Goal: Task Accomplishment & Management: Manage account settings

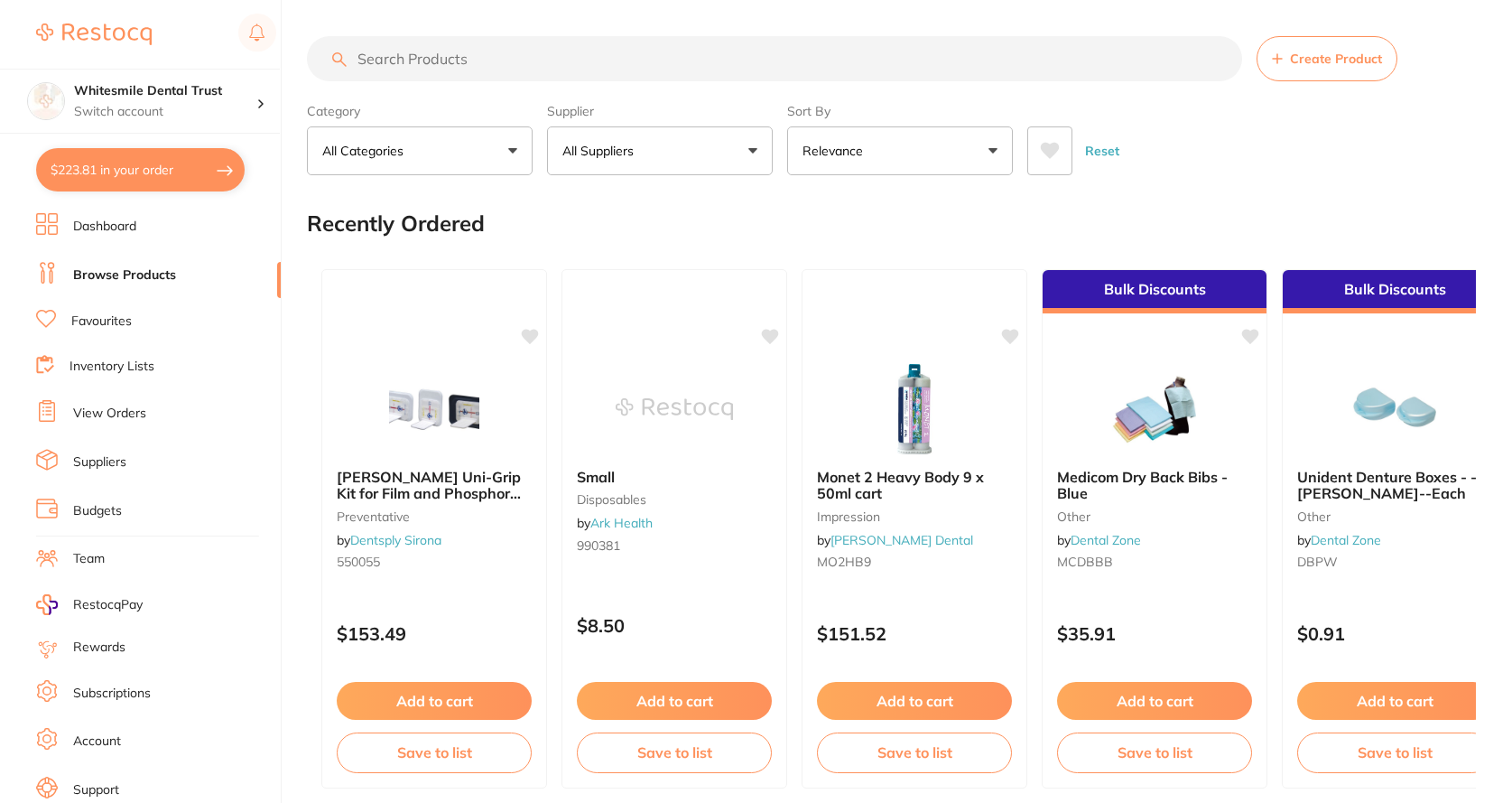
drag, startPoint x: 122, startPoint y: 180, endPoint x: 375, endPoint y: 272, distance: 269.2
click at [124, 184] on button "$223.81 in your order" at bounding box center [140, 169] width 208 height 43
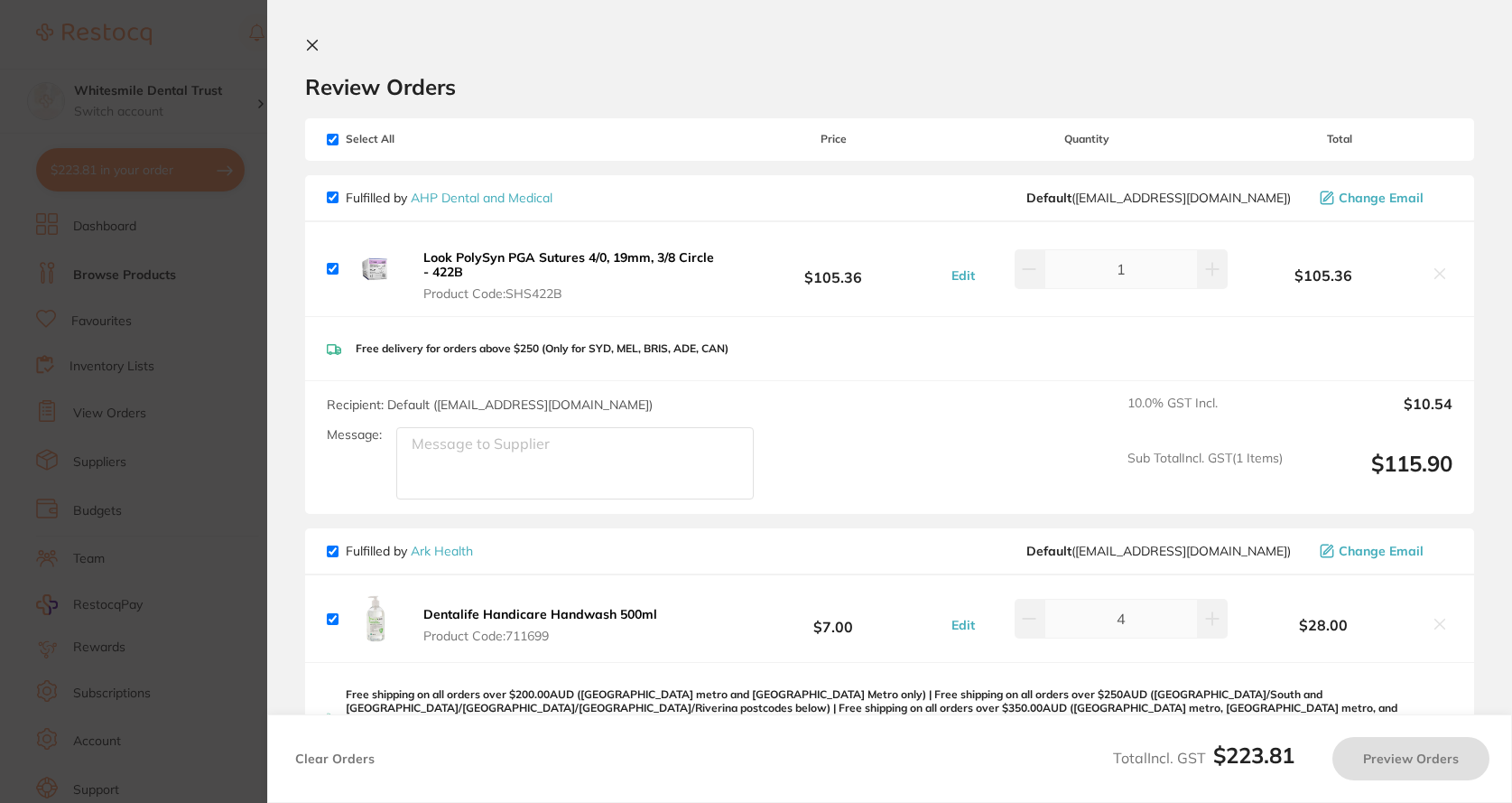
checkbox input "true"
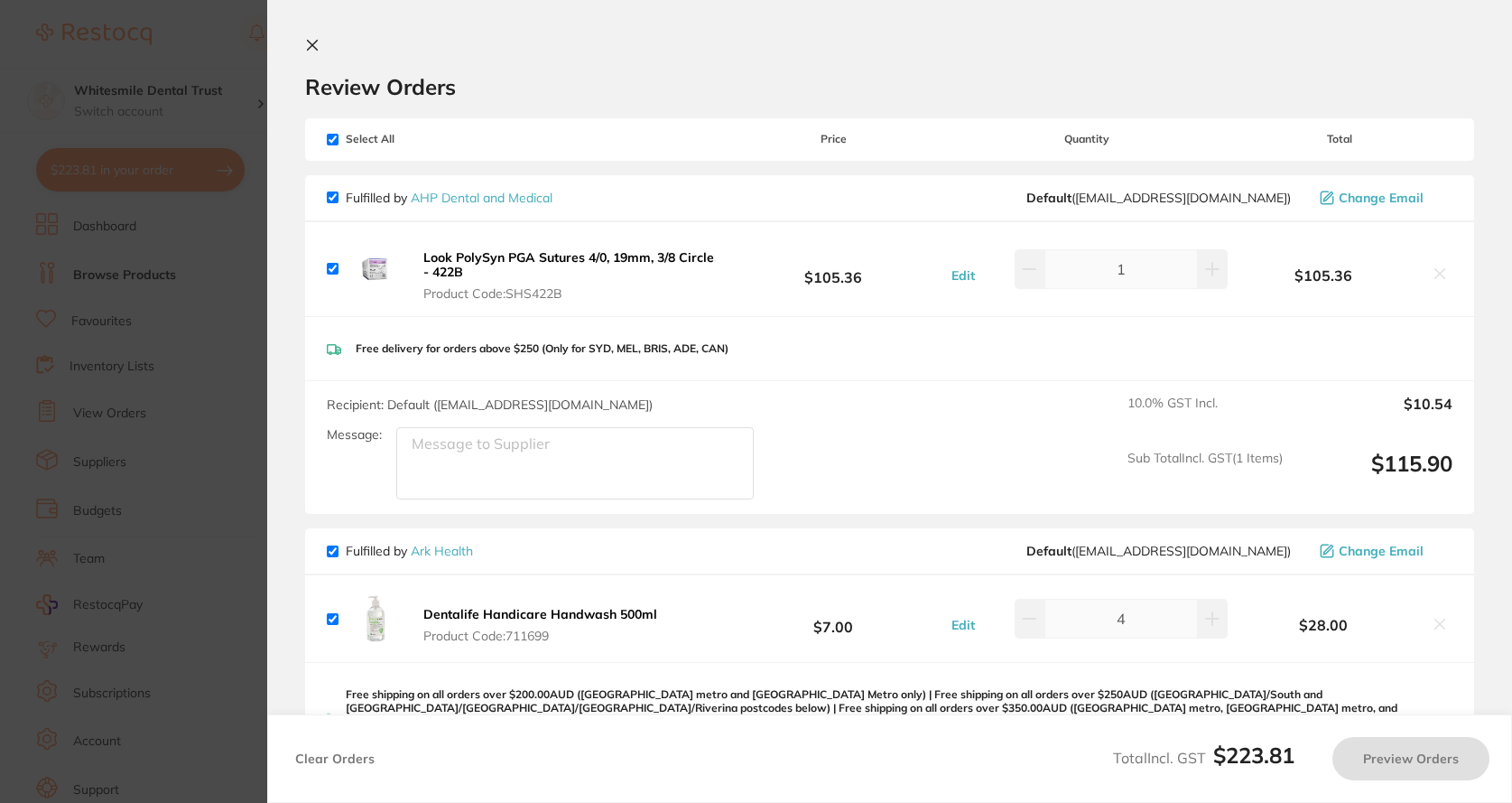
checkbox input "true"
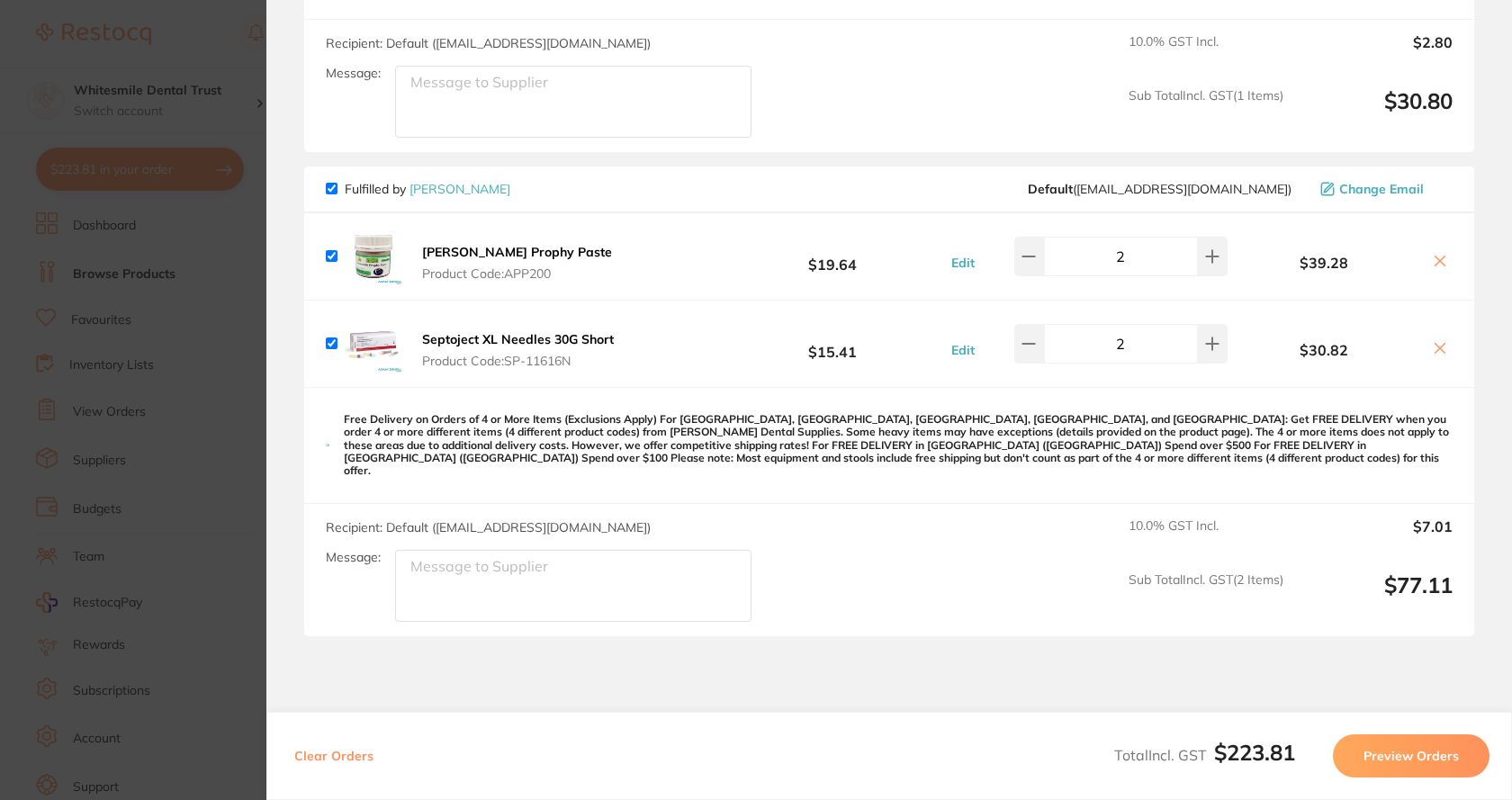
scroll to position [810, 0]
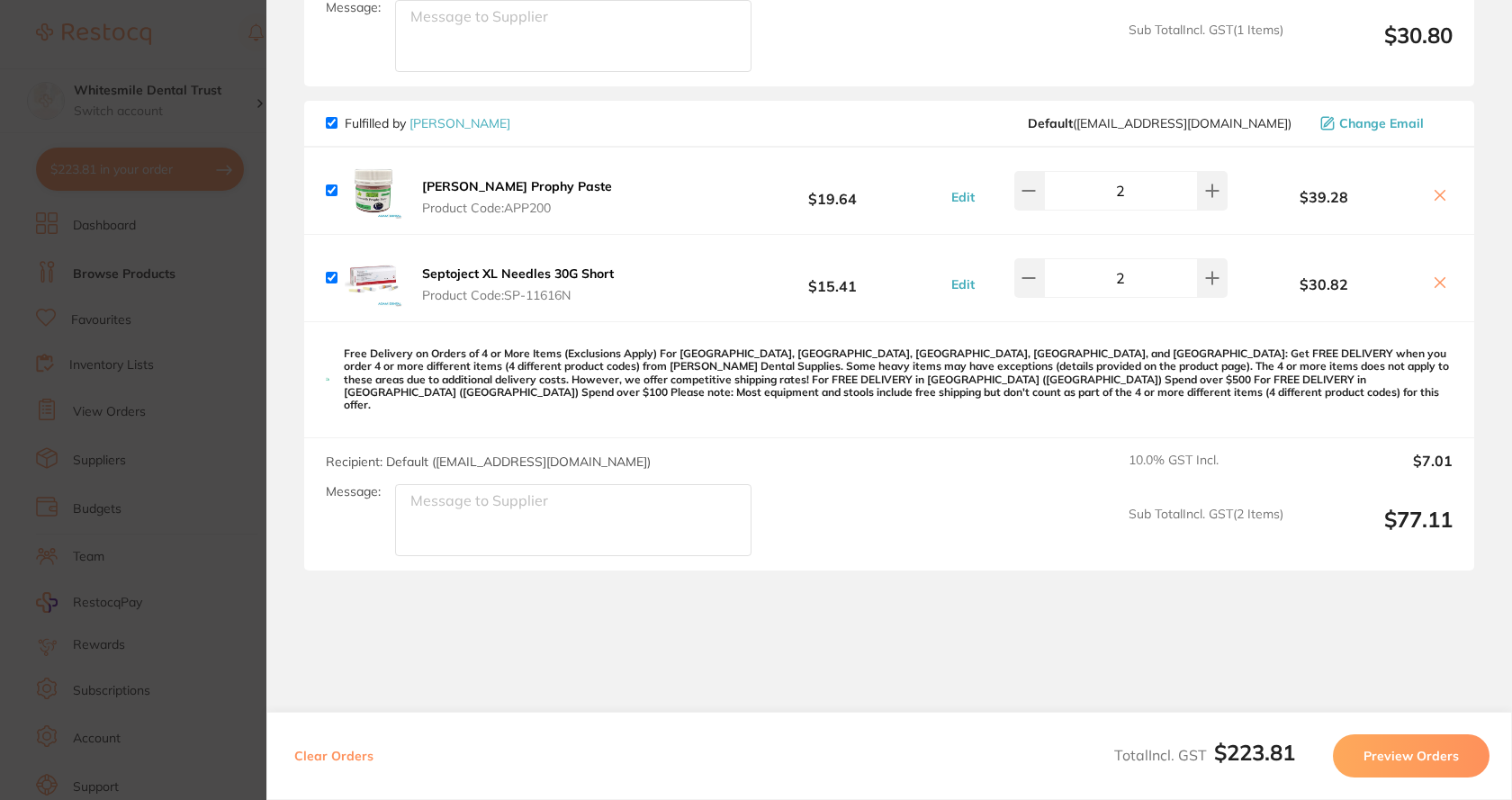
click at [488, 178] on b "[PERSON_NAME] Prophy Paste" at bounding box center [517, 186] width 190 height 17
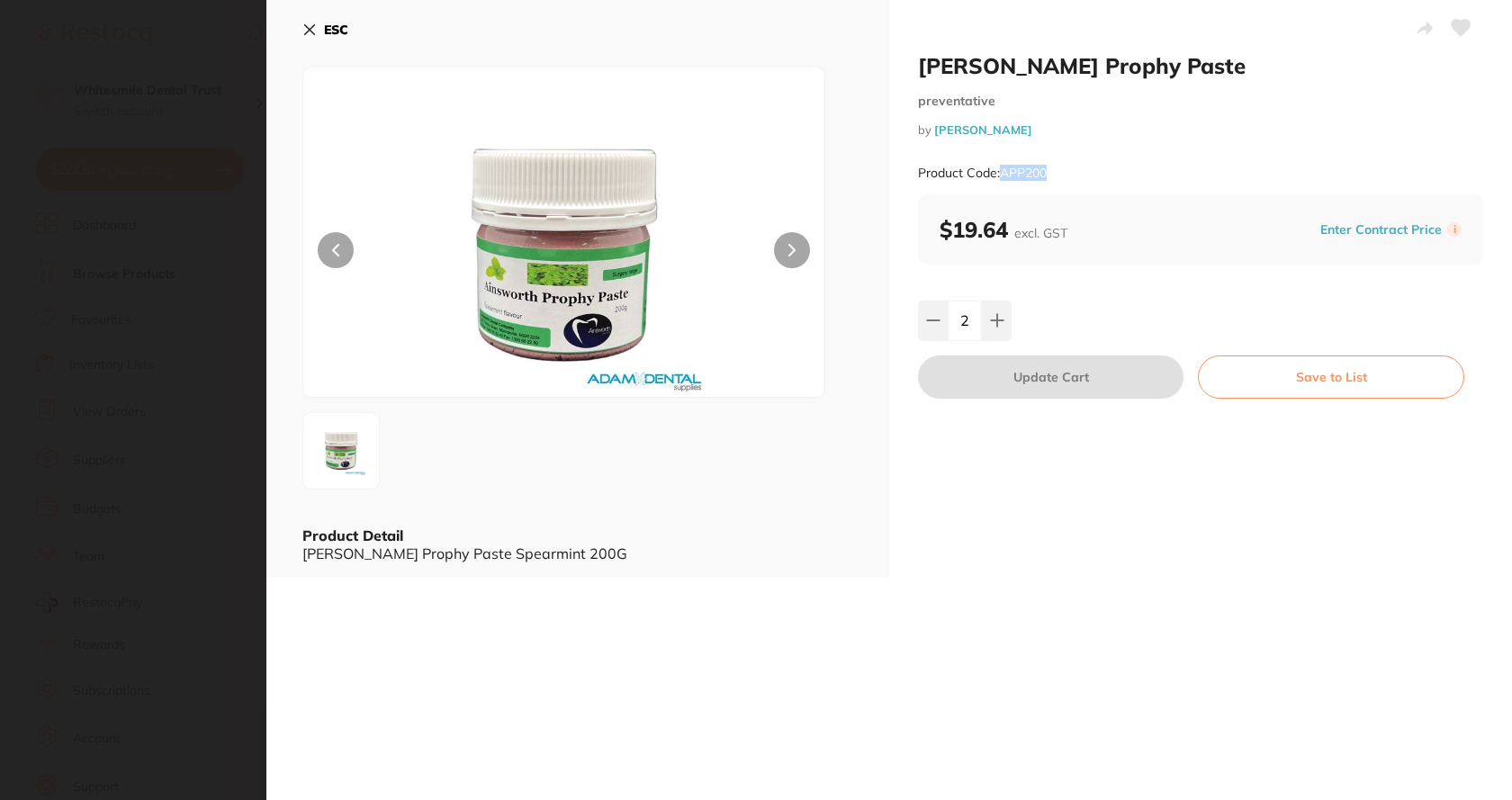
drag, startPoint x: 998, startPoint y: 171, endPoint x: 1063, endPoint y: 179, distance: 65.5
click at [1063, 179] on div "Product Code: APP200" at bounding box center [1201, 172] width 565 height 44
copy small "APP200"
click at [302, 35] on div "ESC Product Detail [PERSON_NAME] Prophy Paste Spearmint 200G" at bounding box center [577, 288] width 623 height 577
click at [315, 30] on icon at bounding box center [309, 29] width 15 height 15
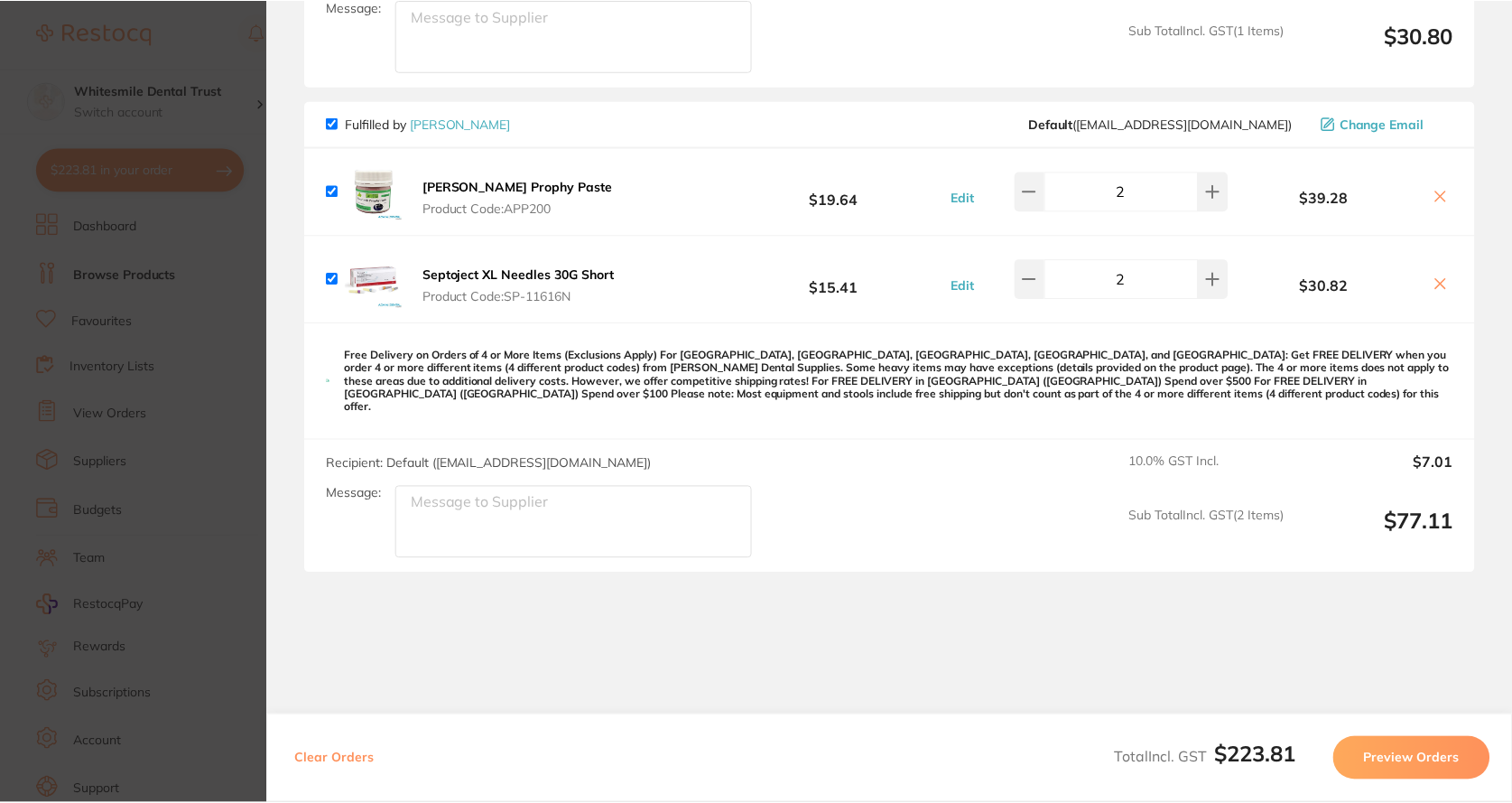
scroll to position [90, 0]
click at [436, 289] on span "Product Code: SP-11616N" at bounding box center [519, 295] width 193 height 15
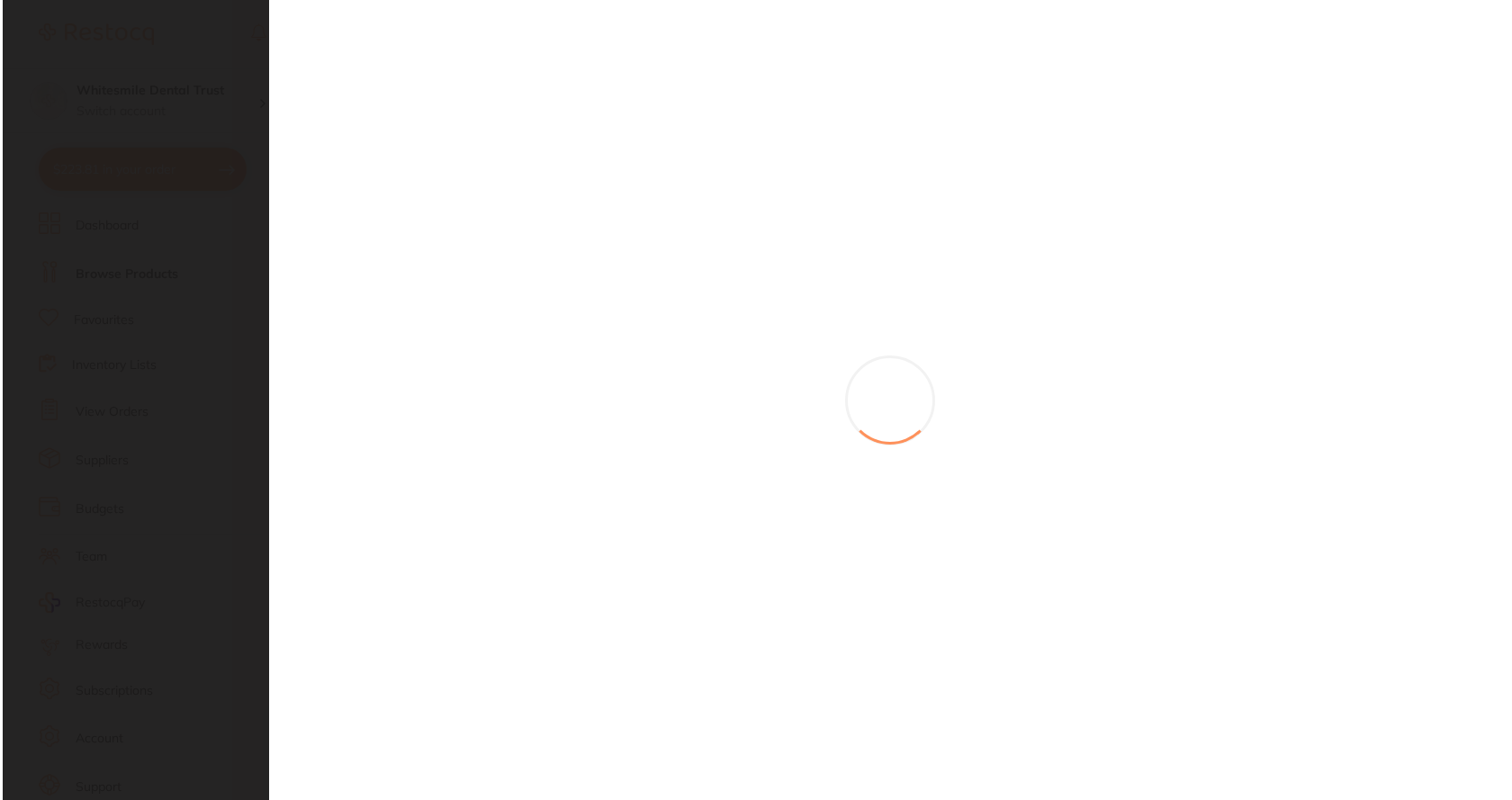
scroll to position [0, 0]
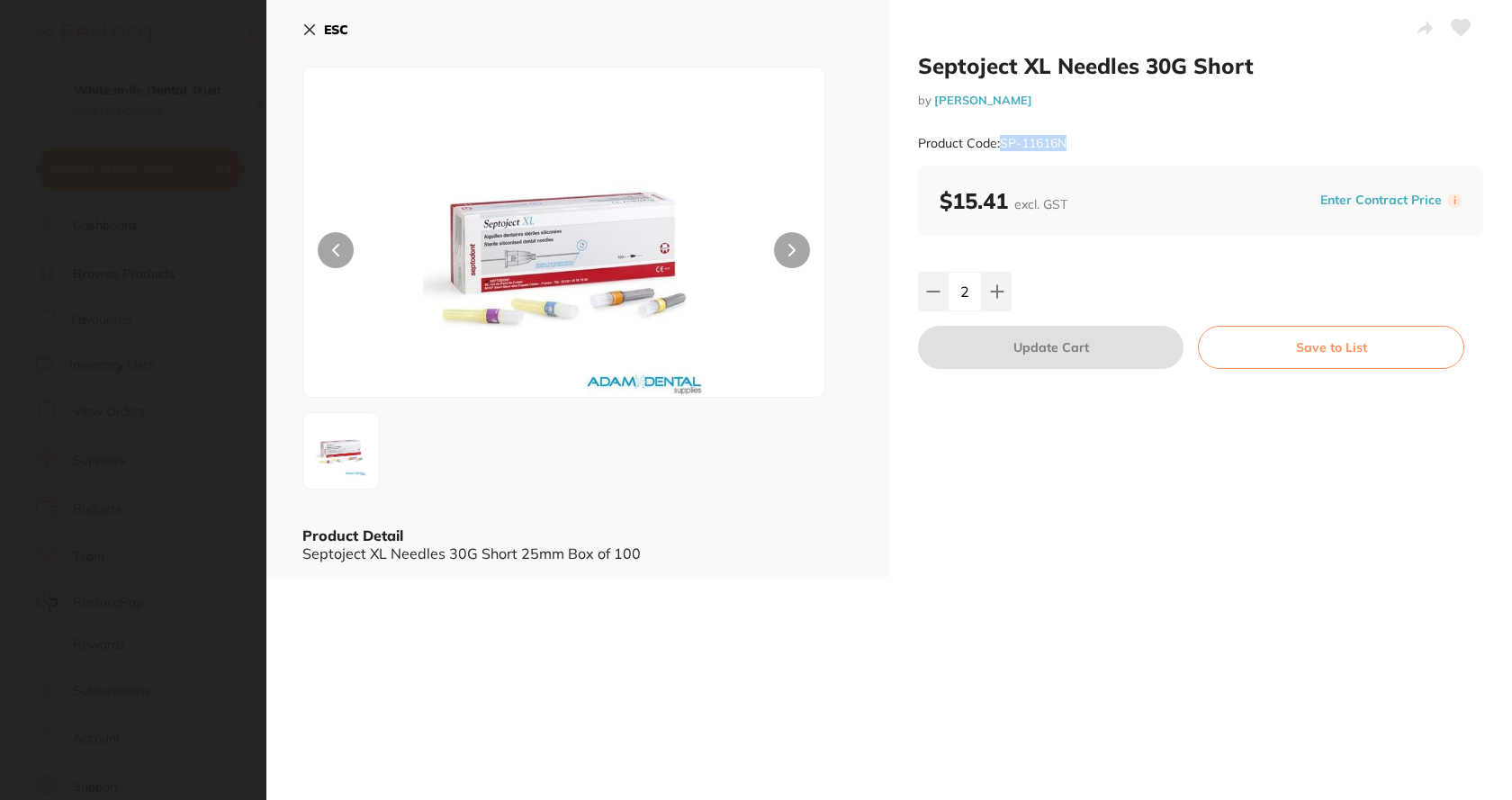
drag, startPoint x: 1000, startPoint y: 144, endPoint x: 1080, endPoint y: 143, distance: 80.0
click at [1080, 146] on div "Product Code: SP-11616N" at bounding box center [1201, 143] width 565 height 44
copy small "SP-11616N"
click at [317, 27] on button "ESC" at bounding box center [325, 29] width 46 height 30
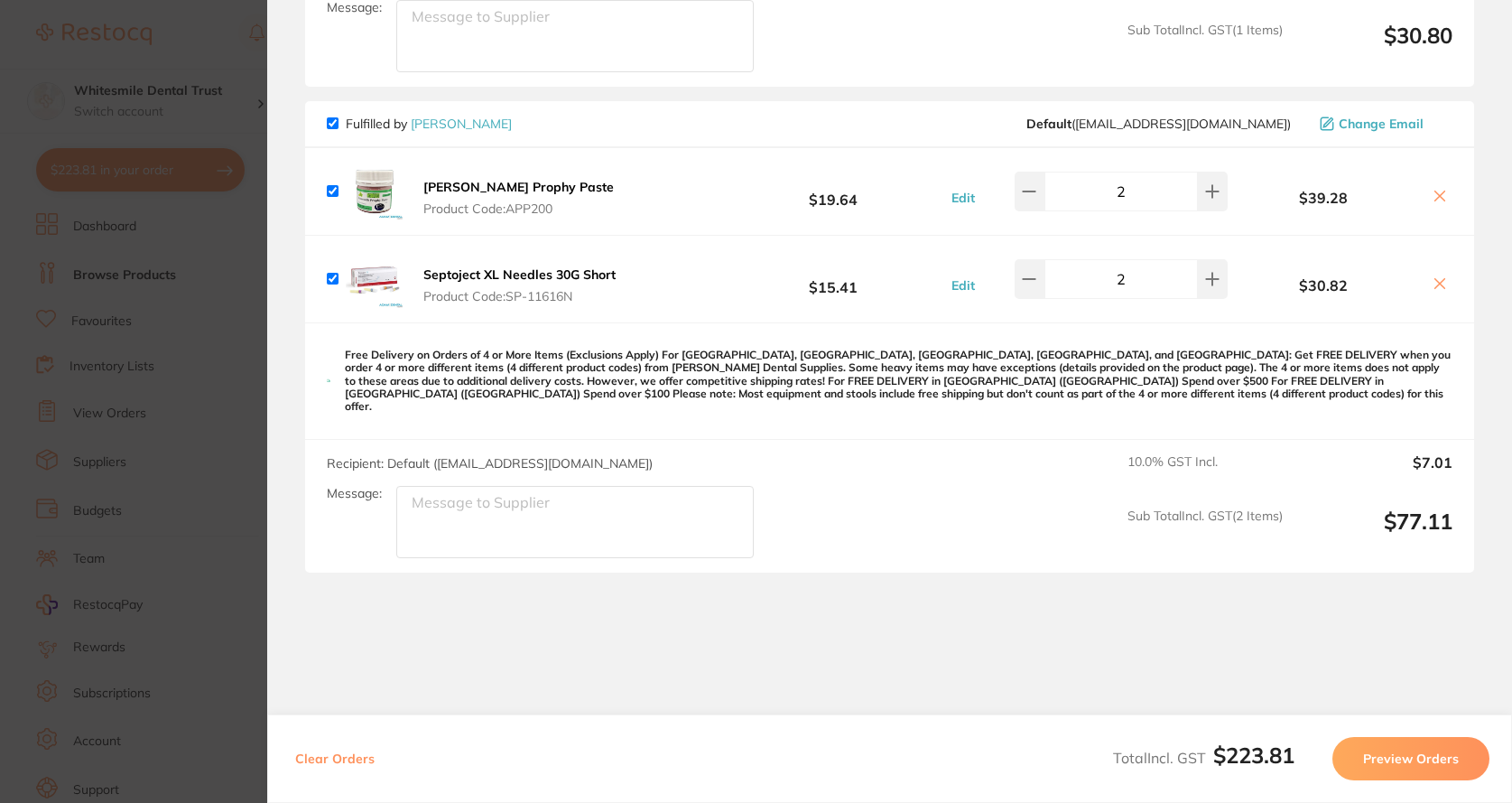
click at [120, 177] on section "Update RRP Set your pre negotiated price for this item. Item Agreed RRP (excl. …" at bounding box center [756, 401] width 1512 height 803
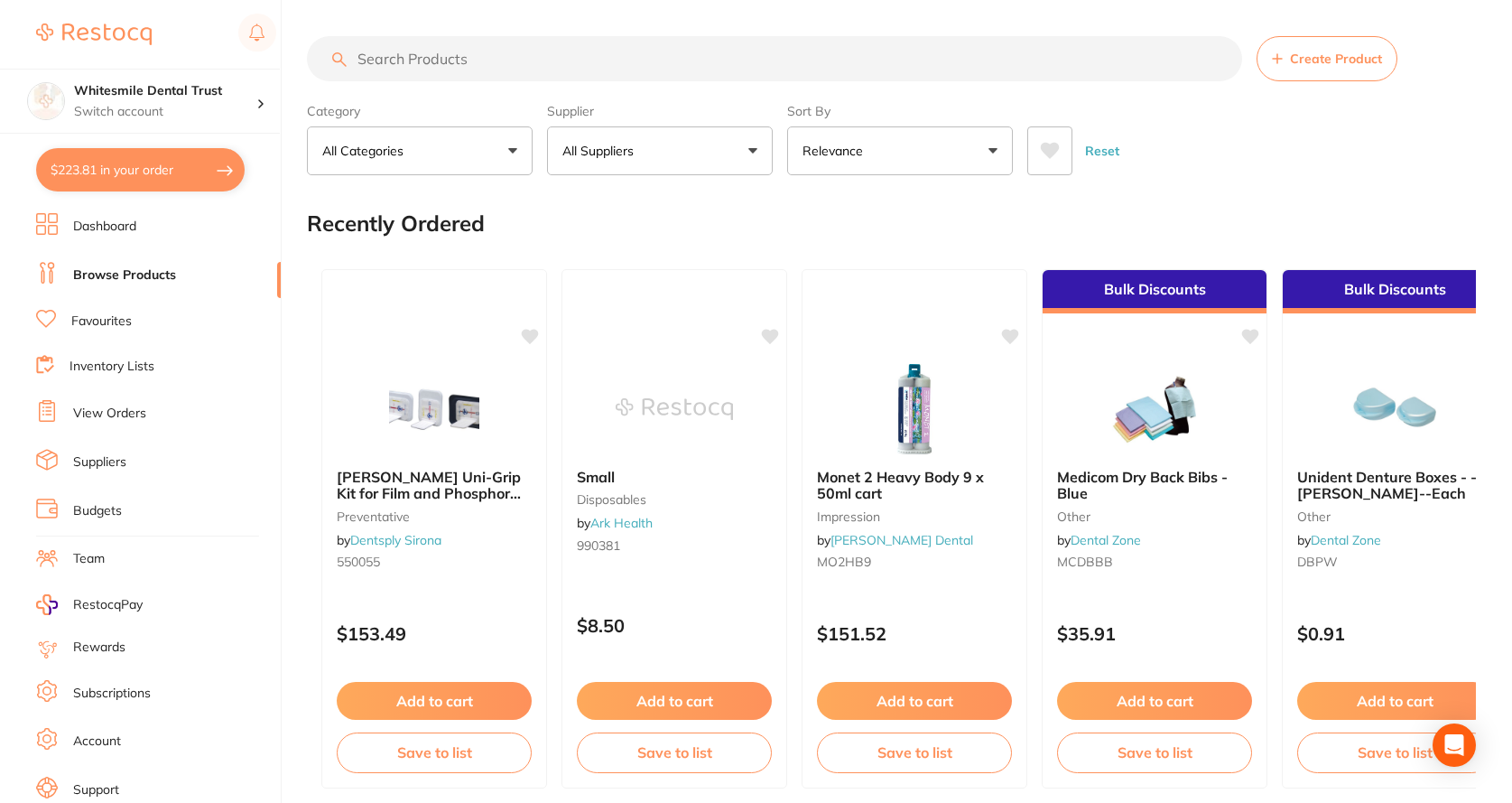
click at [113, 406] on link "View Orders" at bounding box center [110, 414] width 73 height 18
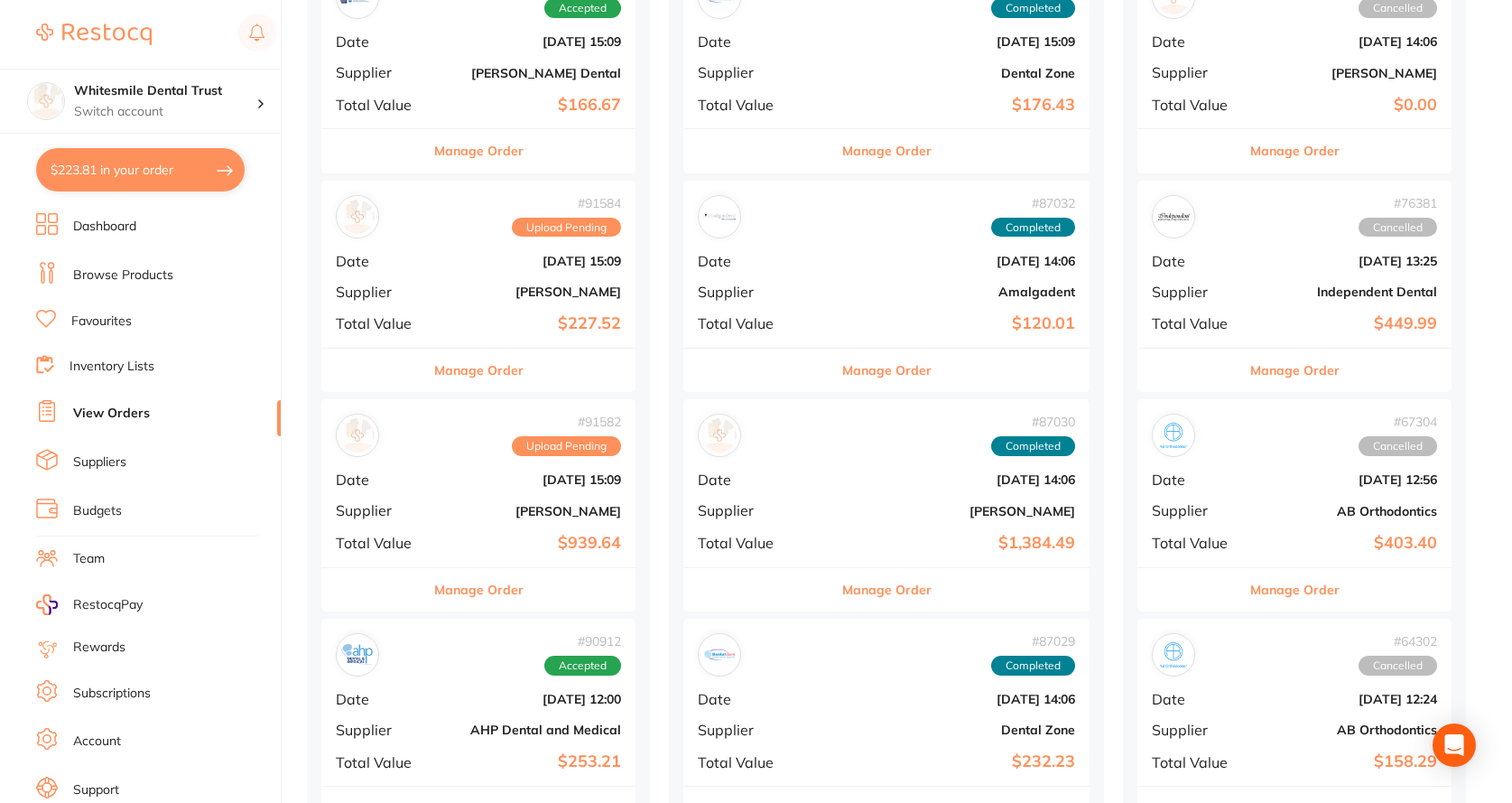
scroll to position [542, 0]
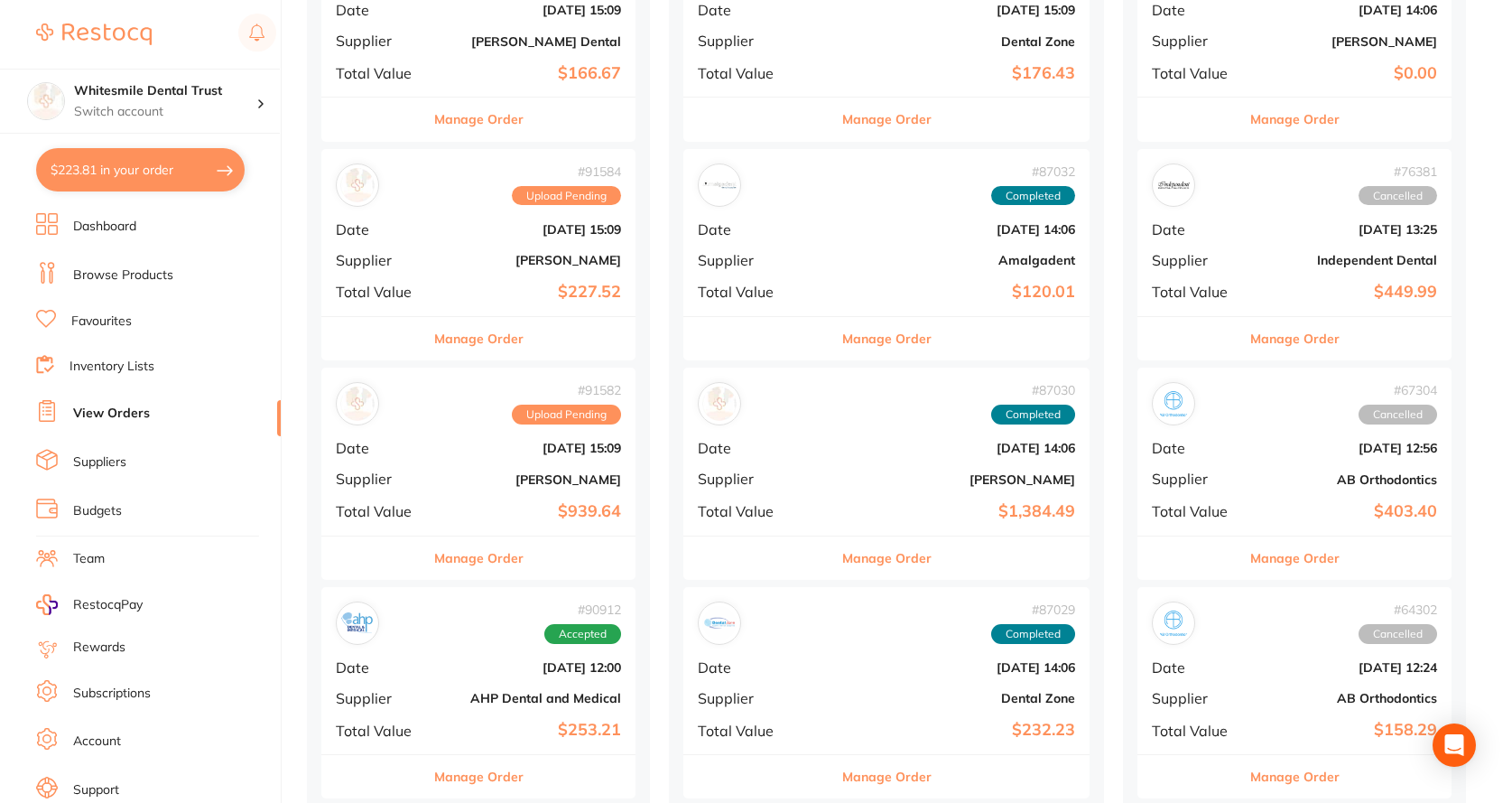
click at [477, 481] on b "[PERSON_NAME]" at bounding box center [531, 479] width 181 height 15
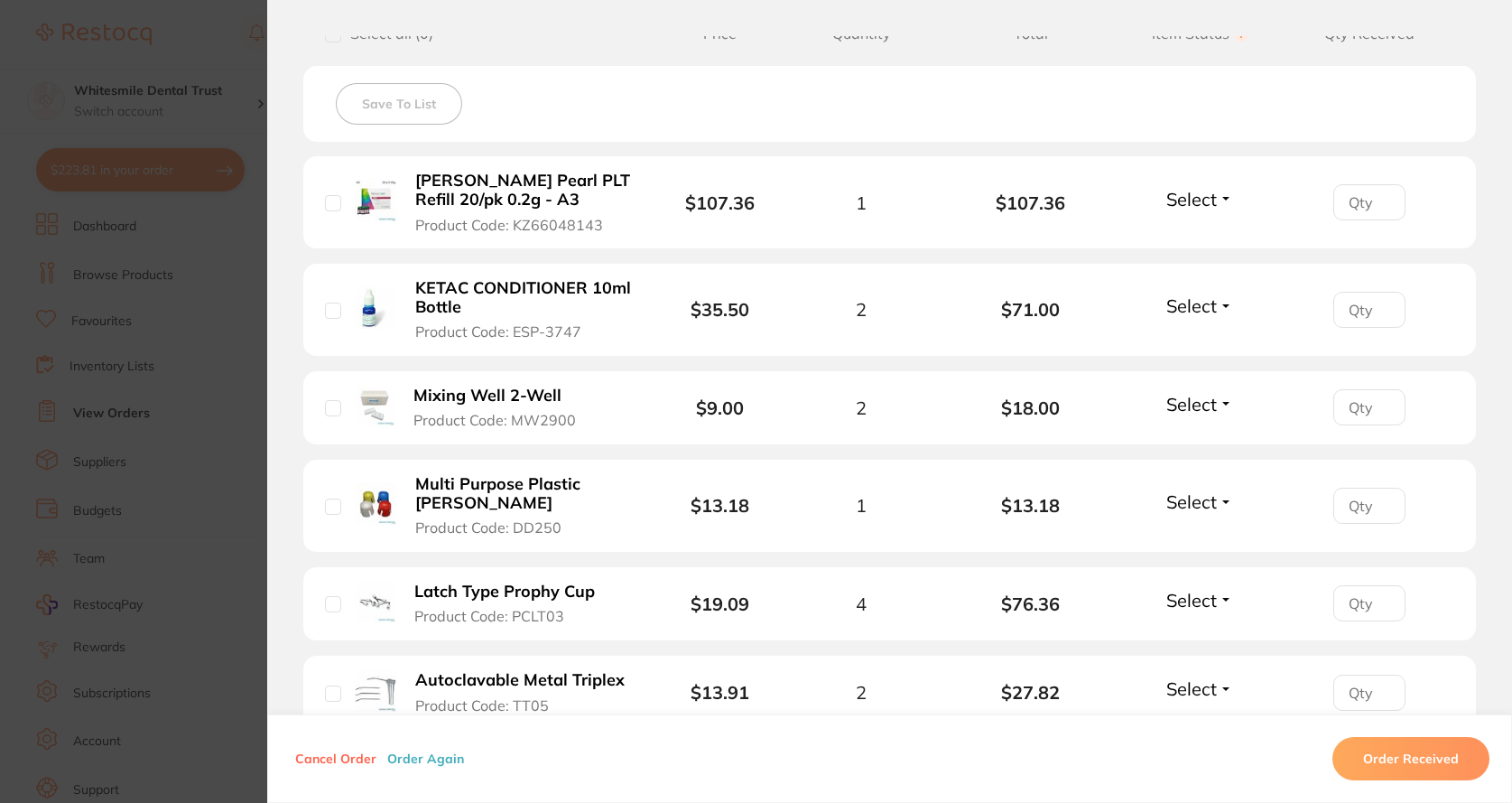
scroll to position [361, 0]
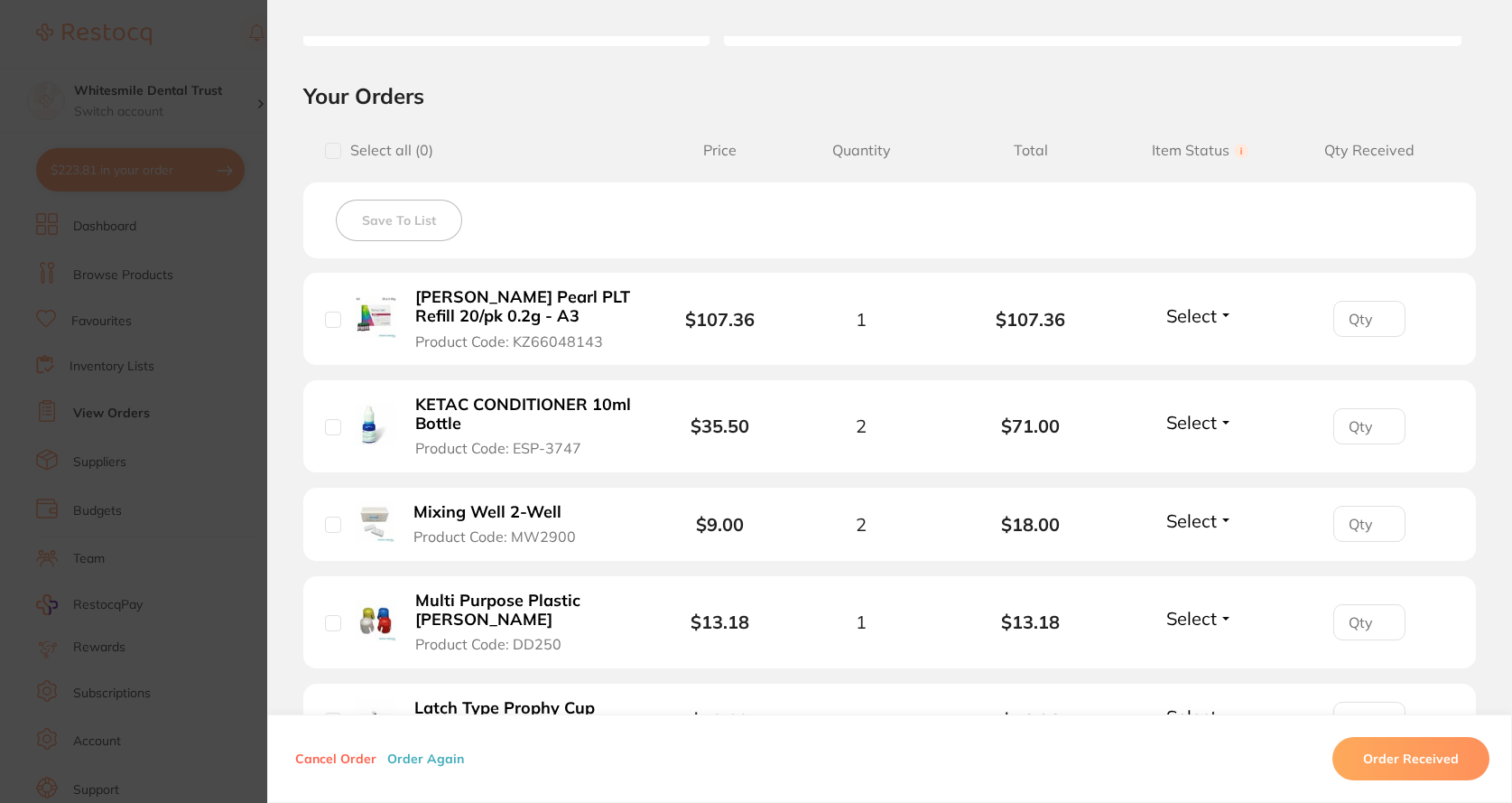
click at [440, 307] on b "[PERSON_NAME] Pearl PLT Refill 20/pk 0.2g - A3" at bounding box center [523, 306] width 216 height 37
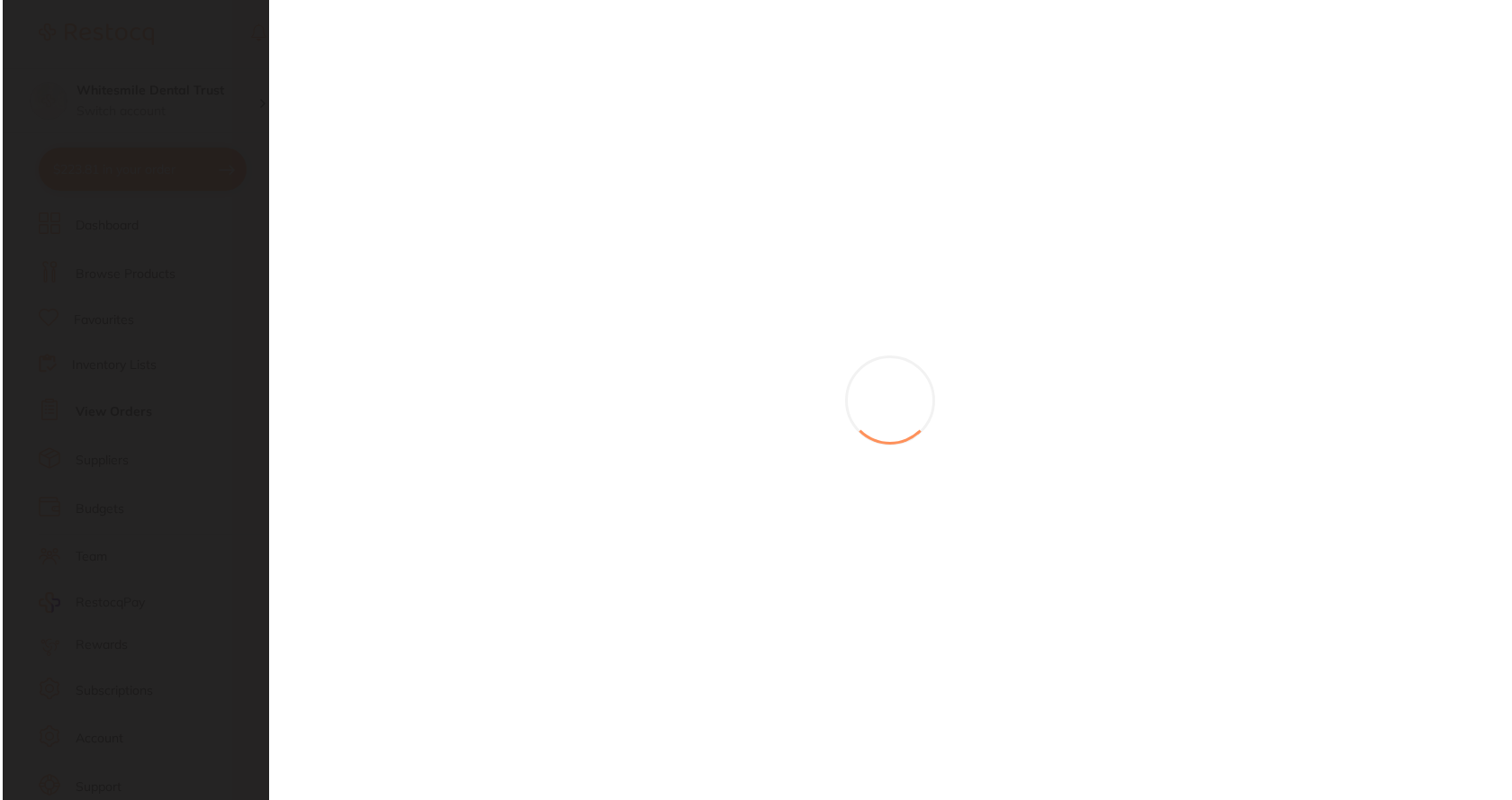
scroll to position [0, 0]
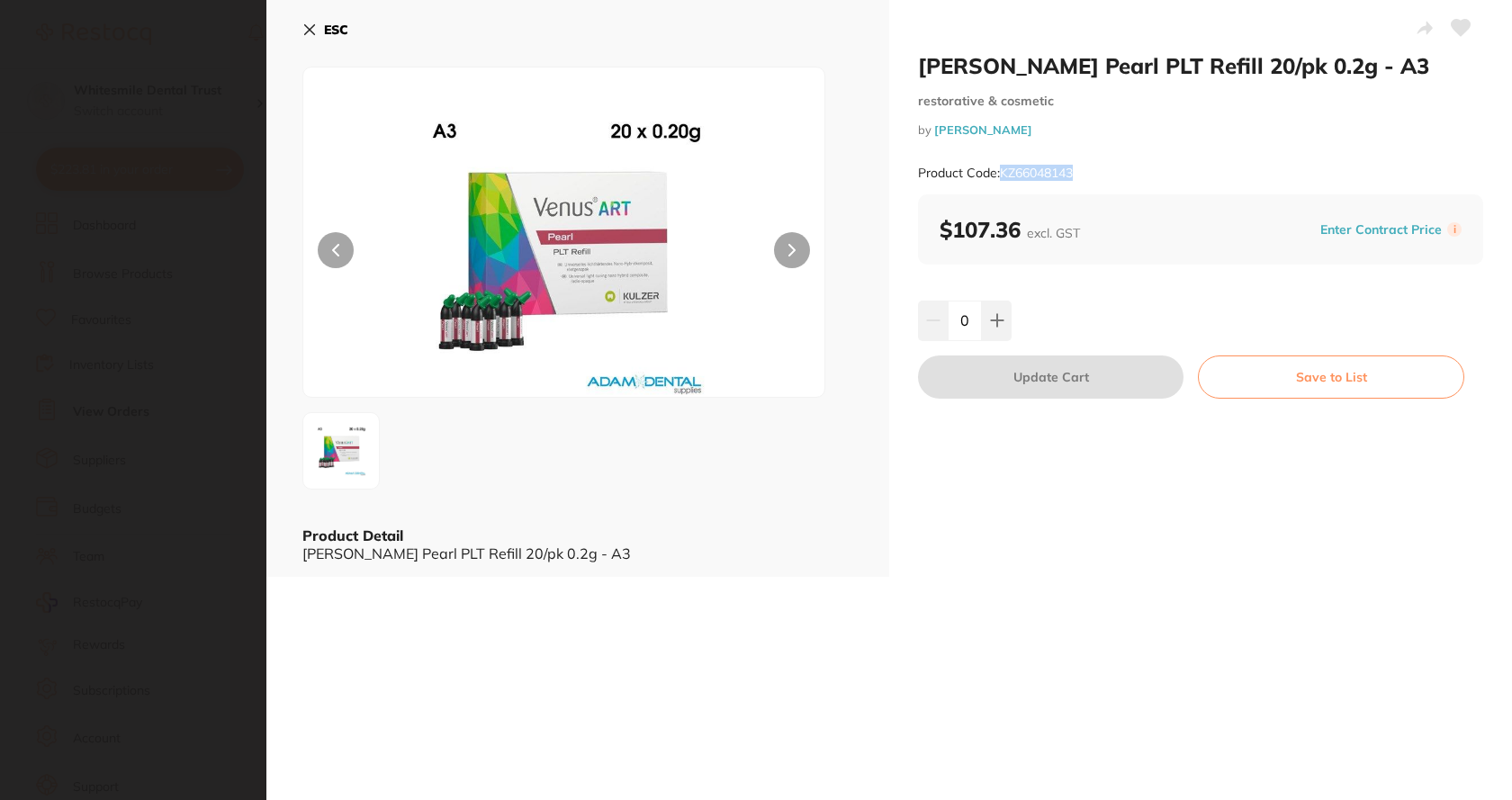
drag, startPoint x: 1000, startPoint y: 172, endPoint x: 1084, endPoint y: 170, distance: 84.0
click at [1084, 170] on div "Product Code: KZ66048143" at bounding box center [1201, 172] width 565 height 44
copy small "KZ66048143"
click at [306, 31] on icon at bounding box center [309, 29] width 15 height 15
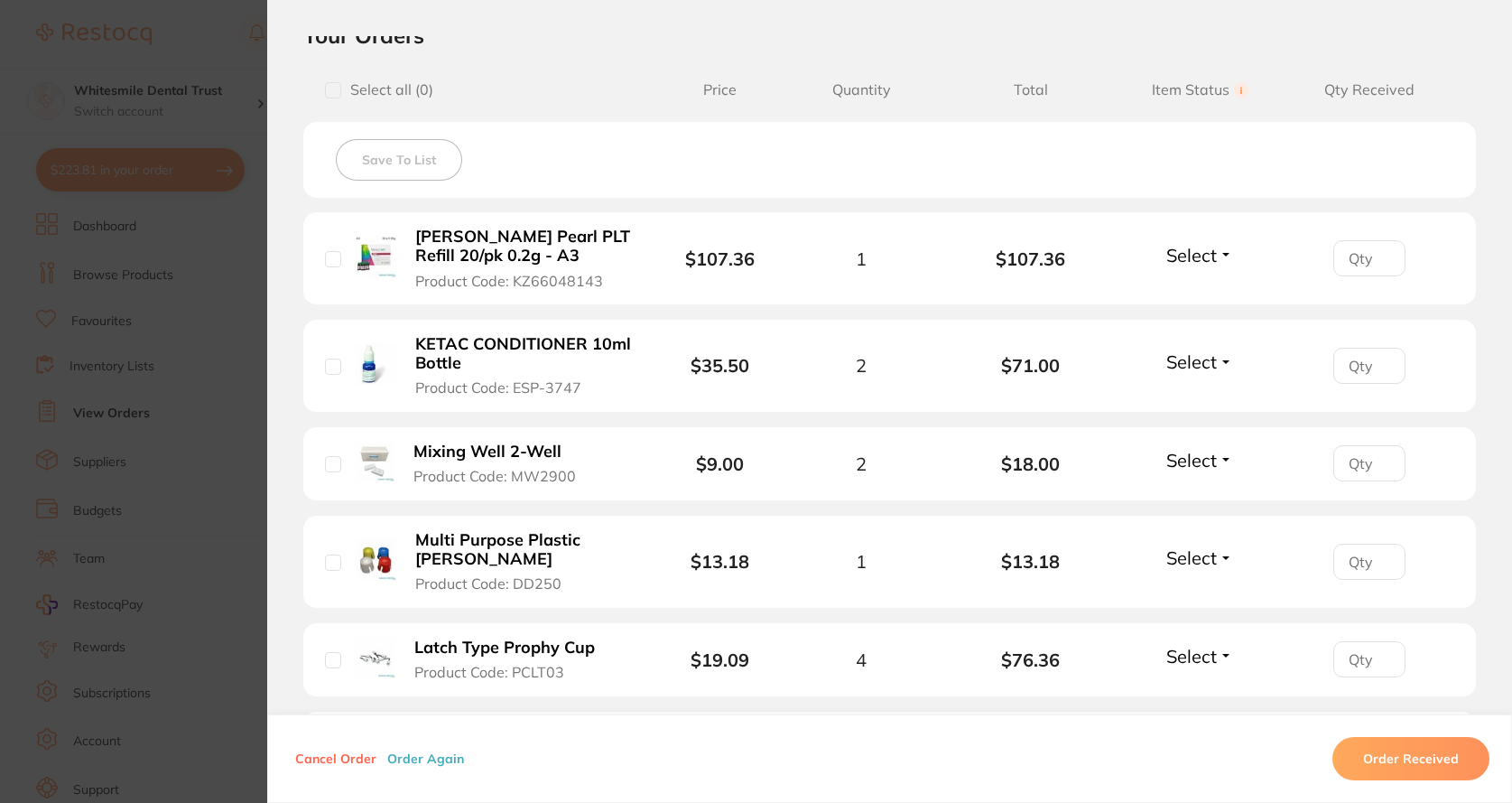
scroll to position [452, 0]
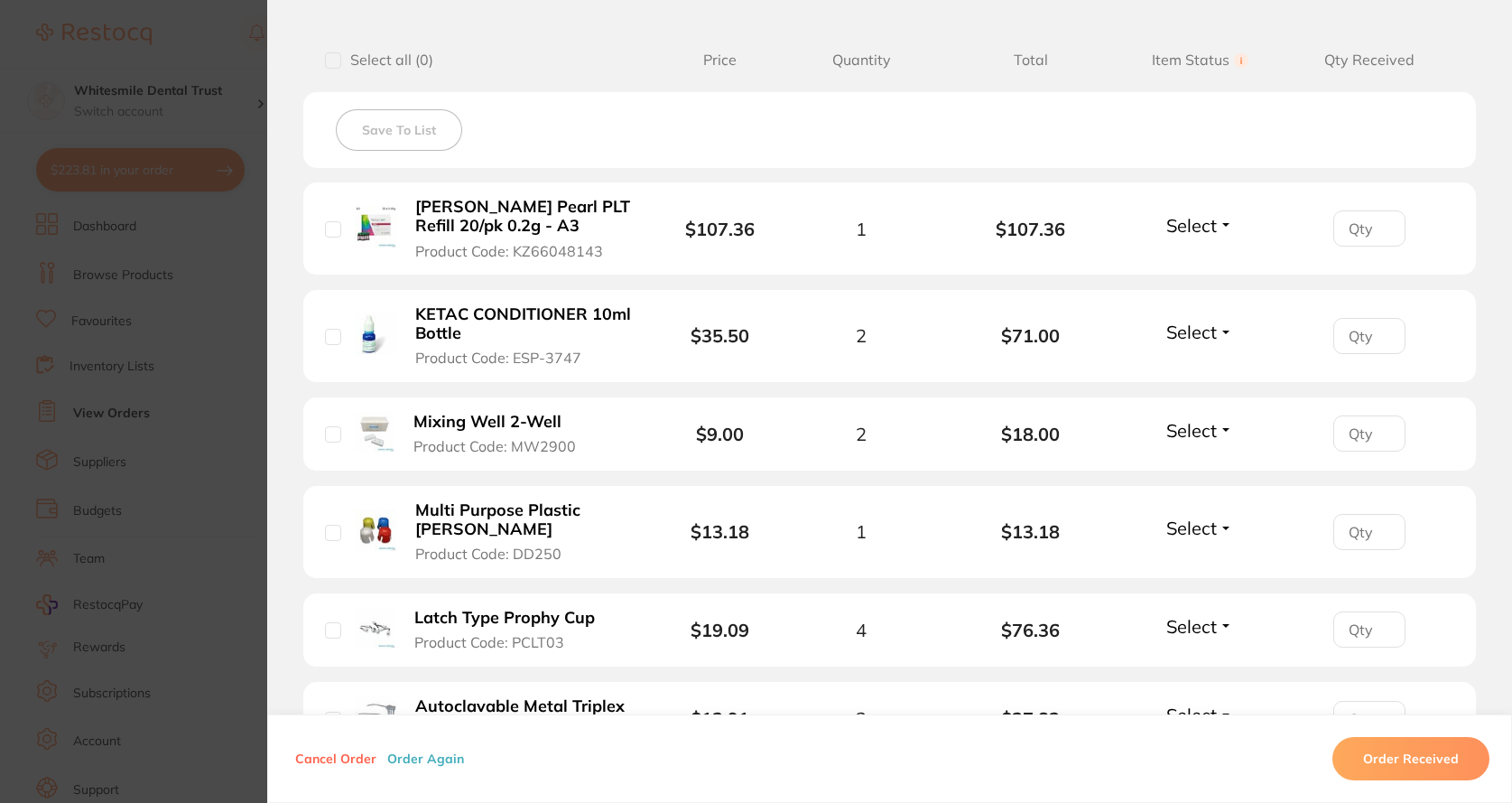
click at [517, 329] on b "KETAC CONDITIONER 10ml Bottle" at bounding box center [523, 324] width 216 height 37
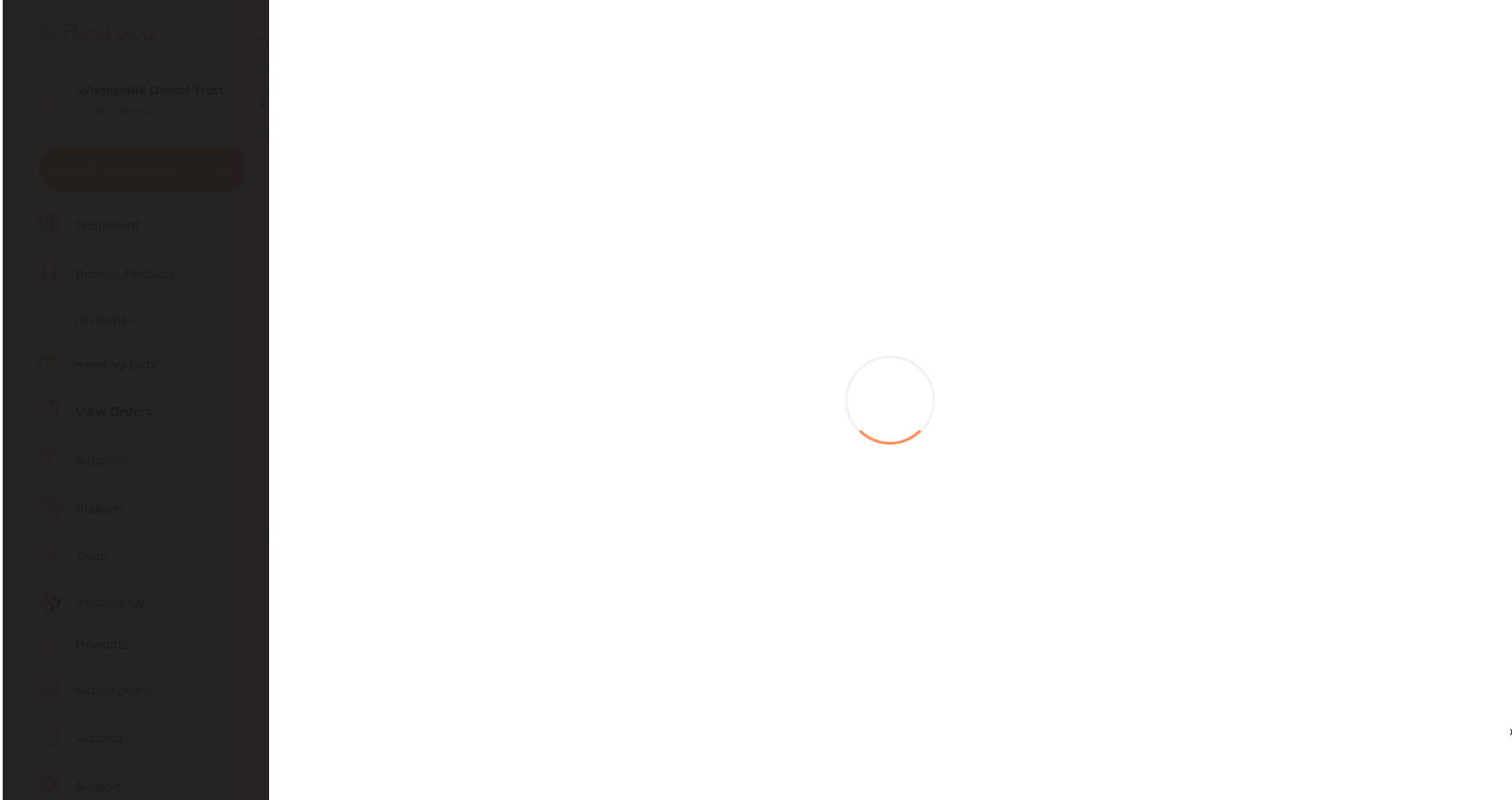
scroll to position [0, 0]
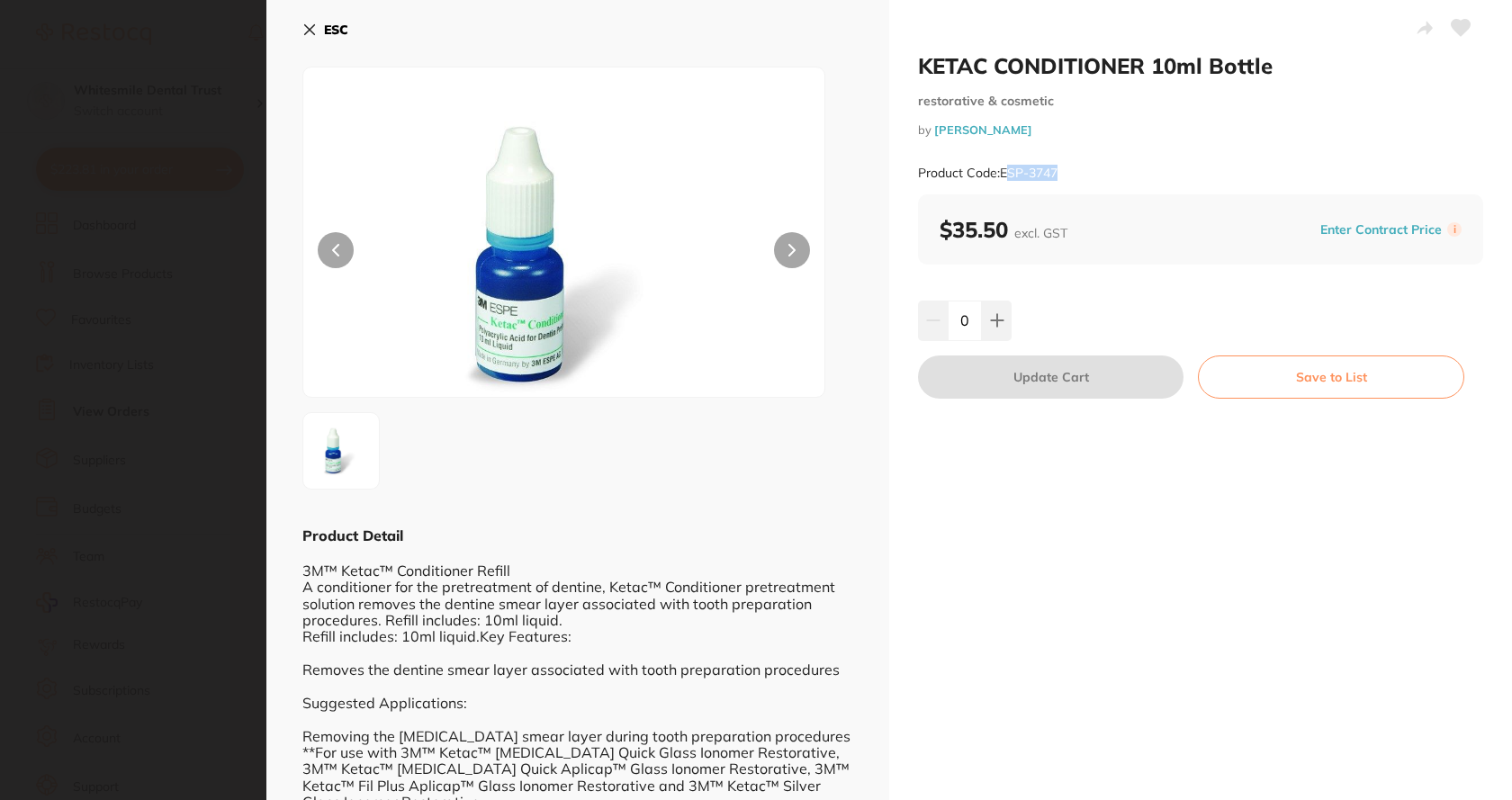
drag, startPoint x: 1005, startPoint y: 170, endPoint x: 1057, endPoint y: 173, distance: 52.1
click at [1057, 173] on small "Product Code: ESP-3747" at bounding box center [988, 173] width 139 height 16
click at [1080, 163] on div "Product Code: ESP-3747" at bounding box center [1201, 172] width 565 height 44
drag, startPoint x: 1072, startPoint y: 170, endPoint x: 1014, endPoint y: 178, distance: 58.5
click at [1014, 178] on div "Product Code: ESP-3747" at bounding box center [1201, 172] width 565 height 44
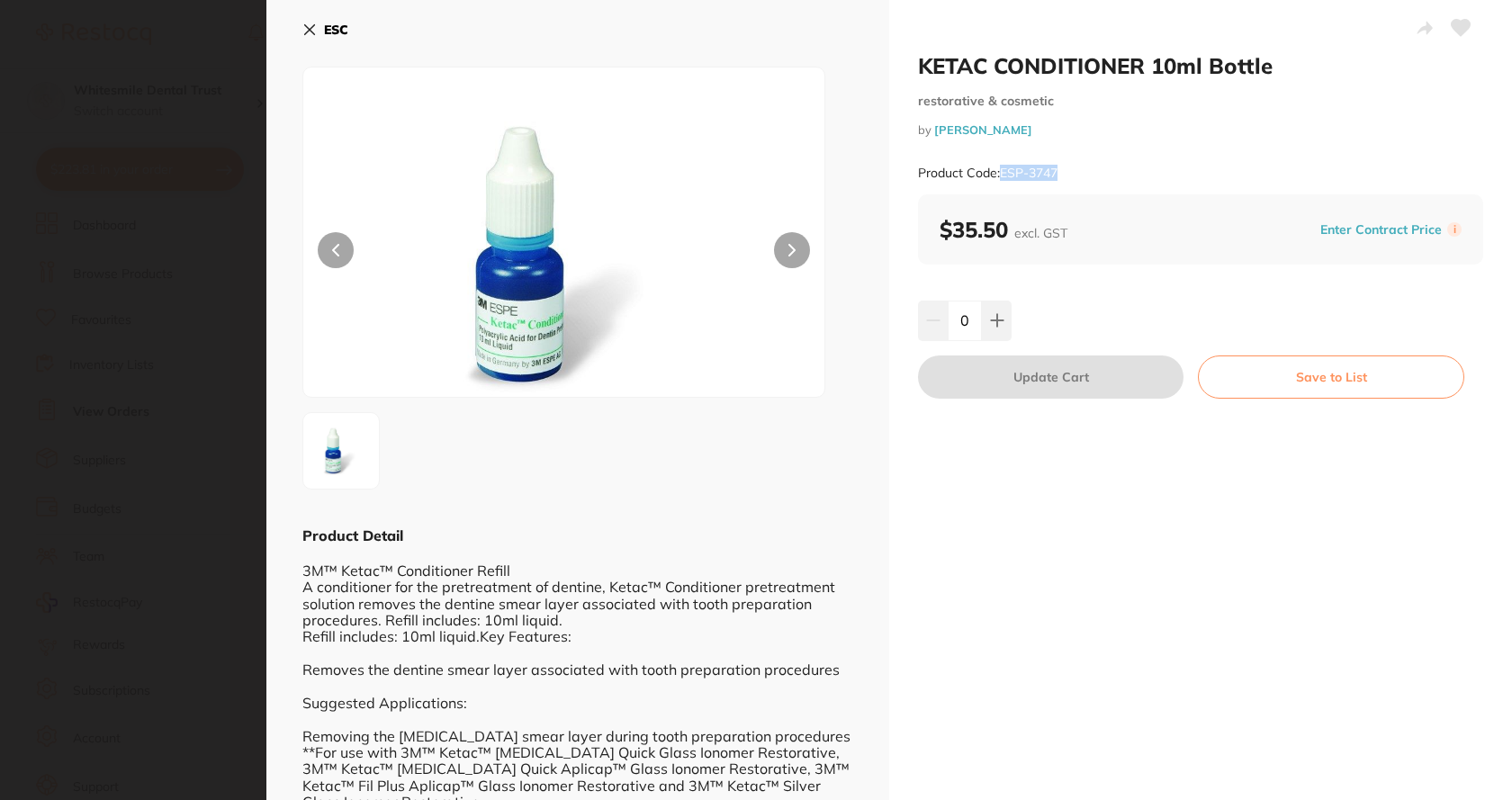
drag, startPoint x: 999, startPoint y: 171, endPoint x: 1072, endPoint y: 171, distance: 73.0
click at [1072, 171] on div "Product Code: ESP-3747" at bounding box center [1201, 172] width 565 height 44
copy small "ESP-3747"
click at [311, 30] on icon at bounding box center [310, 30] width 10 height 10
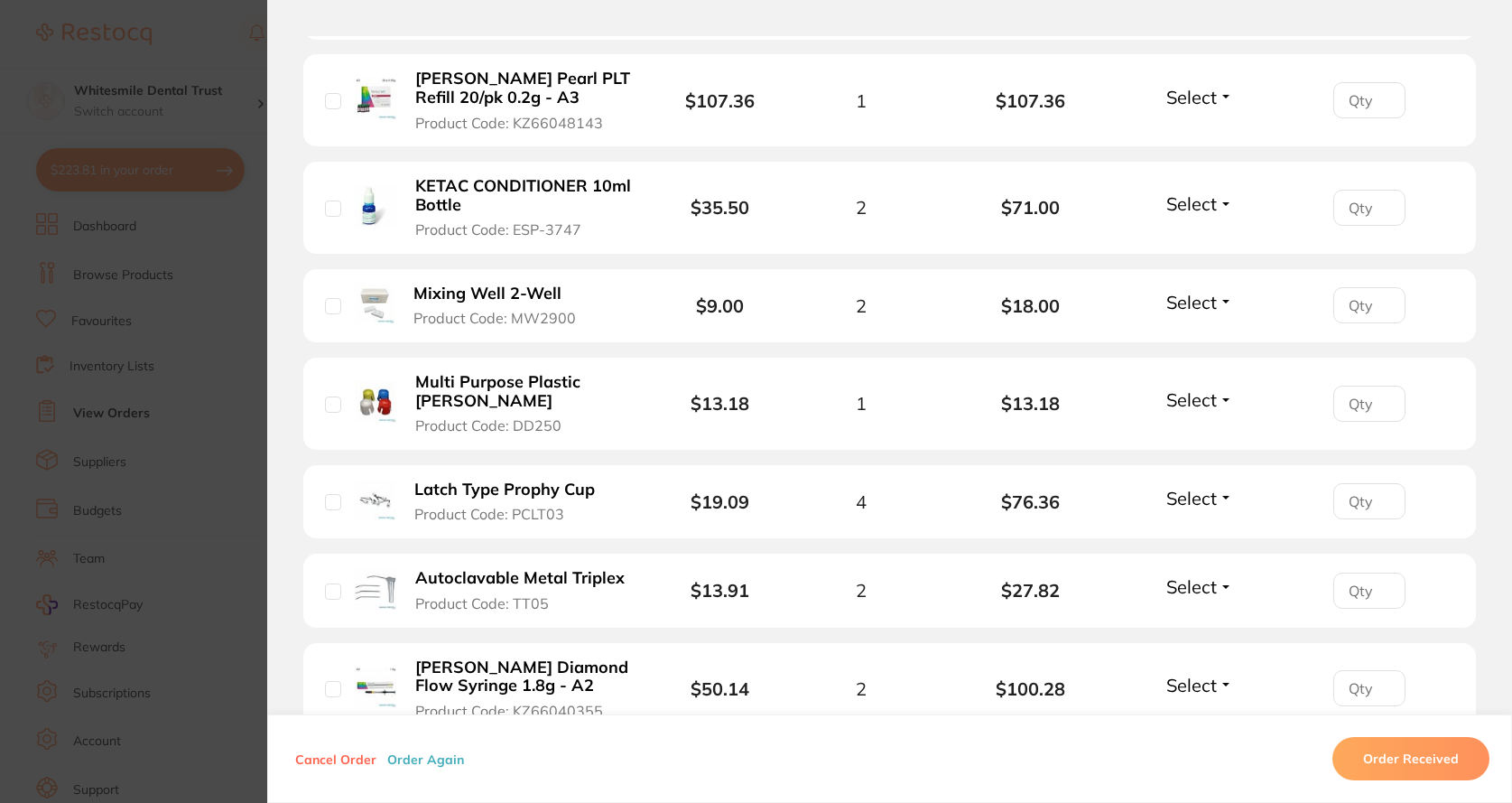
scroll to position [632, 0]
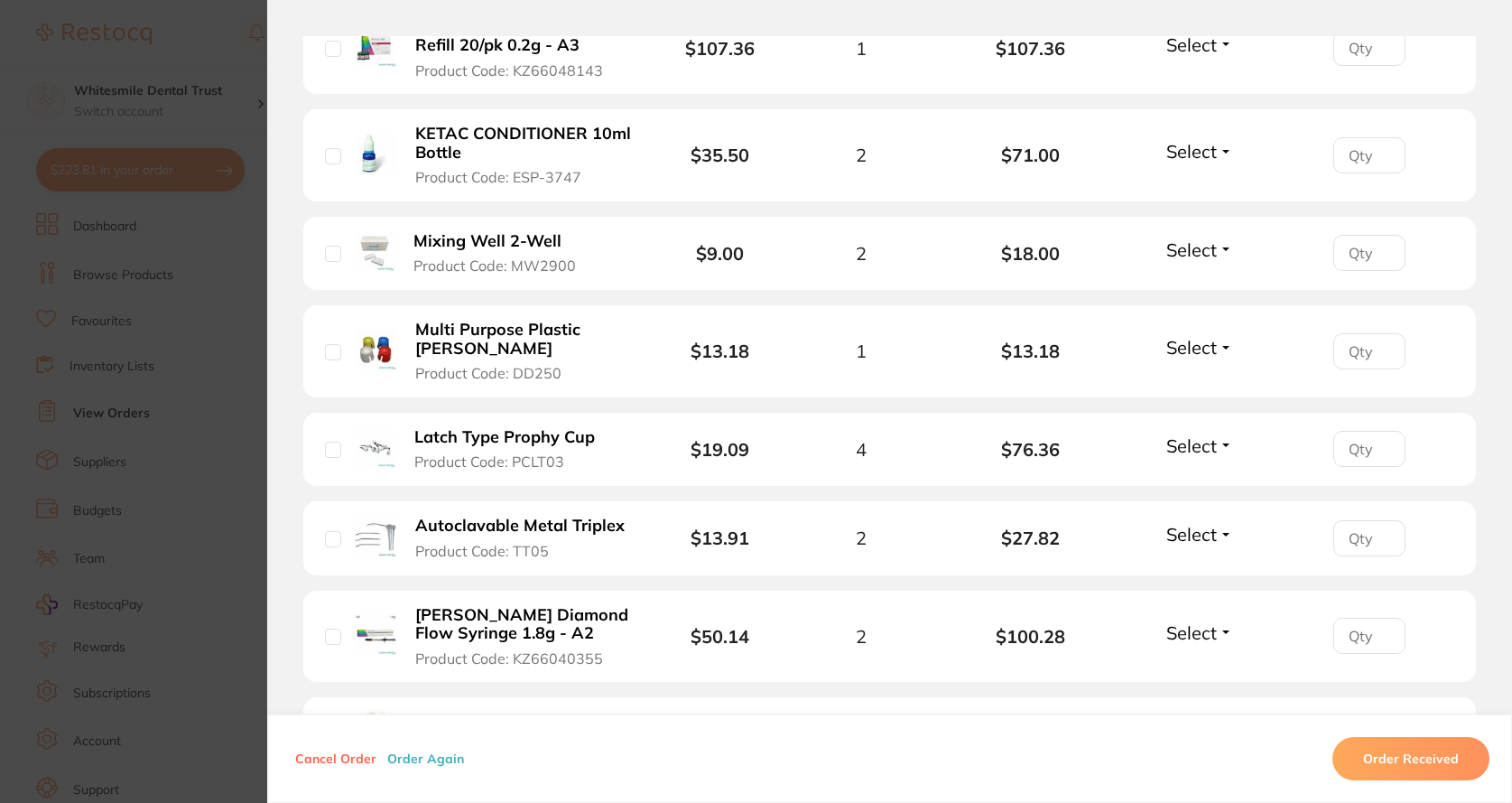
click at [481, 252] on button "Mixing Well 2-Well Product Code: MW2900" at bounding box center [504, 252] width 192 height 44
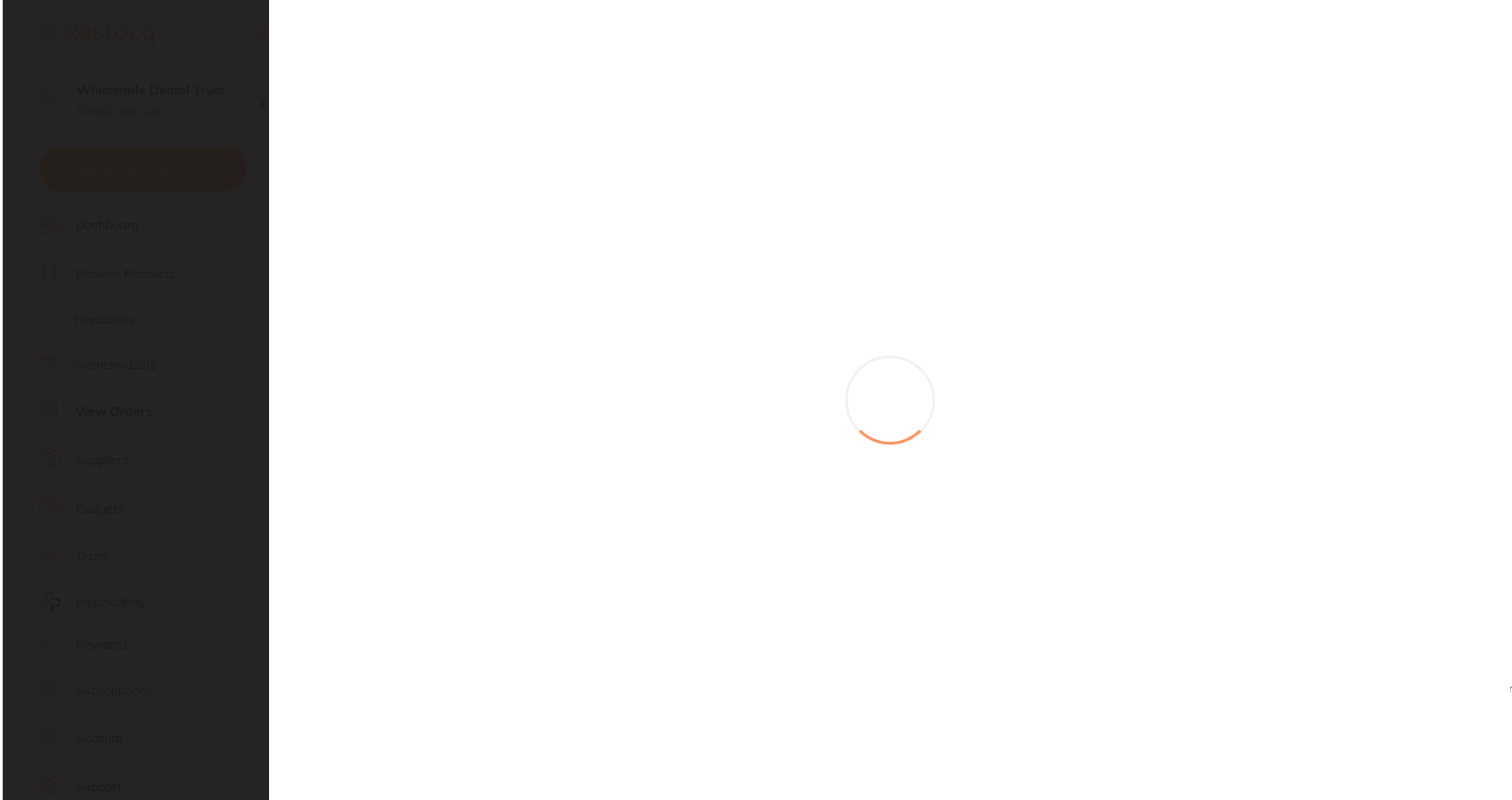
scroll to position [0, 0]
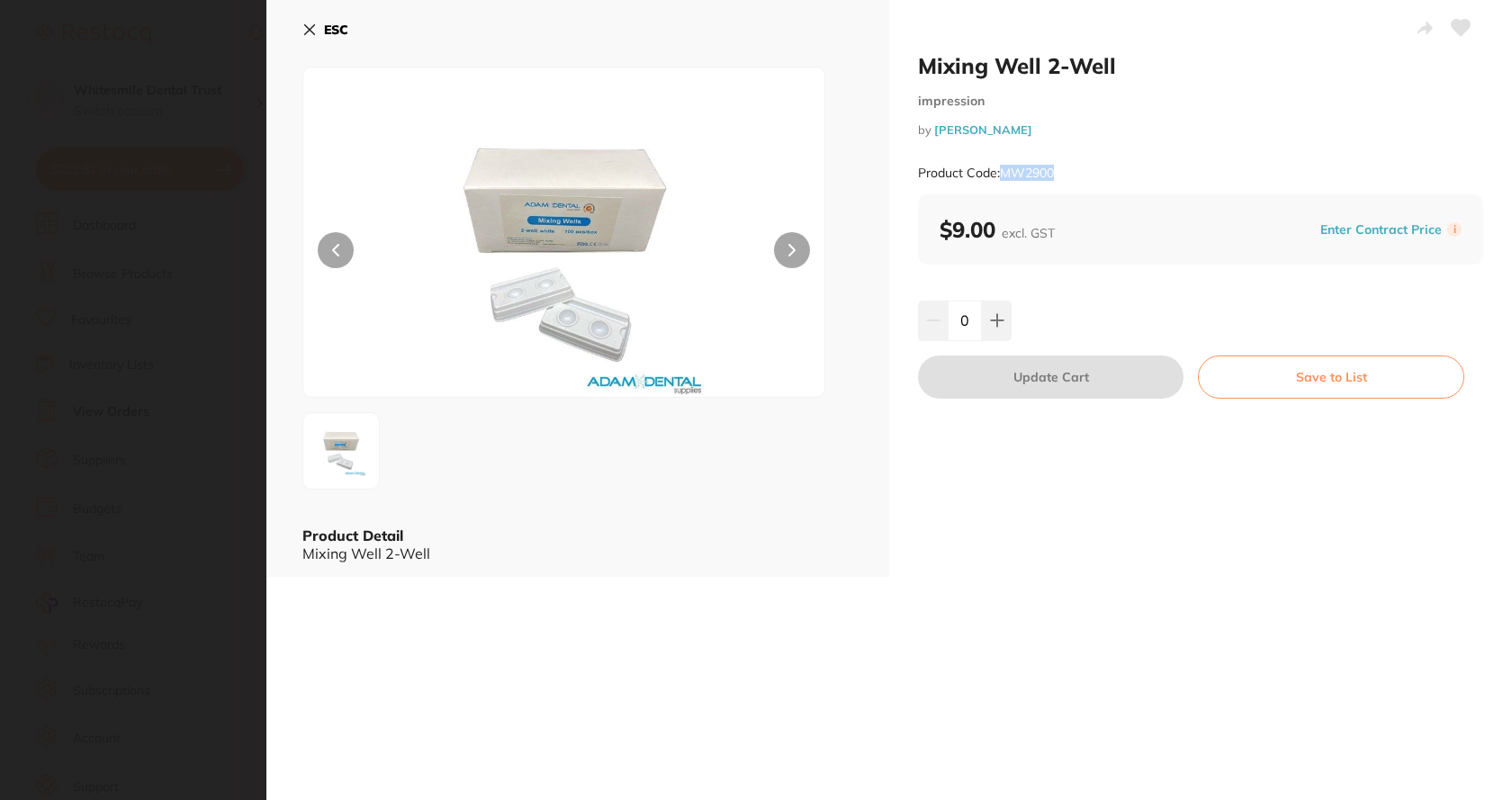
drag, startPoint x: 998, startPoint y: 172, endPoint x: 1069, endPoint y: 177, distance: 71.2
click at [1069, 177] on div "Product Code: MW2900" at bounding box center [1201, 172] width 565 height 44
copy small "MW2900"
click at [305, 28] on icon at bounding box center [309, 29] width 15 height 15
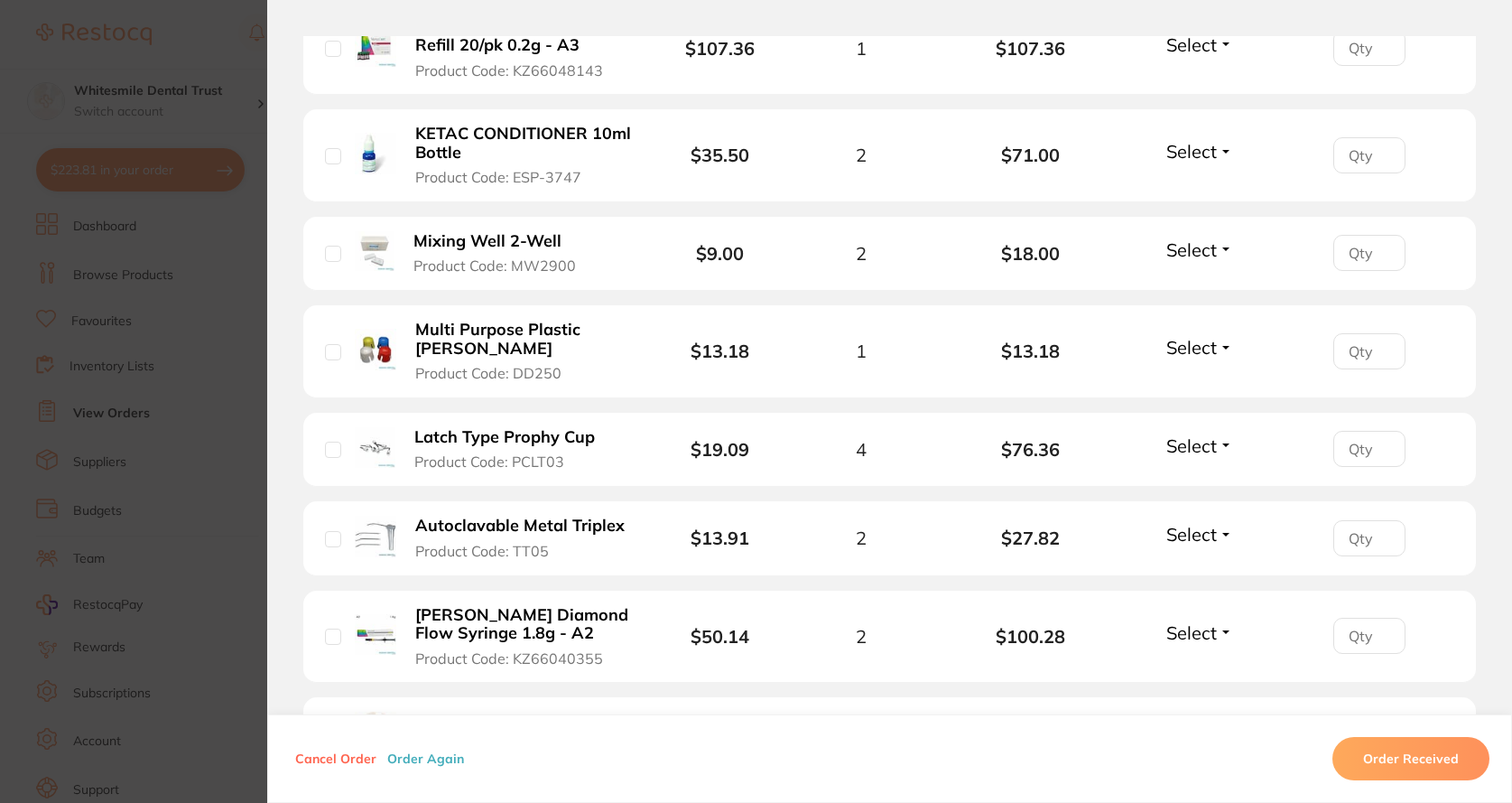
scroll to position [271, 0]
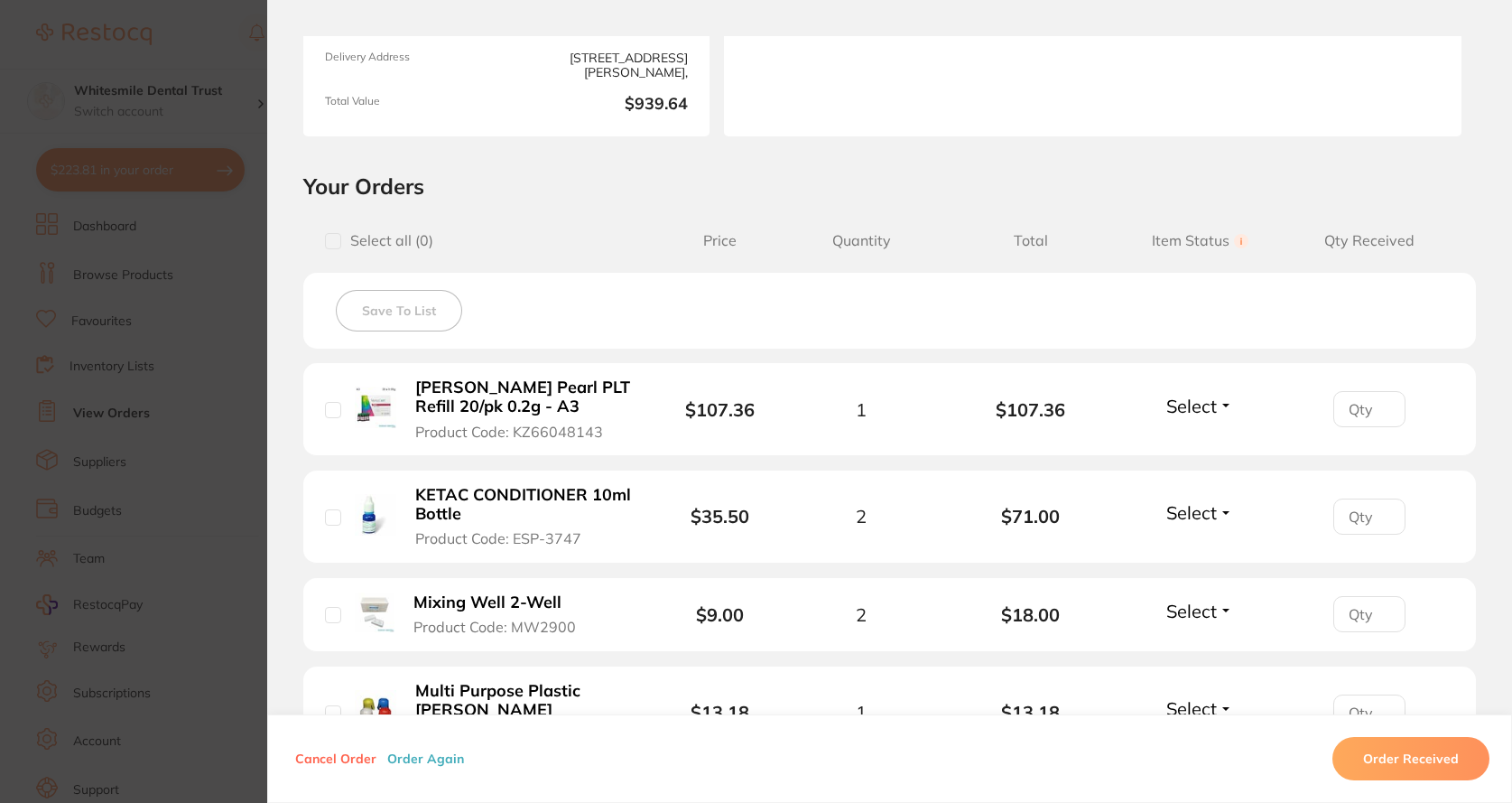
click at [493, 400] on b "[PERSON_NAME] Pearl PLT Refill 20/pk 0.2g - A3" at bounding box center [523, 397] width 216 height 37
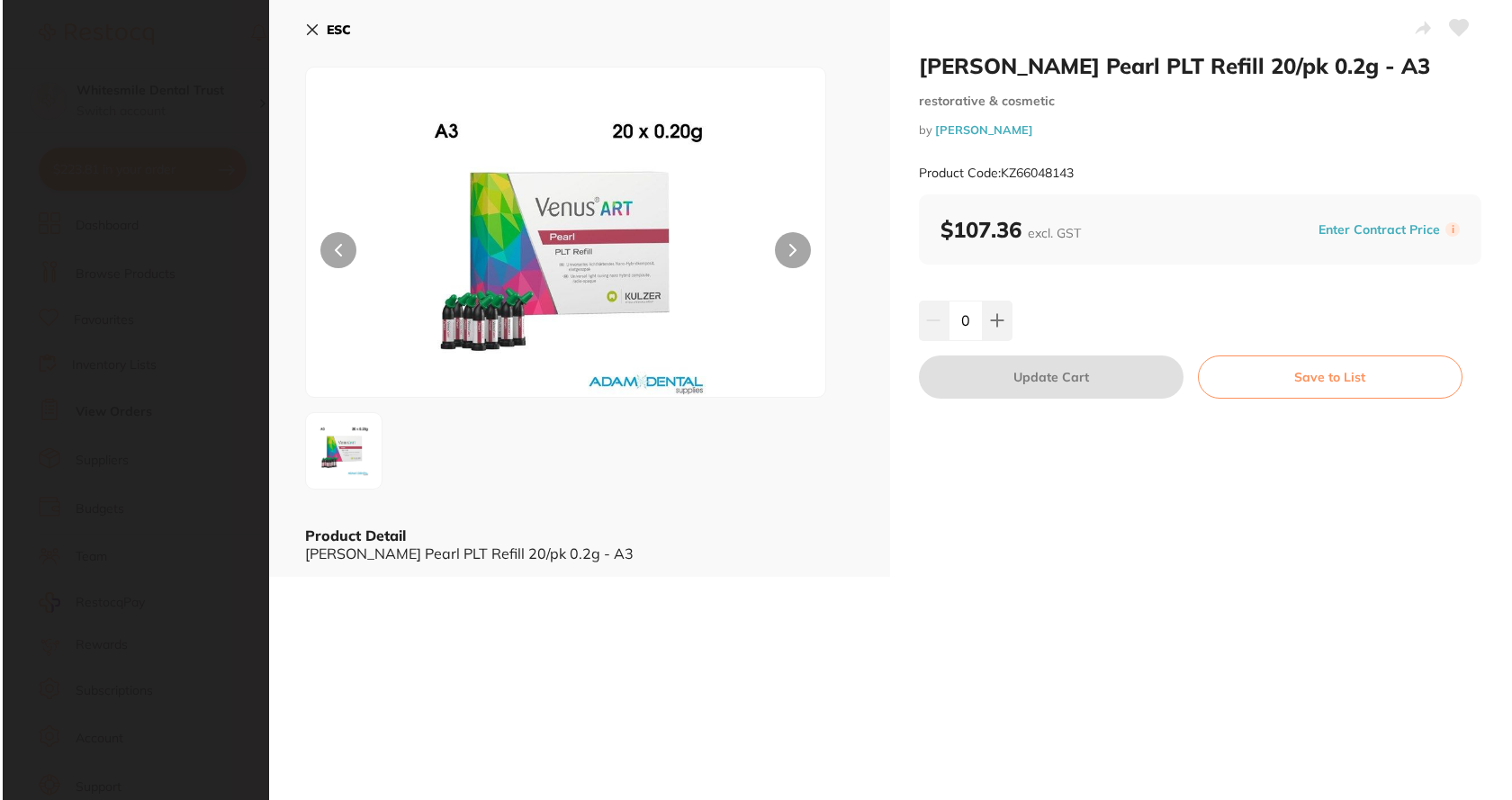
scroll to position [0, 0]
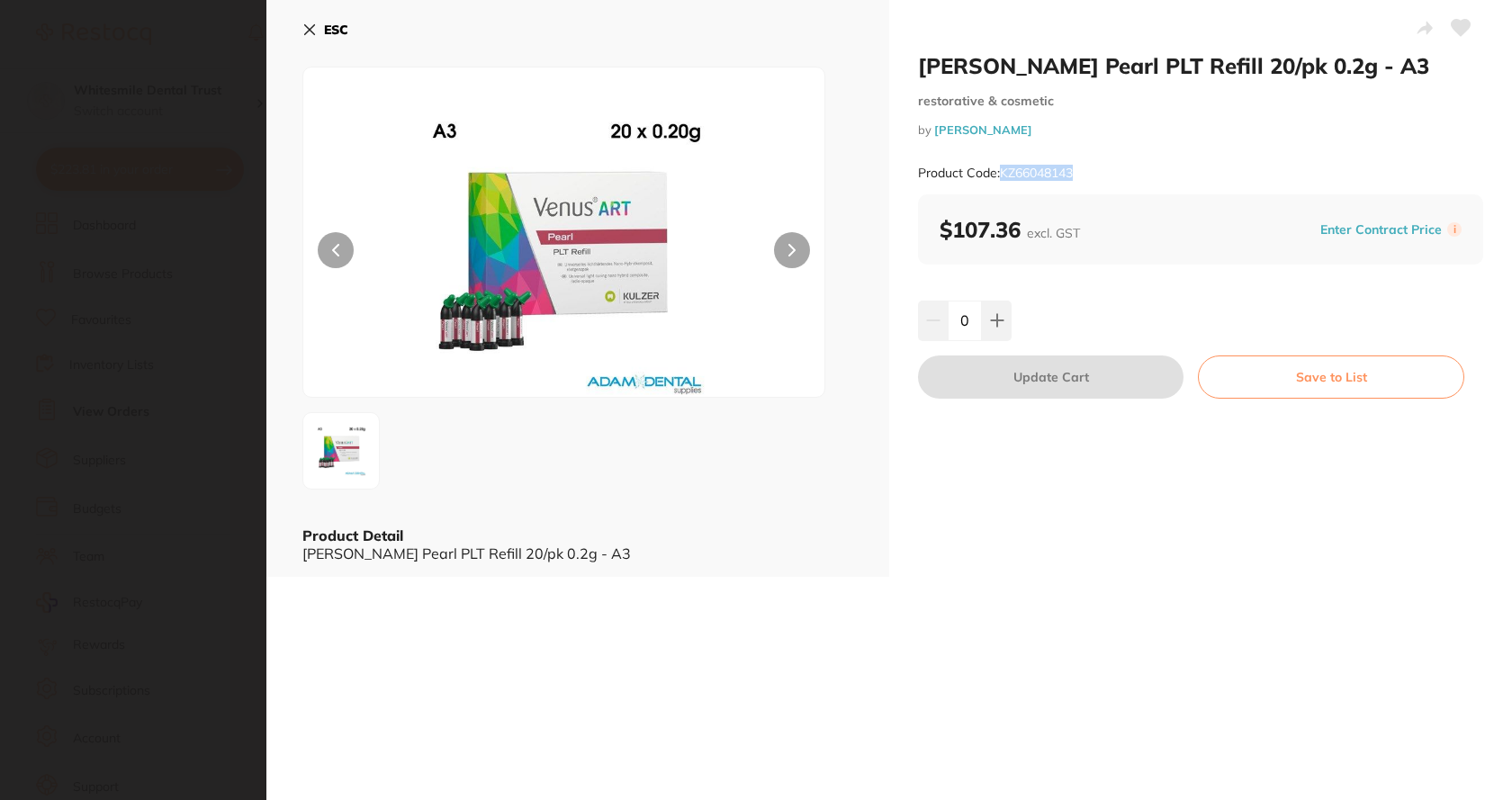
drag, startPoint x: 998, startPoint y: 172, endPoint x: 1092, endPoint y: 175, distance: 94.0
click at [1092, 175] on div "Product Code: KZ66048143" at bounding box center [1201, 172] width 565 height 44
copy small "KZ66048143"
click at [311, 26] on icon at bounding box center [309, 29] width 15 height 15
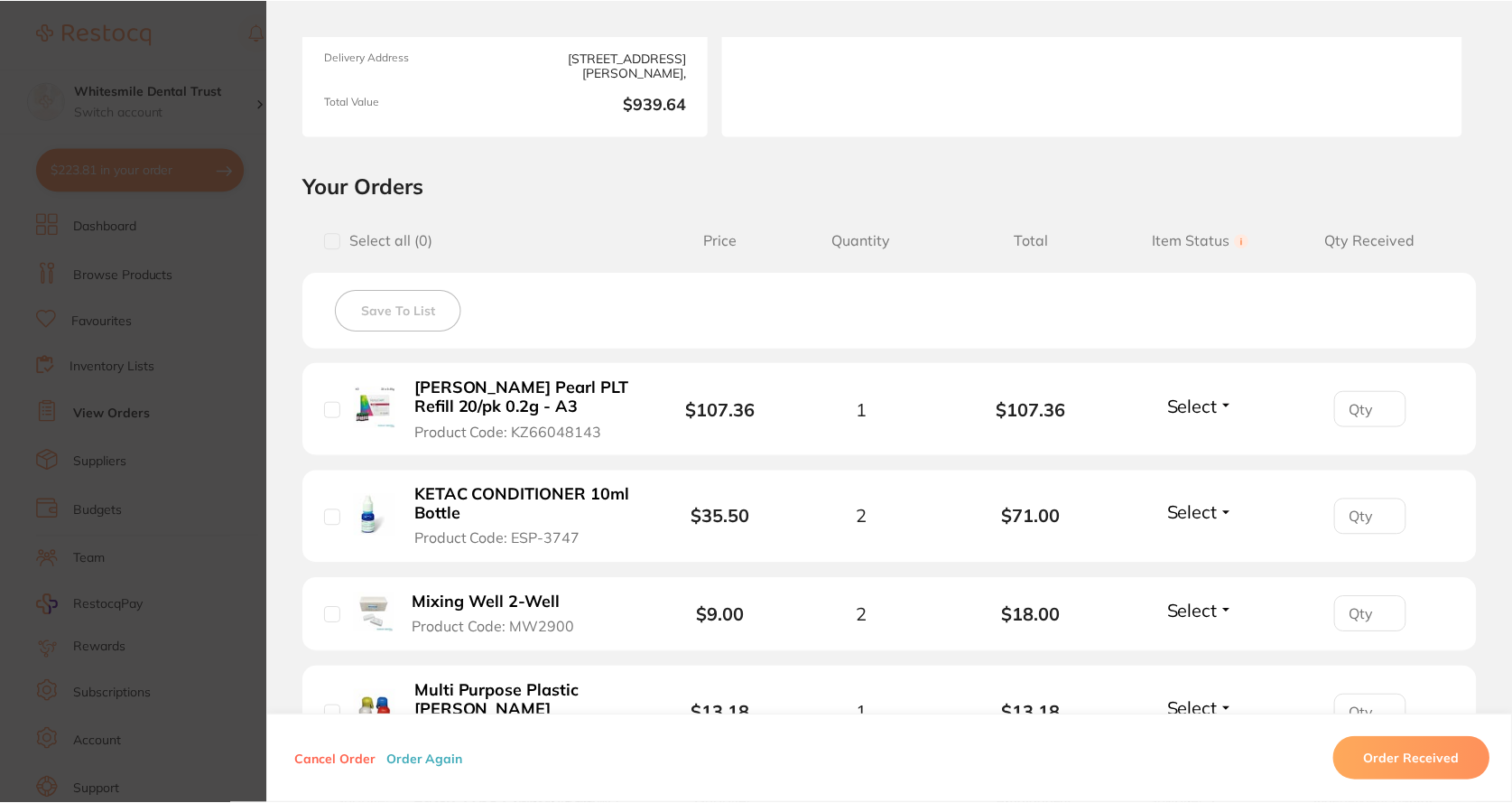
scroll to position [542, 0]
click at [221, 325] on section "Order ID: Restocq- 91582 Order Information Upload Pending Order Date [DATE] 15:…" at bounding box center [756, 401] width 1512 height 803
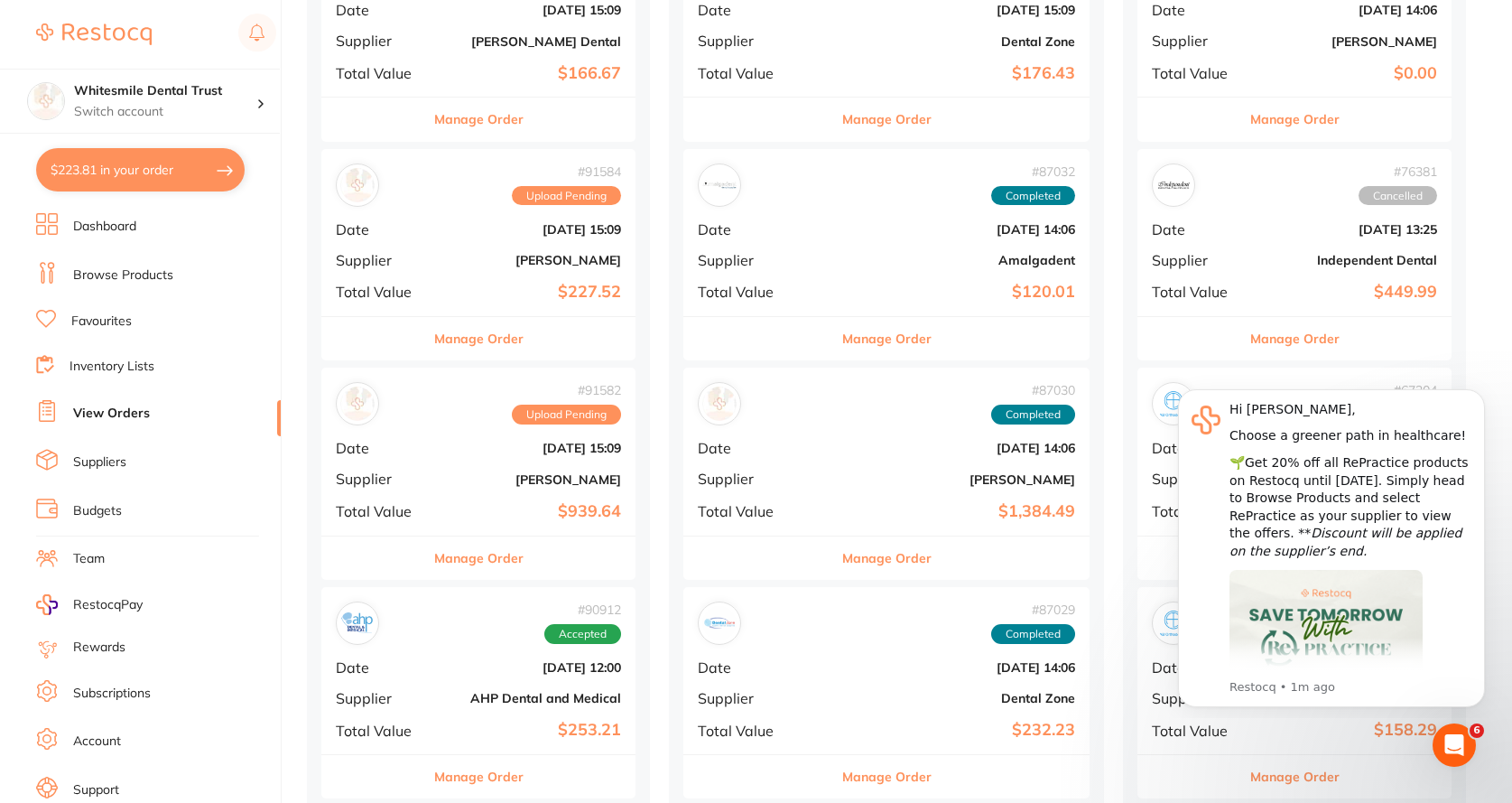
click at [151, 168] on button "$223.81 in your order" at bounding box center [140, 169] width 208 height 43
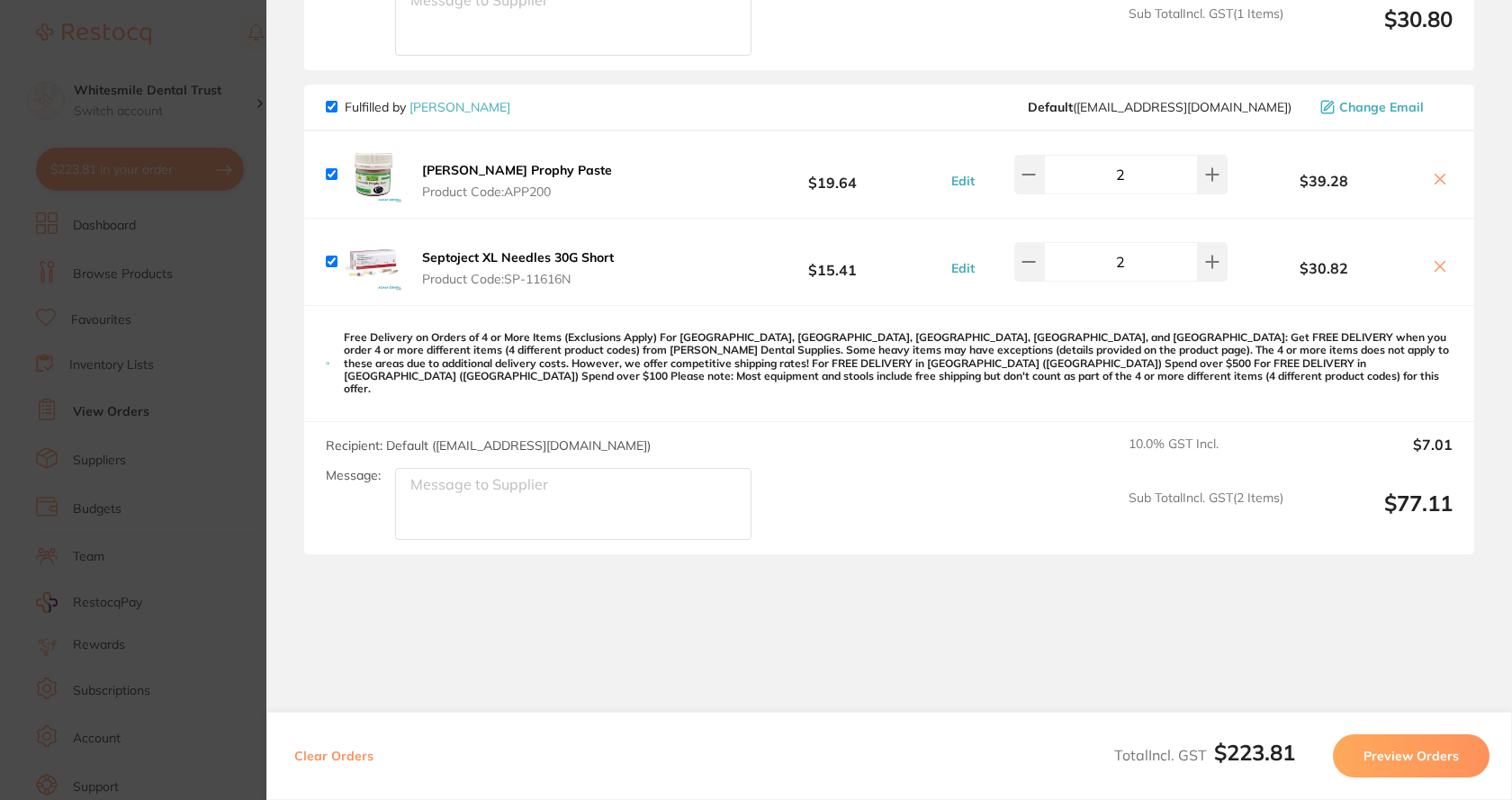
scroll to position [832, 0]
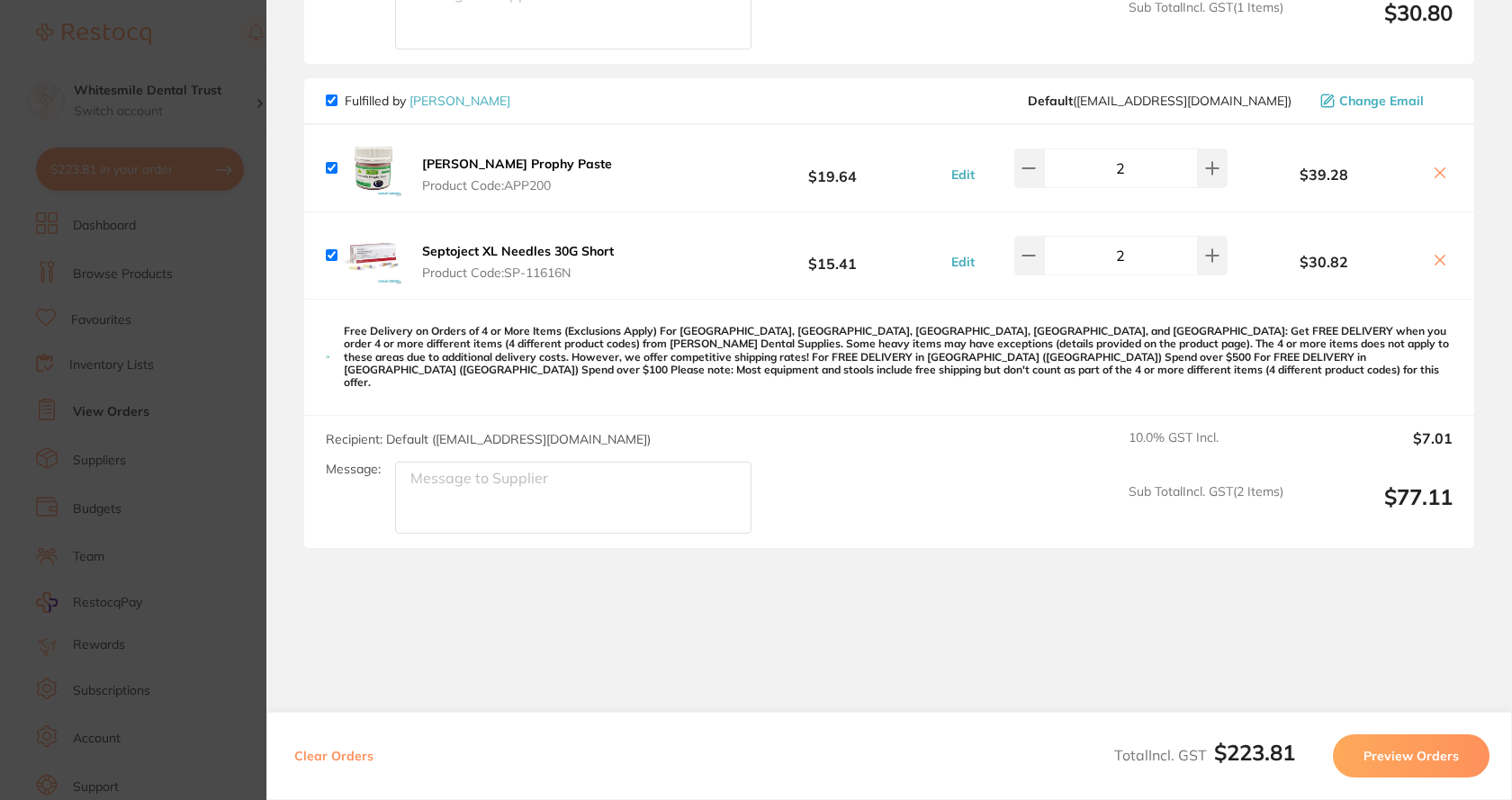
click at [460, 246] on b "Septoject XL Needles 30G Short" at bounding box center [518, 250] width 192 height 17
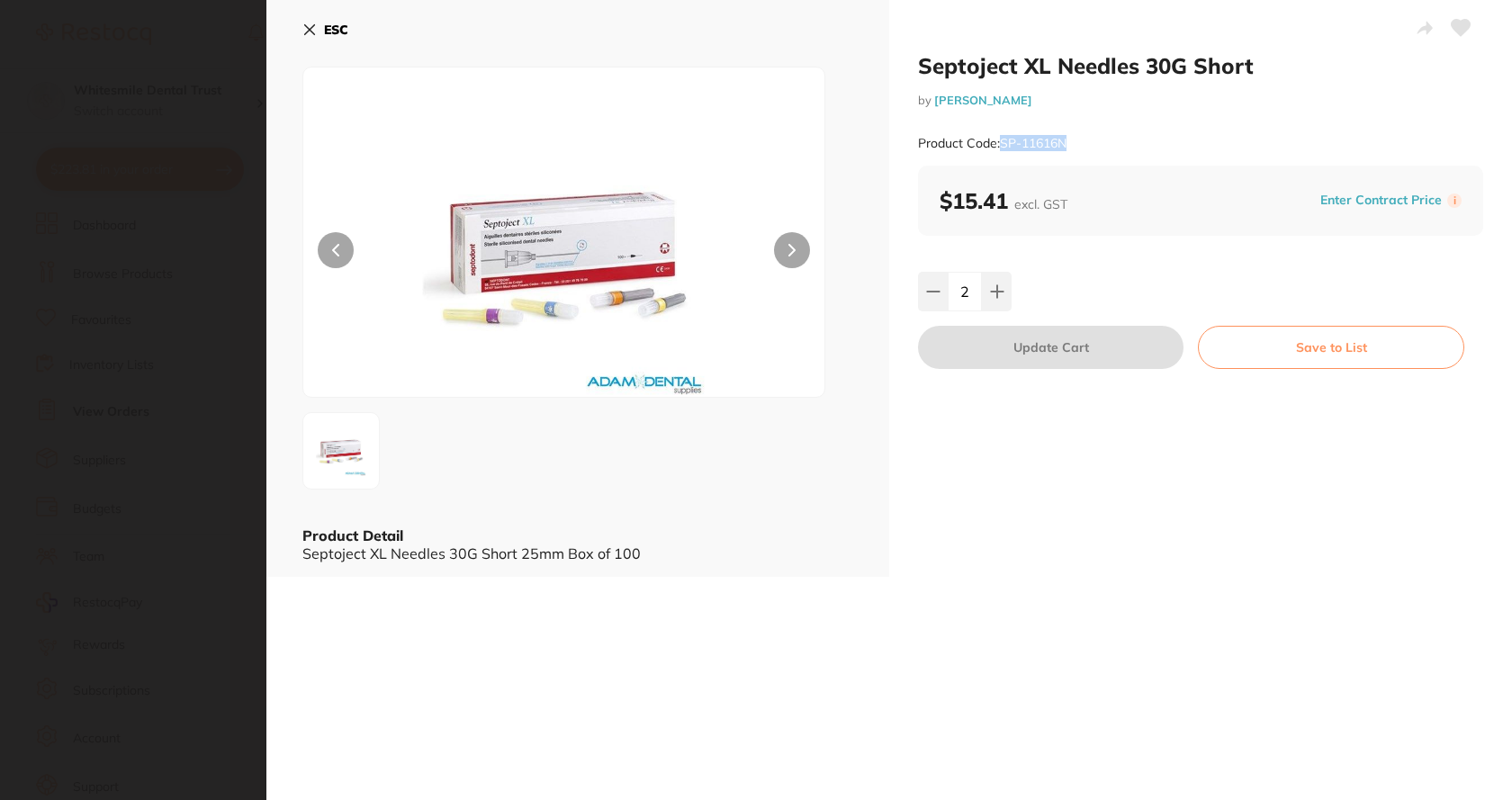
drag, startPoint x: 1001, startPoint y: 143, endPoint x: 1078, endPoint y: 140, distance: 77.1
click at [1078, 140] on div "Product Code: SP-11616N" at bounding box center [1201, 143] width 565 height 44
copy small "SP-11616N"
click at [205, 128] on section "Septoject XL Needles 30G Short by [PERSON_NAME] Product Code: SP-11616N ESC Pro…" at bounding box center [756, 400] width 1512 height 800
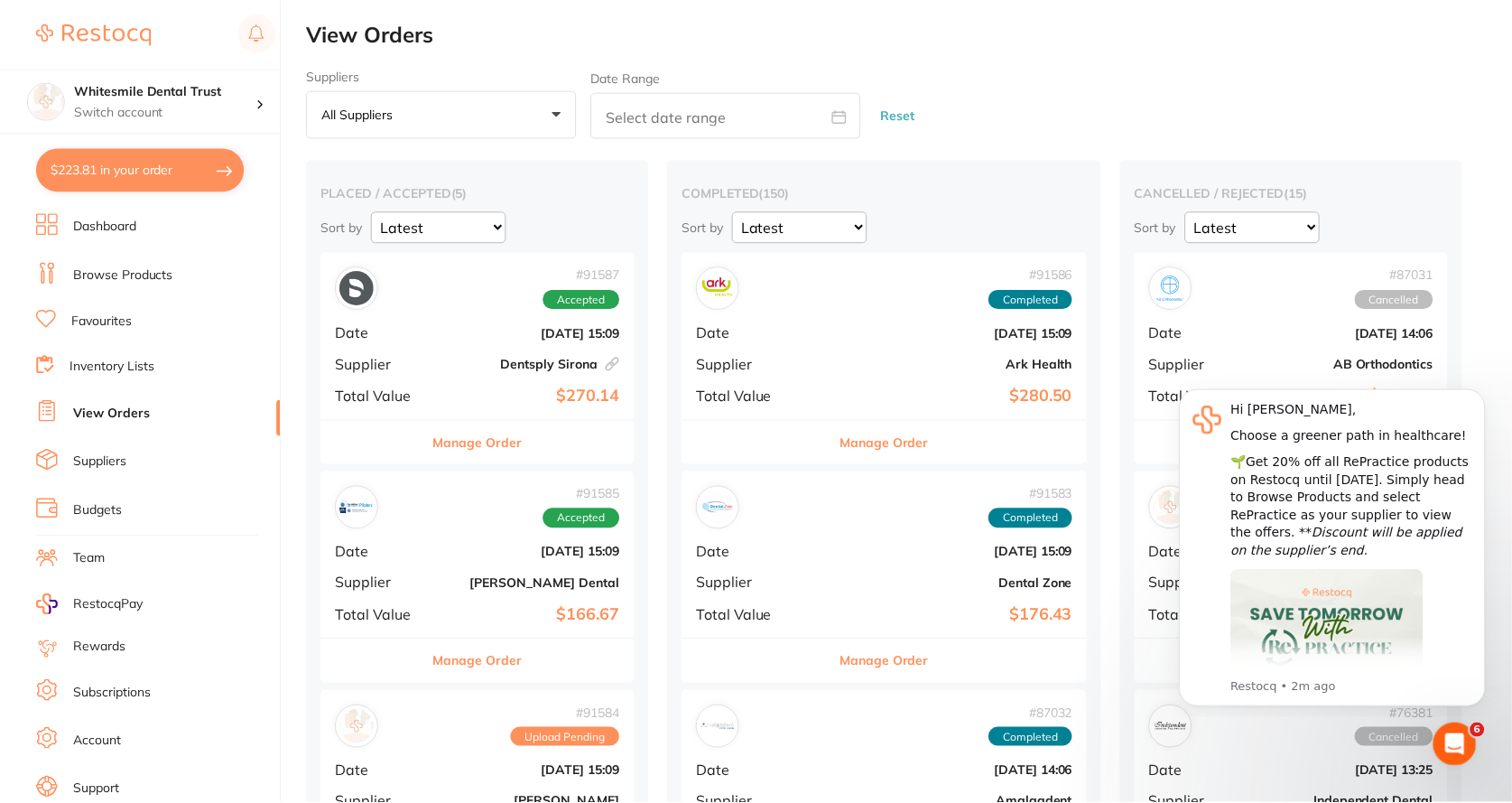
scroll to position [542, 0]
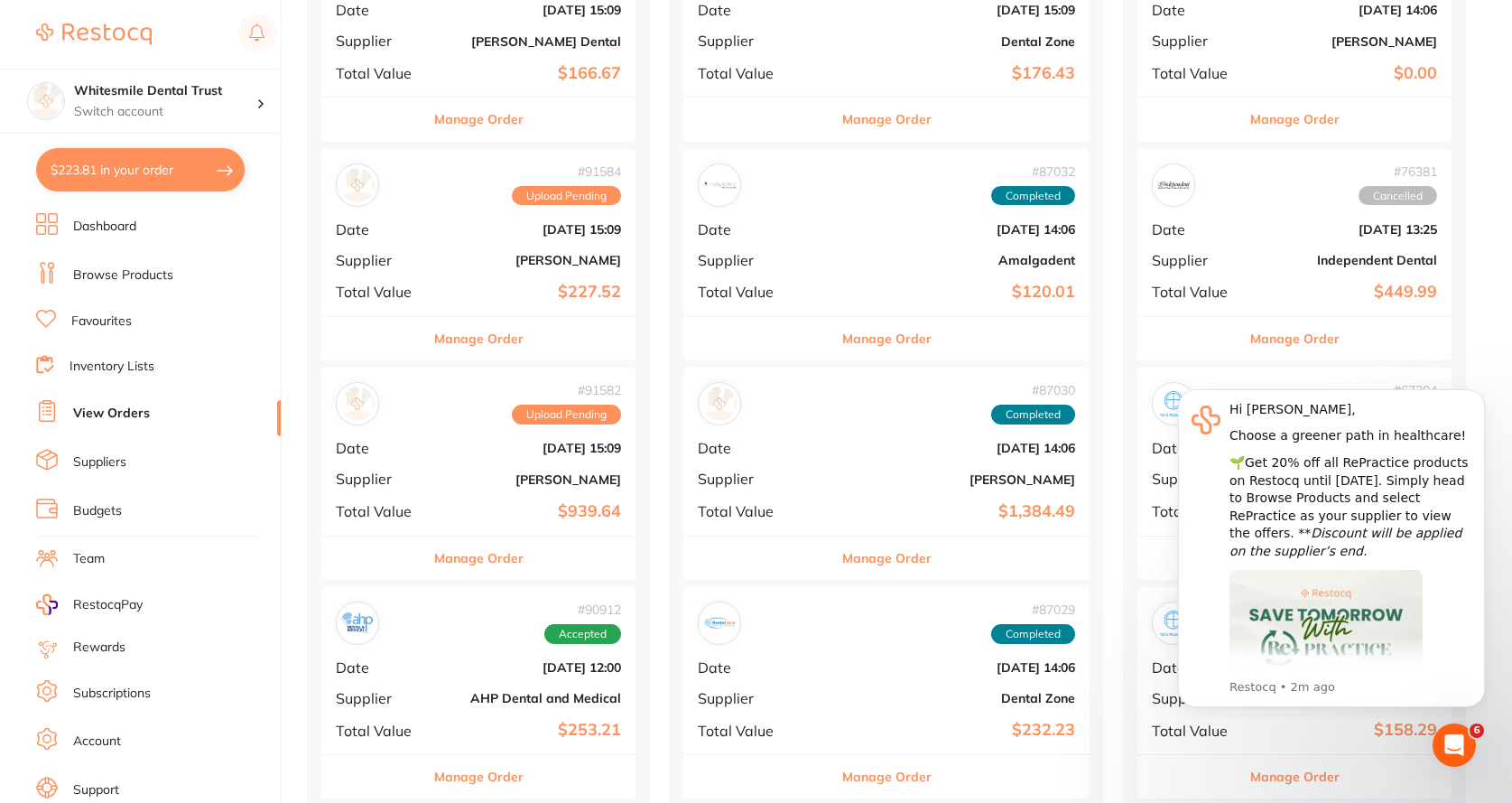
click at [124, 418] on link "View Orders" at bounding box center [111, 414] width 76 height 18
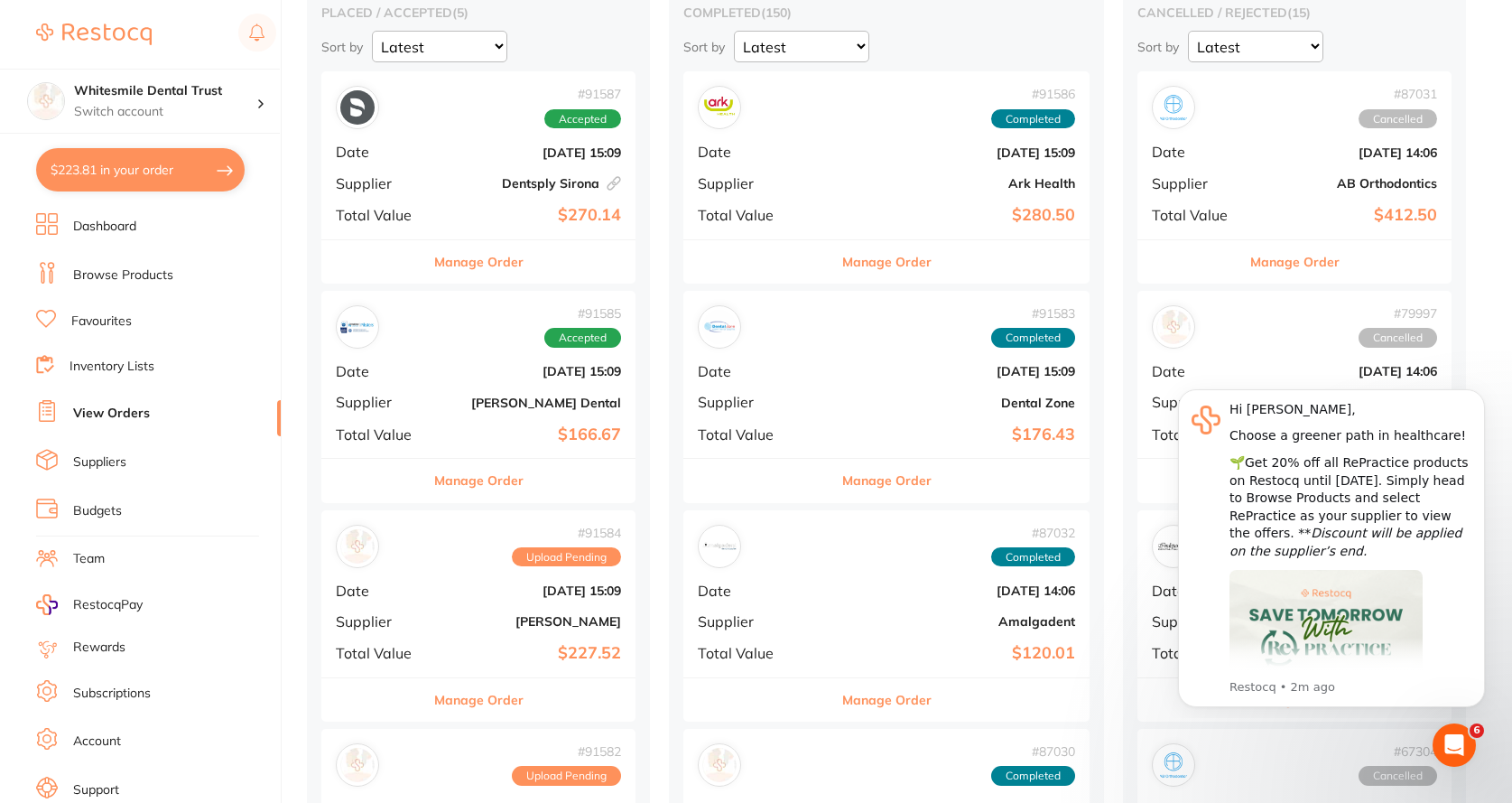
scroll to position [452, 0]
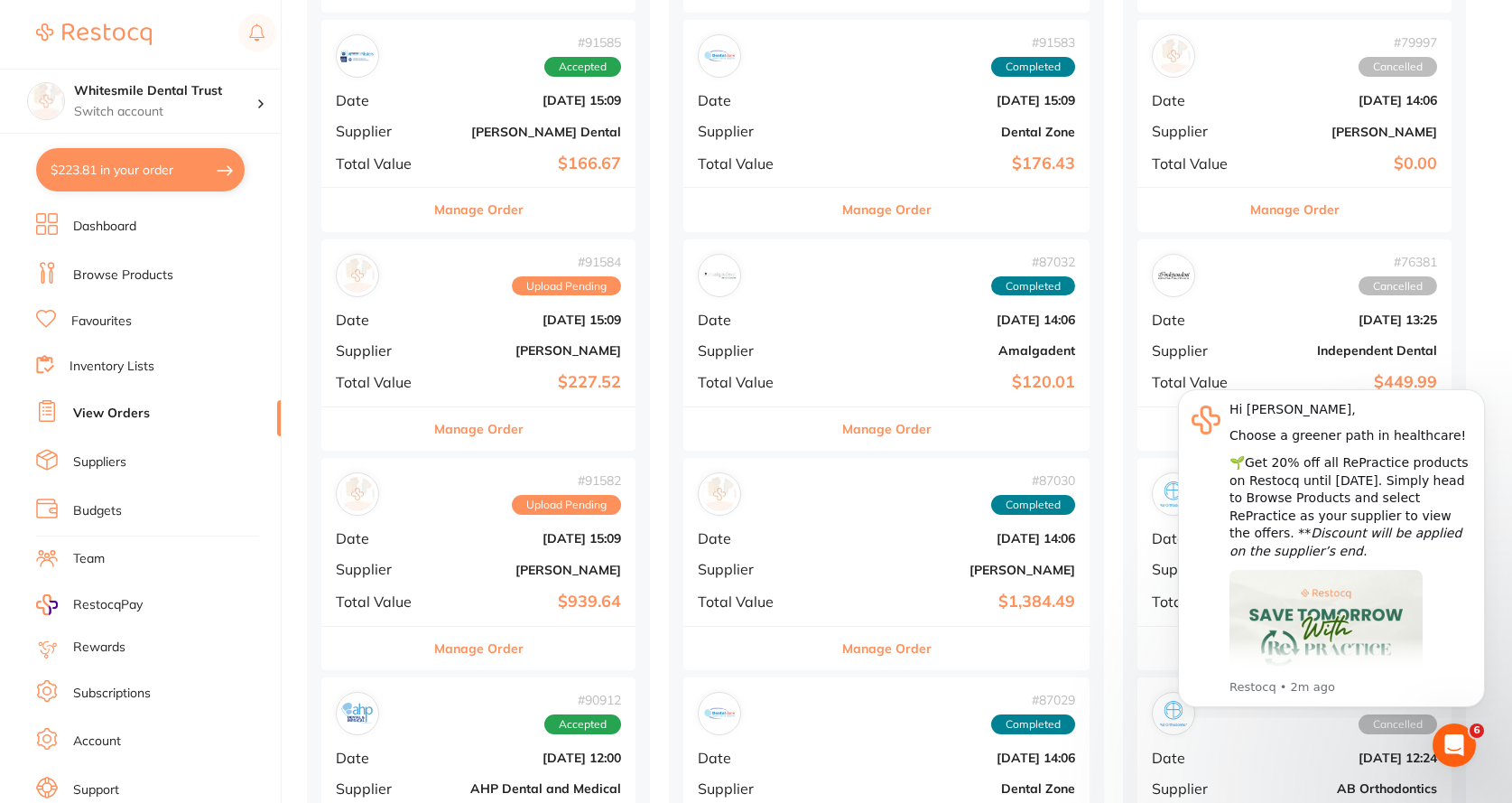
click at [486, 572] on b "[PERSON_NAME]" at bounding box center [531, 569] width 181 height 15
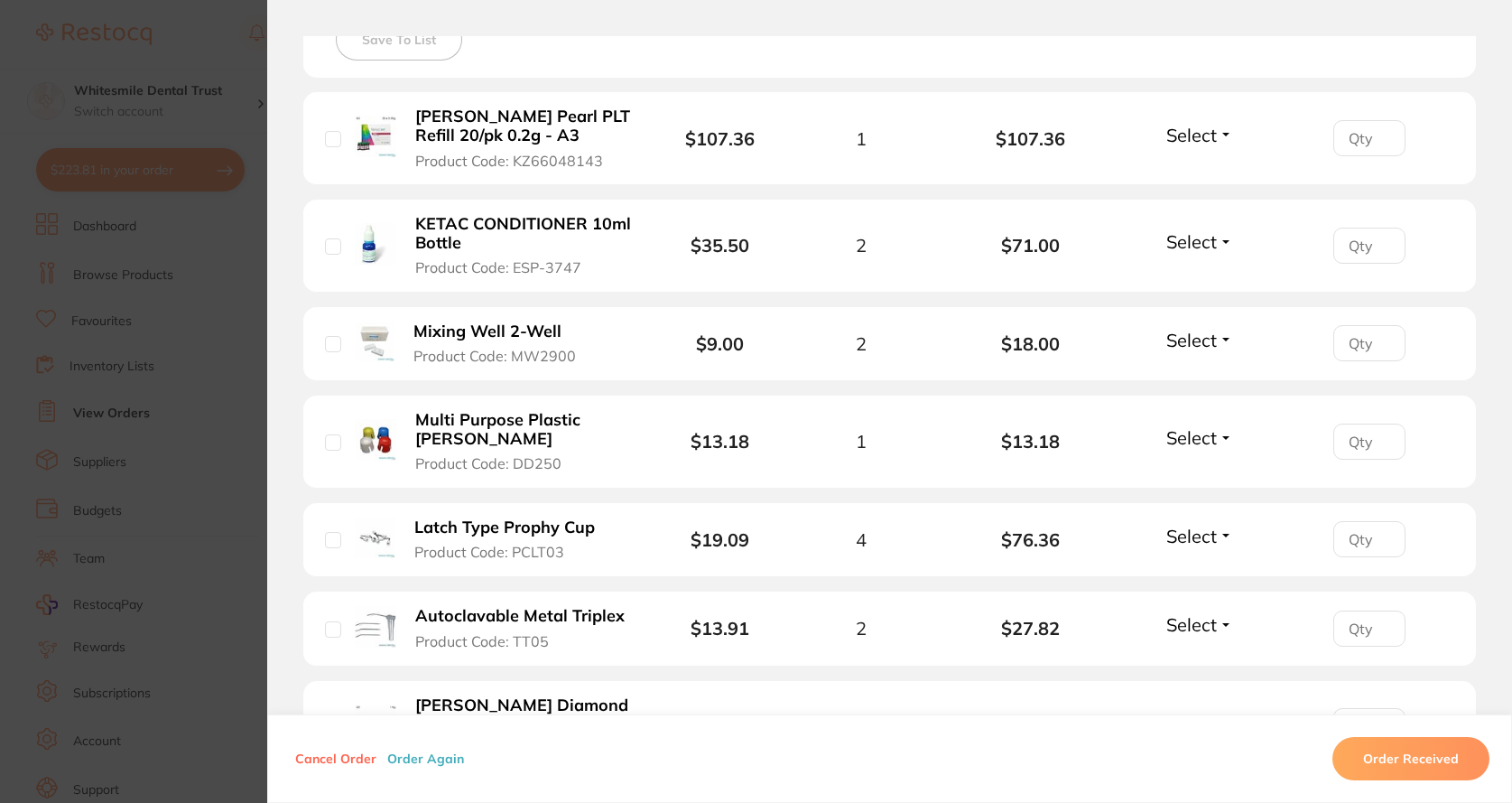
click at [467, 428] on b "Multi Purpose Plastic [PERSON_NAME]" at bounding box center [523, 429] width 216 height 37
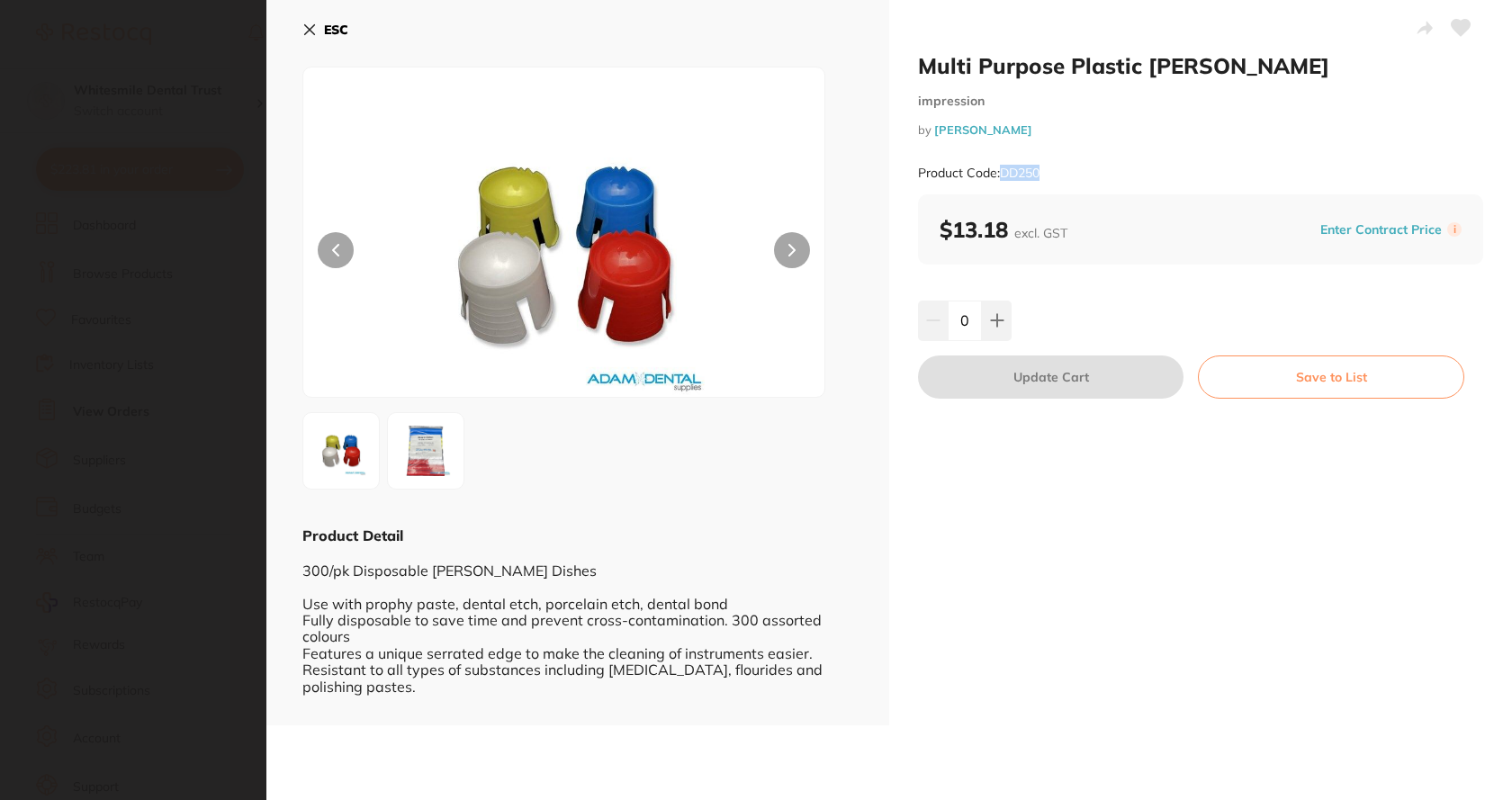
drag, startPoint x: 1000, startPoint y: 171, endPoint x: 1049, endPoint y: 173, distance: 49.0
click at [1049, 173] on div "Product Code: DD250" at bounding box center [1201, 172] width 565 height 44
copy small "DD250"
click at [314, 26] on icon at bounding box center [310, 30] width 10 height 10
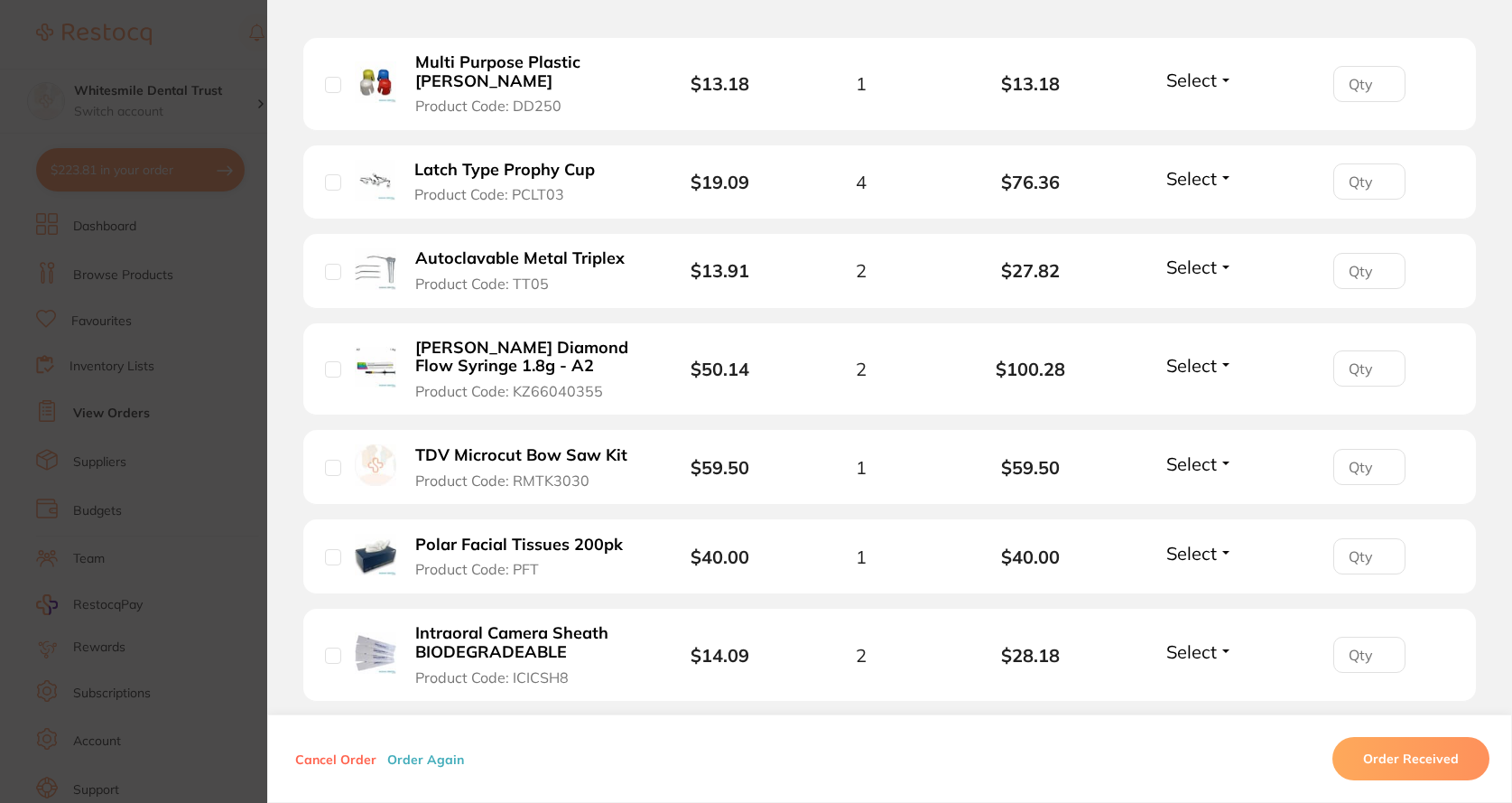
scroll to position [903, 0]
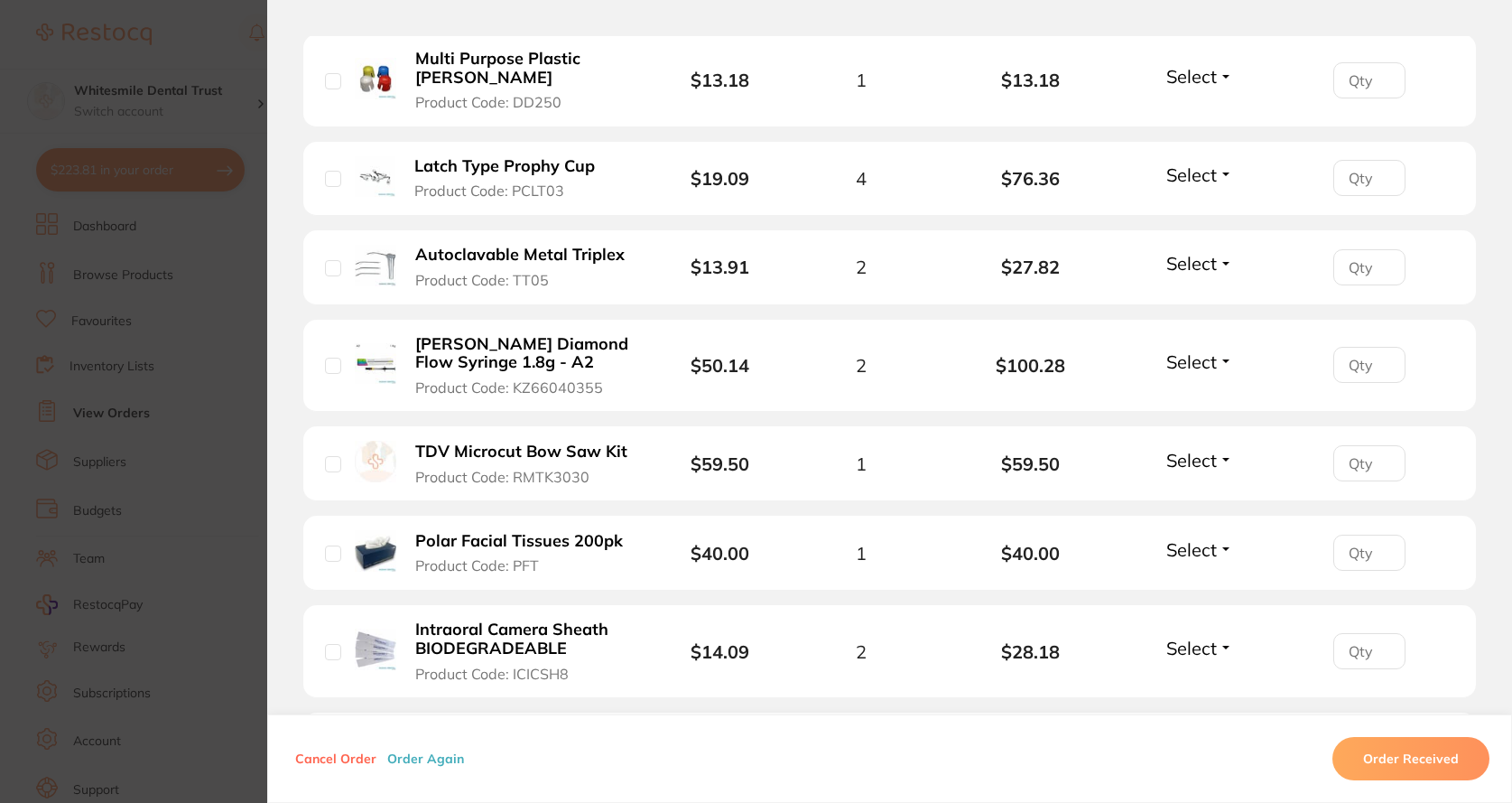
click at [535, 356] on b "[PERSON_NAME] Diamond Flow Syringe 1.8g - A2" at bounding box center [523, 353] width 216 height 37
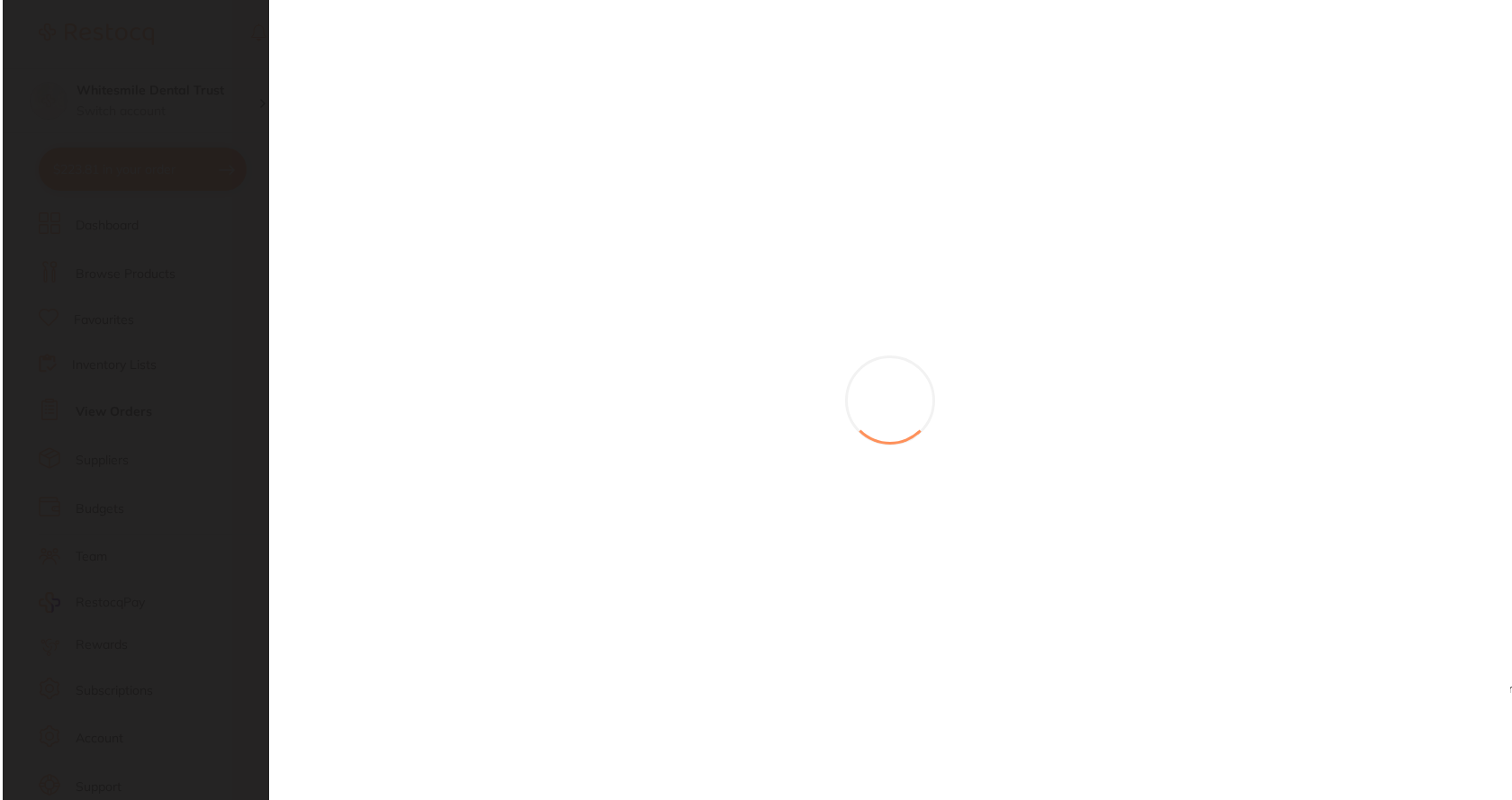
scroll to position [0, 0]
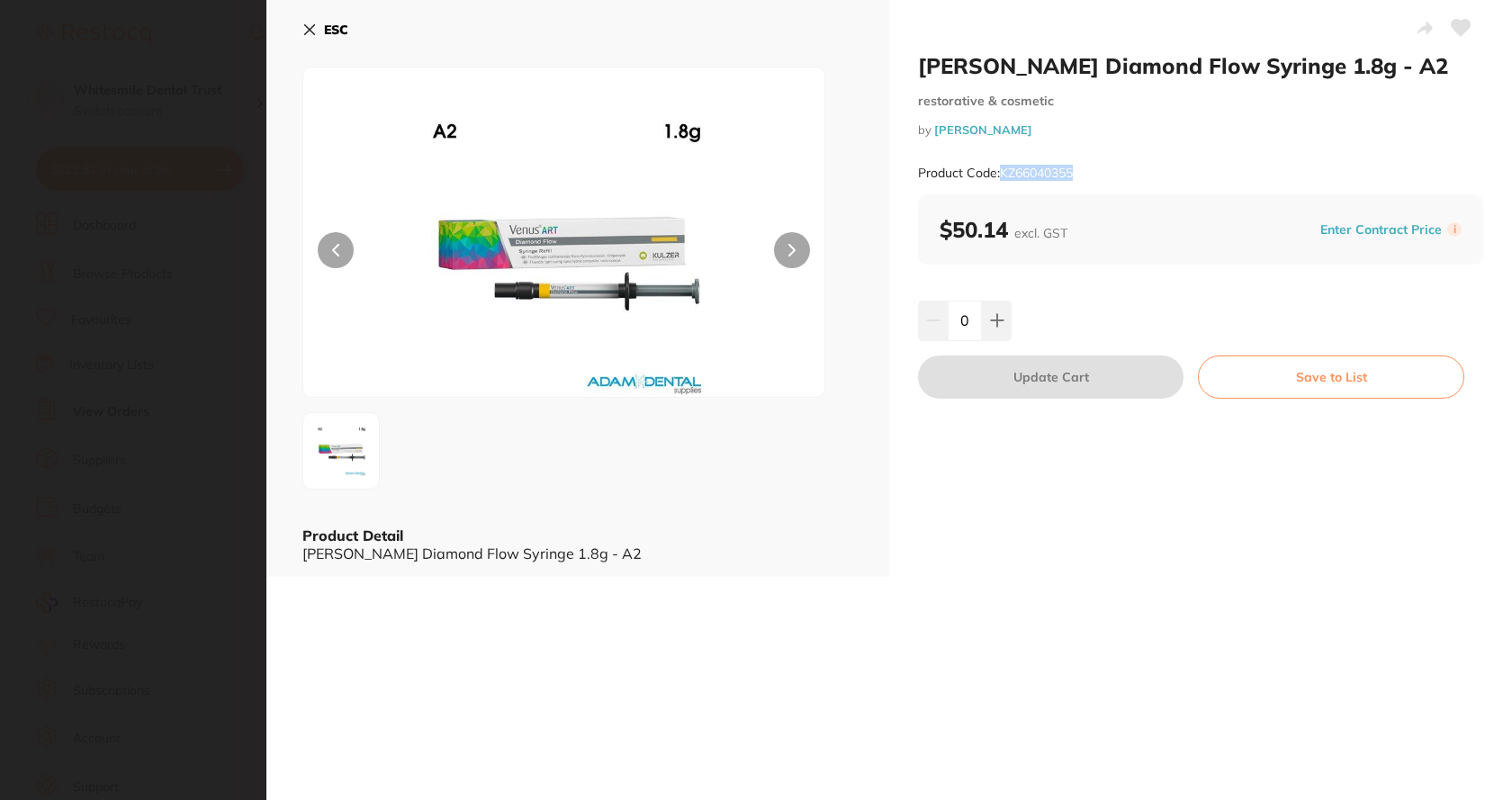
drag, startPoint x: 1001, startPoint y: 169, endPoint x: 1111, endPoint y: 181, distance: 110.7
click at [1111, 181] on div "Product Code: KZ66040355" at bounding box center [1201, 172] width 565 height 44
copy small "KZ66040355"
click at [310, 33] on icon at bounding box center [309, 29] width 15 height 15
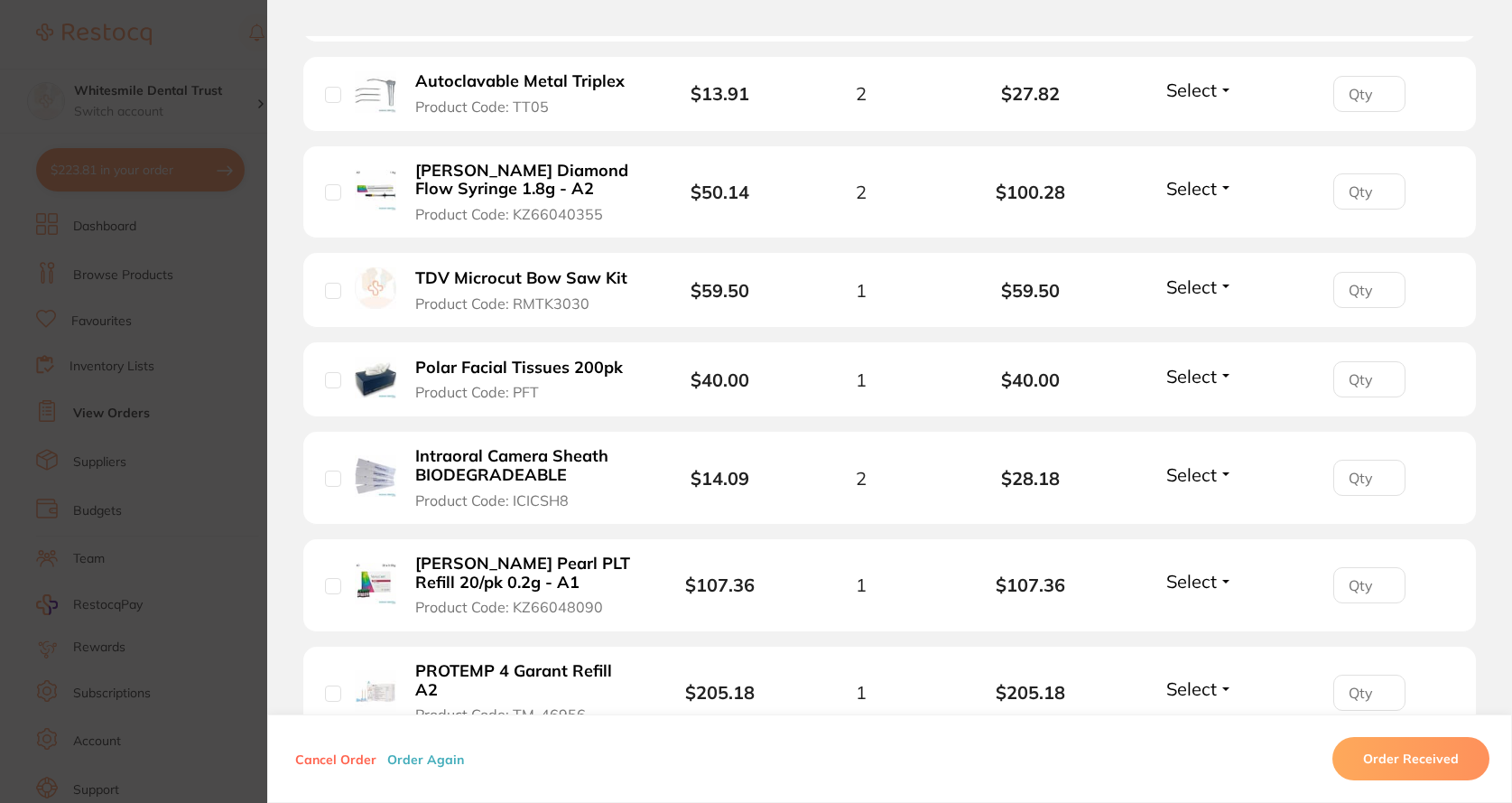
scroll to position [1084, 0]
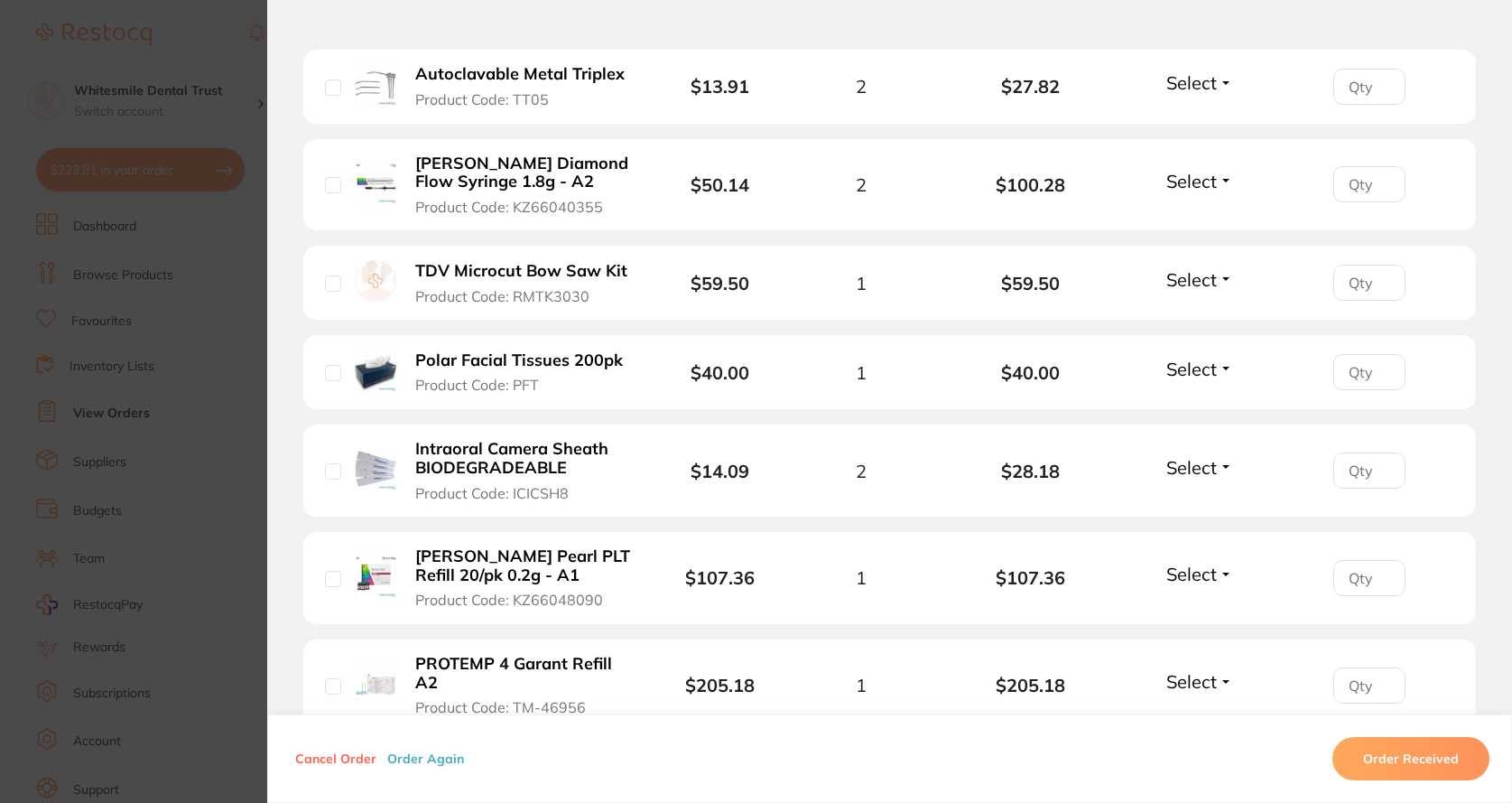
click at [522, 360] on b "Polar Facial Tissues 200pk" at bounding box center [519, 360] width 207 height 19
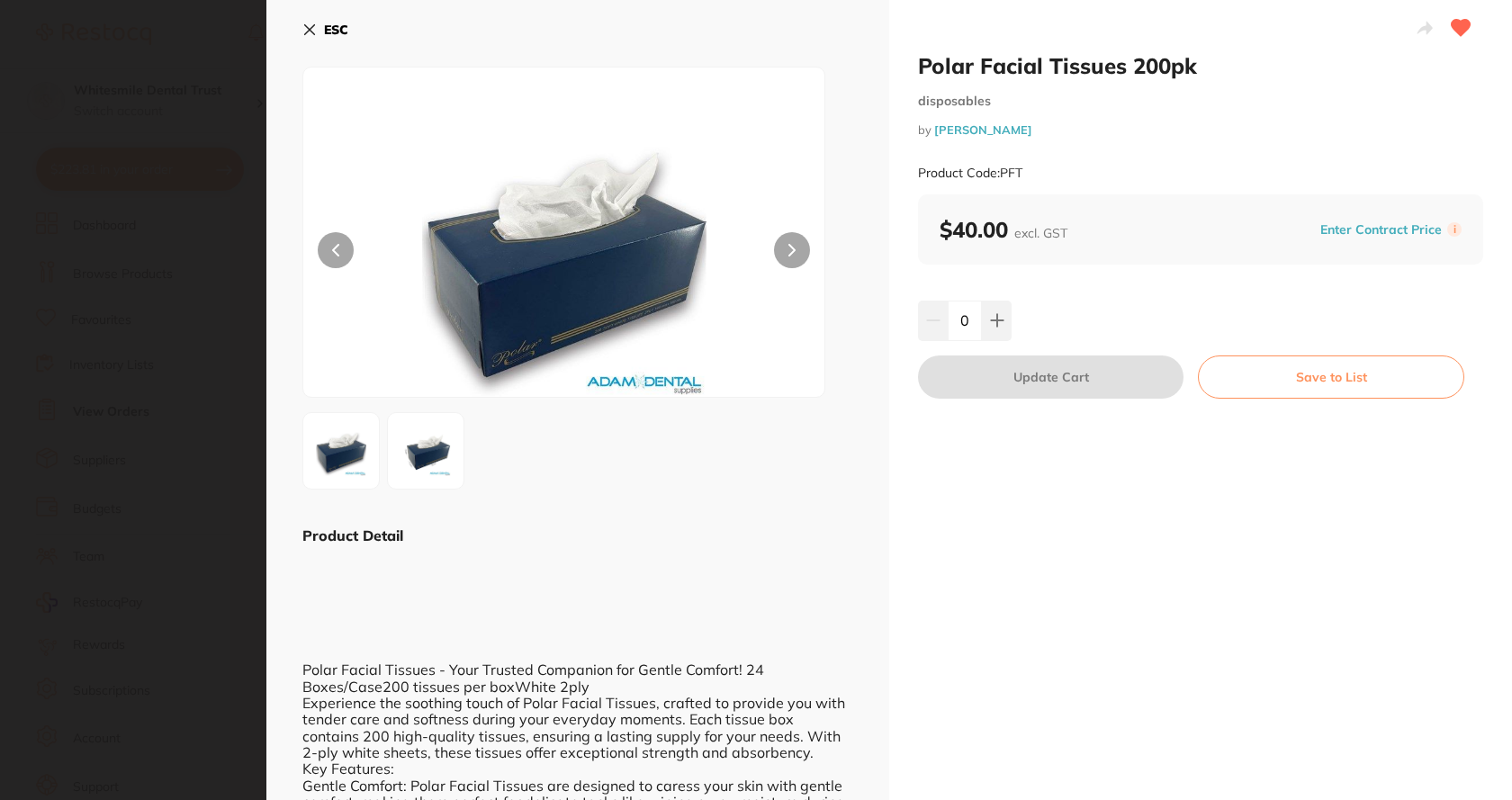
scroll to position [0, 0]
drag, startPoint x: 1000, startPoint y: 170, endPoint x: 1027, endPoint y: 172, distance: 27.1
click at [1027, 172] on div "Product Code: PFT" at bounding box center [1201, 172] width 565 height 44
click at [1010, 172] on small "Product Code: PFT" at bounding box center [970, 173] width 104 height 16
drag, startPoint x: 1010, startPoint y: 172, endPoint x: 1039, endPoint y: 165, distance: 29.8
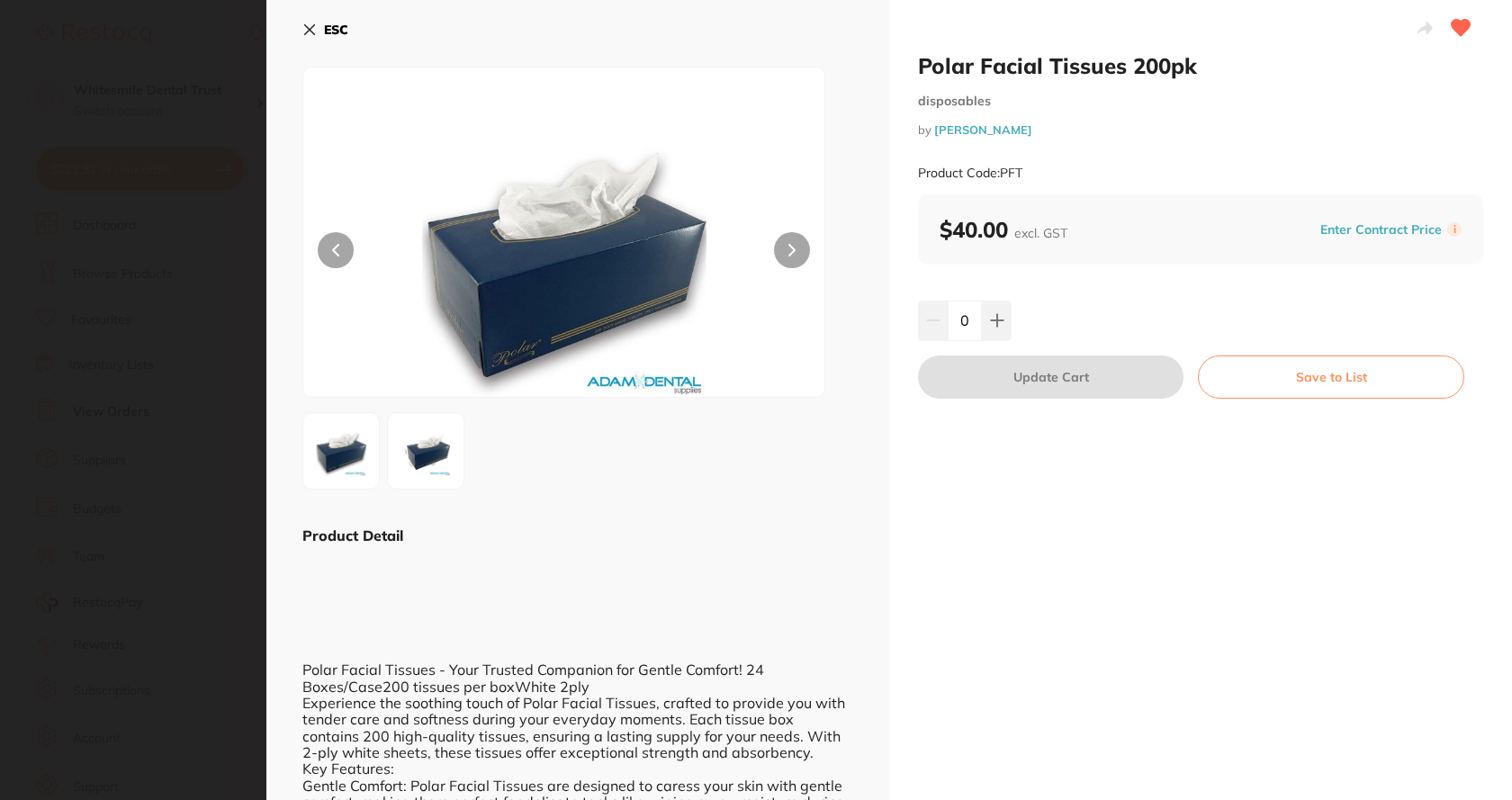
click at [1037, 165] on div "Product Code: PFT" at bounding box center [1201, 172] width 565 height 44
drag, startPoint x: 1040, startPoint y: 167, endPoint x: 1006, endPoint y: 177, distance: 35.4
click at [1006, 177] on div "Product Code: PFT" at bounding box center [1201, 172] width 565 height 44
drag, startPoint x: 1000, startPoint y: 170, endPoint x: 1029, endPoint y: 171, distance: 29.0
click at [1029, 171] on div "Product Code: PFT" at bounding box center [1201, 172] width 565 height 44
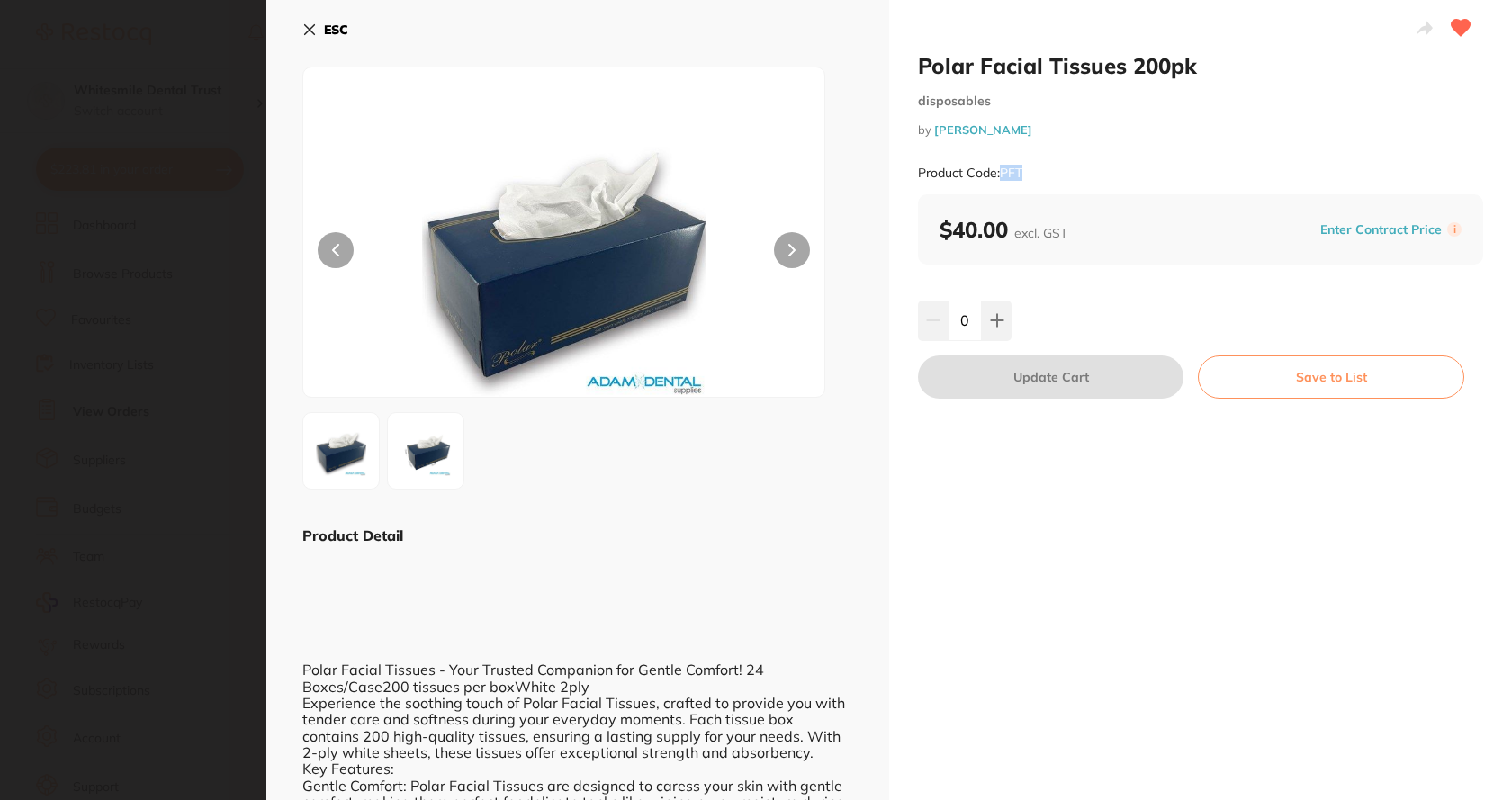
copy small "PFT"
click at [314, 25] on icon at bounding box center [310, 30] width 10 height 10
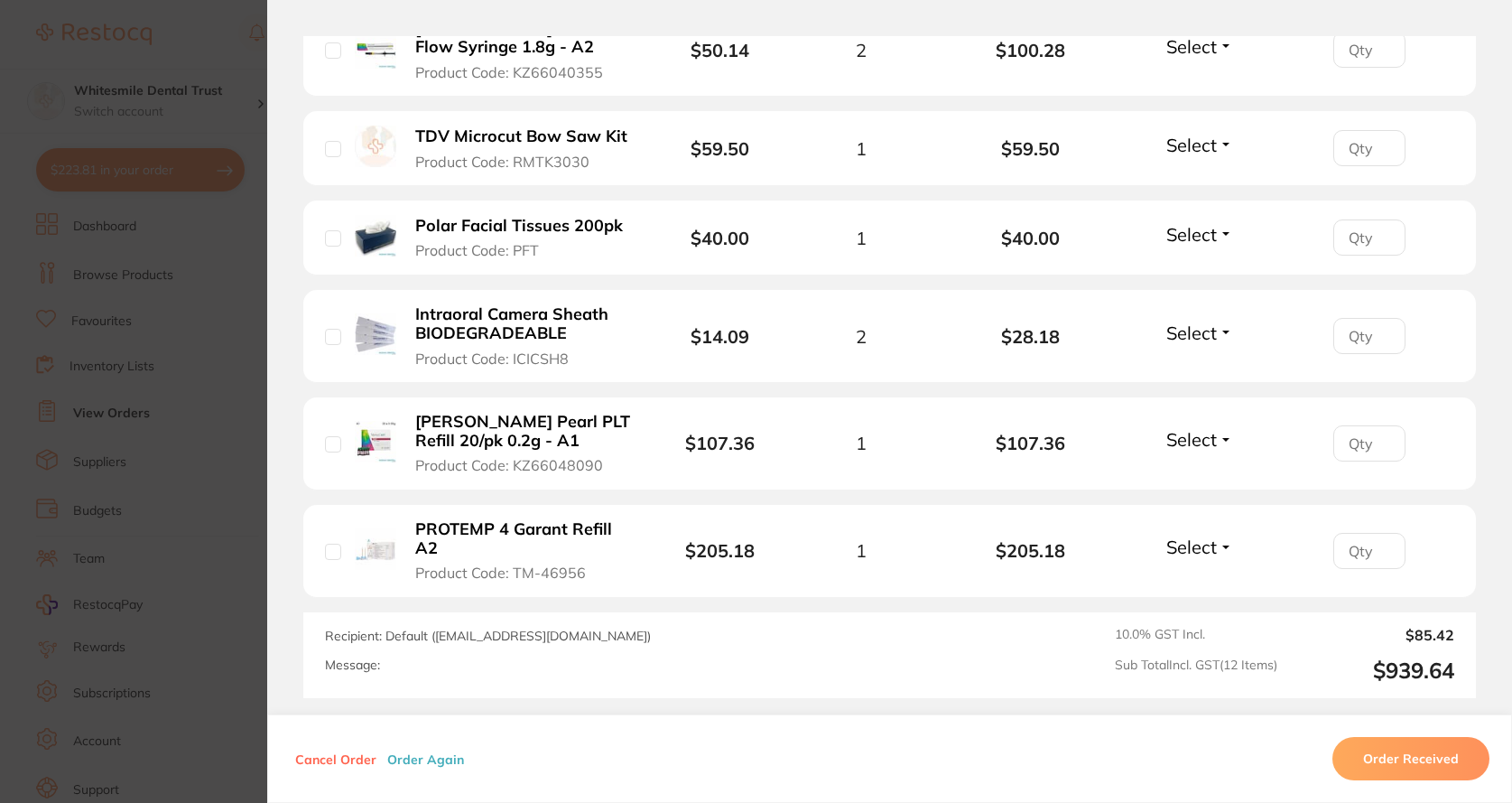
scroll to position [1264, 0]
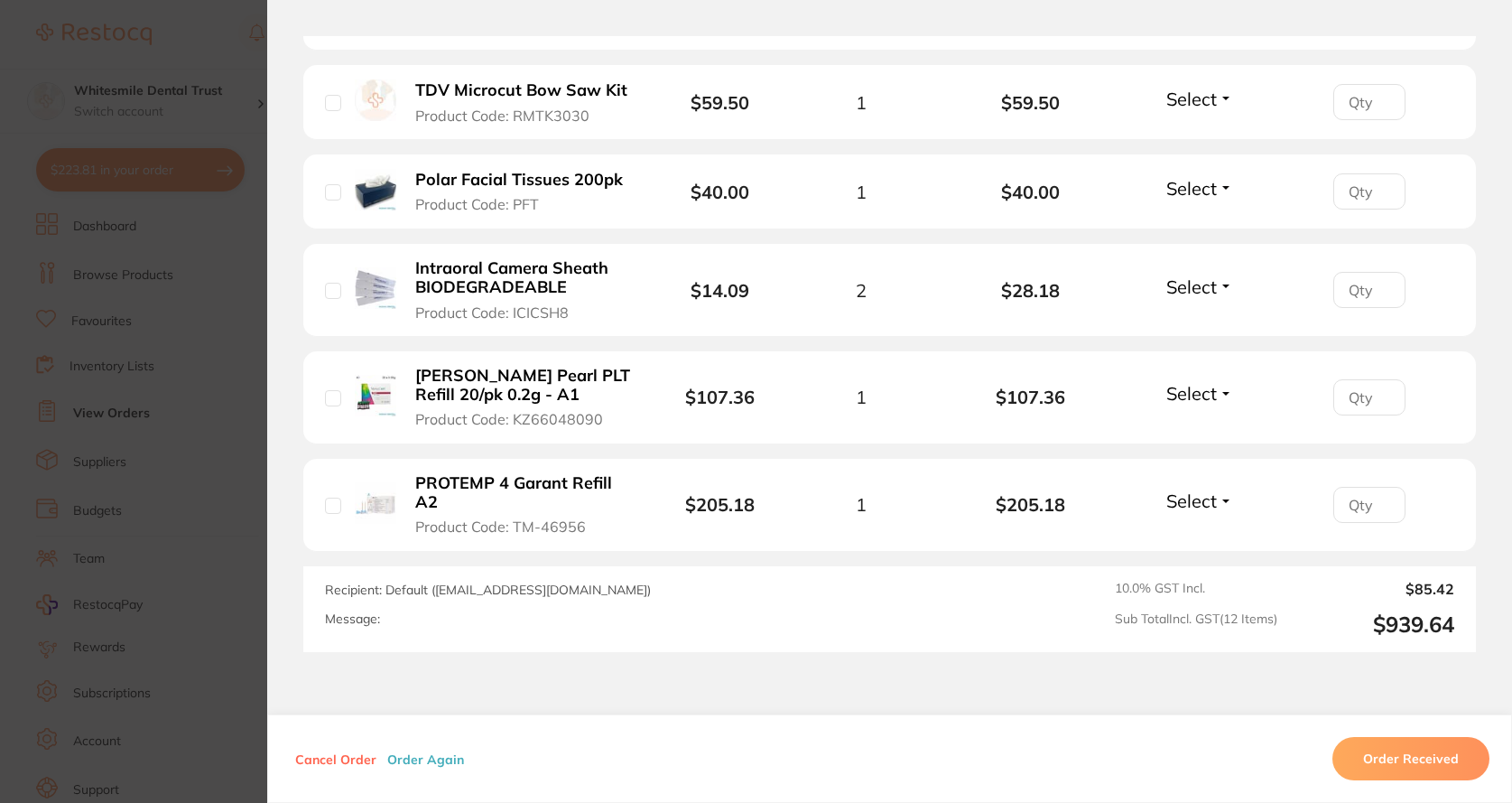
drag, startPoint x: 465, startPoint y: 290, endPoint x: 489, endPoint y: 288, distance: 24.1
click at [466, 289] on b "Intraoral Camera Sheath BIODEGRADEABLE" at bounding box center [523, 278] width 216 height 37
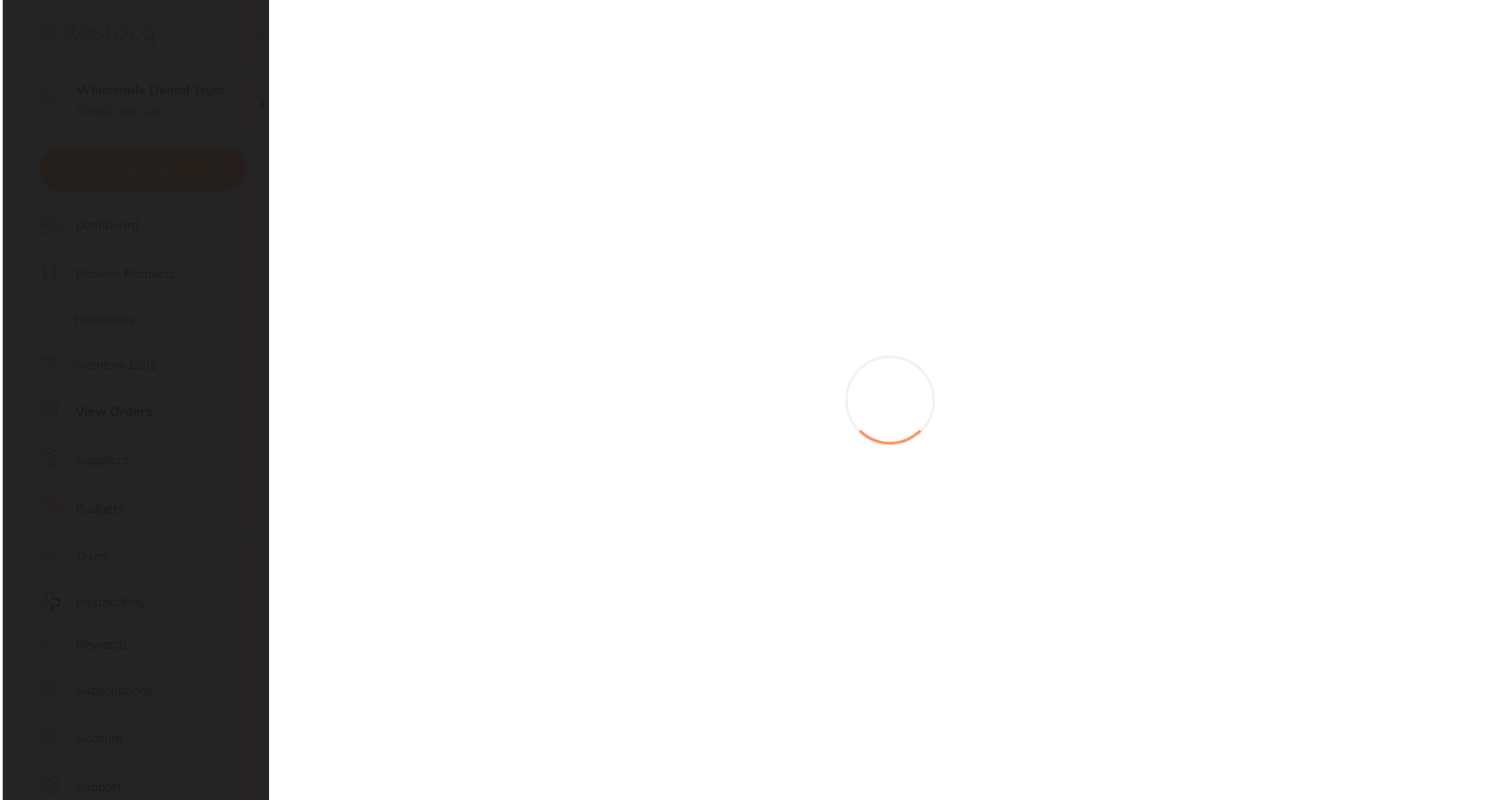
scroll to position [0, 0]
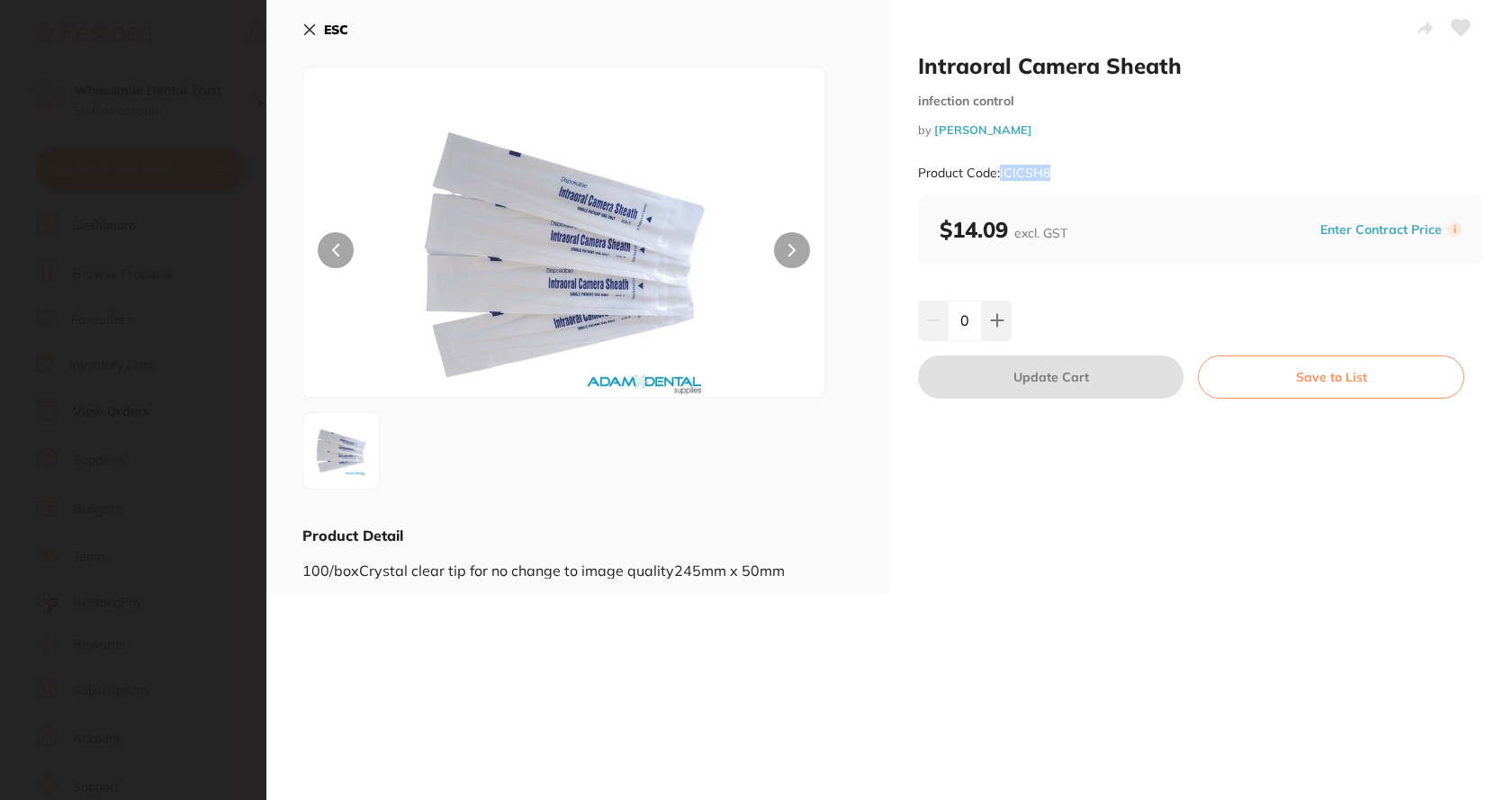
drag, startPoint x: 999, startPoint y: 174, endPoint x: 1073, endPoint y: 176, distance: 74.0
click at [1073, 176] on div "Product Code: ICICSH8" at bounding box center [1201, 172] width 565 height 44
click at [314, 30] on icon at bounding box center [309, 29] width 15 height 15
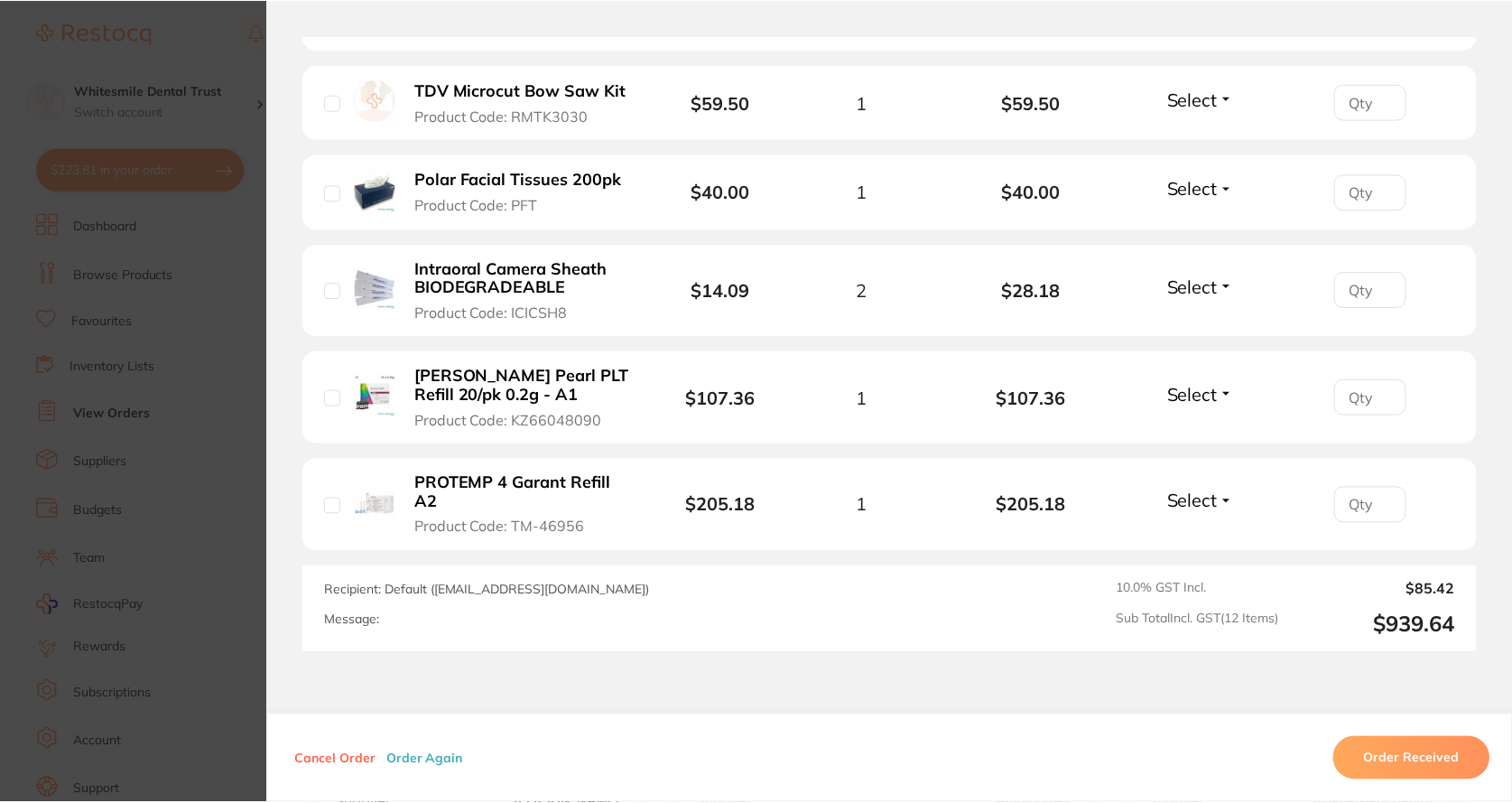
scroll to position [452, 0]
click at [533, 496] on b "PROTEMP 4 Garant Refill A2" at bounding box center [523, 493] width 216 height 37
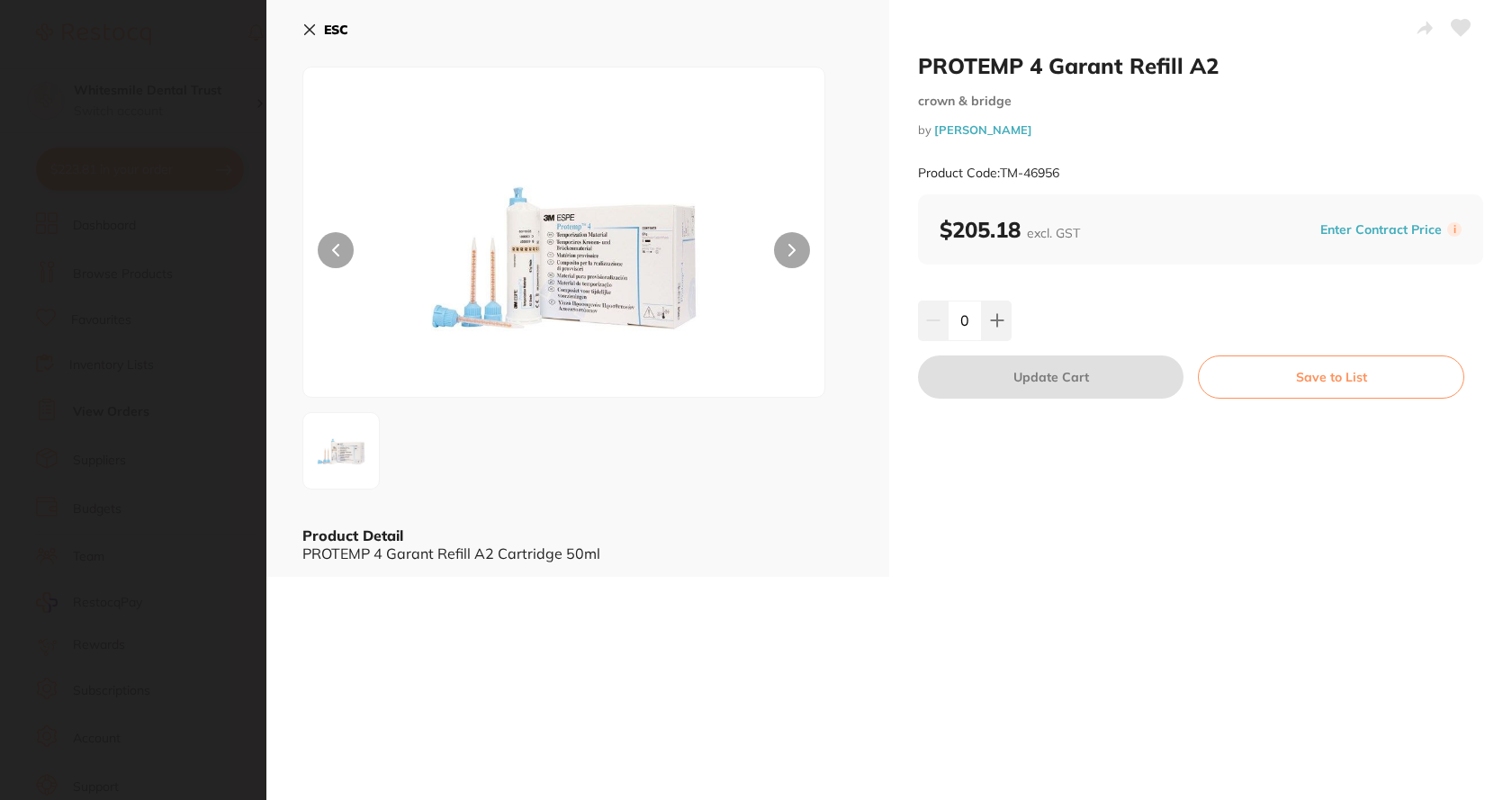
scroll to position [0, 0]
drag, startPoint x: 1001, startPoint y: 169, endPoint x: 1063, endPoint y: 172, distance: 62.1
click at [1063, 172] on div "Product Code: TM-46956" at bounding box center [1201, 172] width 565 height 44
click at [310, 27] on icon at bounding box center [309, 29] width 15 height 15
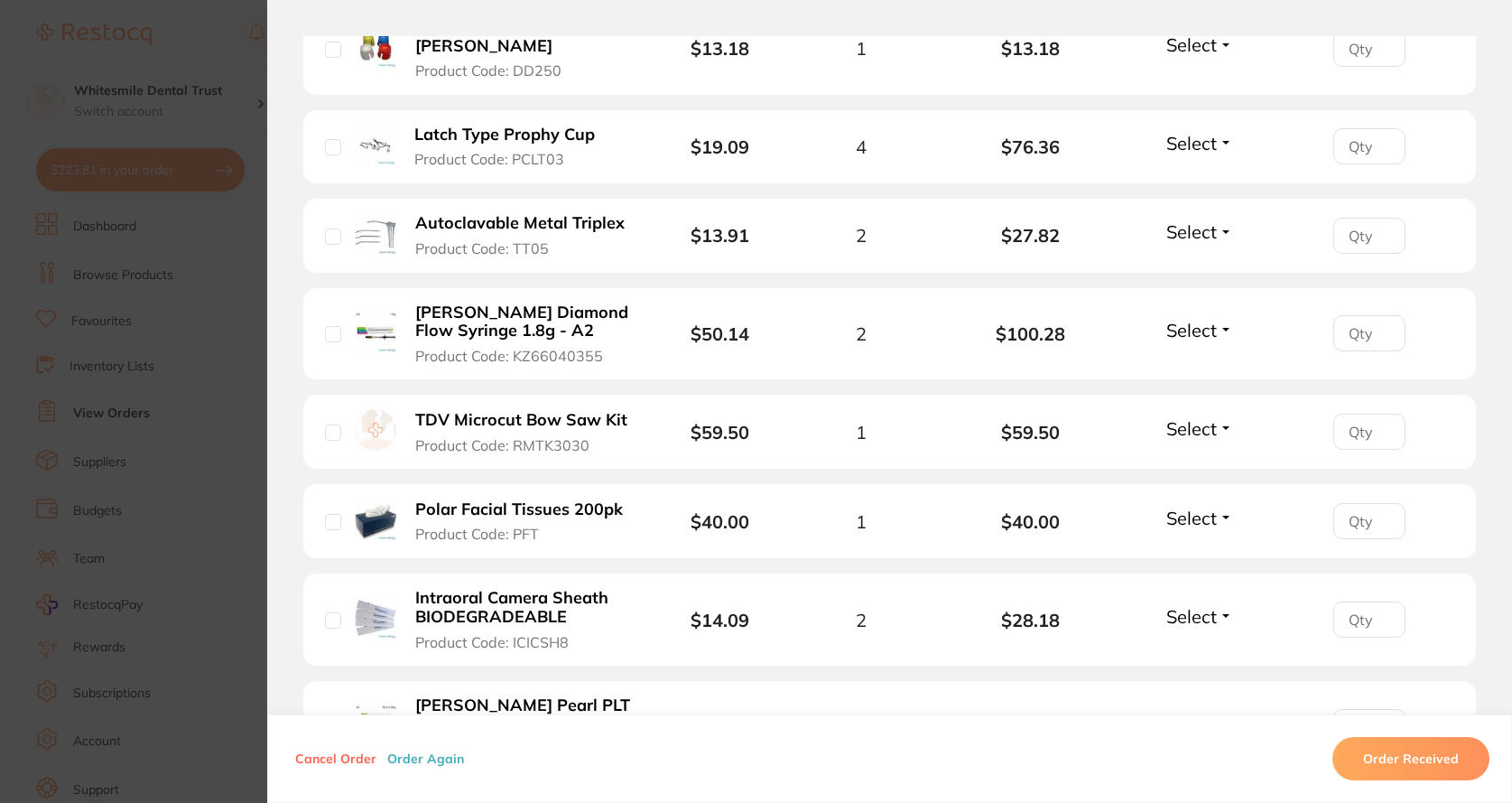
scroll to position [903, 0]
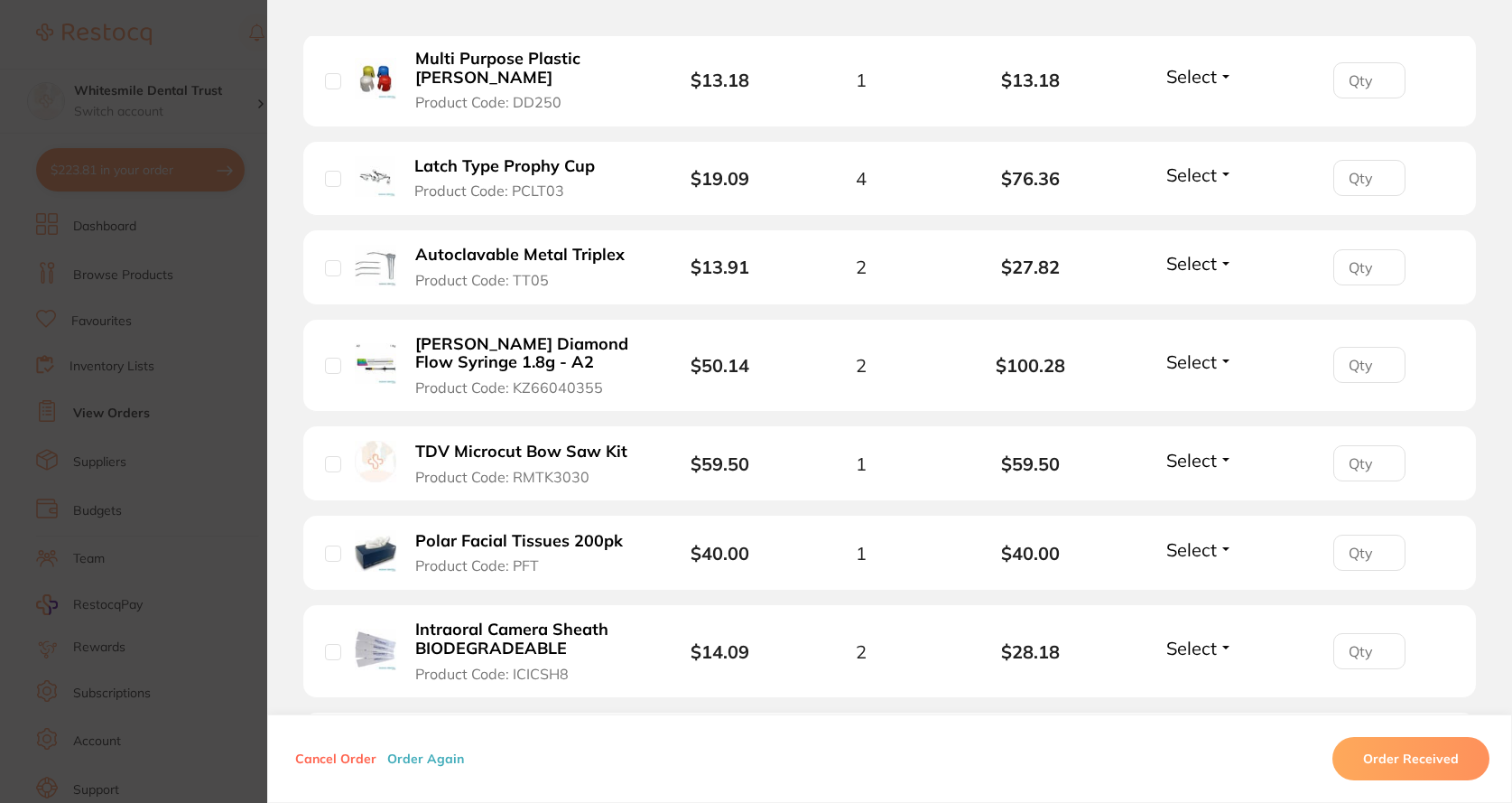
click at [460, 176] on button "Latch Type Prophy Cup Product Code: PCLT03" at bounding box center [512, 178] width 208 height 44
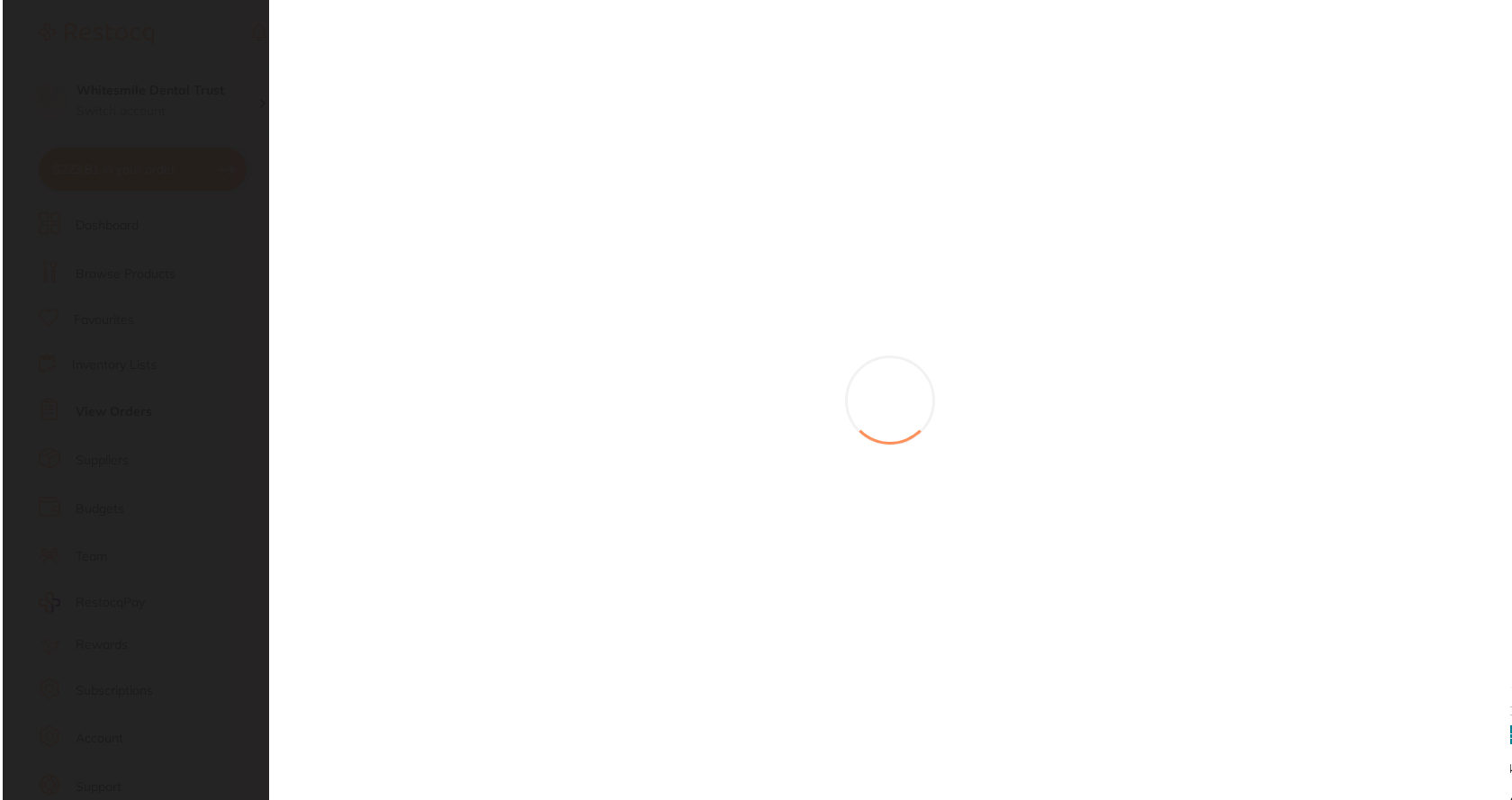
scroll to position [0, 0]
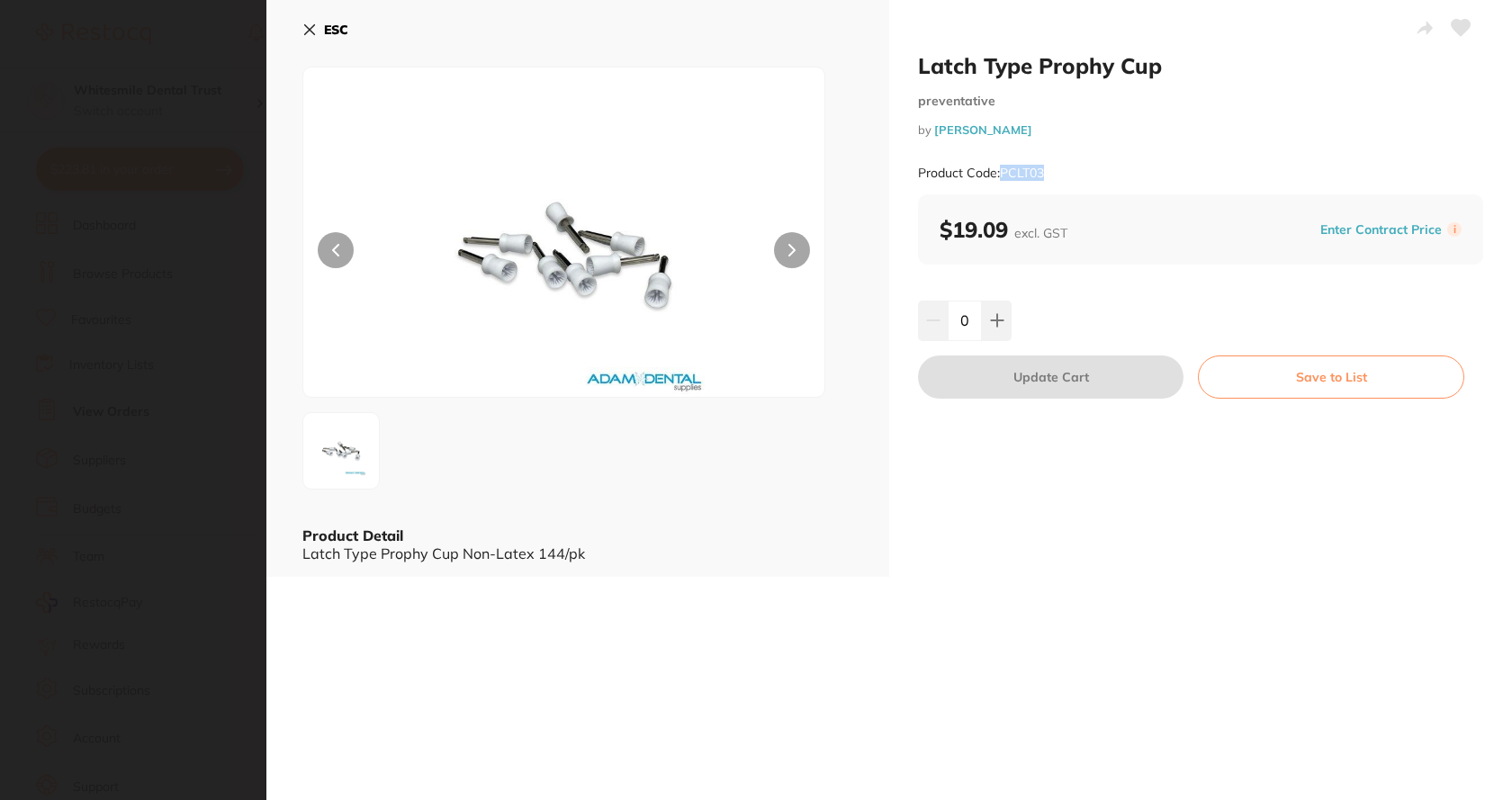
drag, startPoint x: 1001, startPoint y: 171, endPoint x: 1048, endPoint y: 179, distance: 47.7
click at [1048, 179] on div "Product Code: PCLT03" at bounding box center [1201, 172] width 565 height 44
click at [302, 35] on icon at bounding box center [309, 29] width 15 height 15
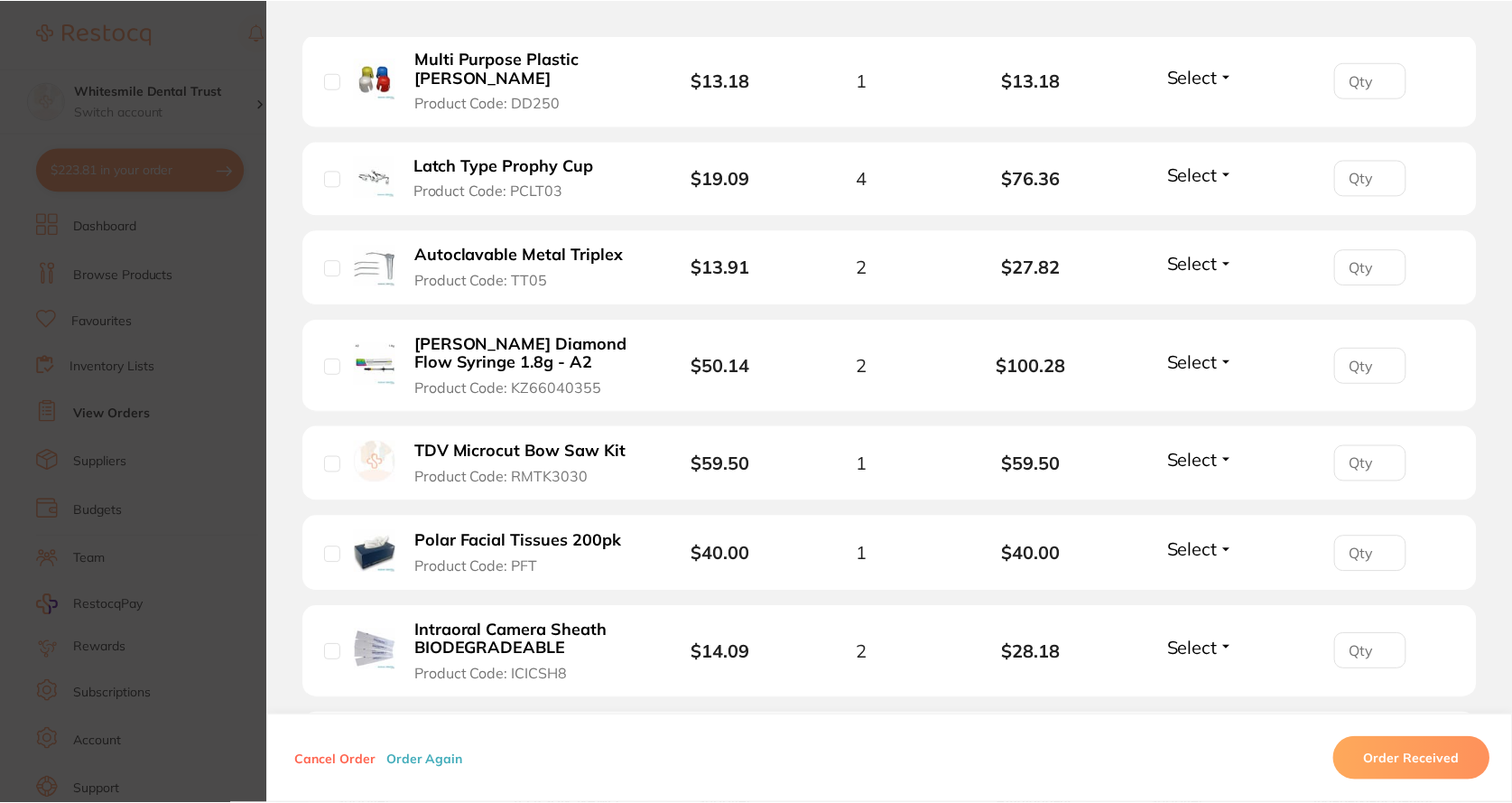
scroll to position [452, 0]
click at [442, 258] on b "Autoclavable Metal Triplex" at bounding box center [520, 254] width 209 height 19
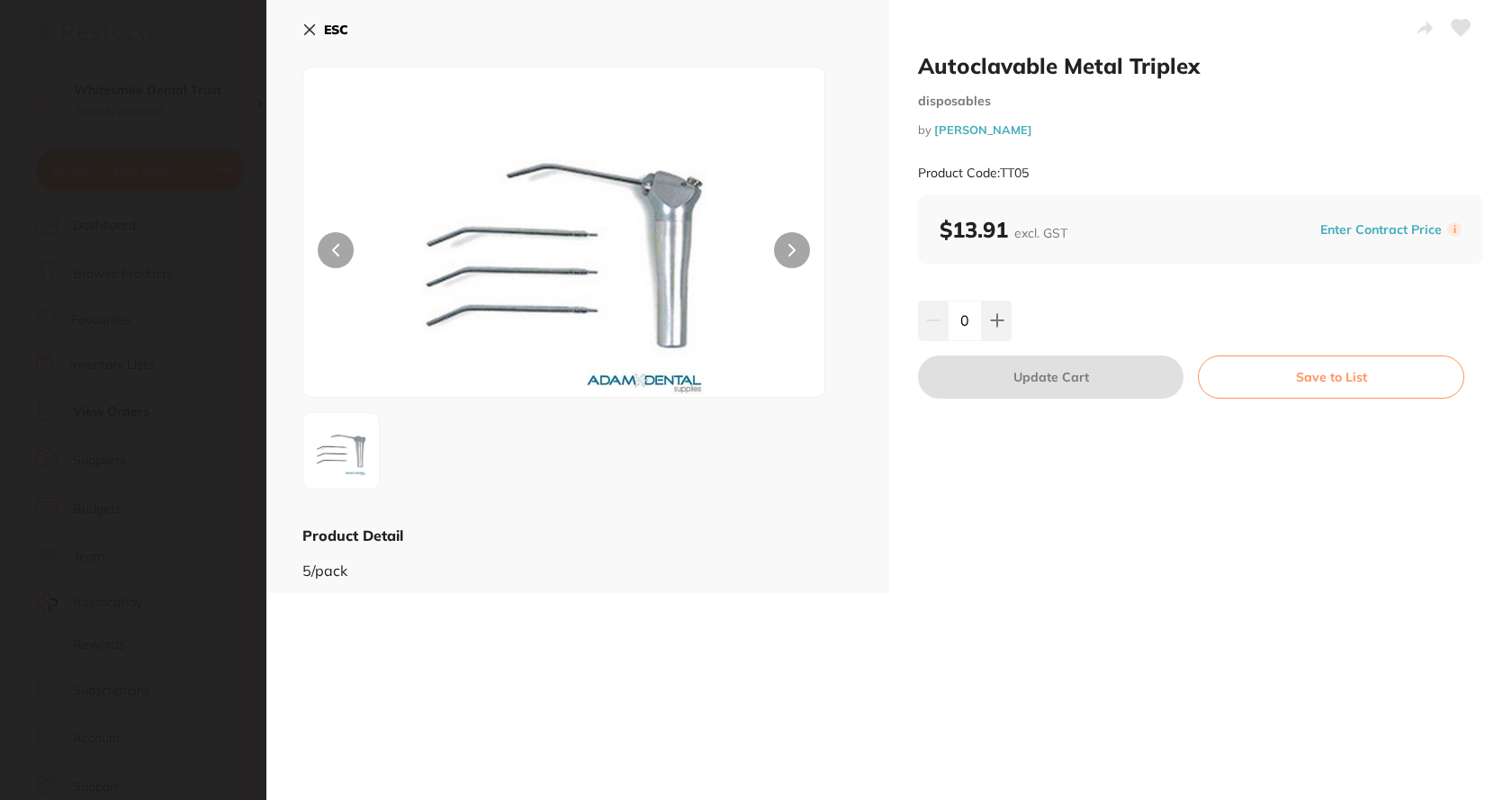
scroll to position [0, 0]
drag, startPoint x: 1001, startPoint y: 170, endPoint x: 1120, endPoint y: 168, distance: 119.0
click at [1120, 168] on div "Product Code: TT05" at bounding box center [1201, 172] width 565 height 44
click at [303, 29] on icon at bounding box center [309, 29] width 15 height 15
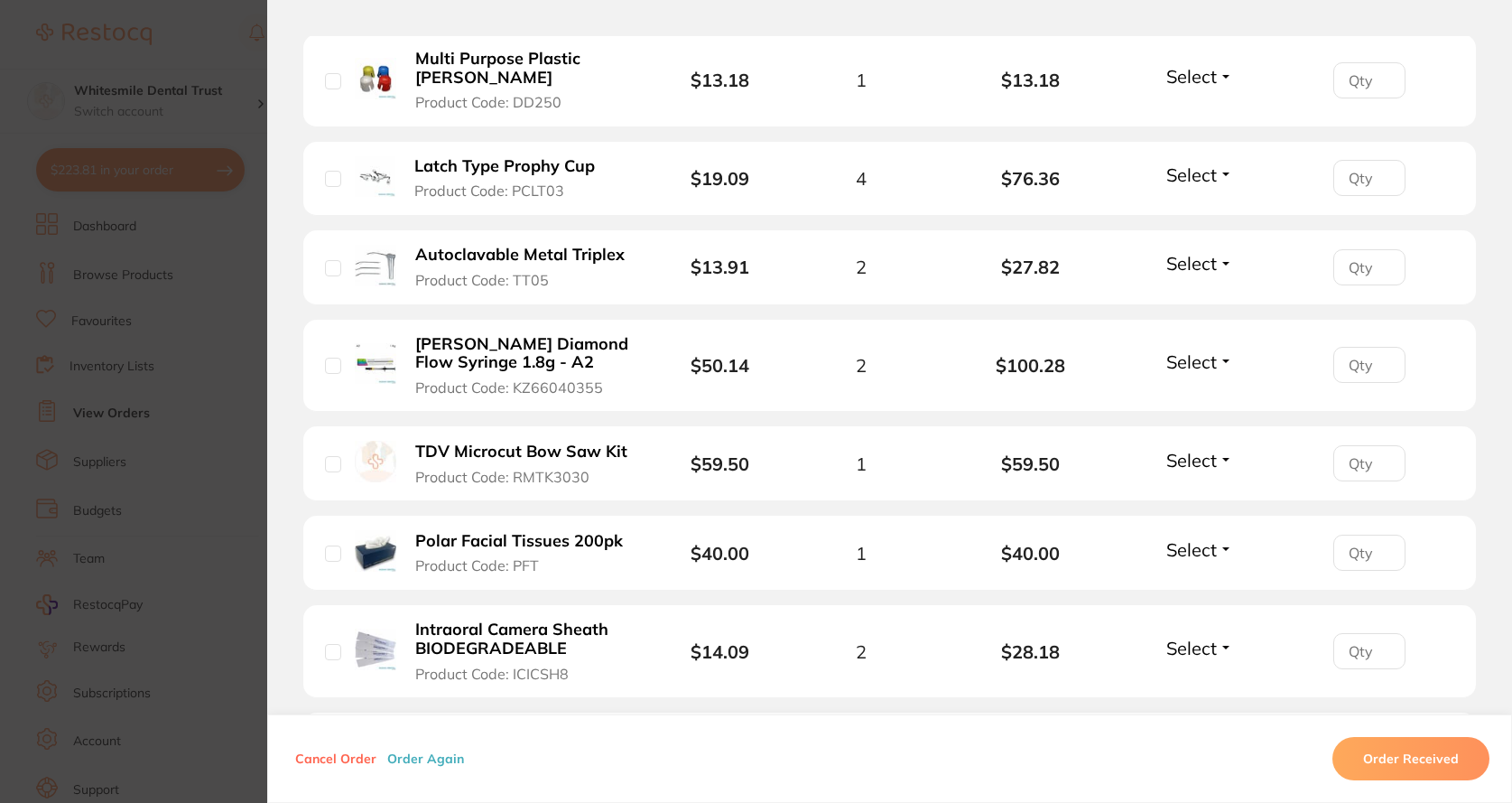
click at [216, 267] on section "Order ID: Restocq- 91582 Order Information Upload Pending Order Date [DATE] 15:…" at bounding box center [756, 401] width 1512 height 803
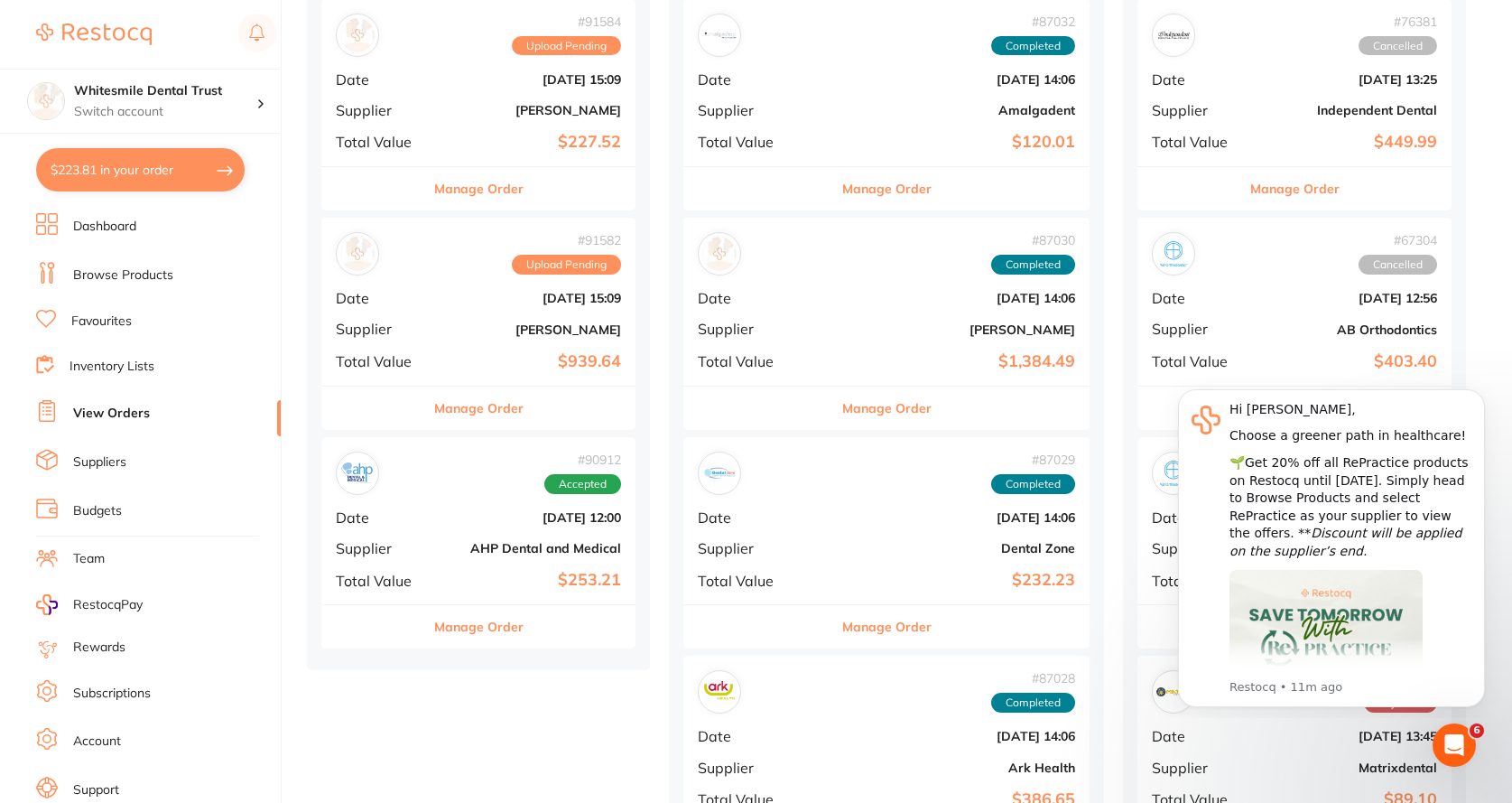
scroll to position [723, 0]
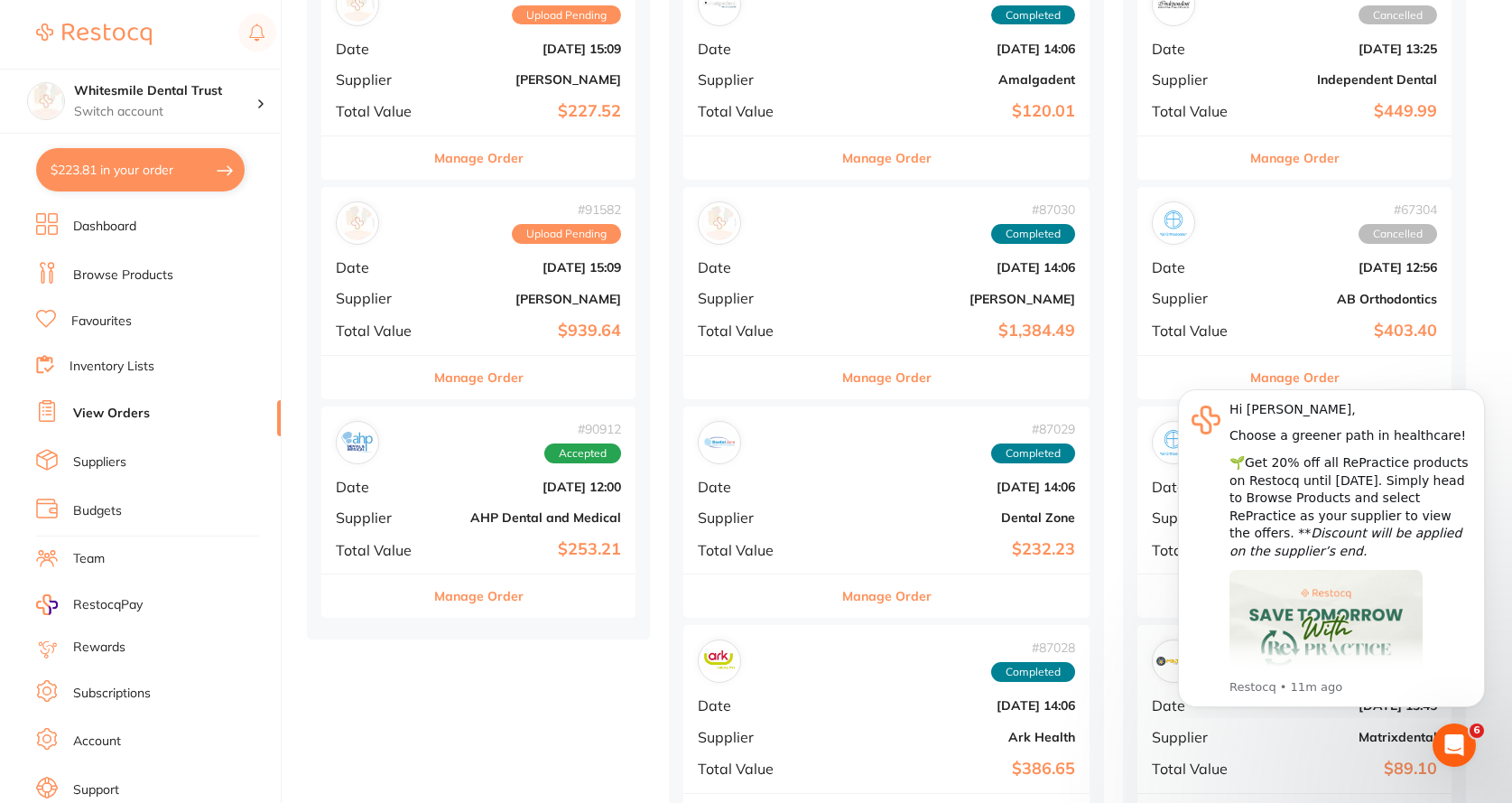
click at [518, 532] on div "# 90912 Accepted Date [DATE] 12:00 Supplier AHP Dental and Medical Total Value …" at bounding box center [478, 489] width 314 height 167
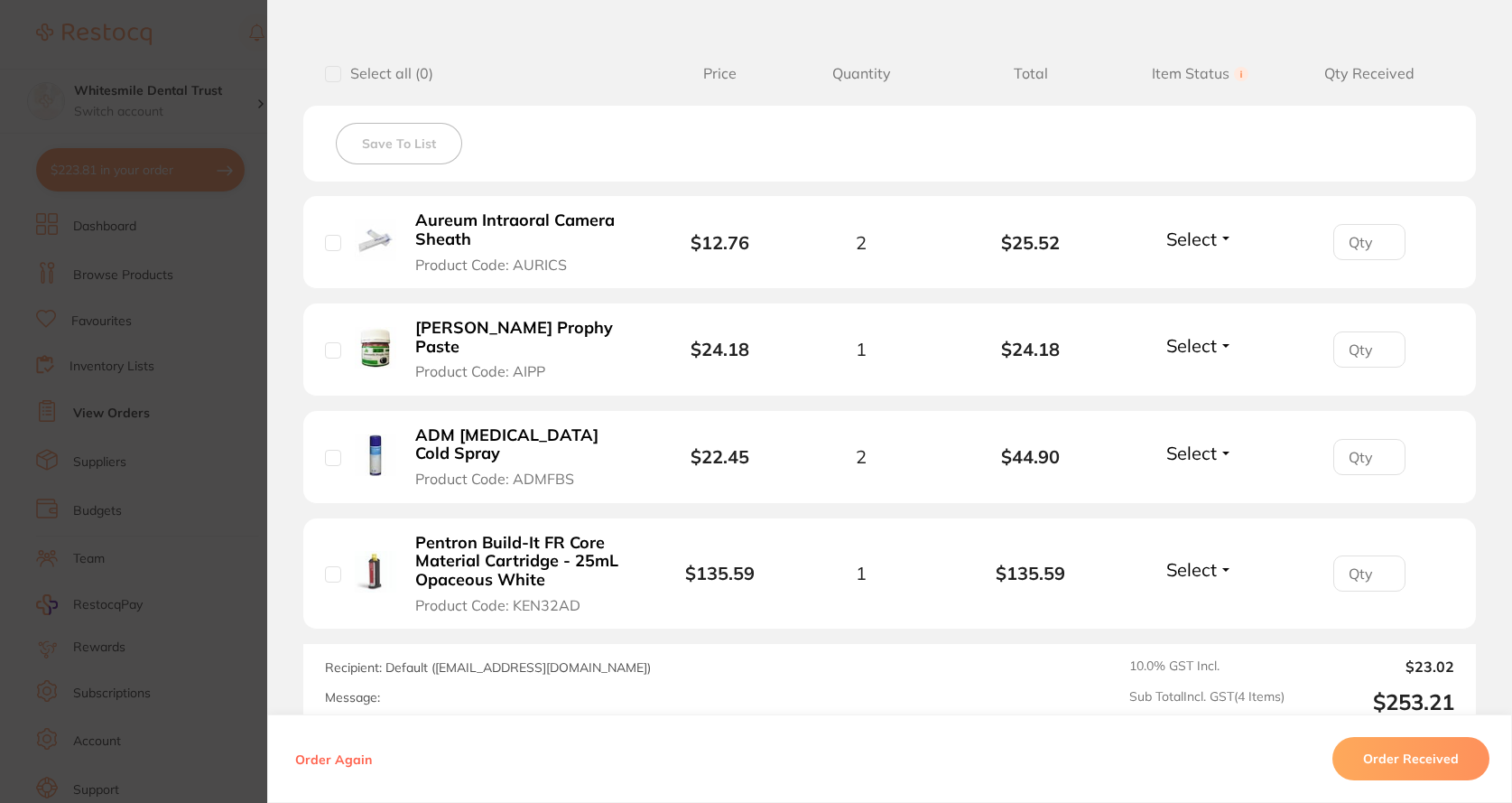
scroll to position [452, 0]
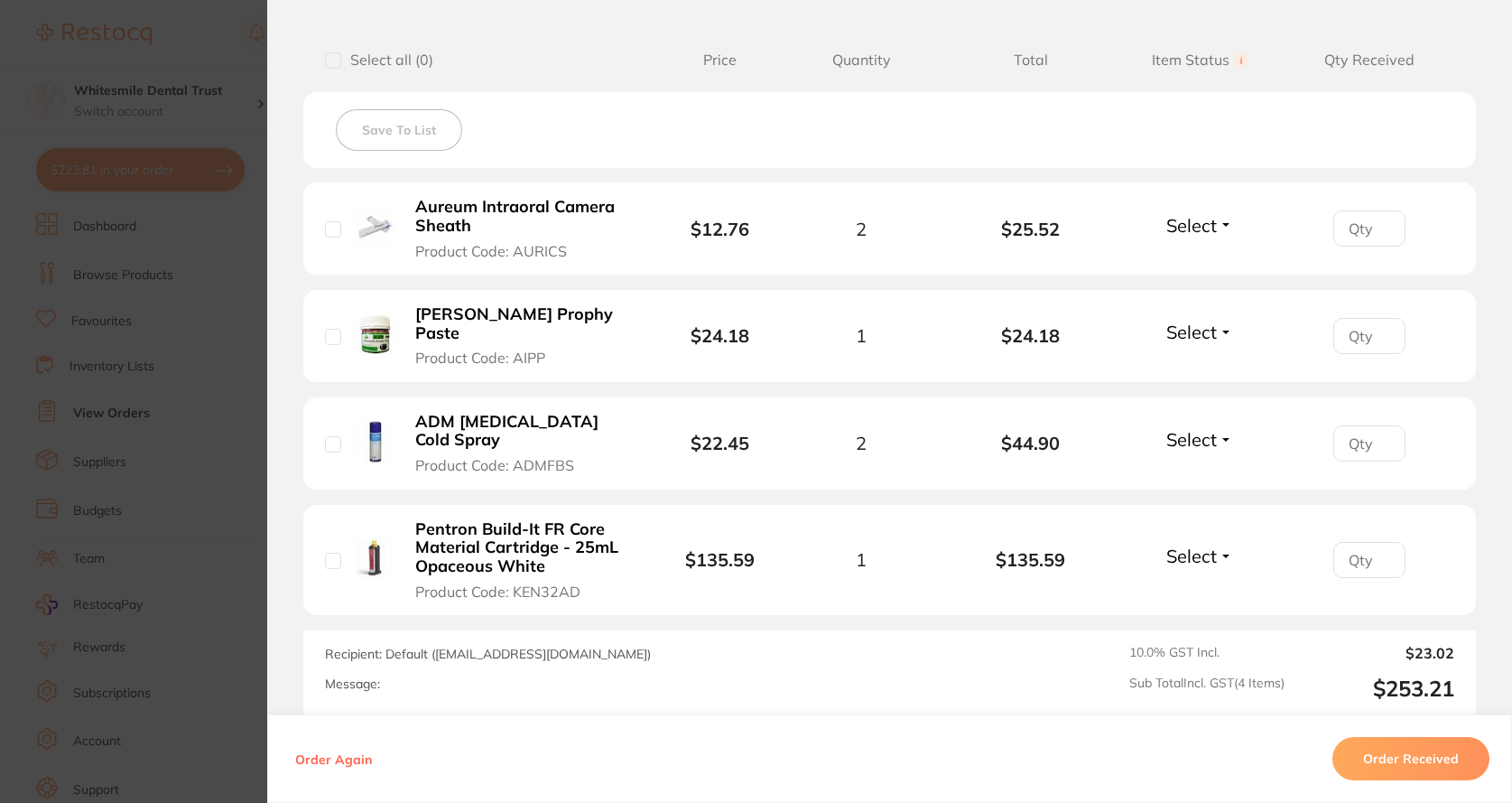
click at [511, 413] on b "ADM [MEDICAL_DATA] Cold Spray" at bounding box center [523, 431] width 216 height 37
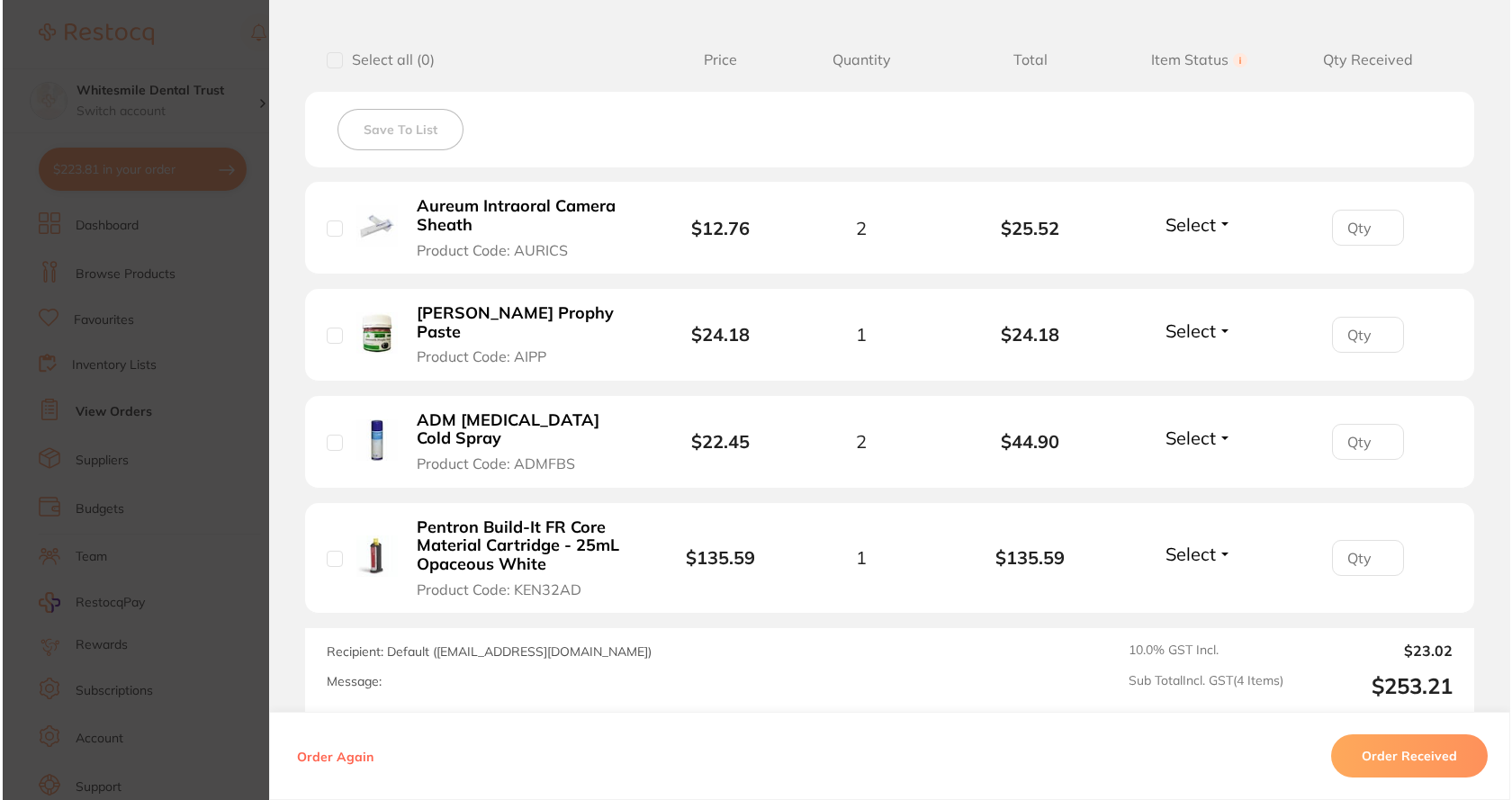
scroll to position [0, 0]
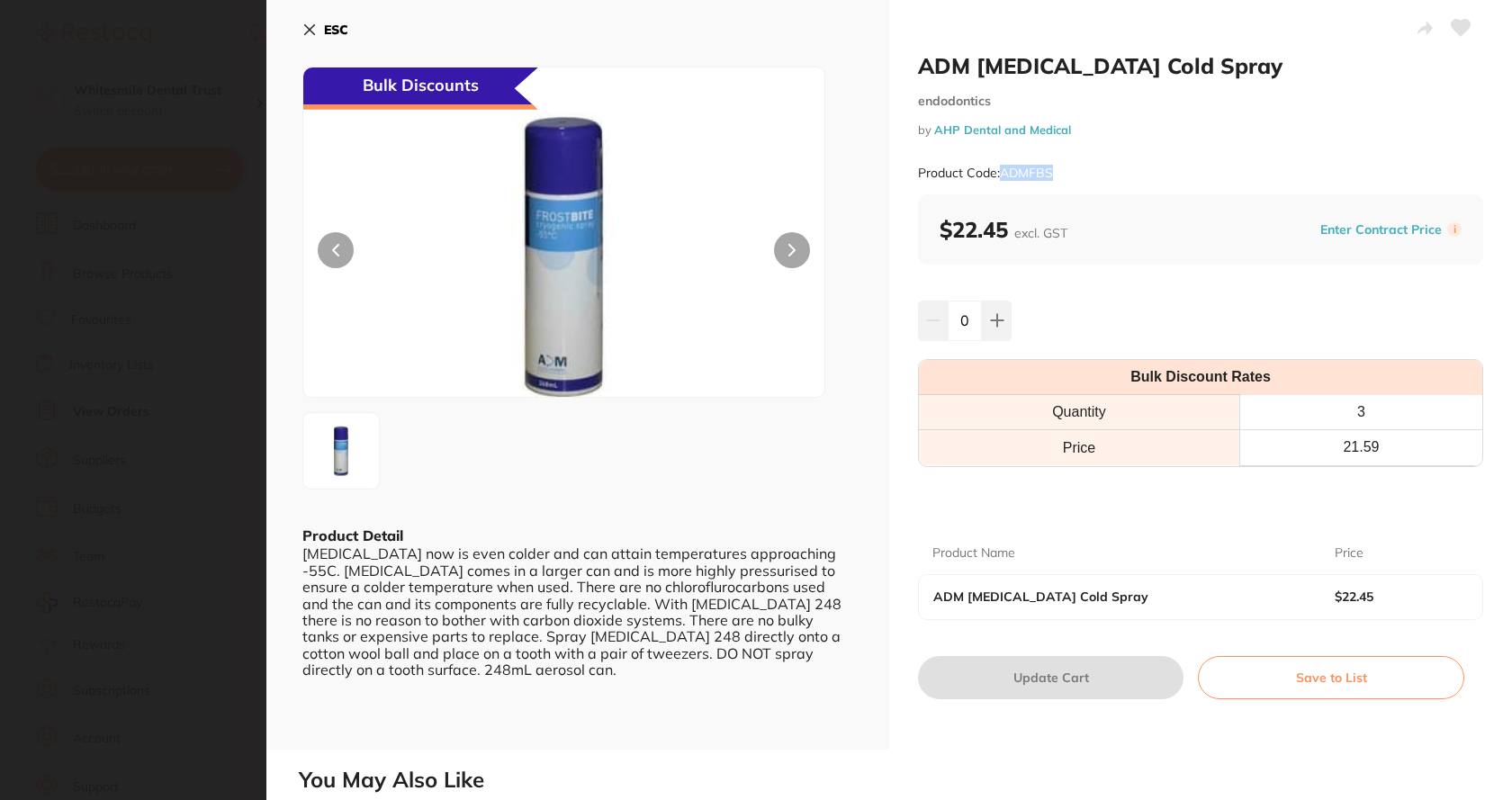
drag, startPoint x: 1001, startPoint y: 171, endPoint x: 1073, endPoint y: 171, distance: 72.0
click at [1073, 171] on div "Product Code: ADMFBS" at bounding box center [1201, 172] width 565 height 44
drag, startPoint x: 1052, startPoint y: 169, endPoint x: 1040, endPoint y: 171, distance: 12.2
click at [308, 28] on icon at bounding box center [310, 30] width 10 height 10
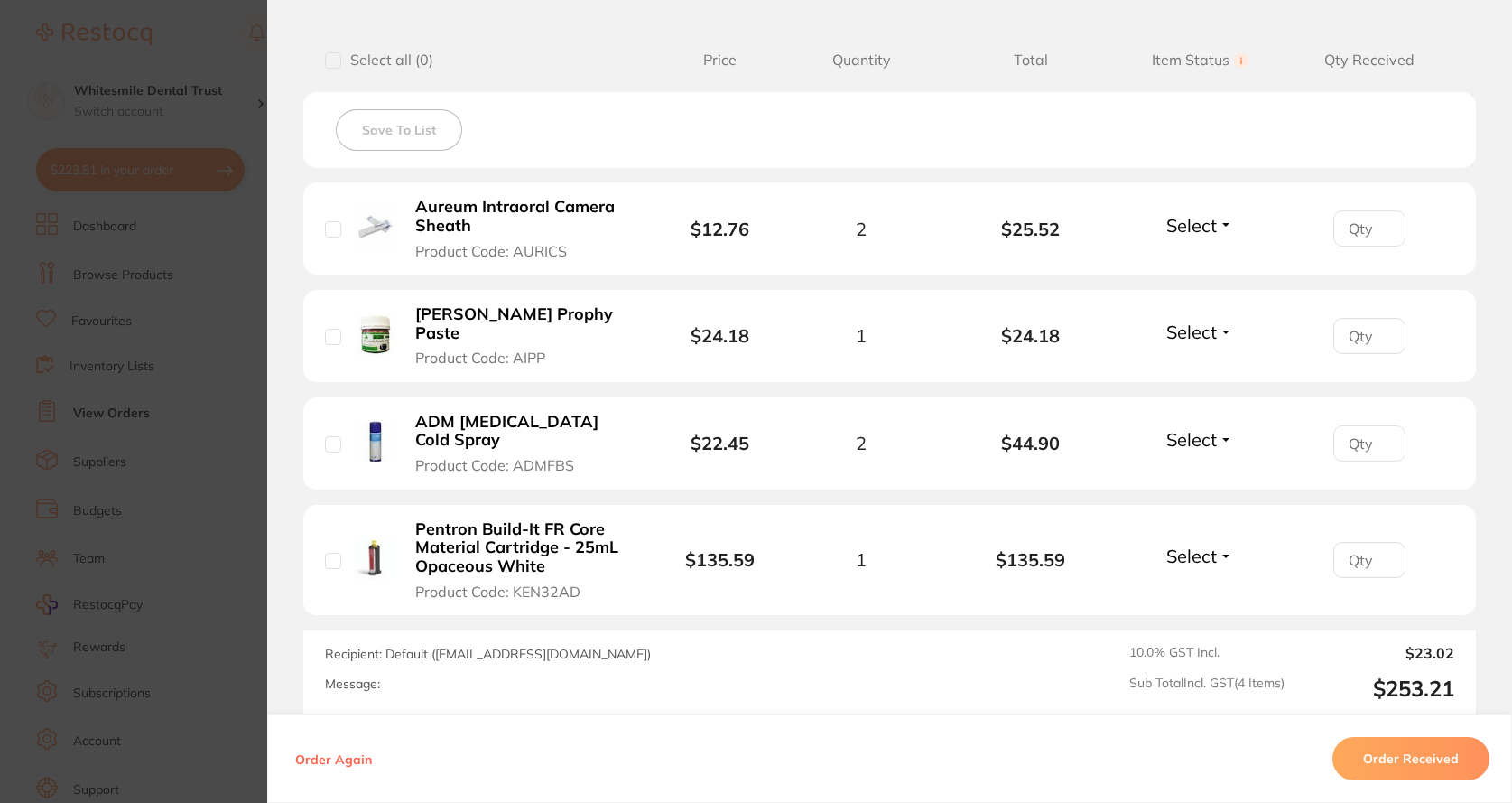
click at [523, 235] on b "Aureum Intraoral Camera Sheath" at bounding box center [523, 216] width 216 height 37
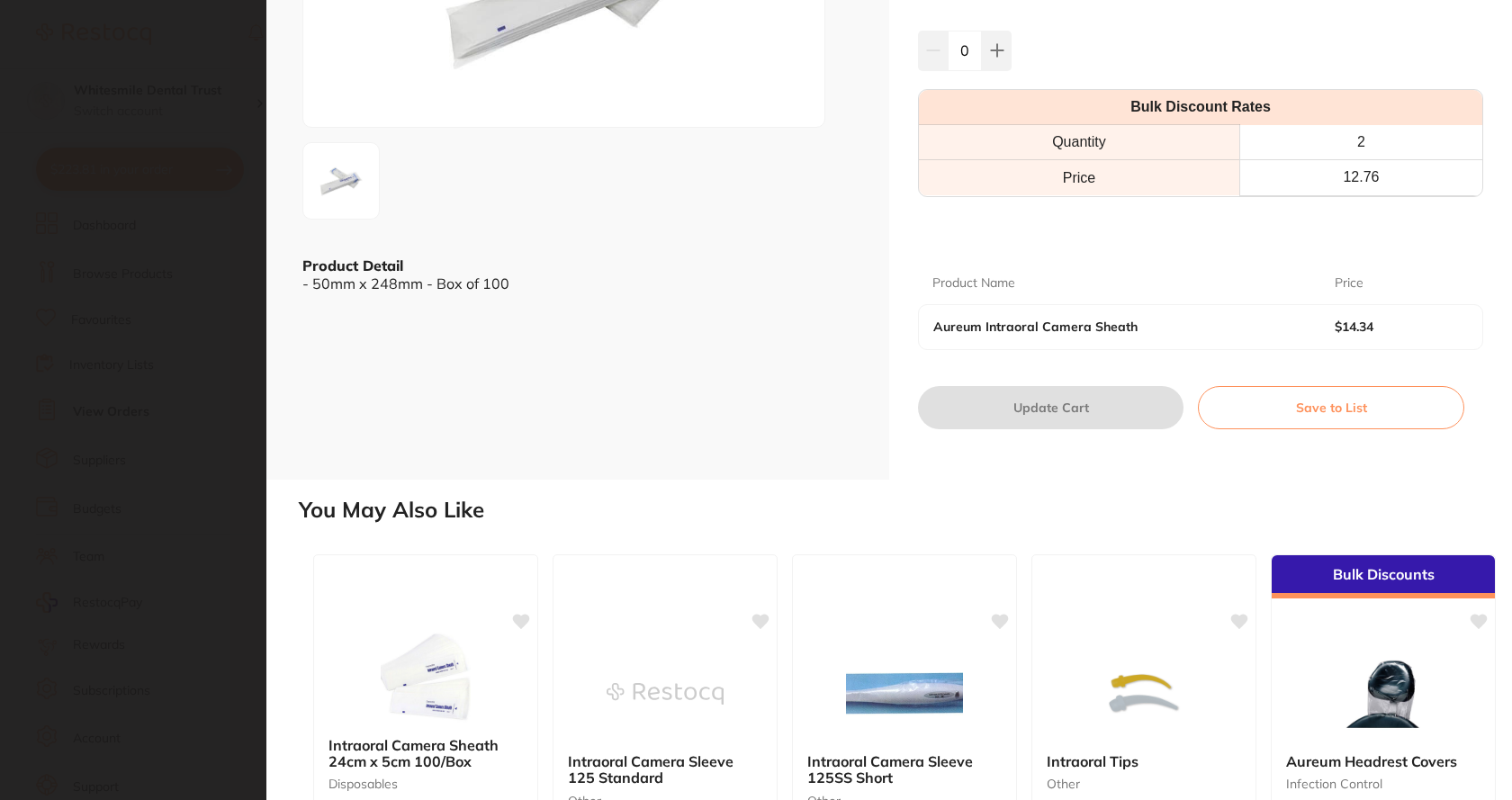
click at [205, 357] on section "Aureum Intraoral Camera Sheath infection control by AHP Dental and Medical Prod…" at bounding box center [756, 400] width 1512 height 800
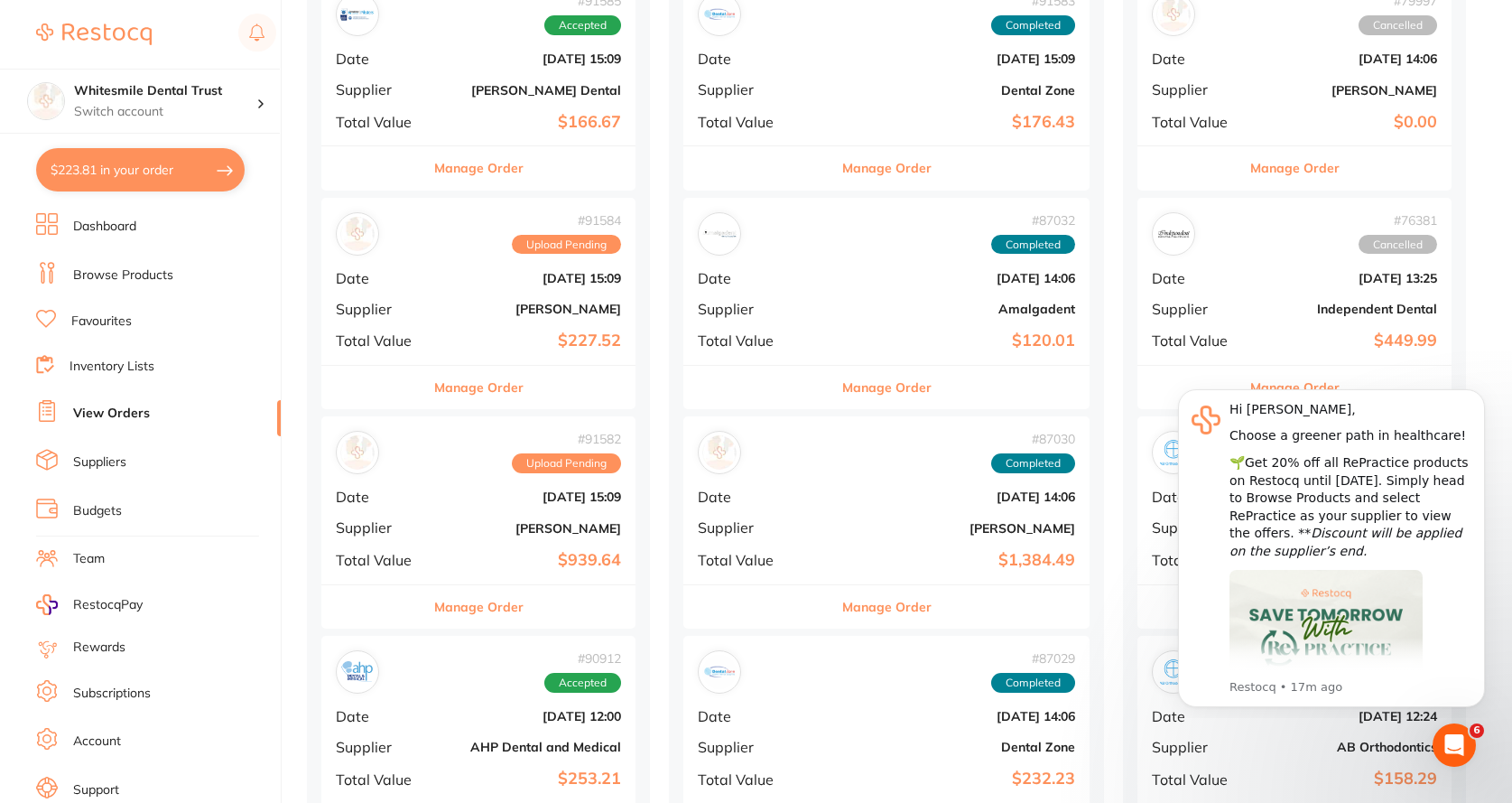
scroll to position [632, 0]
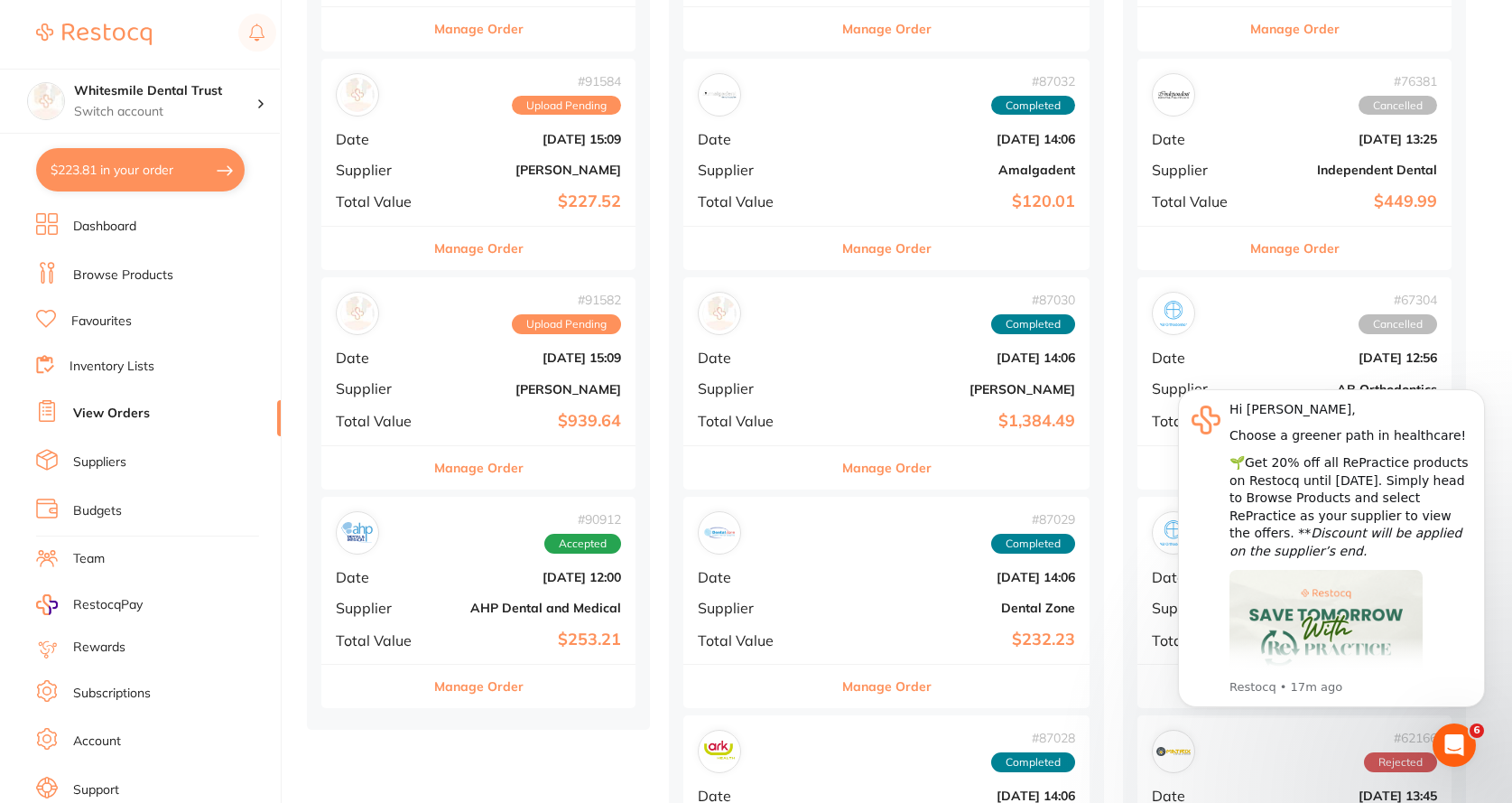
click at [489, 550] on div "# 90912 Accepted" at bounding box center [478, 533] width 286 height 43
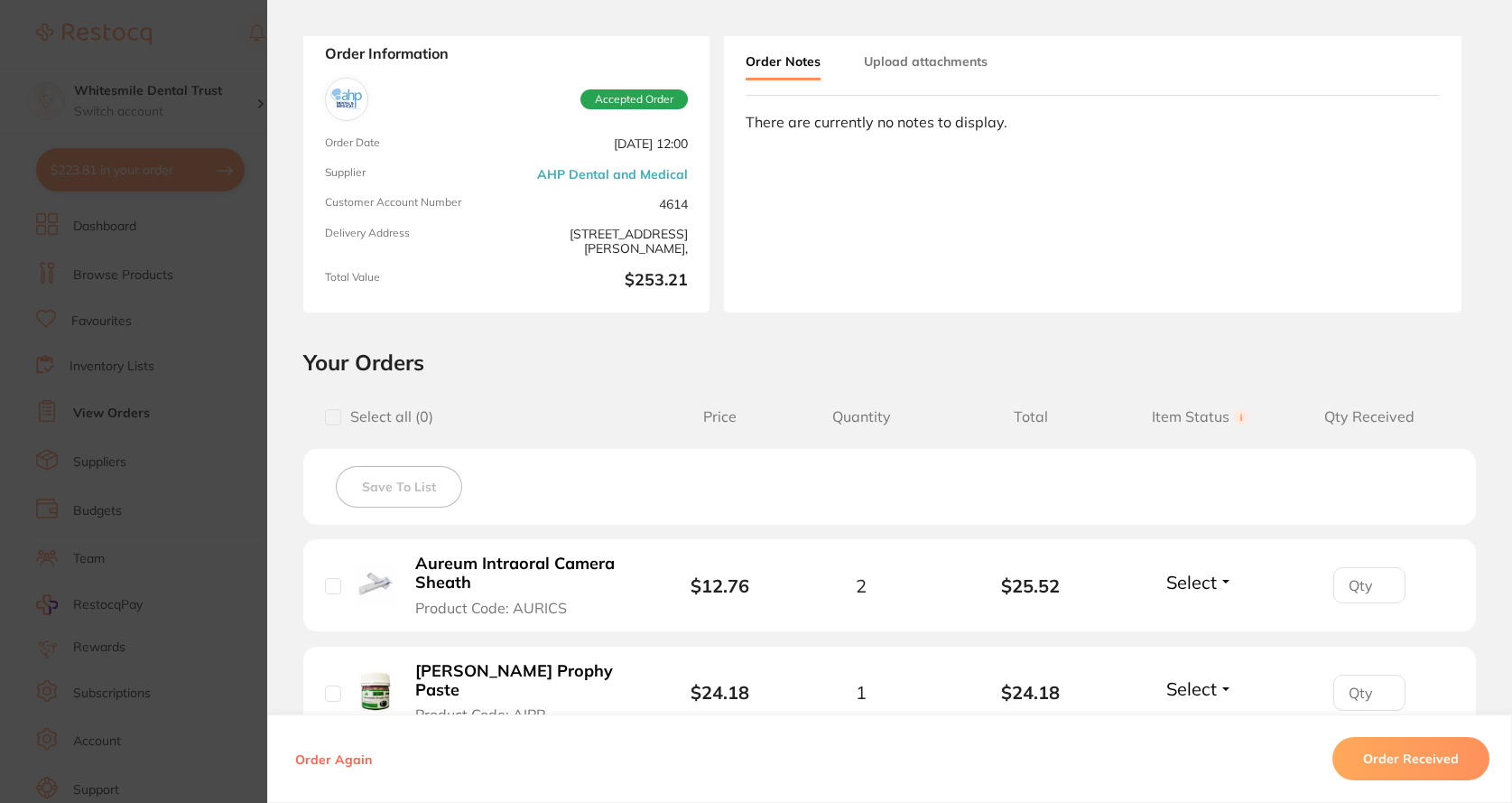
scroll to position [361, 0]
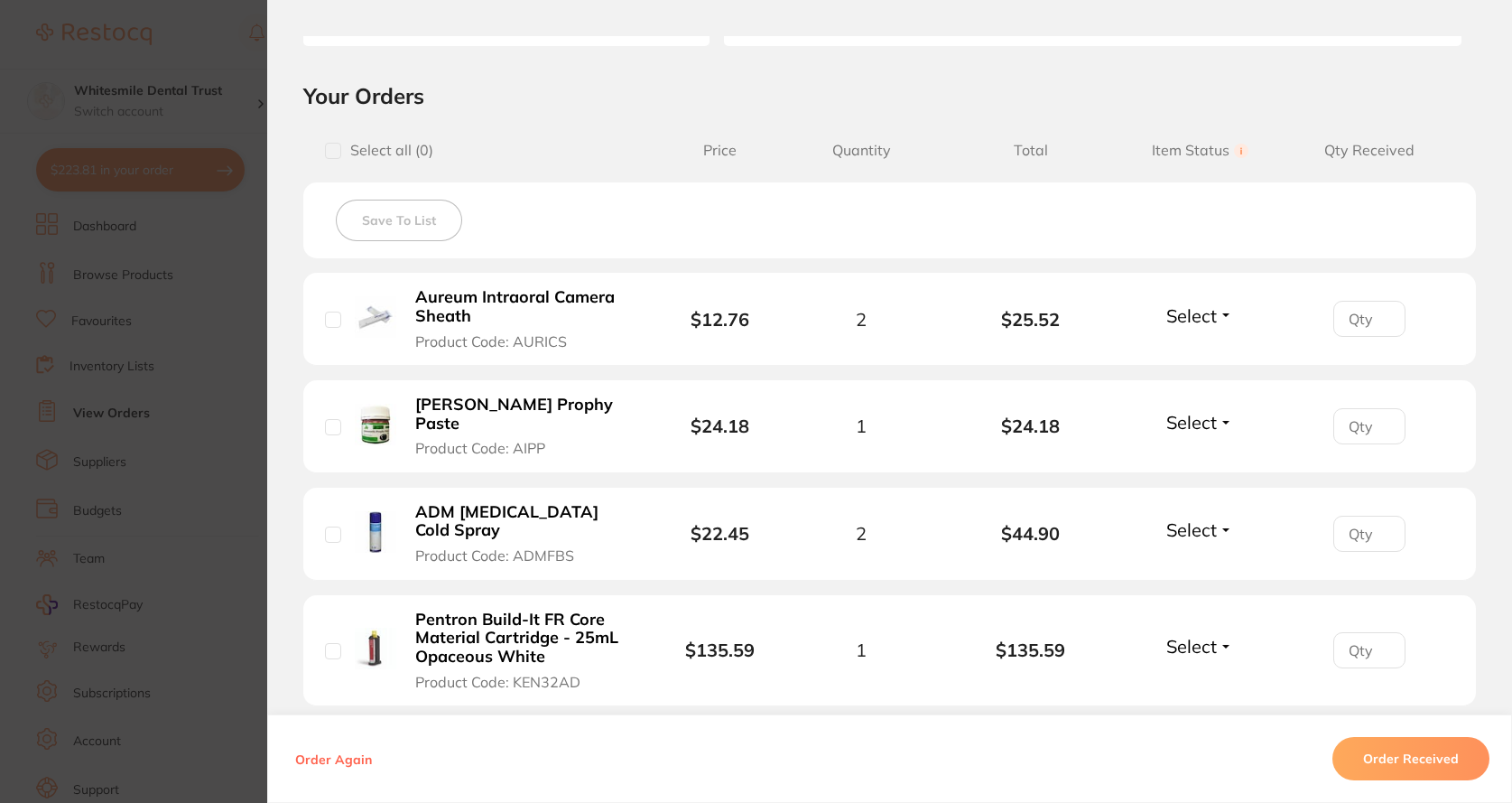
click at [514, 323] on b "Aureum Intraoral Camera Sheath" at bounding box center [523, 306] width 216 height 37
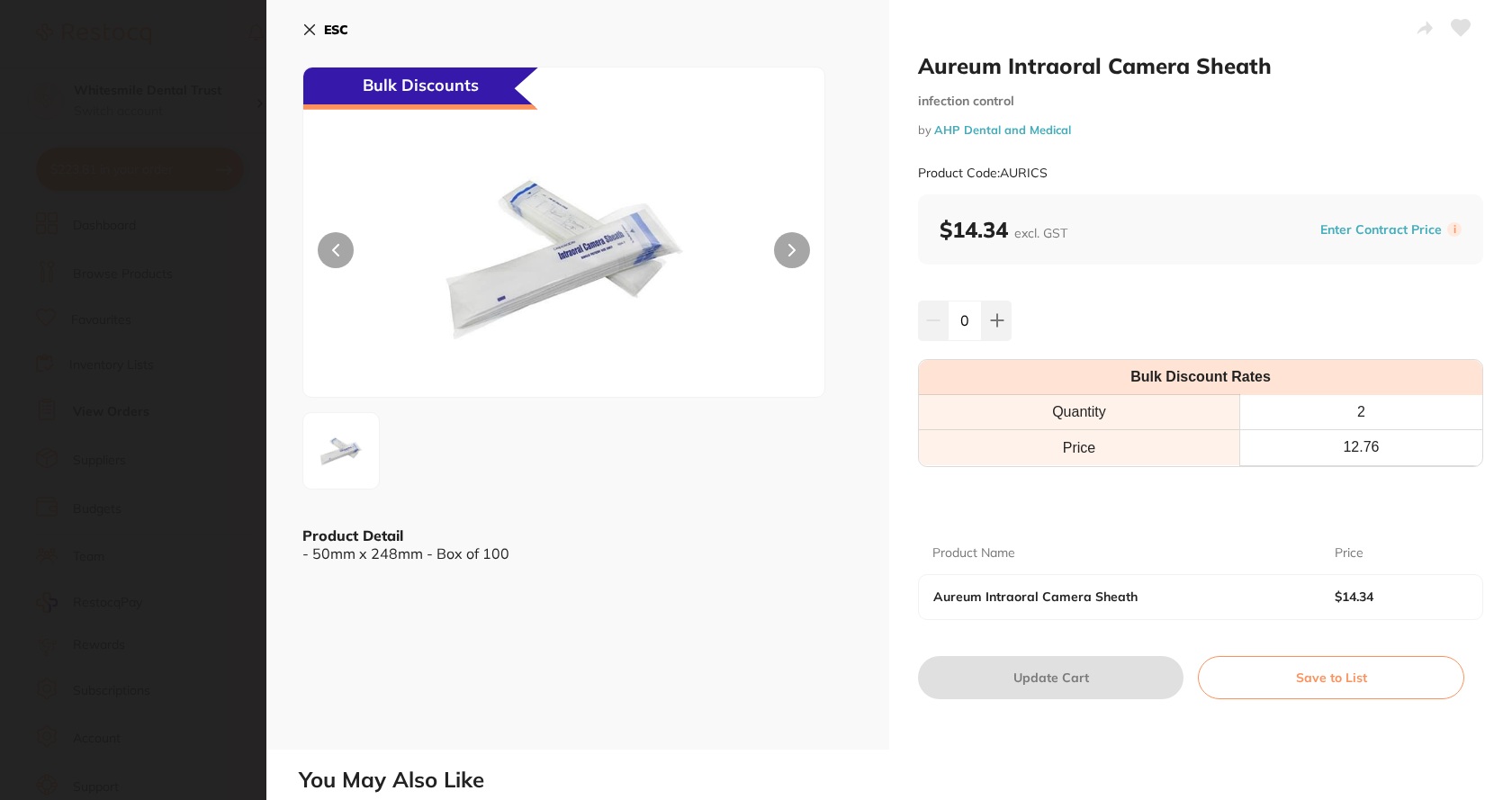
scroll to position [0, 0]
click at [313, 29] on icon at bounding box center [309, 29] width 15 height 15
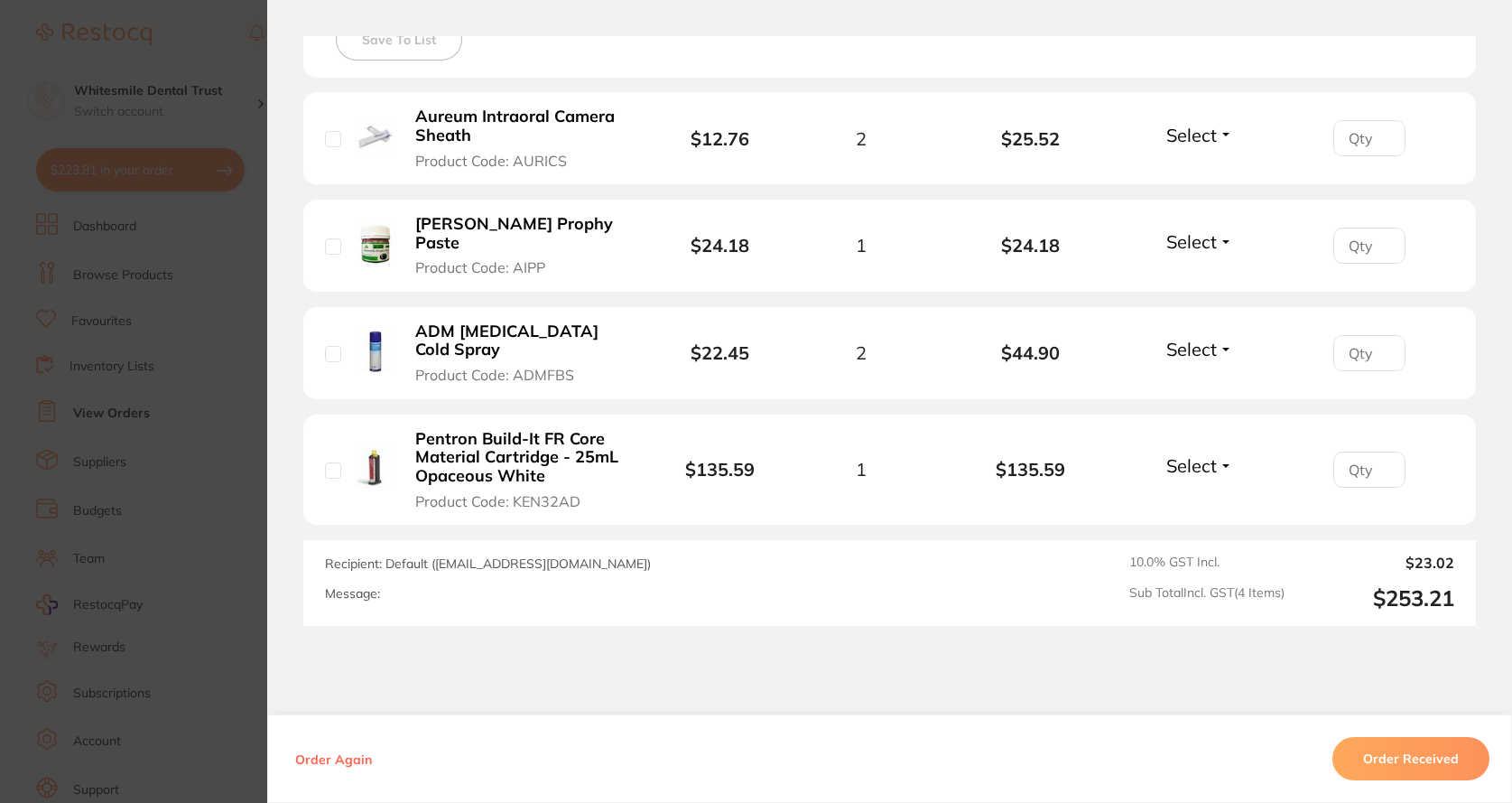
click at [600, 429] on b "Pentron Build-It FR Core Material Cartridge - 25mL Opaceous White" at bounding box center [523, 457] width 216 height 56
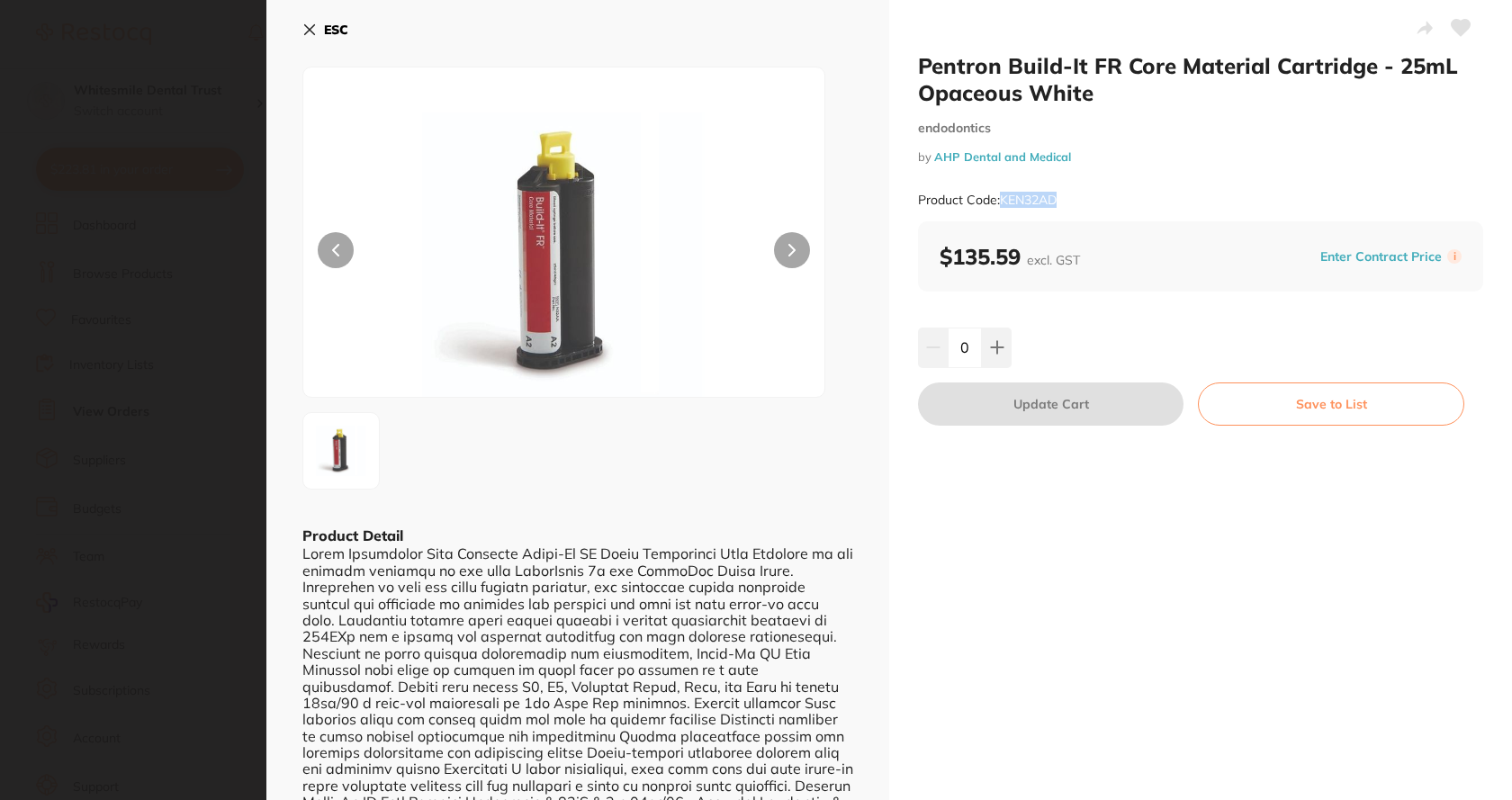
drag, startPoint x: 998, startPoint y: 193, endPoint x: 1064, endPoint y: 205, distance: 67.1
click at [1064, 205] on div "Product Code: KEN32AD" at bounding box center [1201, 200] width 565 height 44
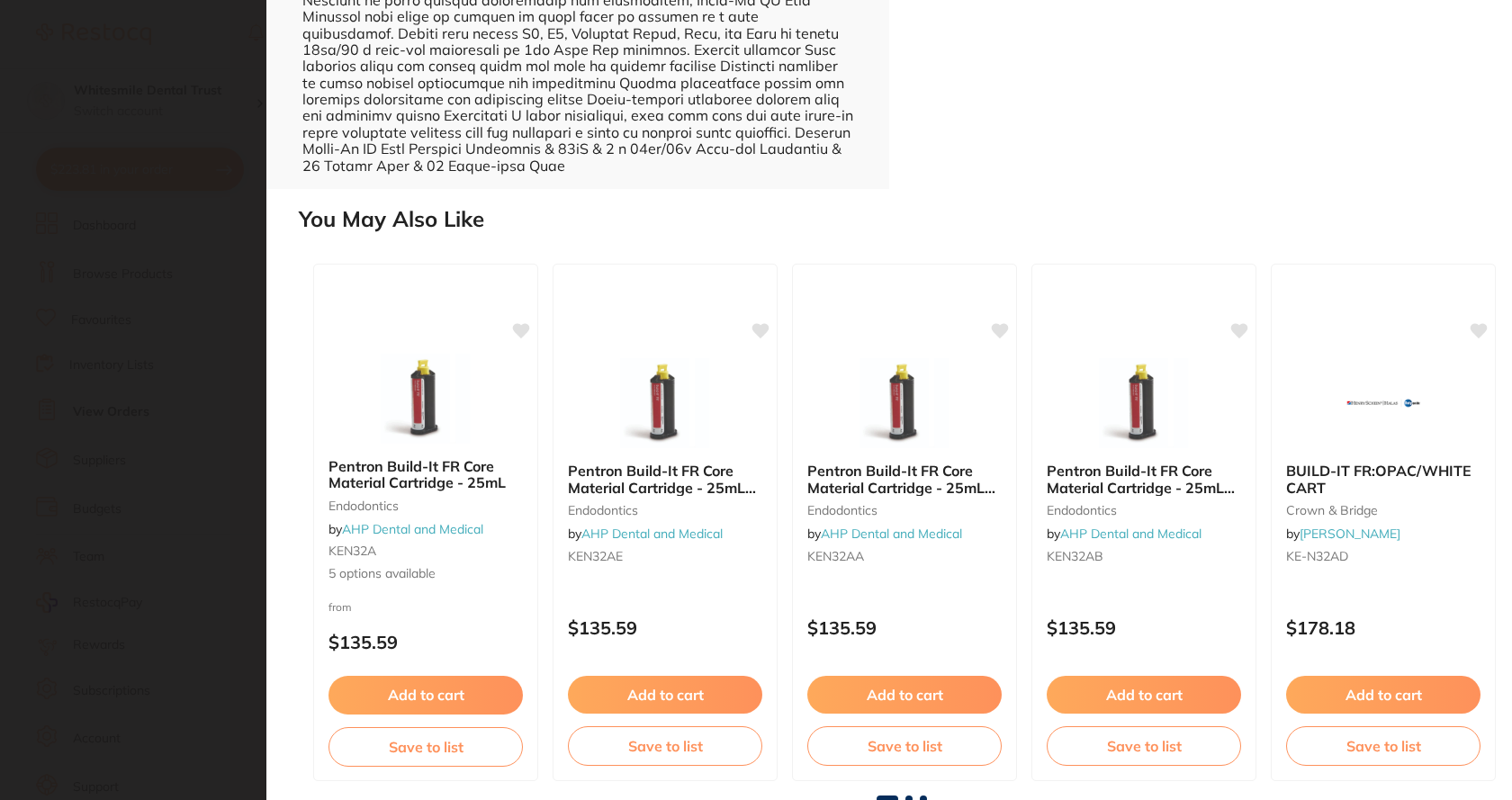
scroll to position [655, 0]
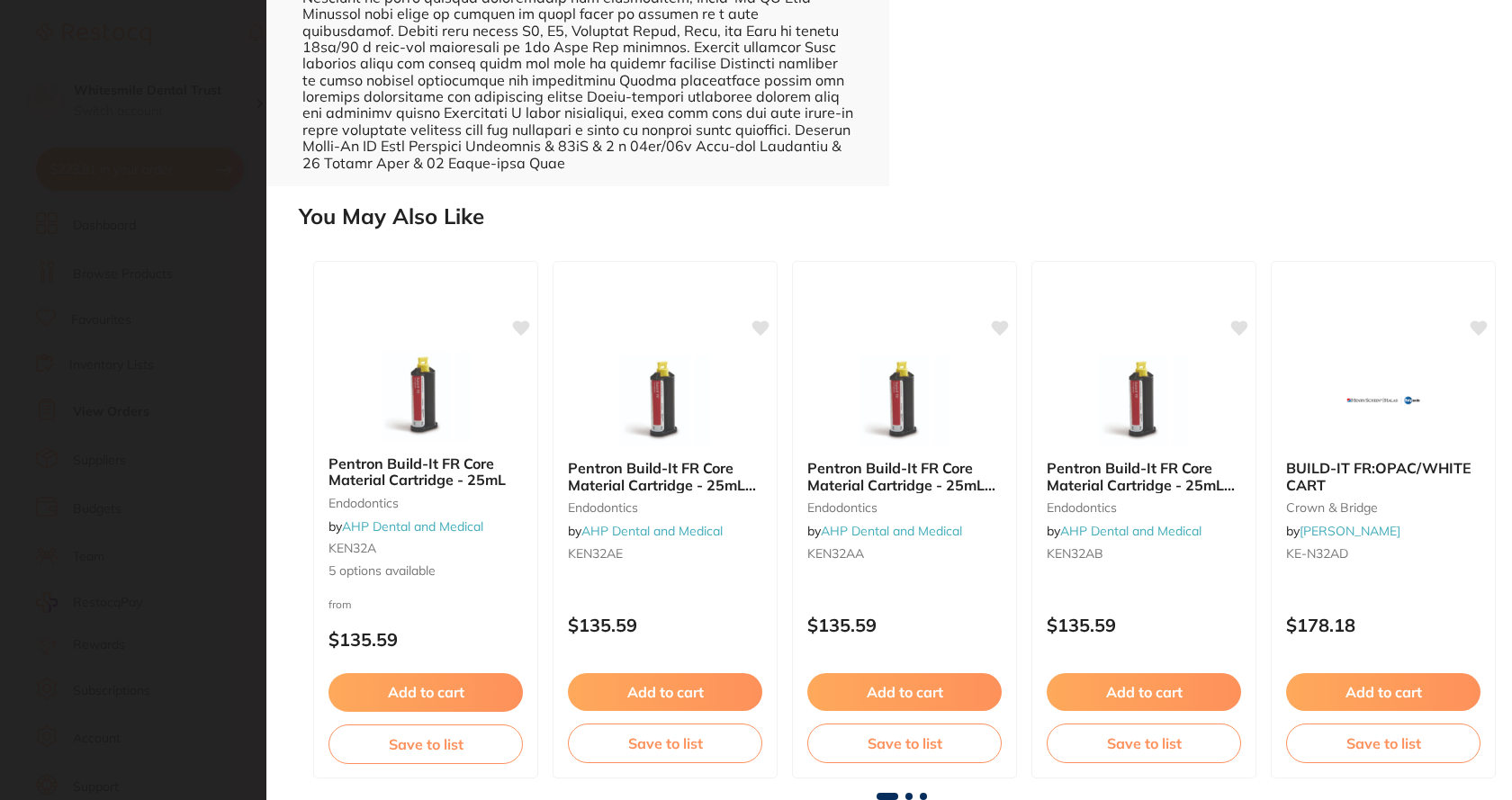
click at [906, 797] on span at bounding box center [909, 795] width 7 height 7
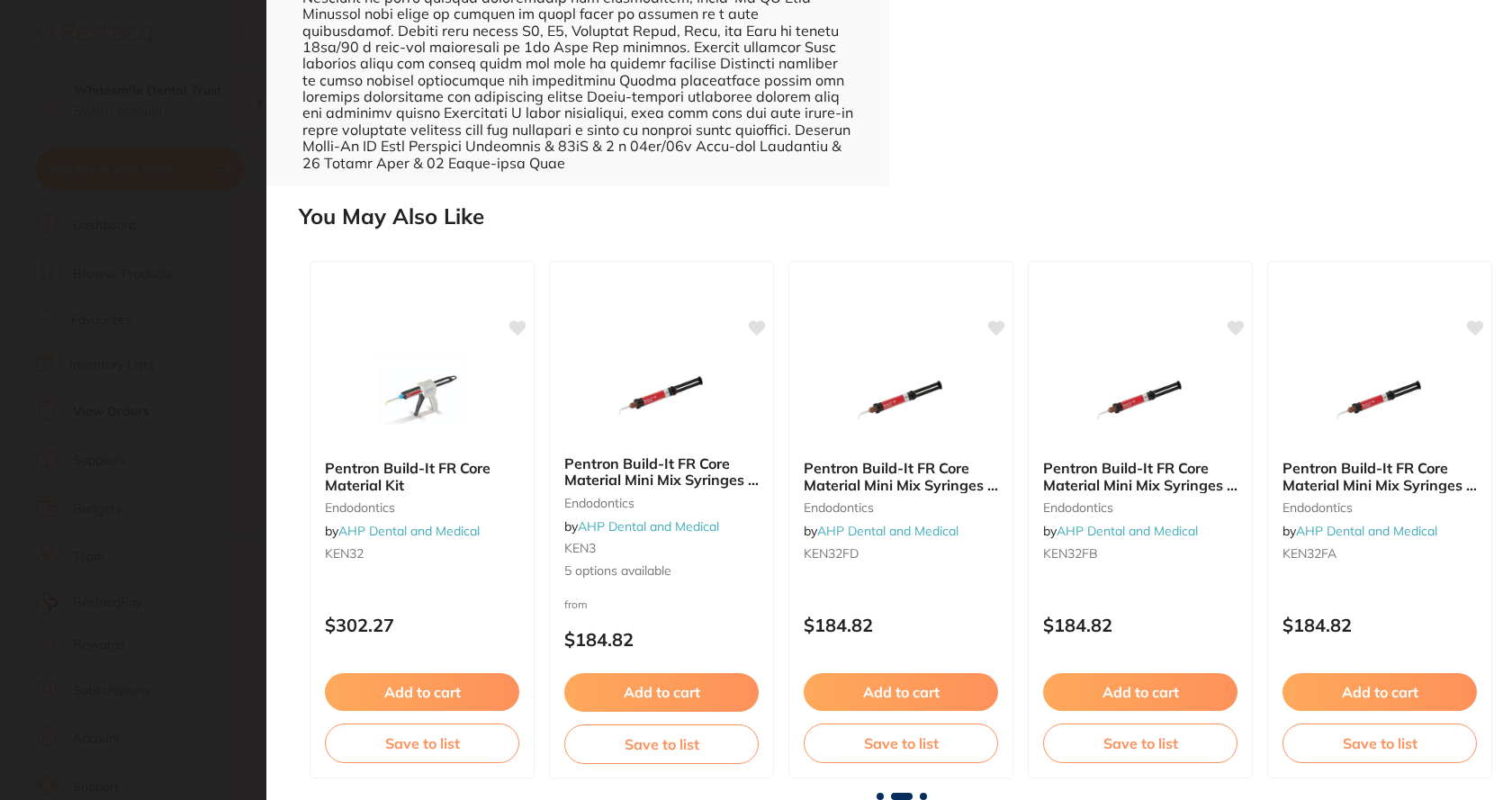
scroll to position [0, 1201]
click at [921, 797] on span at bounding box center [922, 795] width 7 height 7
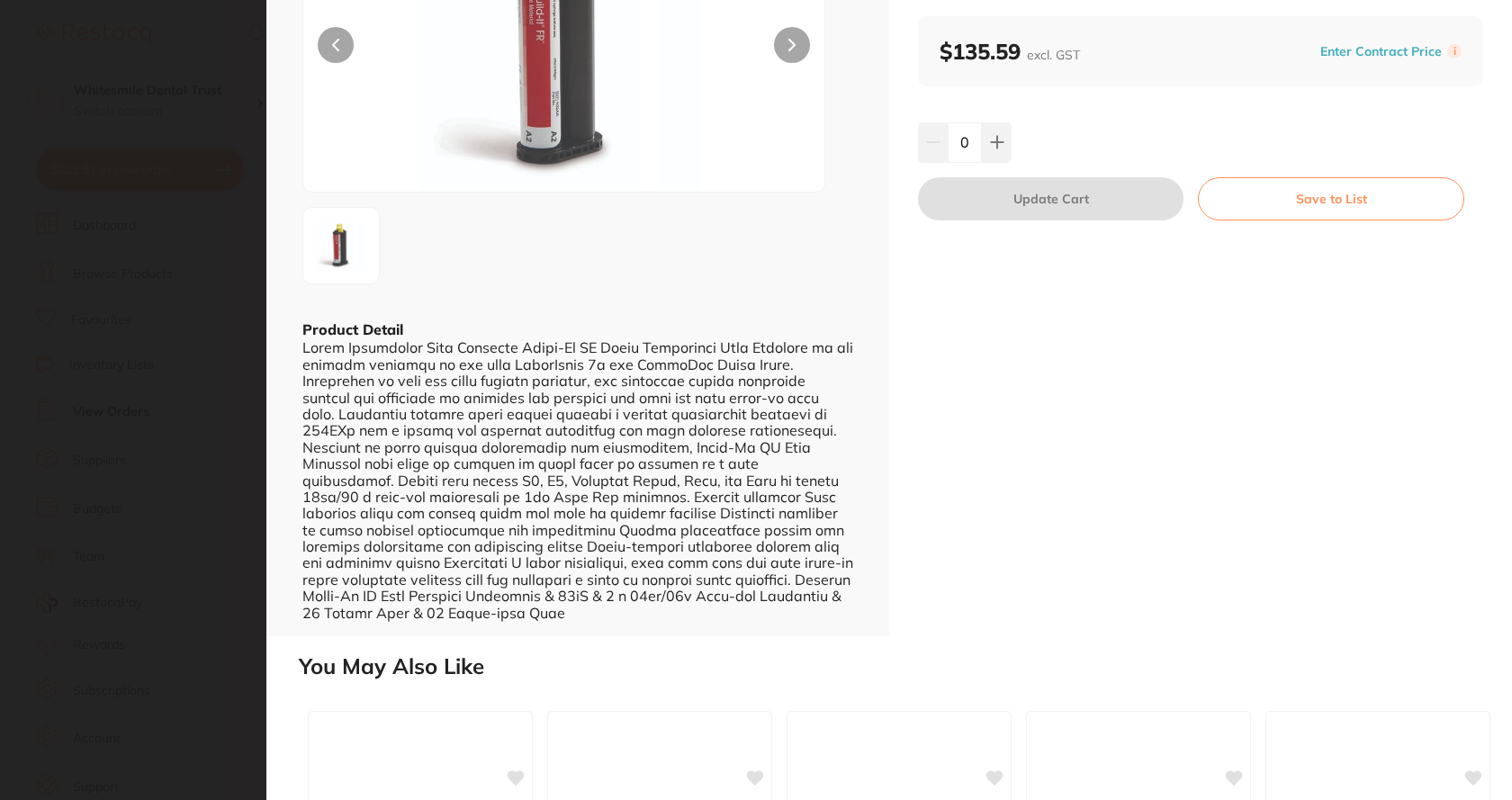
scroll to position [0, 0]
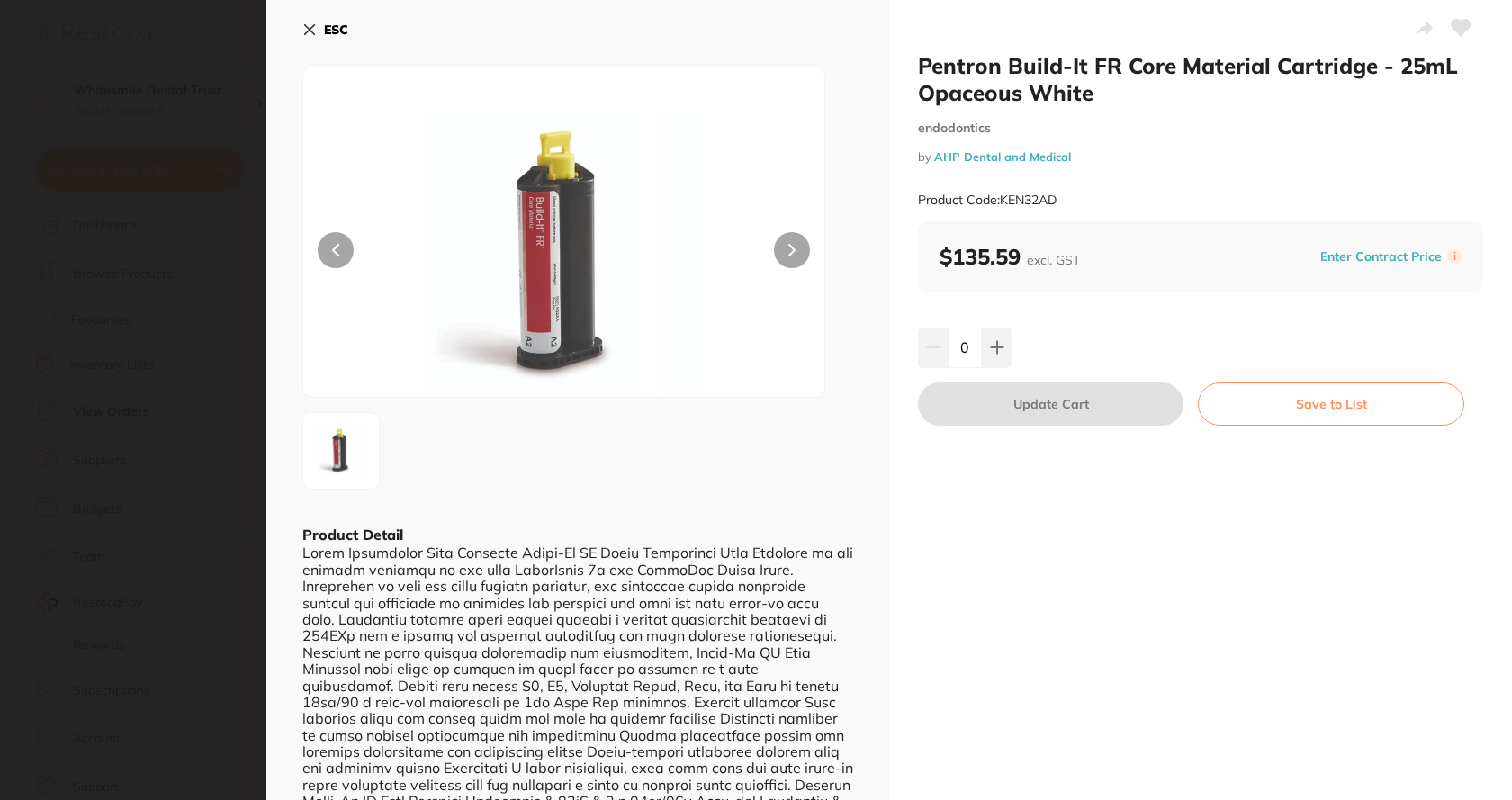
click at [309, 30] on icon at bounding box center [310, 30] width 10 height 10
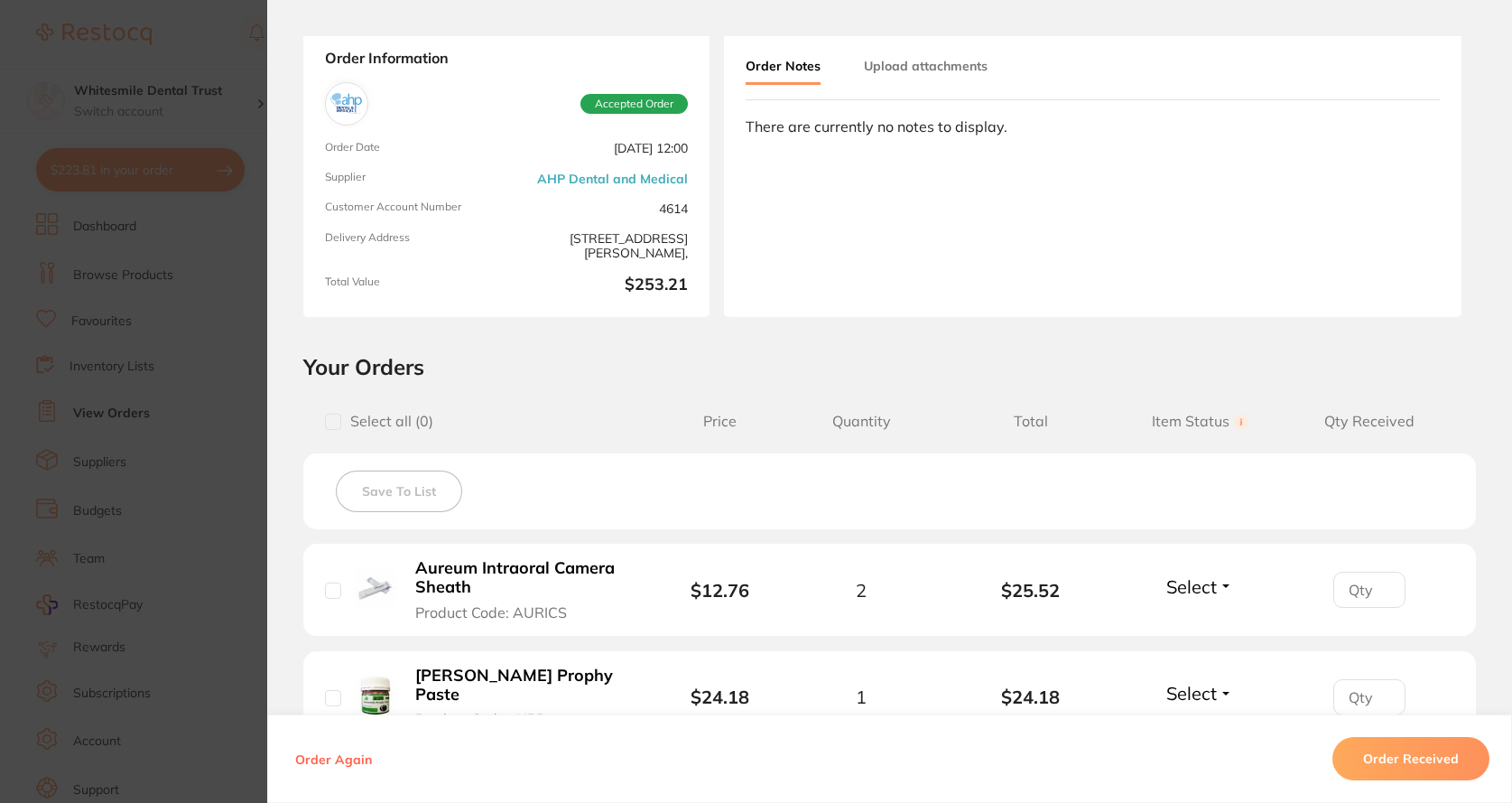
click at [242, 268] on section "Order ID: Restocq- 90912 Order Information Accepted Order Order Date [DATE] 12:…" at bounding box center [756, 401] width 1512 height 803
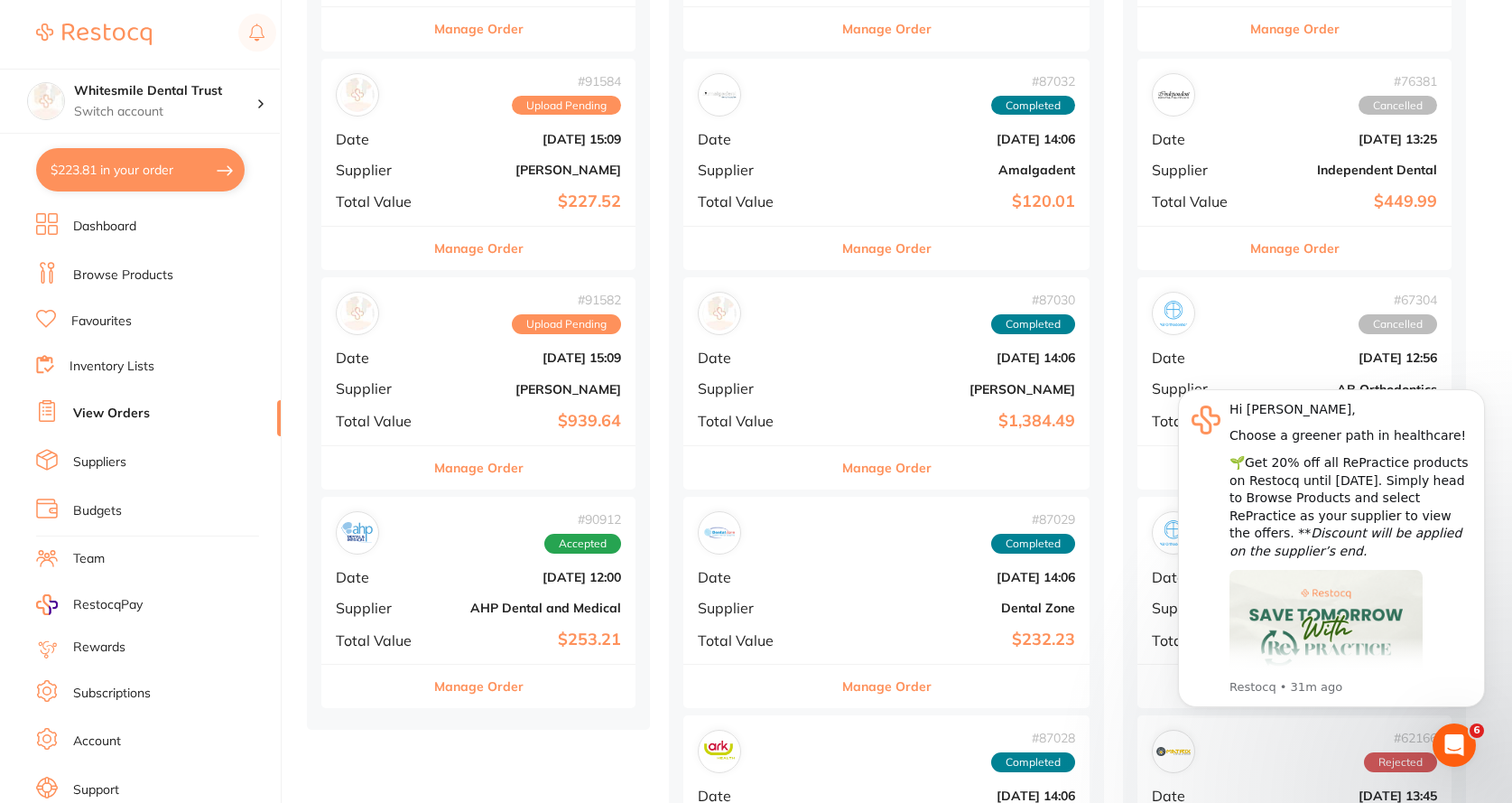
click at [481, 394] on b "[PERSON_NAME]" at bounding box center [531, 389] width 181 height 15
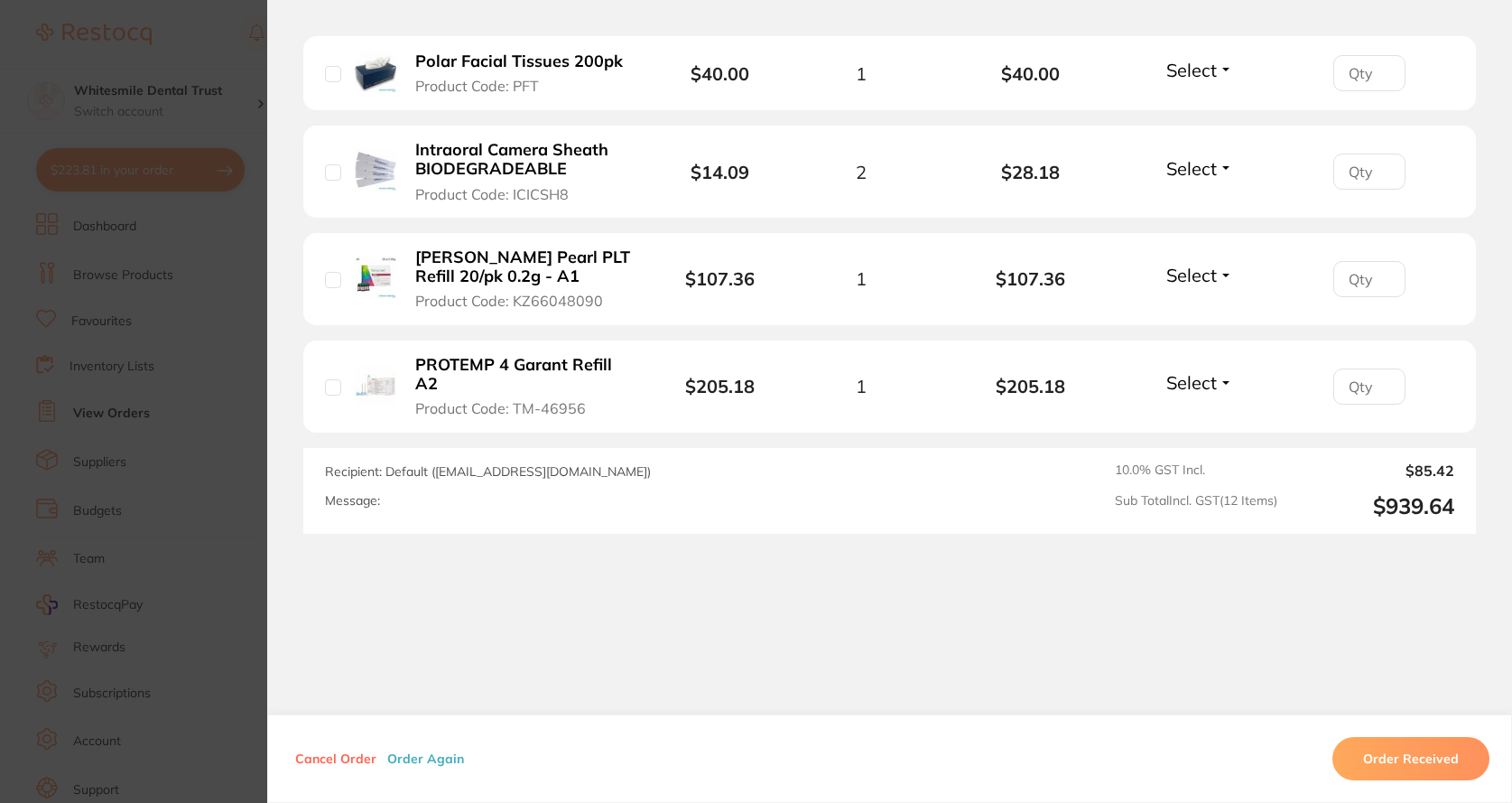
click at [245, 453] on section "Order ID: Restocq- 91582 Order Information Upload Pending Order Date [DATE] 15:…" at bounding box center [756, 401] width 1512 height 803
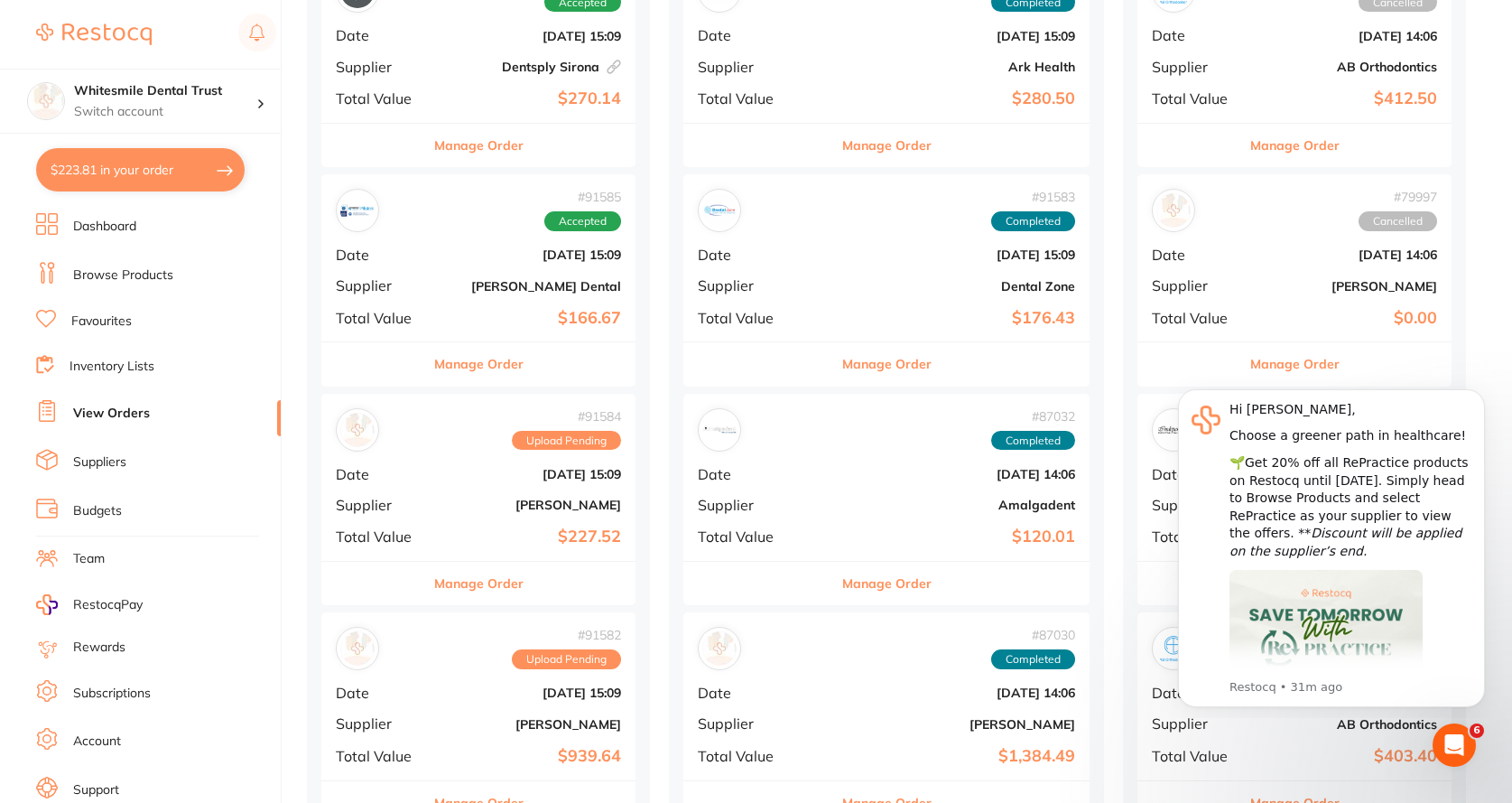
scroll to position [452, 0]
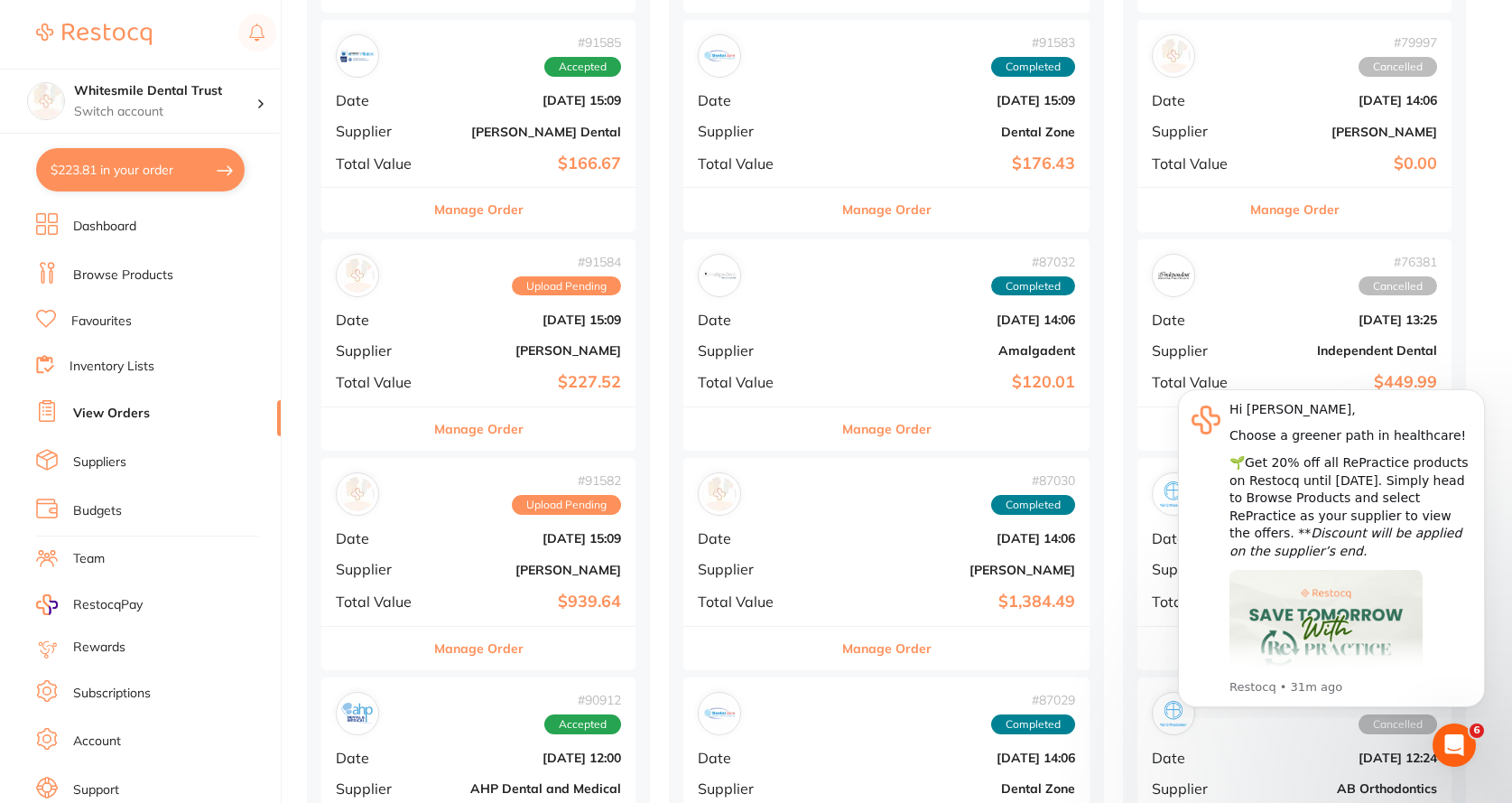
drag, startPoint x: 484, startPoint y: 129, endPoint x: 488, endPoint y: 150, distance: 21.4
click at [484, 132] on b "[PERSON_NAME] Dental" at bounding box center [531, 131] width 181 height 15
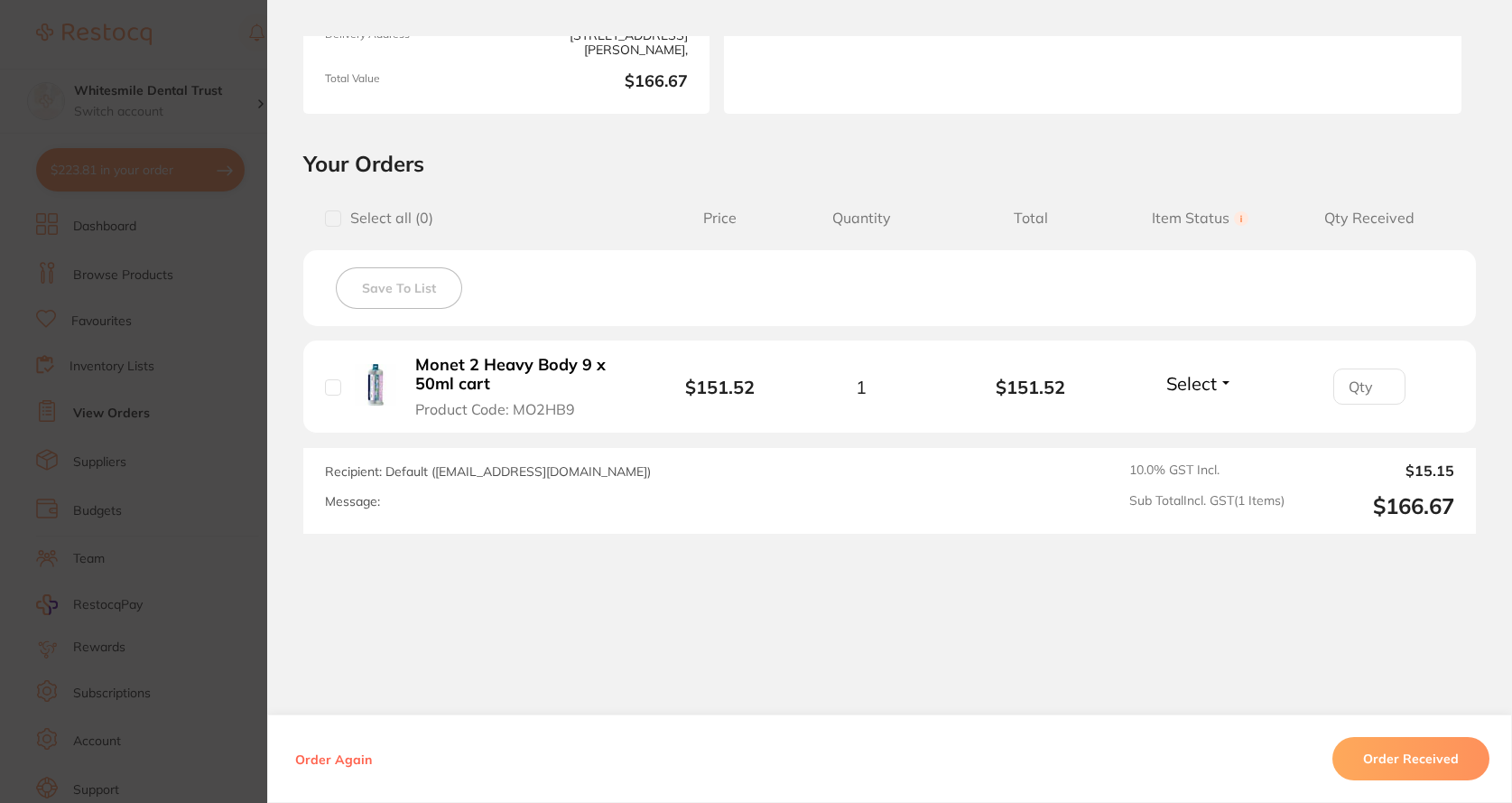
click at [223, 359] on section "Order ID: Restocq- 91585 Order Information Accepted Order Order Date [DATE] 15:…" at bounding box center [756, 401] width 1512 height 803
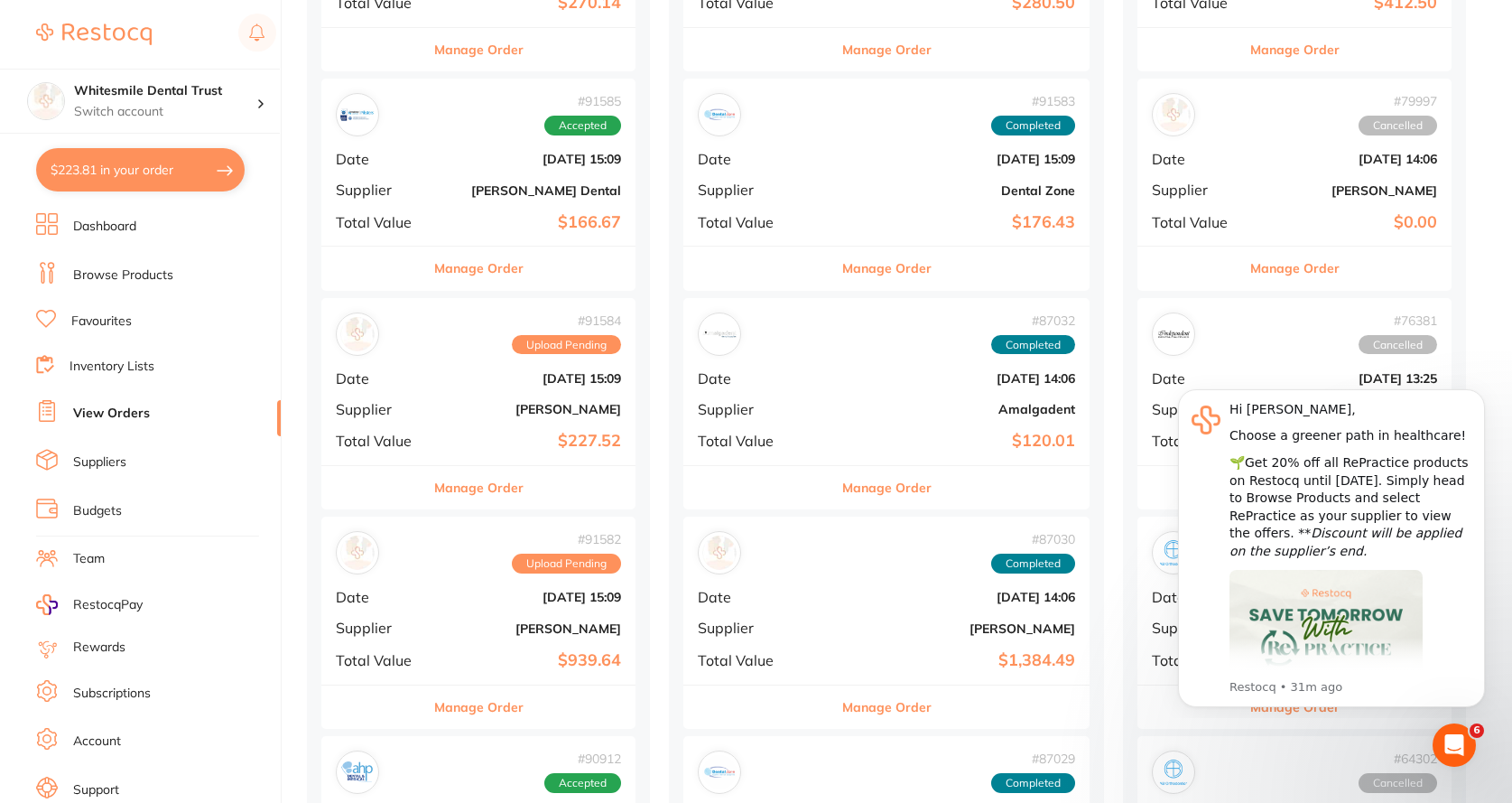
scroll to position [361, 0]
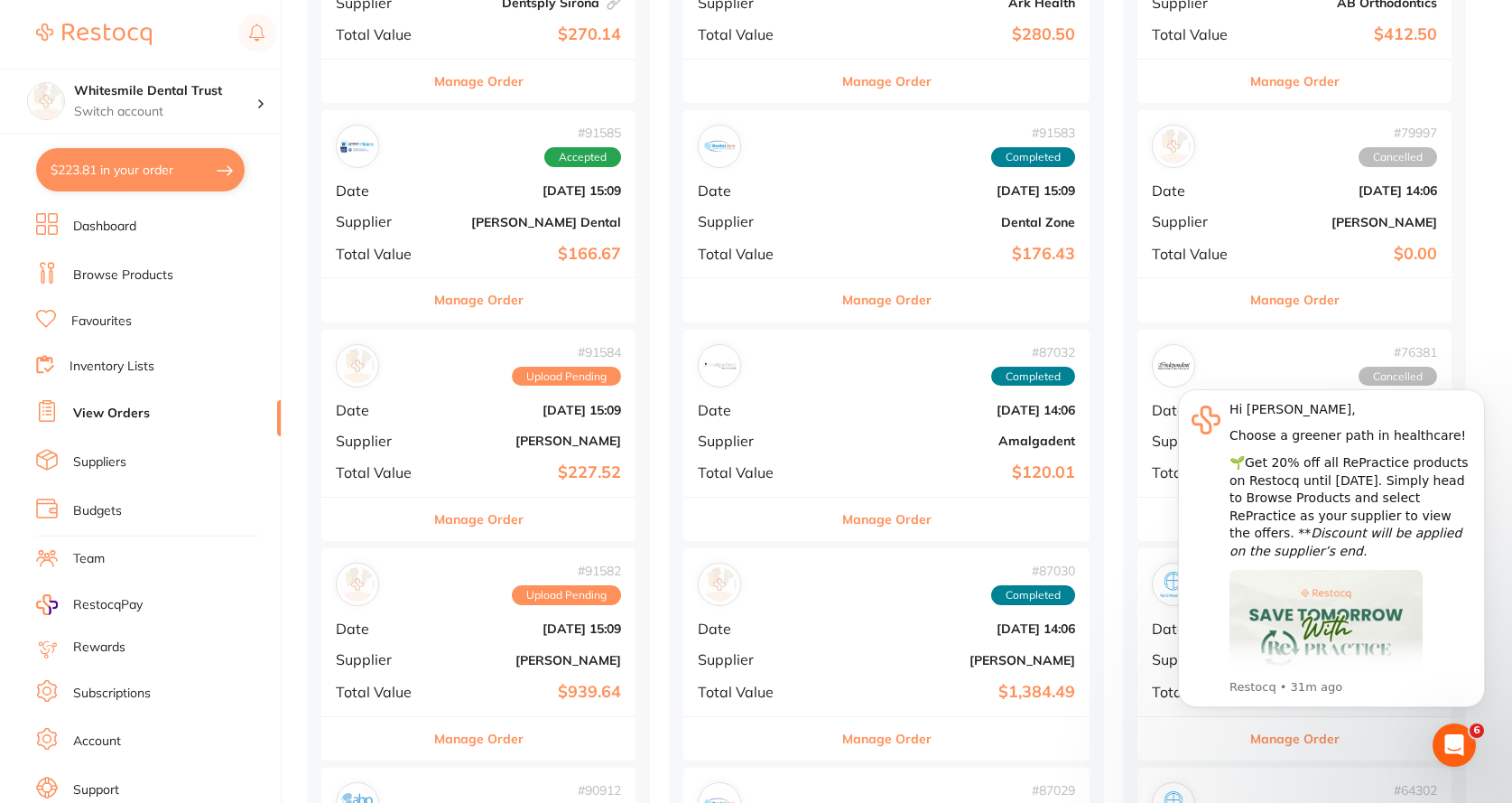
click at [468, 225] on b "[PERSON_NAME] Dental" at bounding box center [531, 222] width 181 height 15
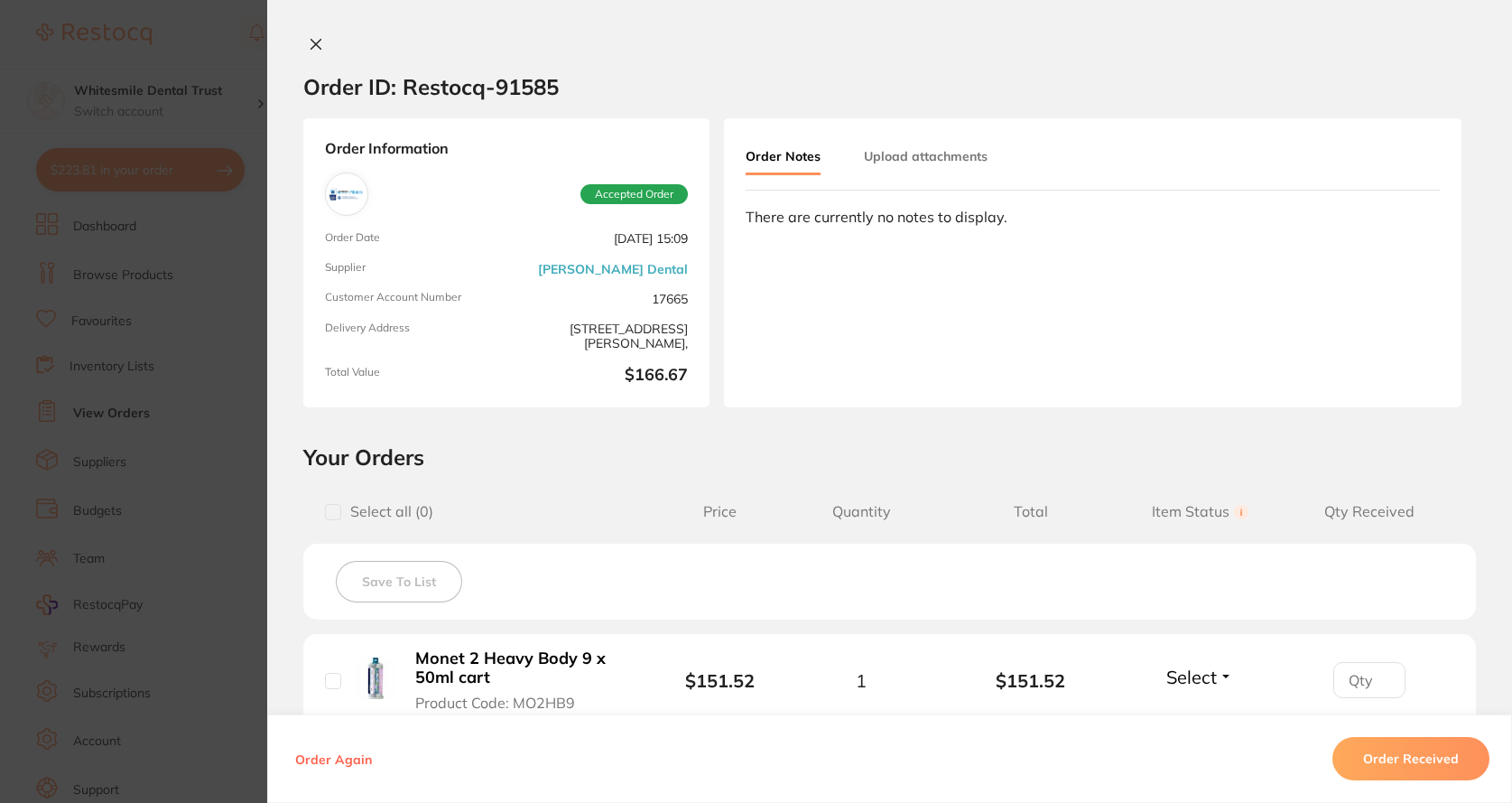
click at [1223, 678] on button "Select" at bounding box center [1199, 676] width 77 height 22
click at [1192, 718] on span "Received" at bounding box center [1200, 716] width 46 height 14
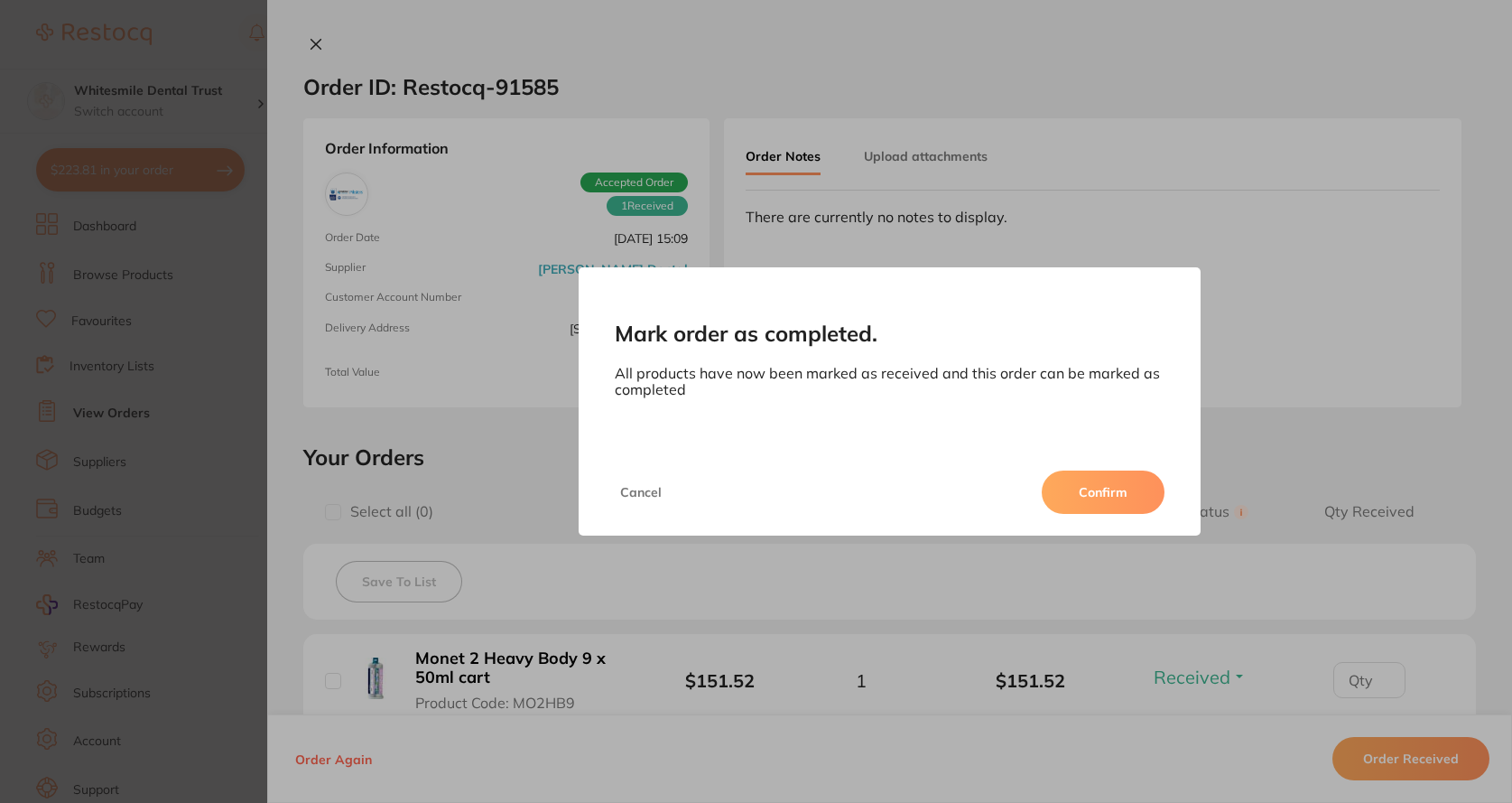
click at [1103, 498] on button "Confirm" at bounding box center [1103, 492] width 123 height 43
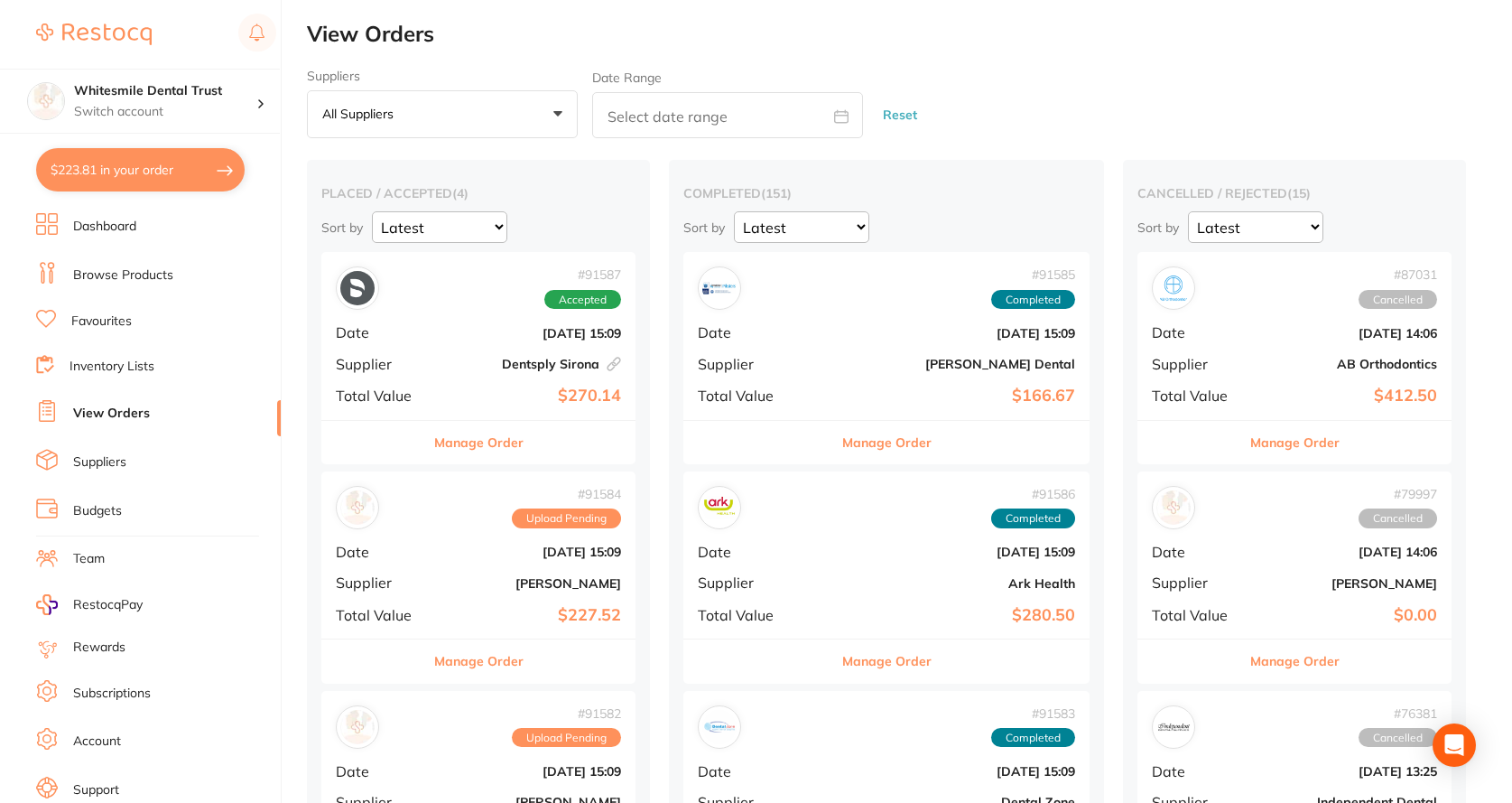
click at [526, 347] on div "# 91587 Accepted Date [DATE] 15:09 Supplier Dentsply [GEOGRAPHIC_DATA] This ord…" at bounding box center [478, 335] width 314 height 167
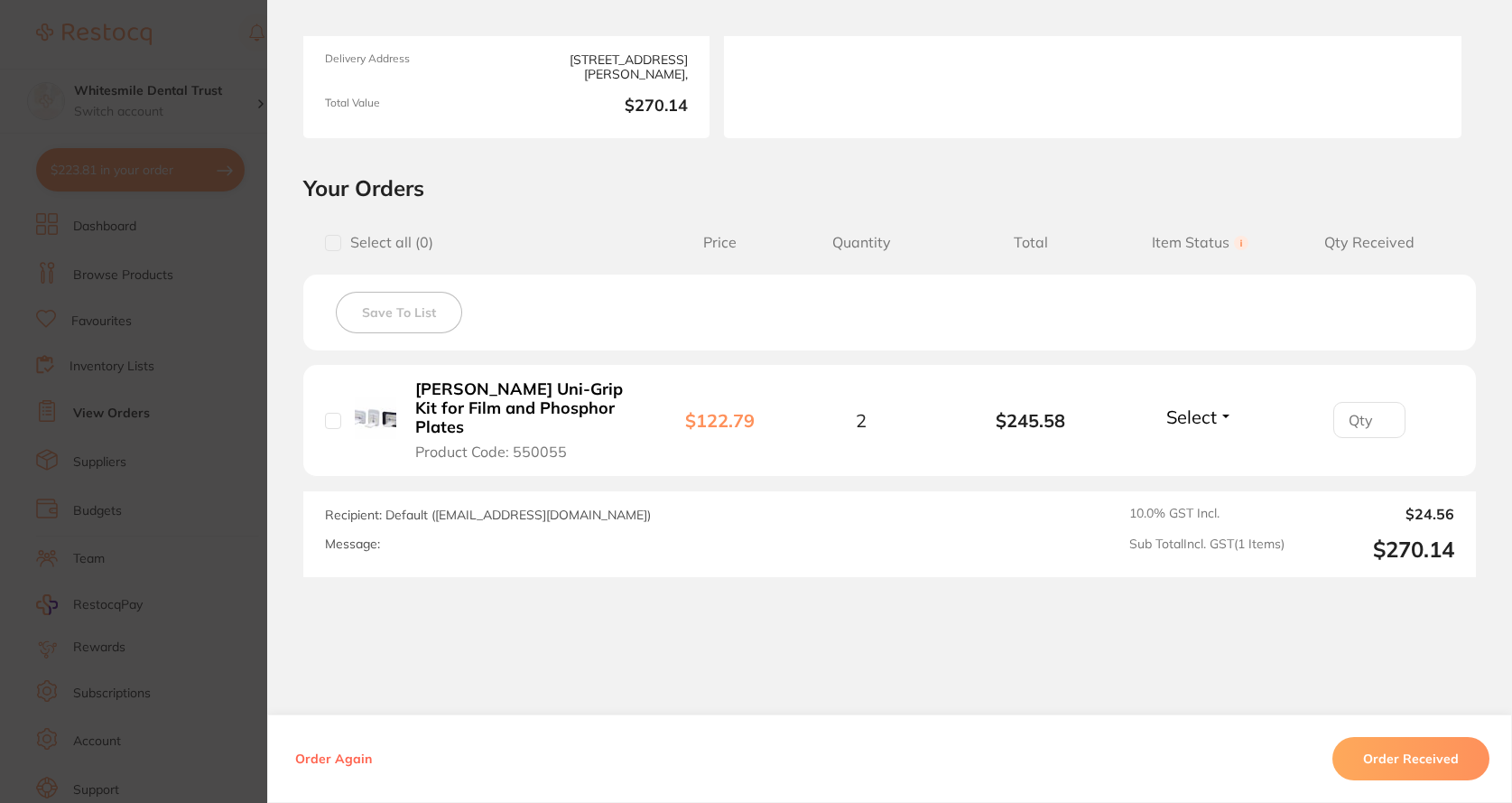
click at [1225, 406] on button "Select" at bounding box center [1199, 417] width 77 height 22
click at [1189, 449] on span "Received" at bounding box center [1200, 456] width 46 height 14
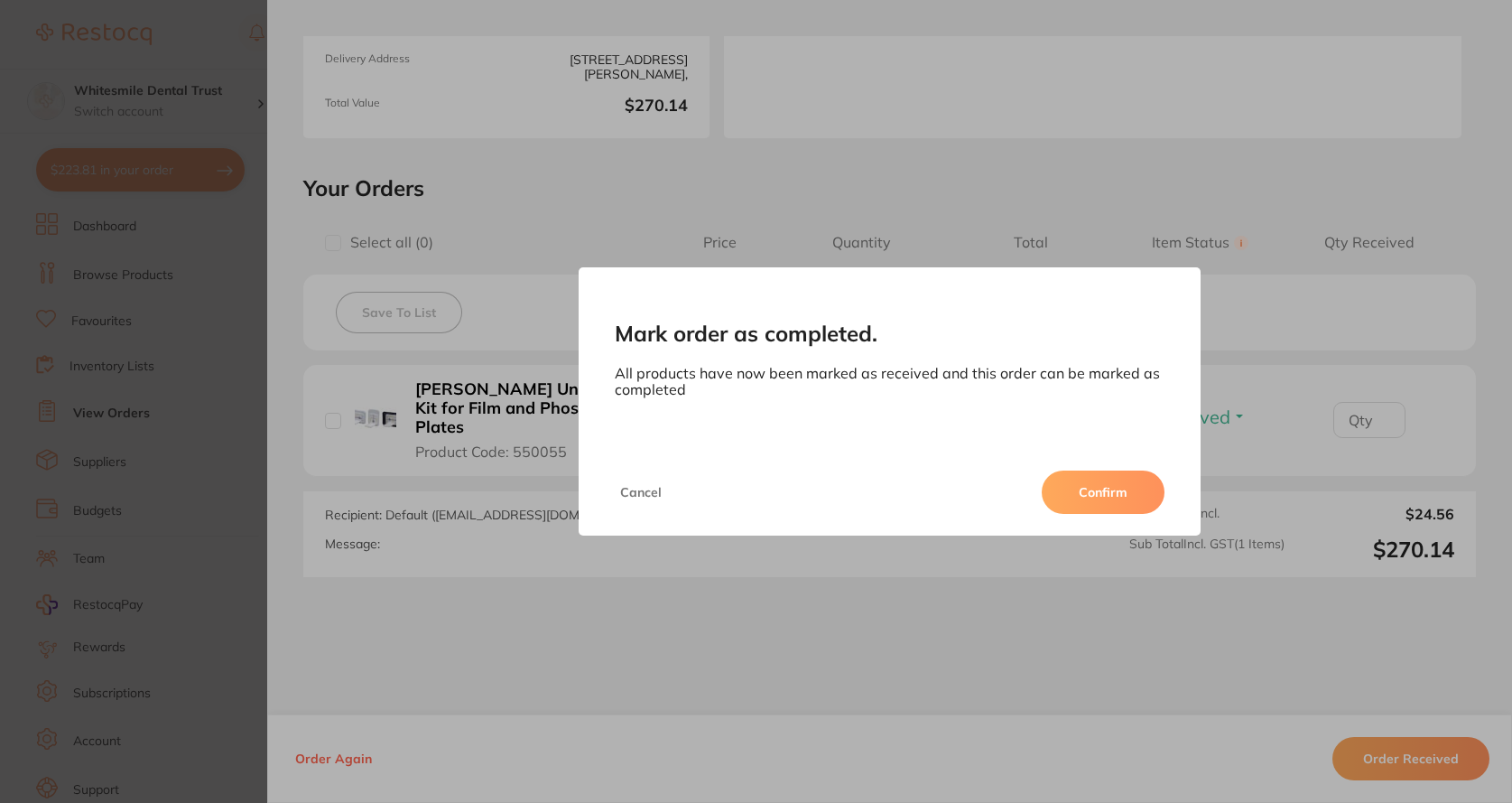
click at [1129, 497] on button "Confirm" at bounding box center [1103, 492] width 123 height 43
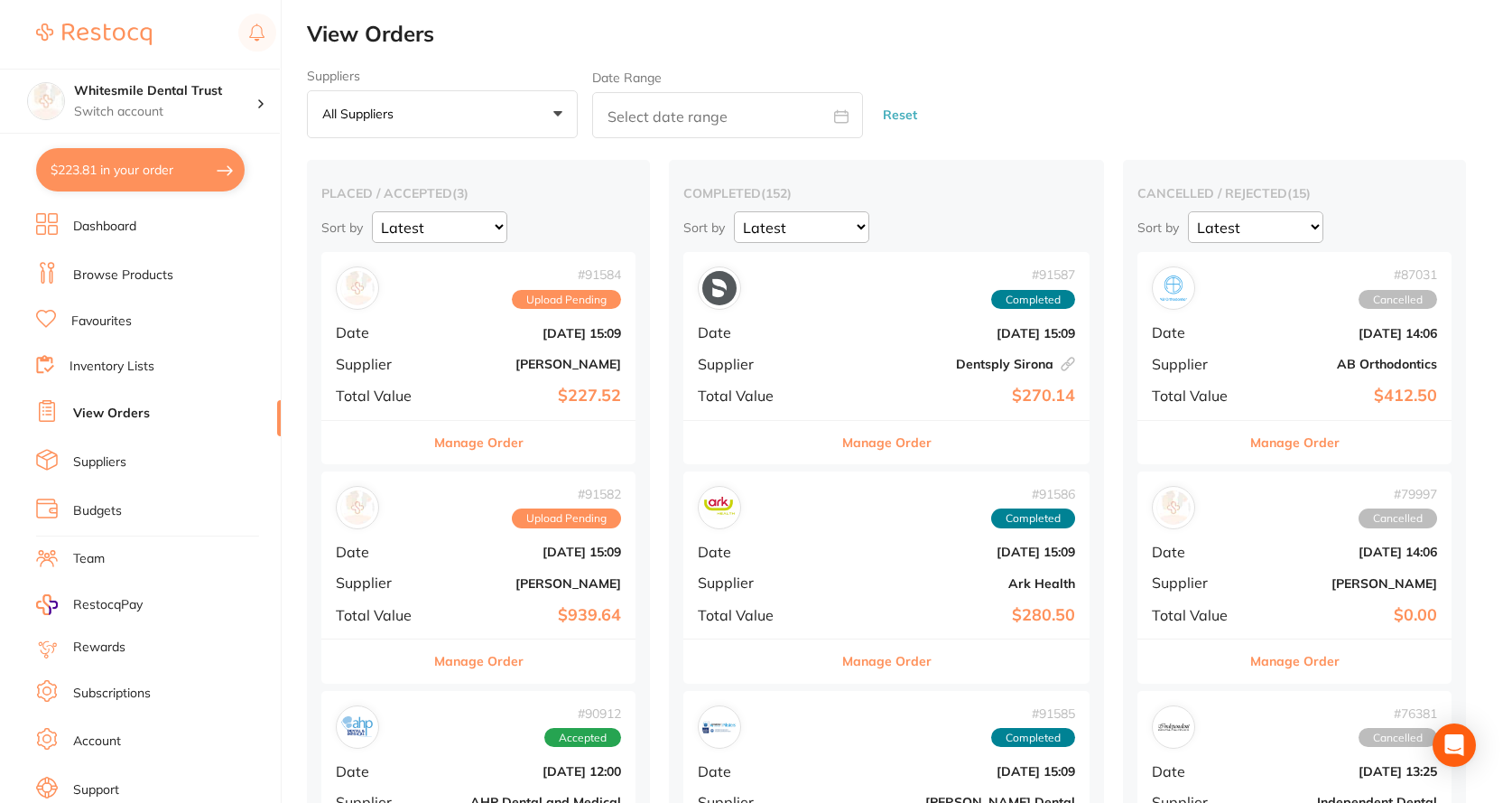
click at [504, 362] on b "[PERSON_NAME]" at bounding box center [531, 364] width 181 height 15
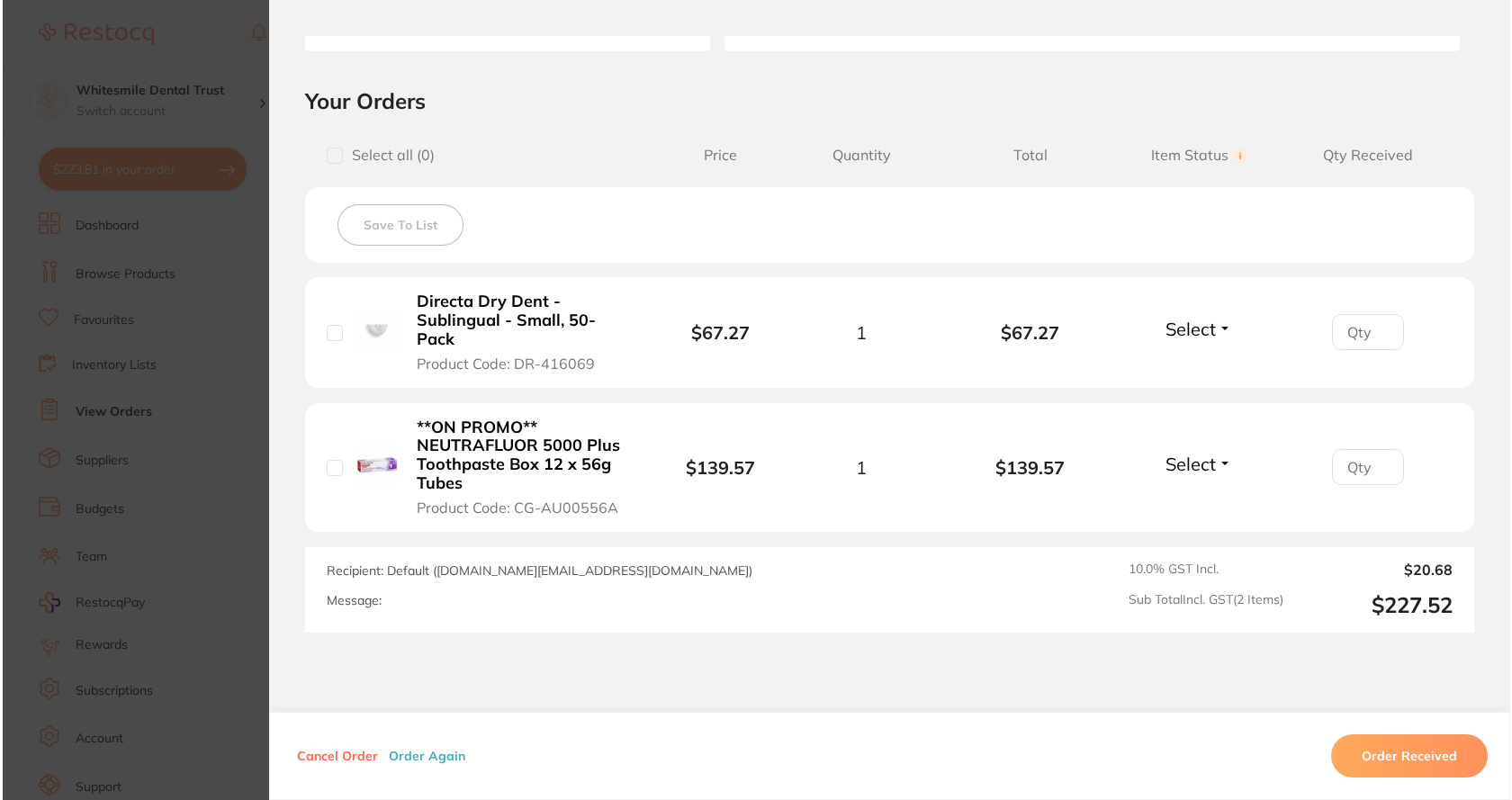
scroll to position [360, 0]
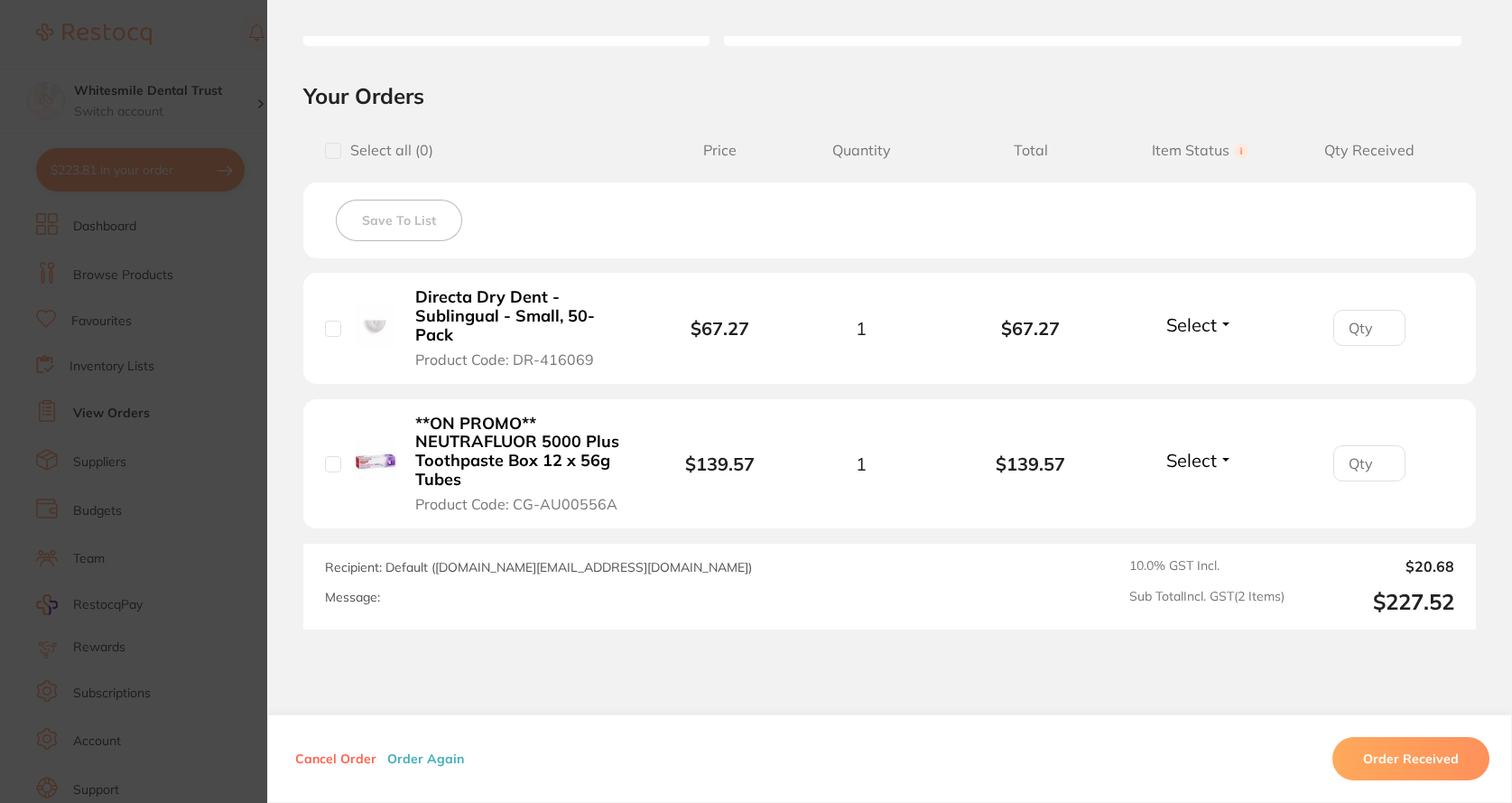
click at [525, 316] on b "Directa Dry Dent - Sublingual - Small, 50-Pack" at bounding box center [523, 315] width 216 height 56
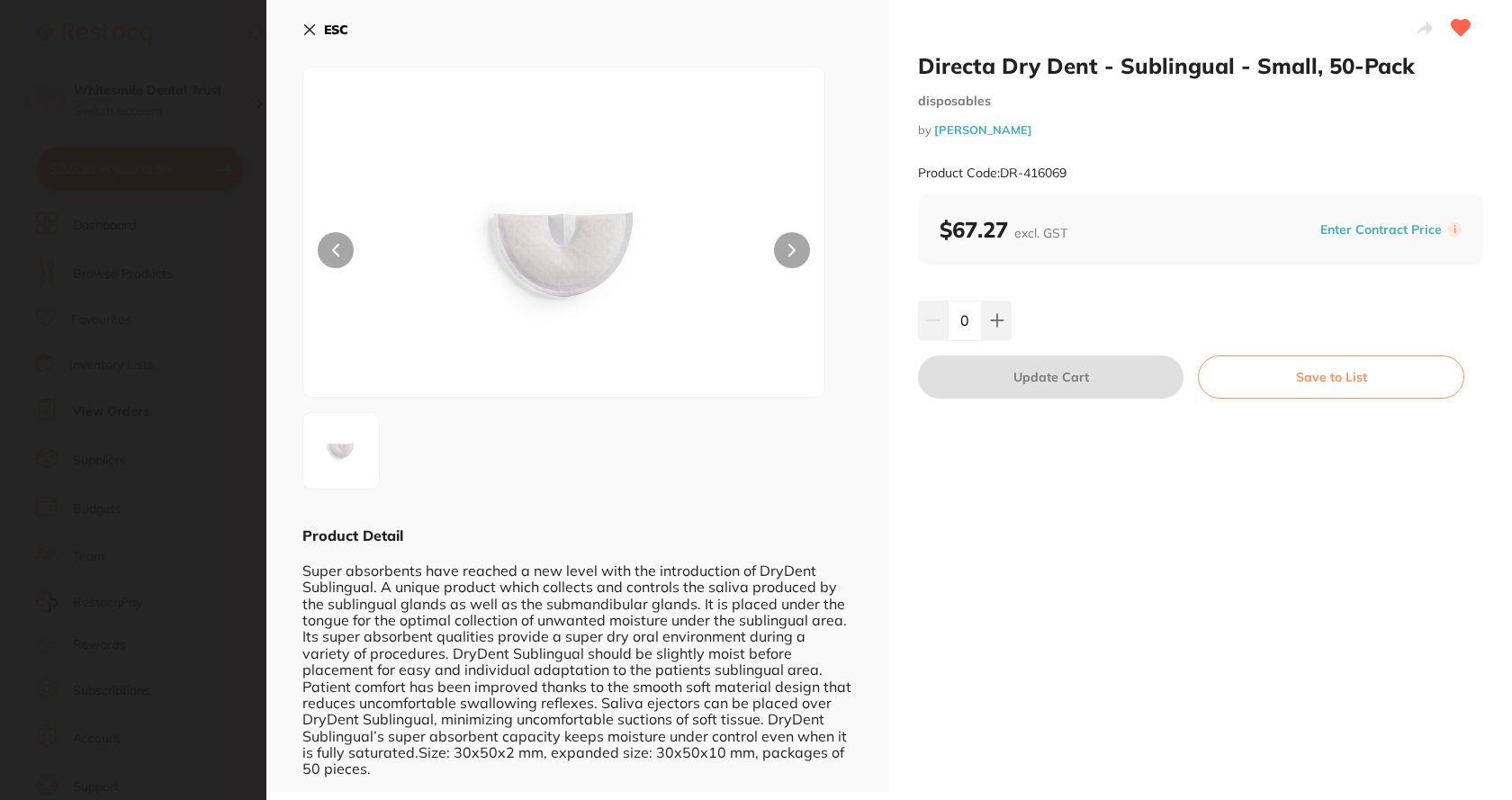
scroll to position [0, 0]
drag, startPoint x: 1016, startPoint y: 172, endPoint x: 1071, endPoint y: 181, distance: 55.7
click at [1071, 181] on div "Product Code: DR-416069" at bounding box center [1201, 172] width 565 height 44
drag, startPoint x: 1115, startPoint y: 64, endPoint x: 1229, endPoint y: 56, distance: 114.3
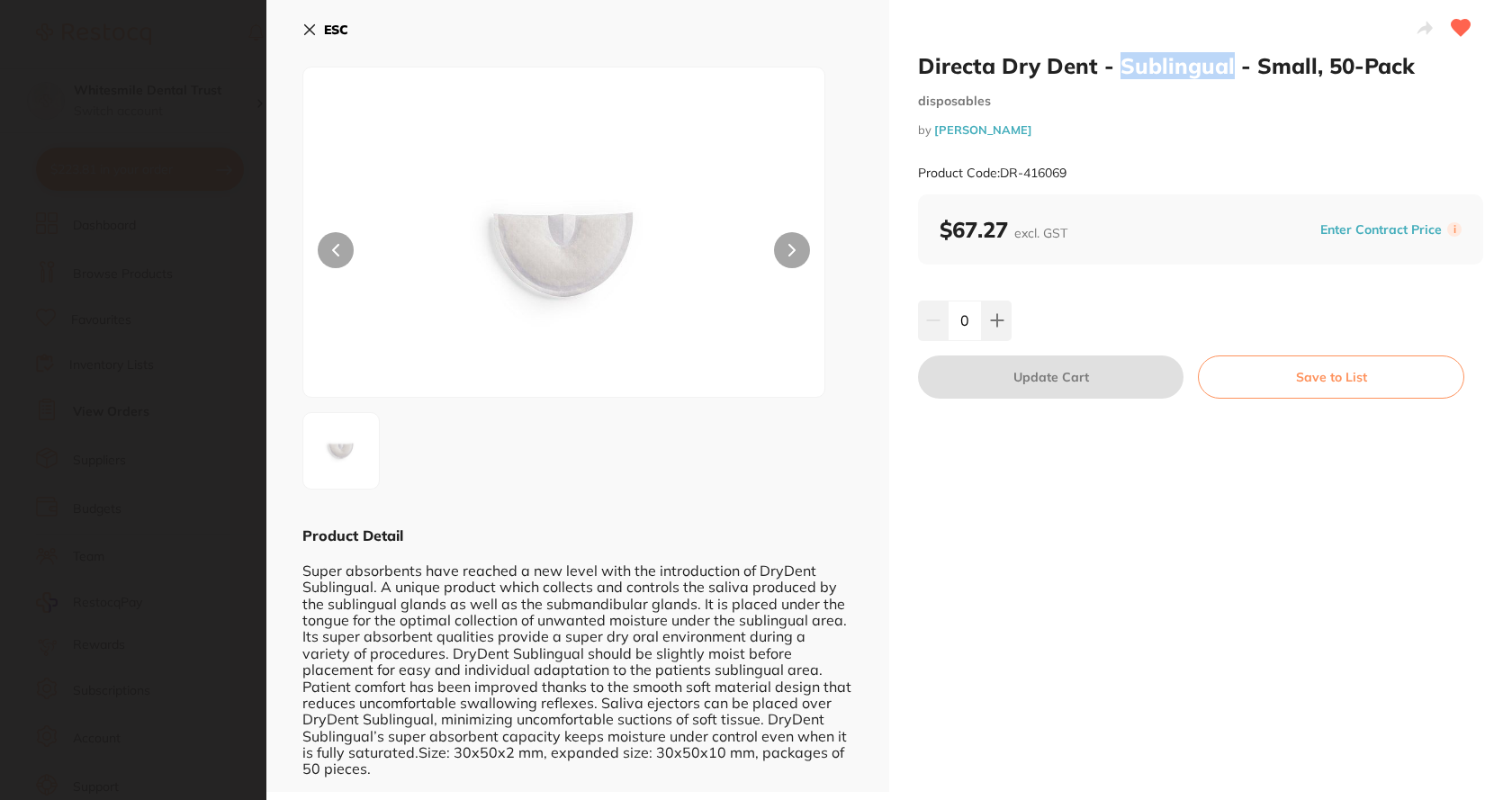
click at [1229, 56] on h2 "Directa Dry Dent - Sublingual - Small, 50-Pack" at bounding box center [1201, 66] width 565 height 27
copy h2 "Sublingual"
click at [310, 29] on icon at bounding box center [310, 30] width 10 height 10
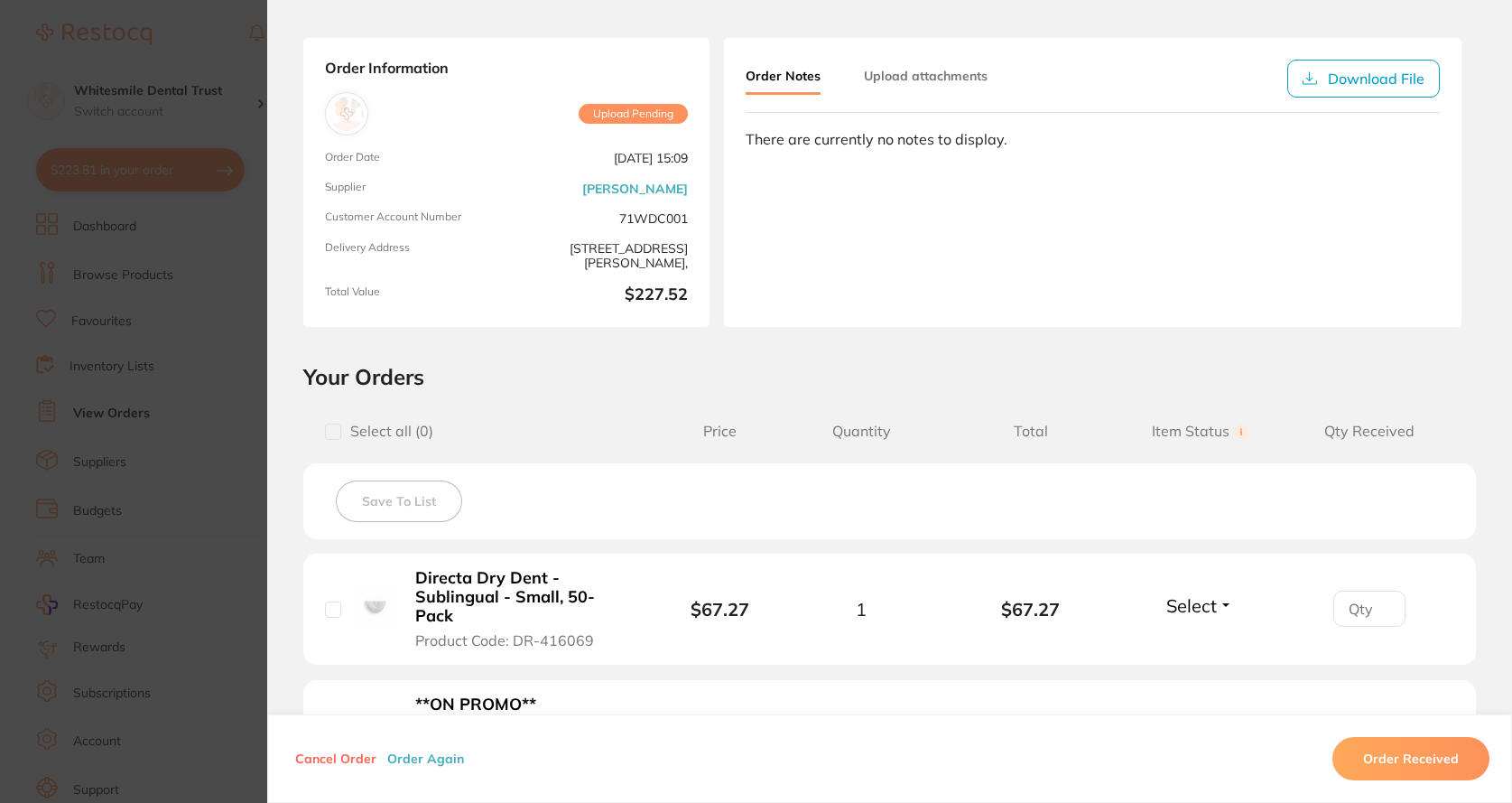
scroll to position [0, 0]
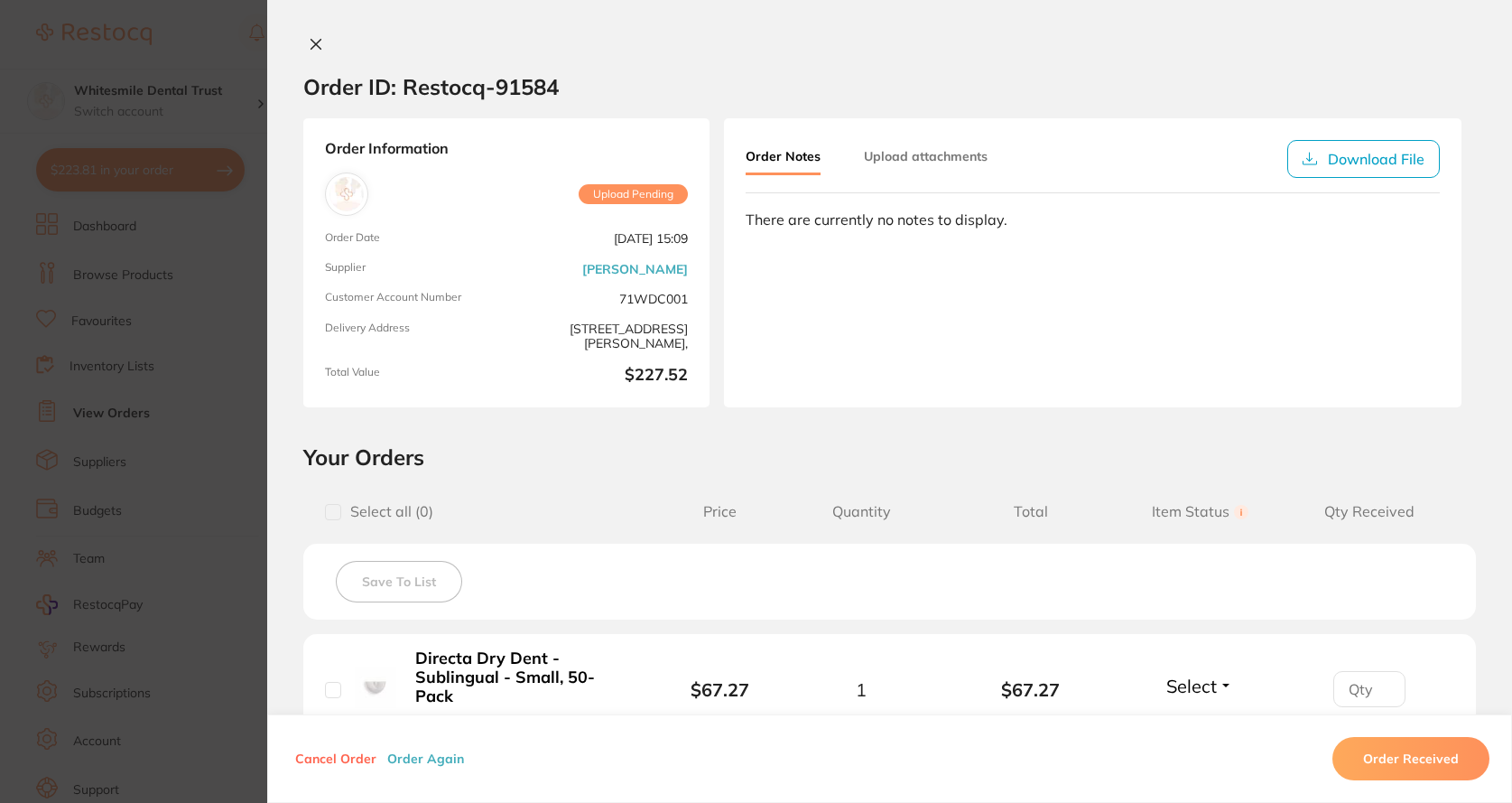
click at [311, 37] on icon at bounding box center [316, 44] width 15 height 15
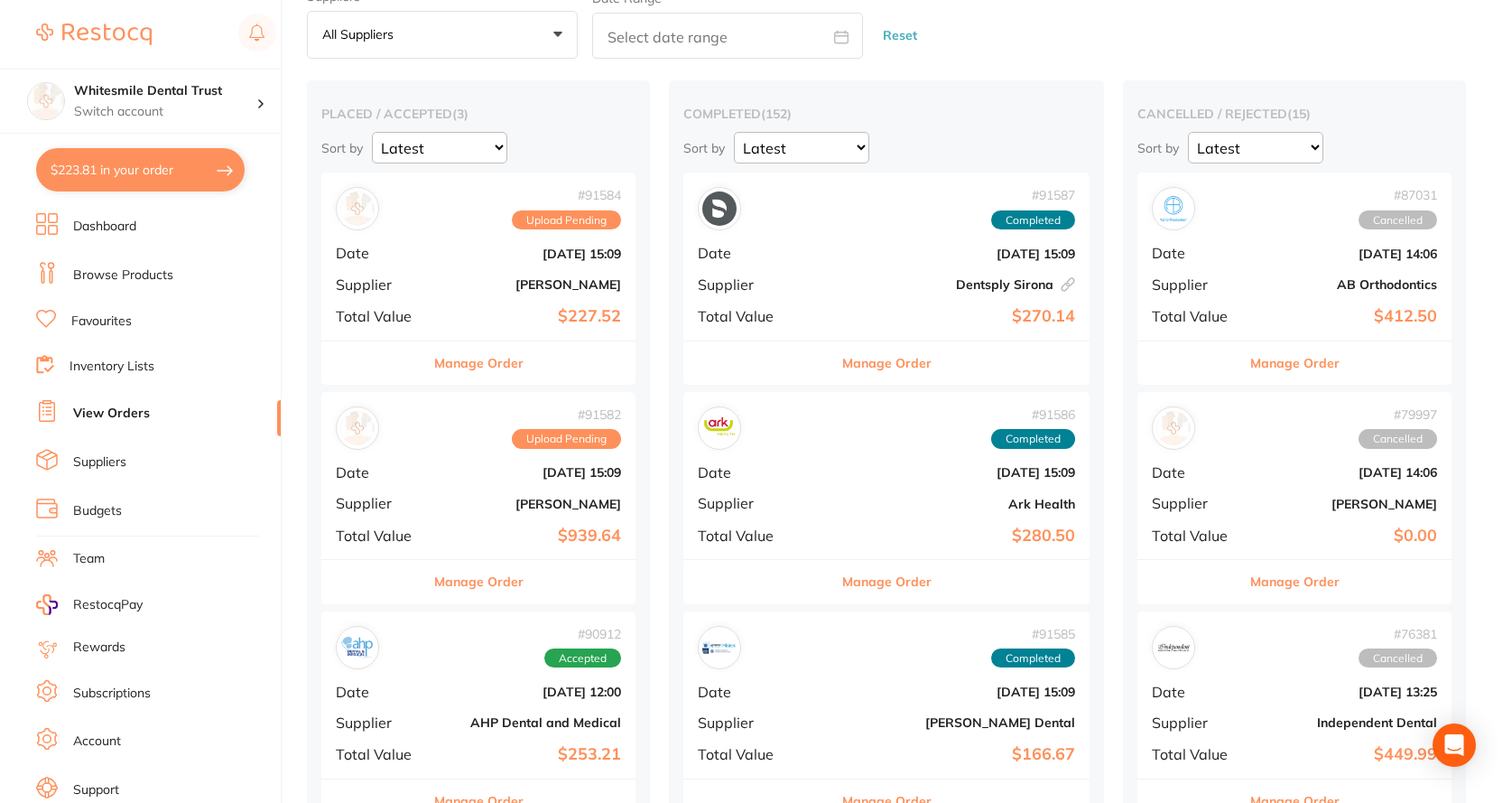
scroll to position [275, 0]
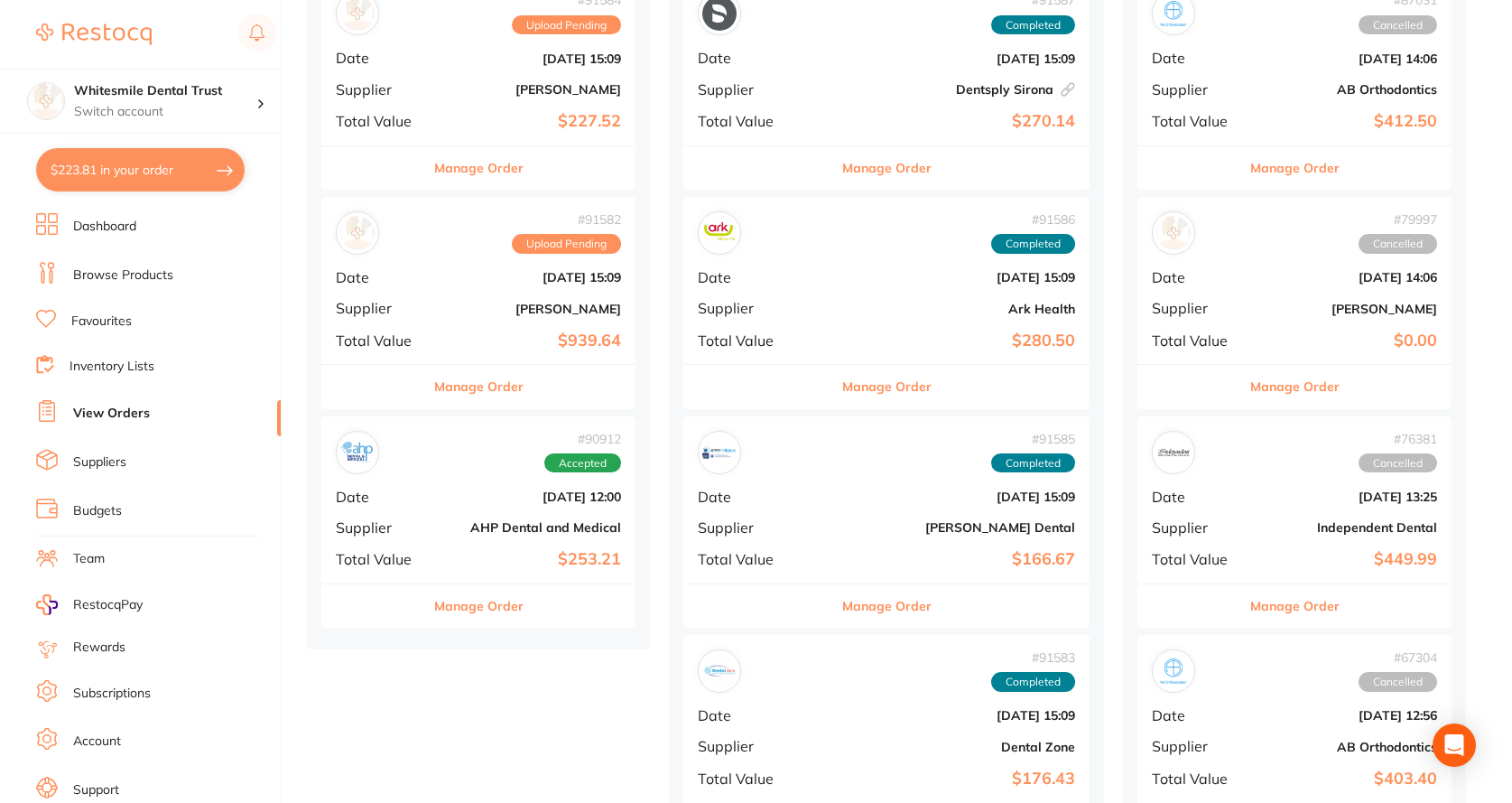
click at [472, 515] on div "# 90912 Accepted Date [DATE] 12:00 Supplier AHP Dental and Medical Total Value …" at bounding box center [478, 500] width 314 height 167
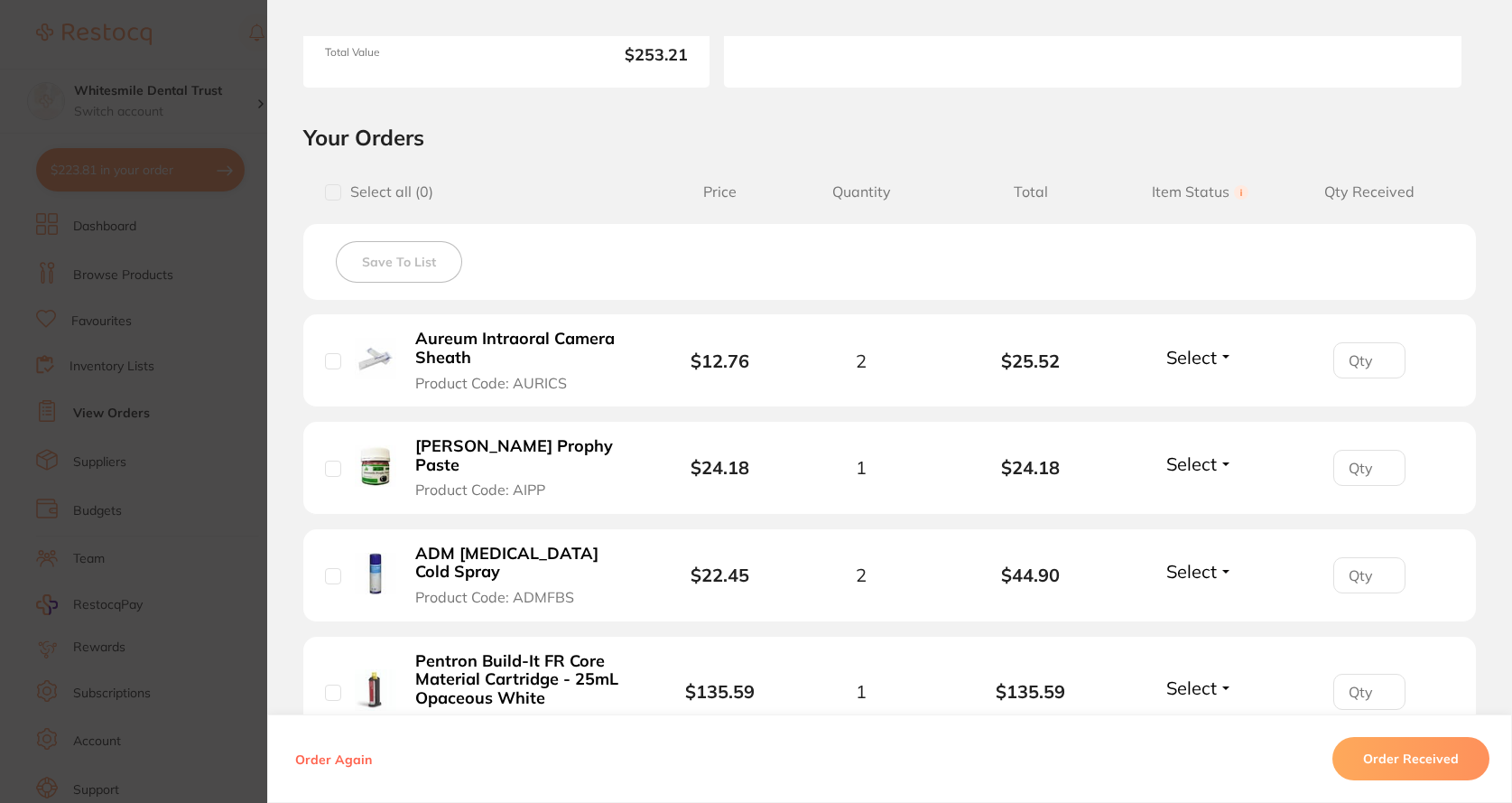
scroll to position [452, 0]
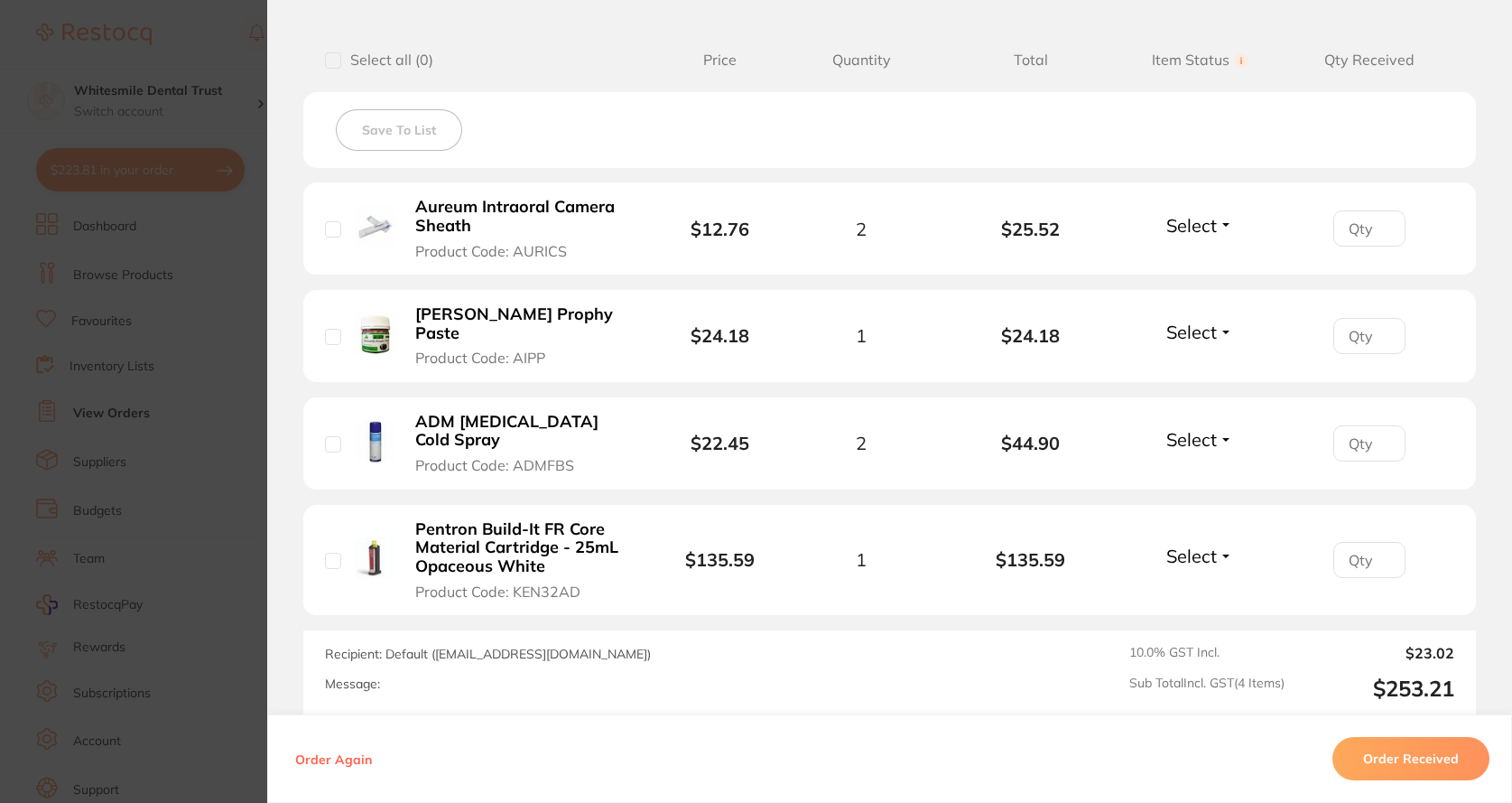
click at [195, 403] on section "Order ID: Restocq- 90912 Order Information Accepted Order Order Date [DATE] 12:…" at bounding box center [756, 401] width 1512 height 803
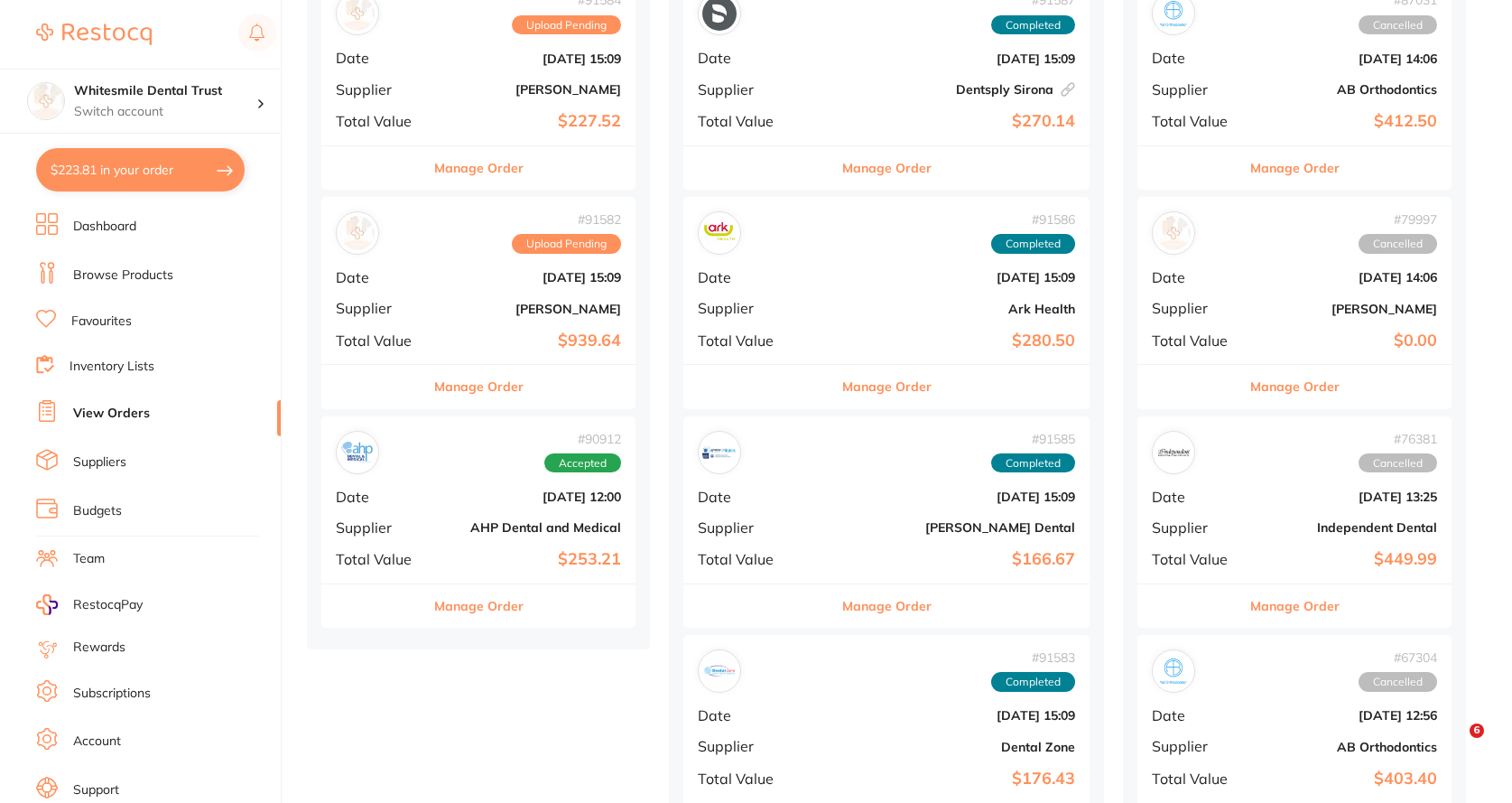
click at [497, 311] on b "[PERSON_NAME]" at bounding box center [531, 308] width 181 height 15
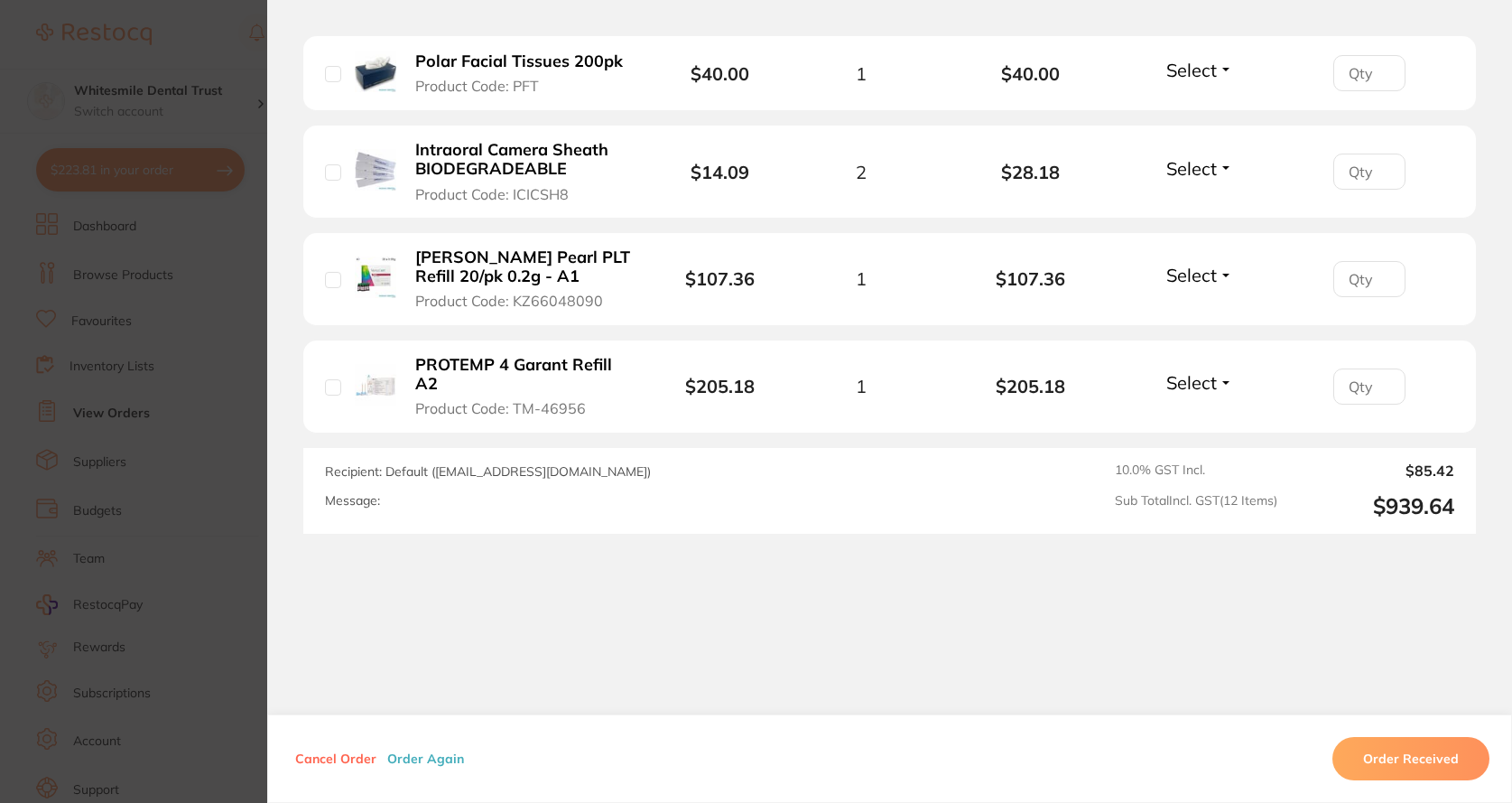
scroll to position [275, 0]
click at [218, 435] on section "Order ID: Restocq- 91582 Order Information Upload Pending Order Date [DATE] 15:…" at bounding box center [756, 401] width 1512 height 803
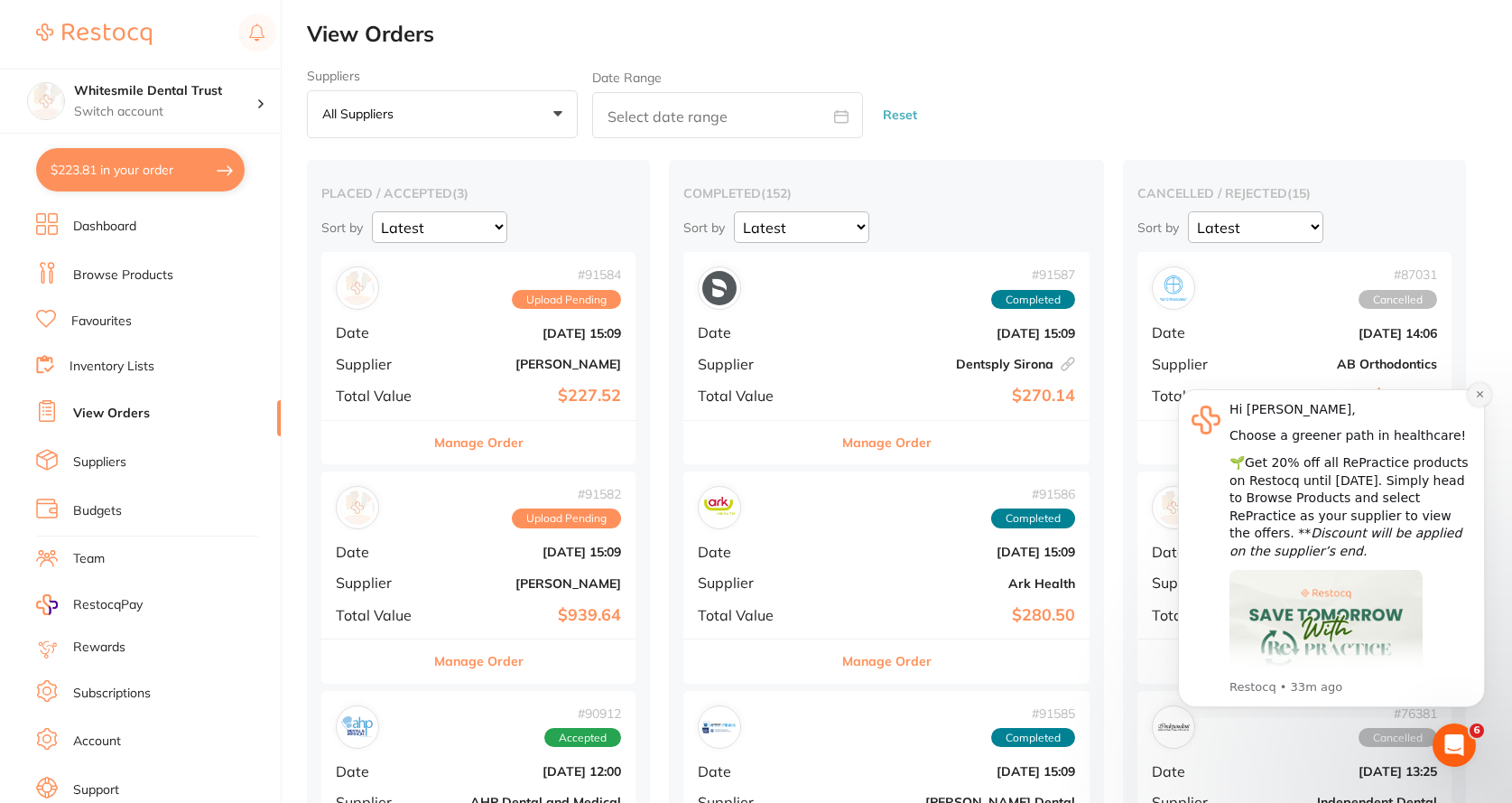
click at [1484, 394] on icon "Dismiss notification" at bounding box center [1480, 394] width 10 height 10
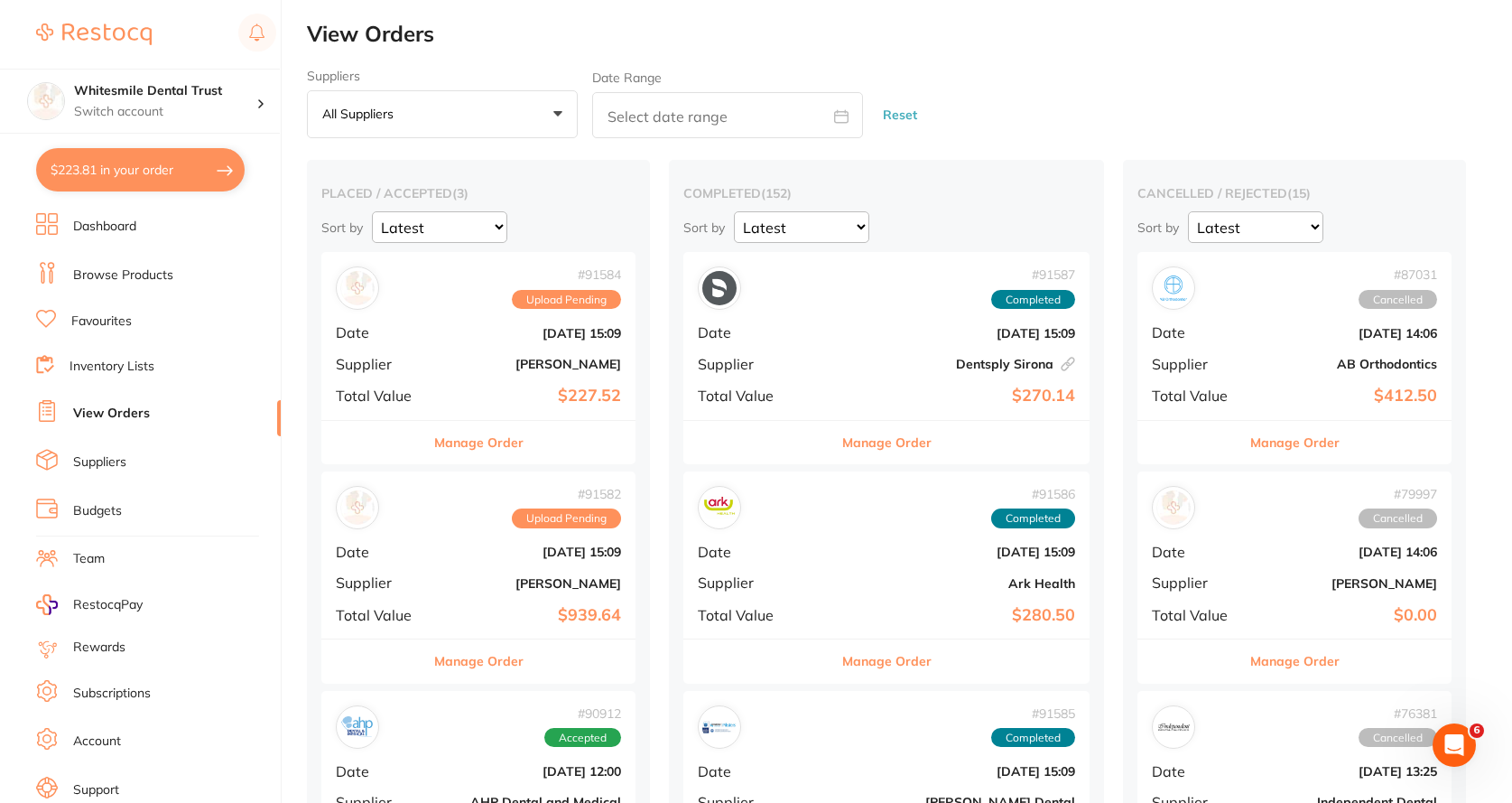
click at [537, 573] on div "# 91582 Upload Pending Date Aug 27 2025, 15:09 Supplier Adam Dental Total Value…" at bounding box center [478, 555] width 314 height 167
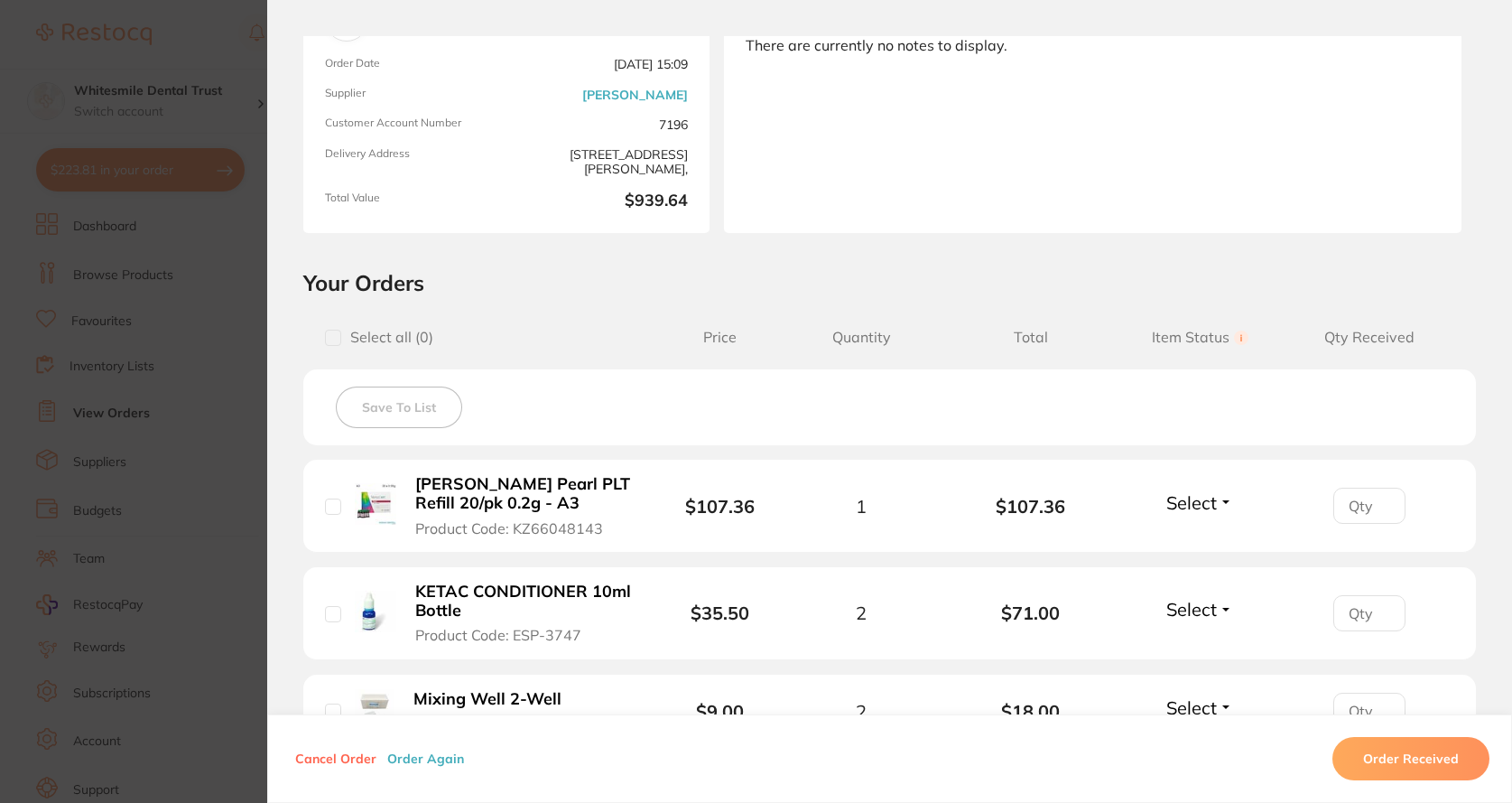
scroll to position [361, 0]
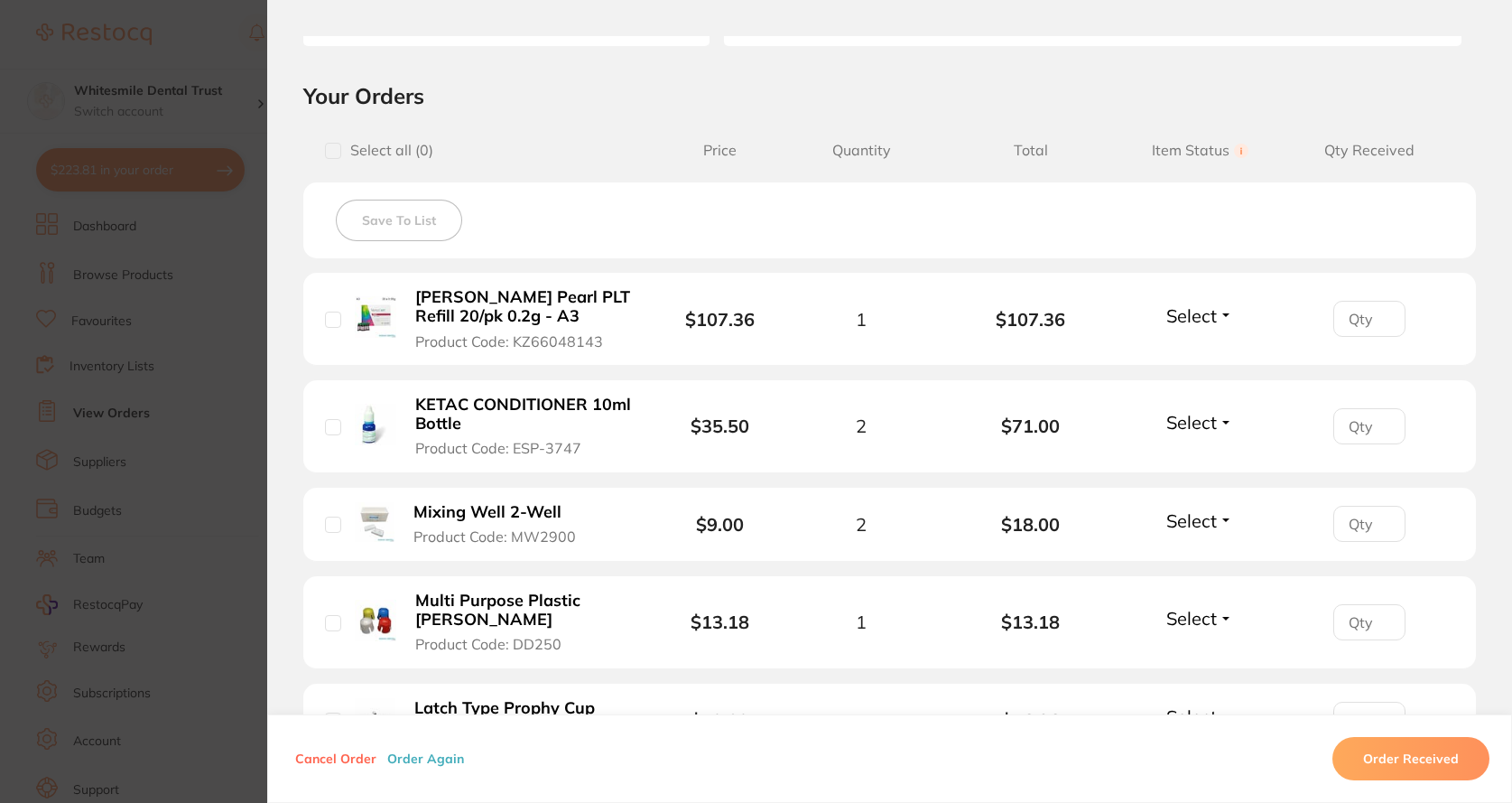
click at [220, 507] on section "Order ID: Restocq- 91582 Order Information Upload Pending Order Date [DATE] 15:…" at bounding box center [756, 401] width 1512 height 803
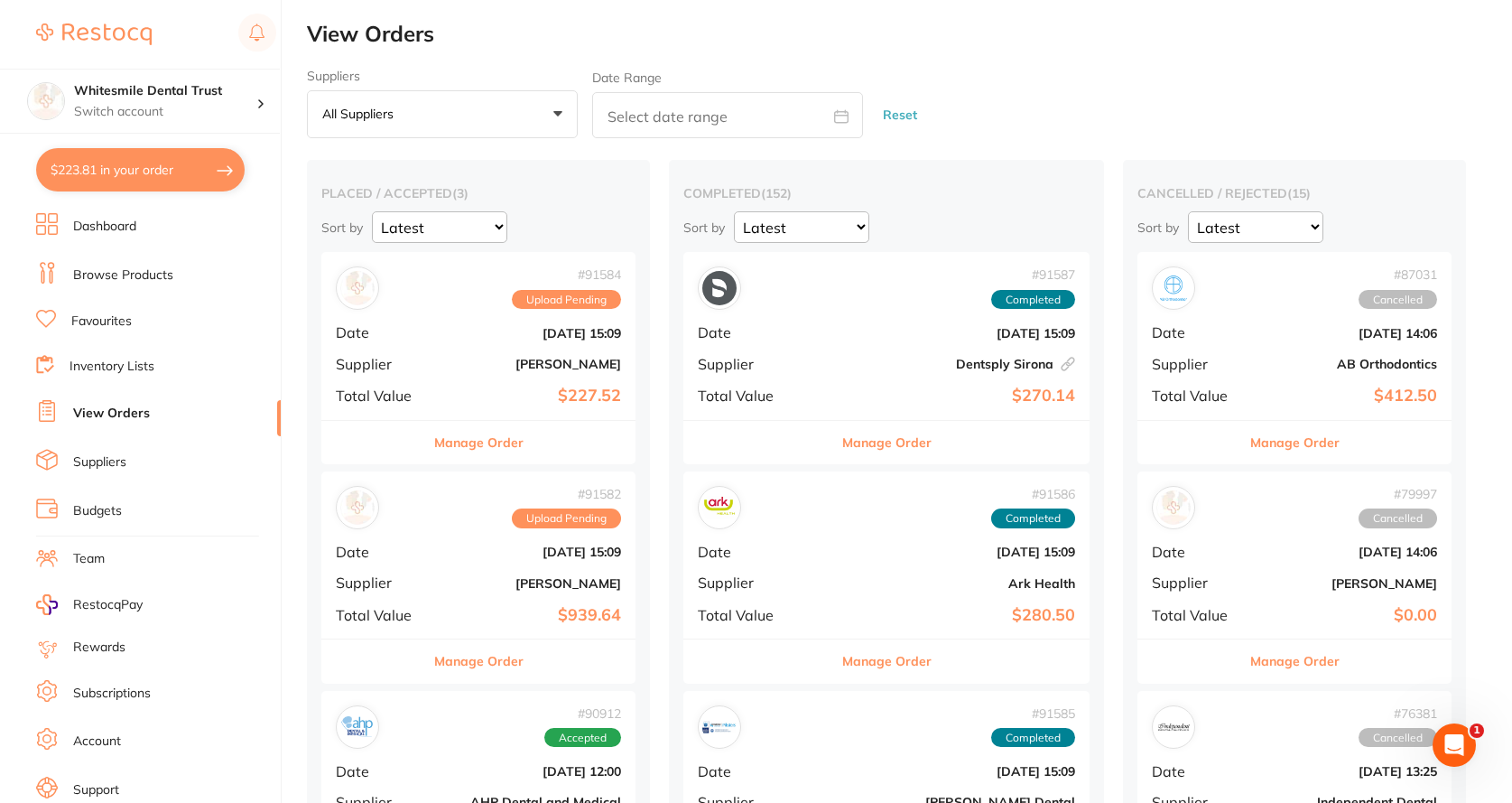
click at [469, 364] on b "[PERSON_NAME]" at bounding box center [531, 364] width 181 height 15
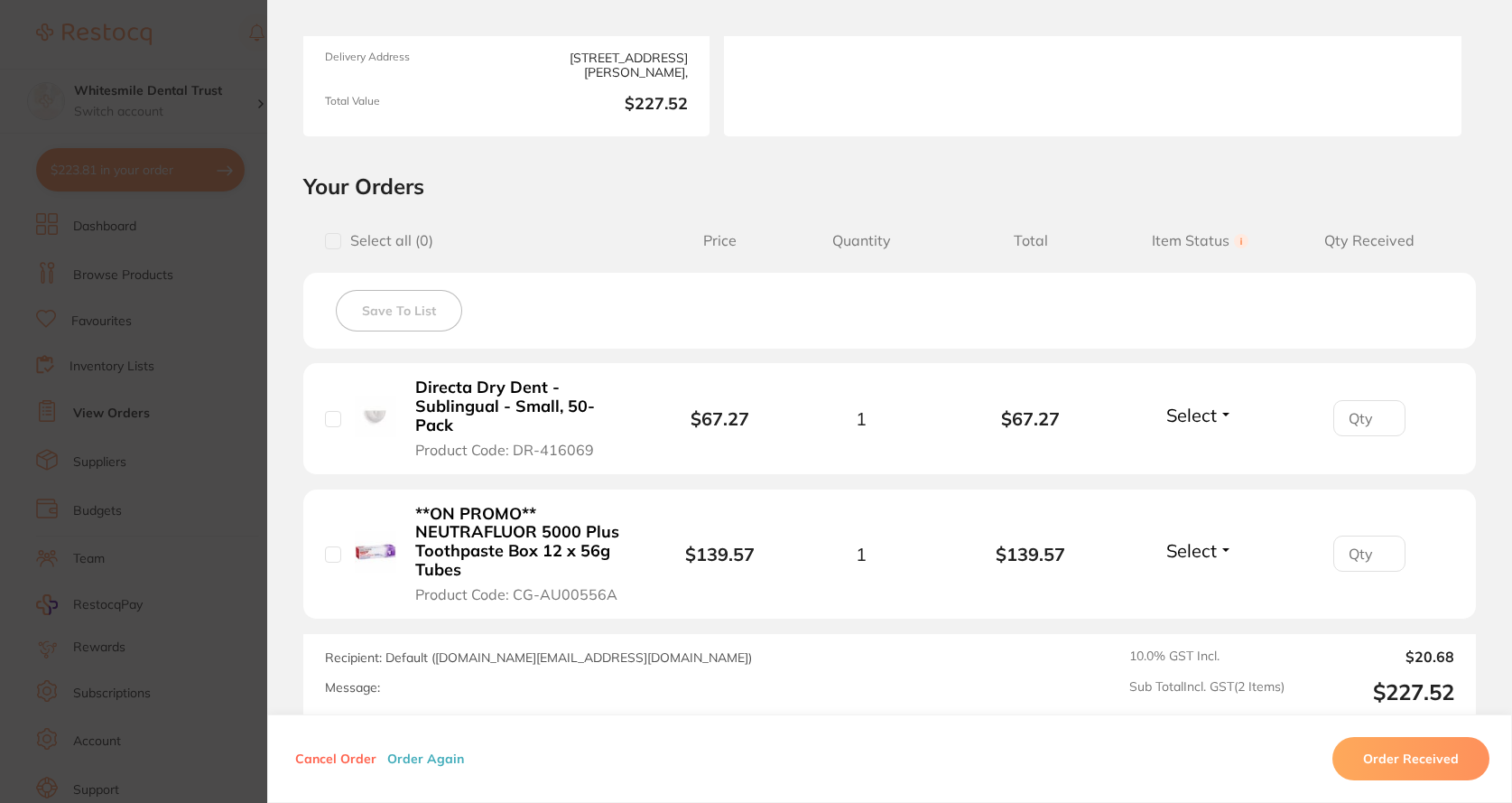
click at [229, 108] on section "Order ID: Restocq- 91584 Order Information Upload Pending Order Date Aug 27 202…" at bounding box center [756, 401] width 1512 height 803
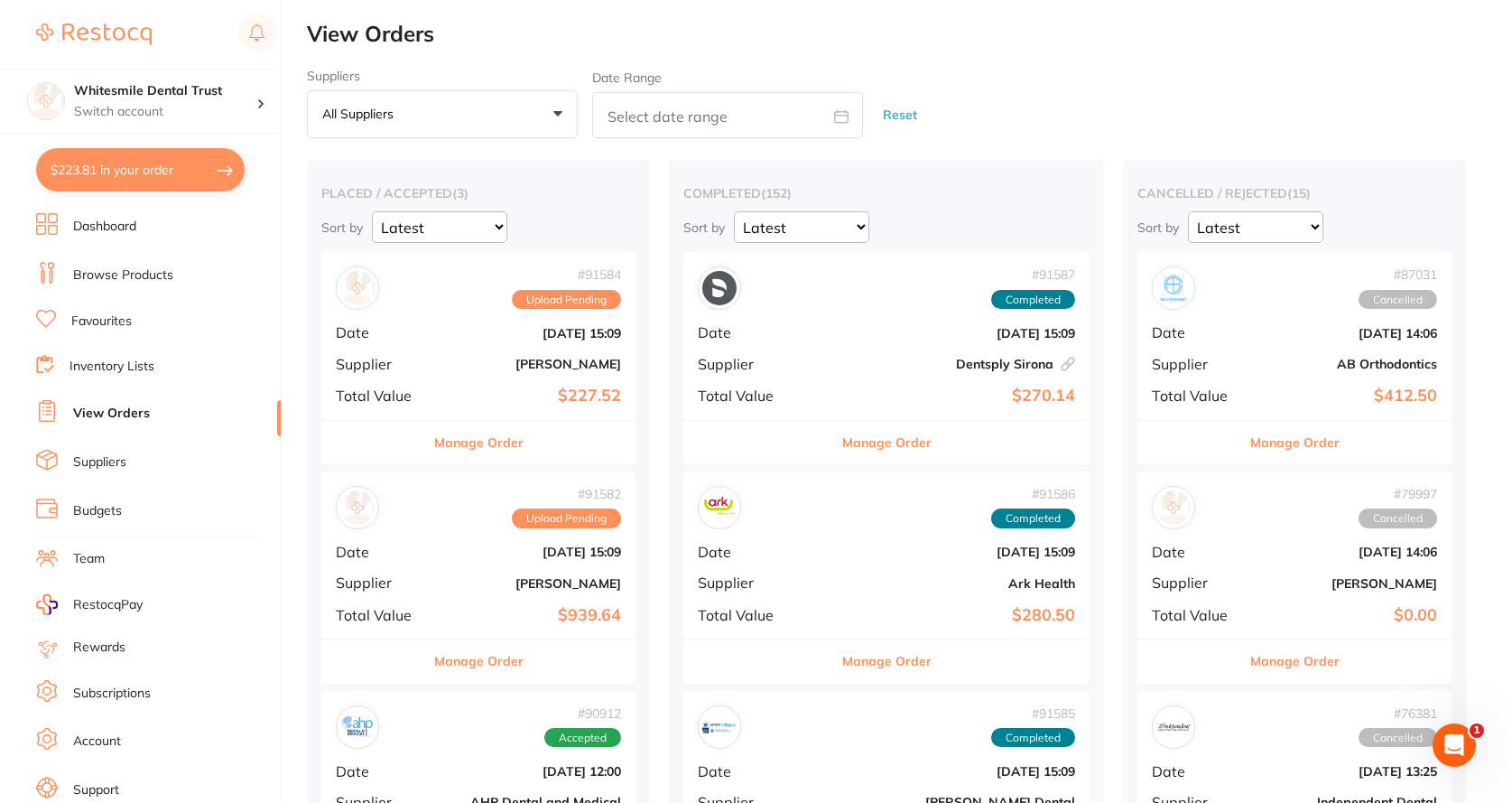
drag, startPoint x: 516, startPoint y: 582, endPoint x: 520, endPoint y: 566, distance: 16.5
click at [517, 582] on b "[PERSON_NAME]" at bounding box center [531, 583] width 181 height 15
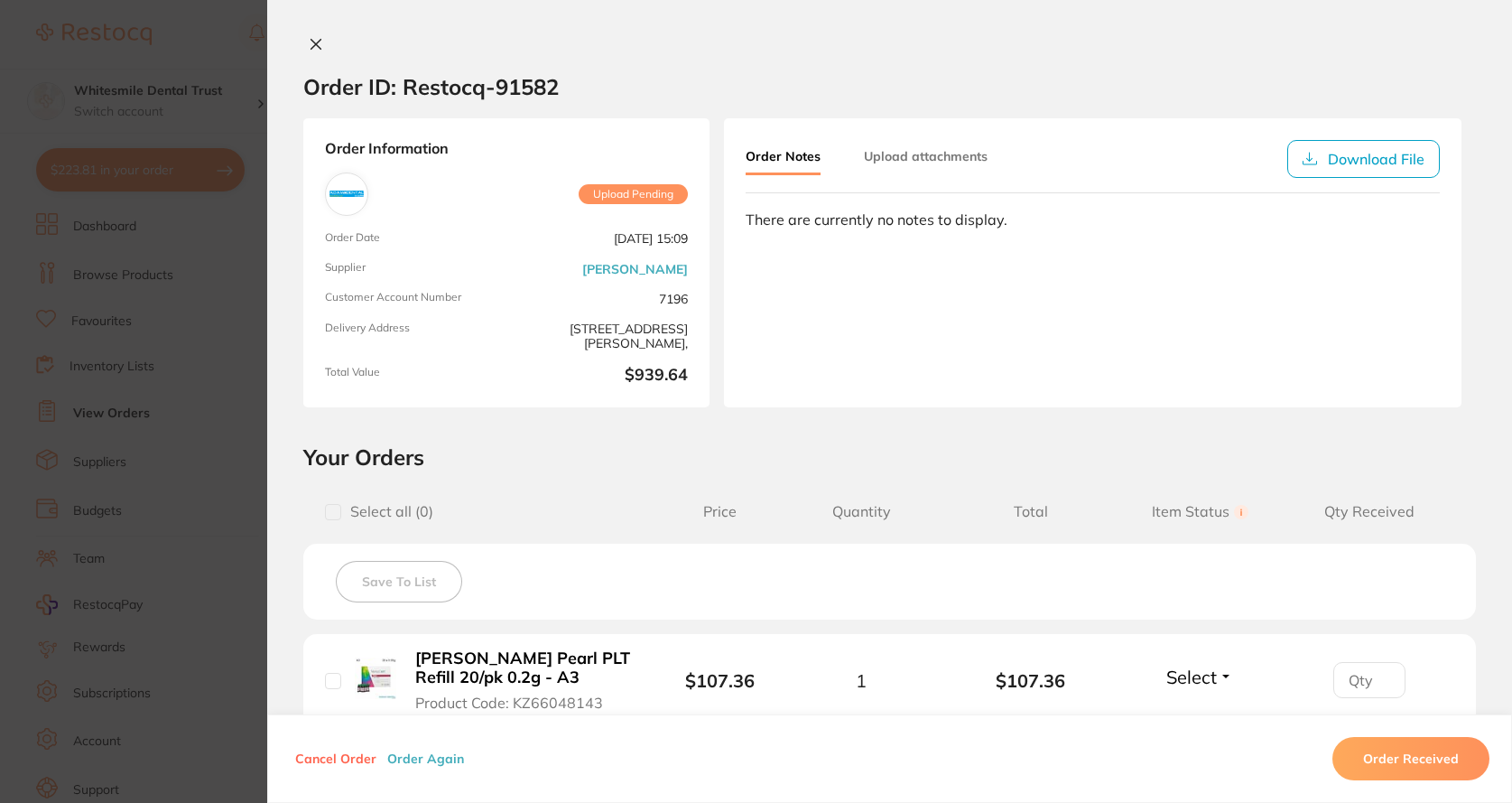
click at [309, 44] on icon at bounding box center [316, 44] width 15 height 15
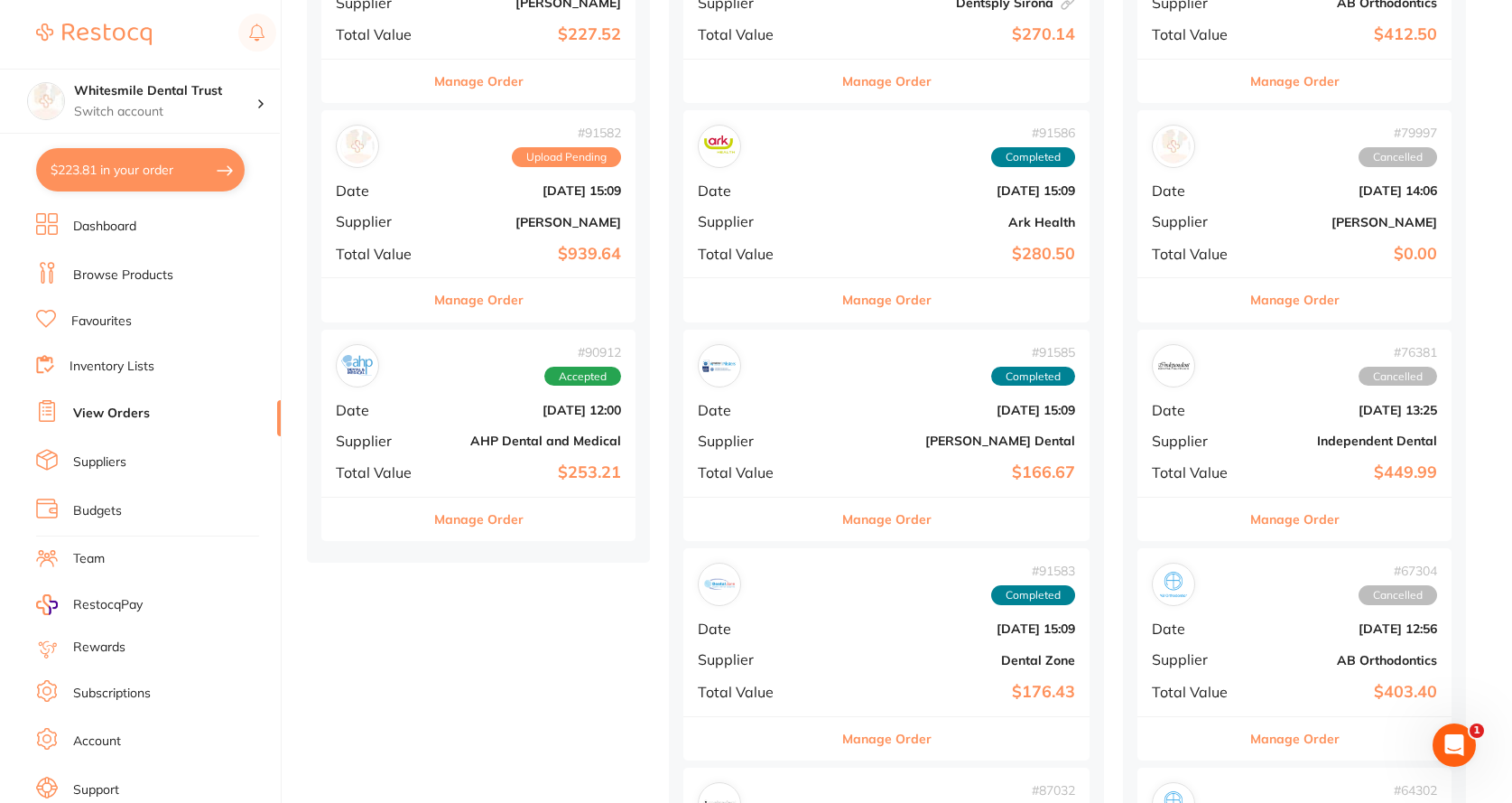
click at [471, 439] on b "AHP Dental and Medical" at bounding box center [531, 440] width 181 height 15
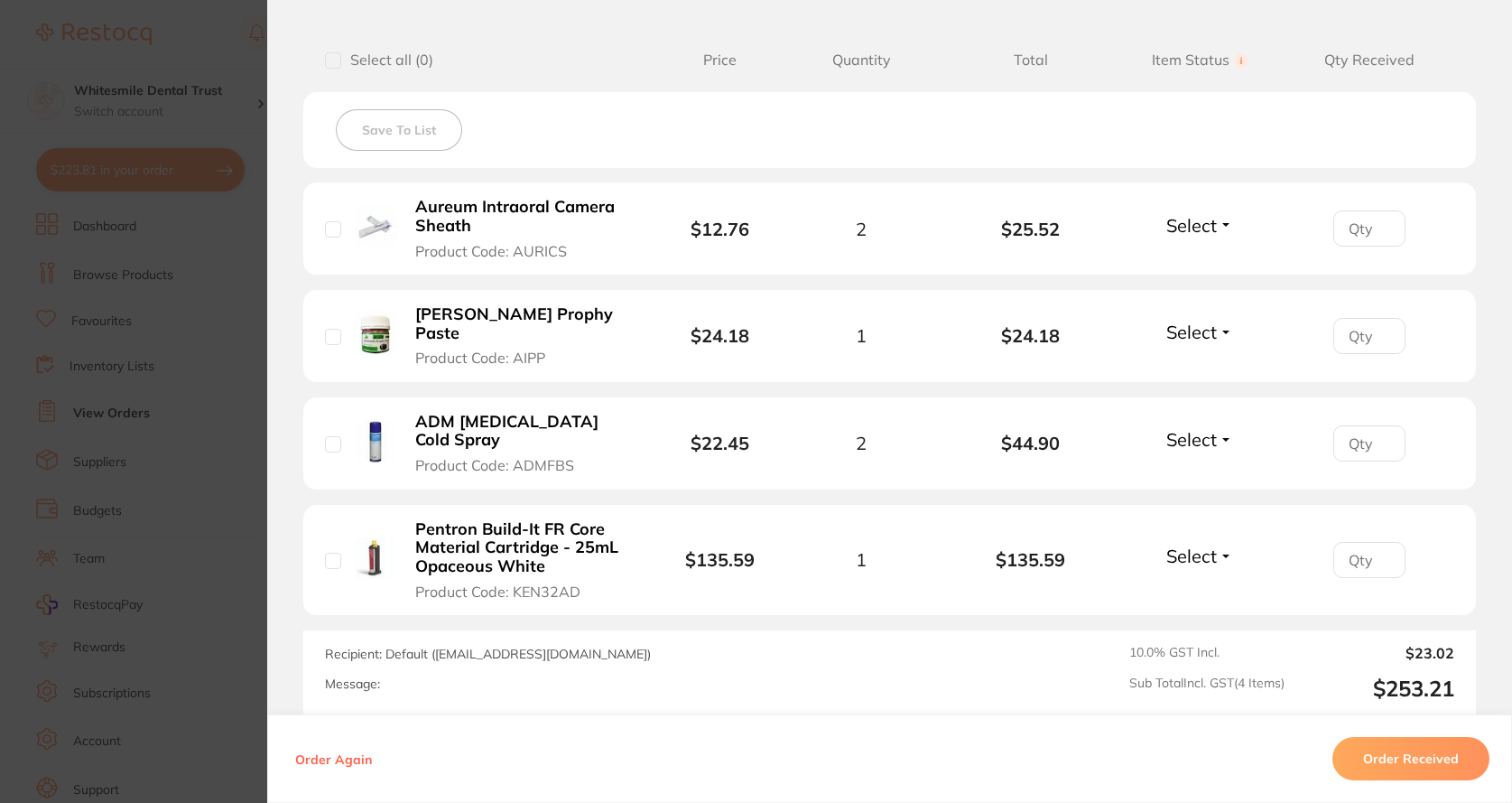
scroll to position [271, 0]
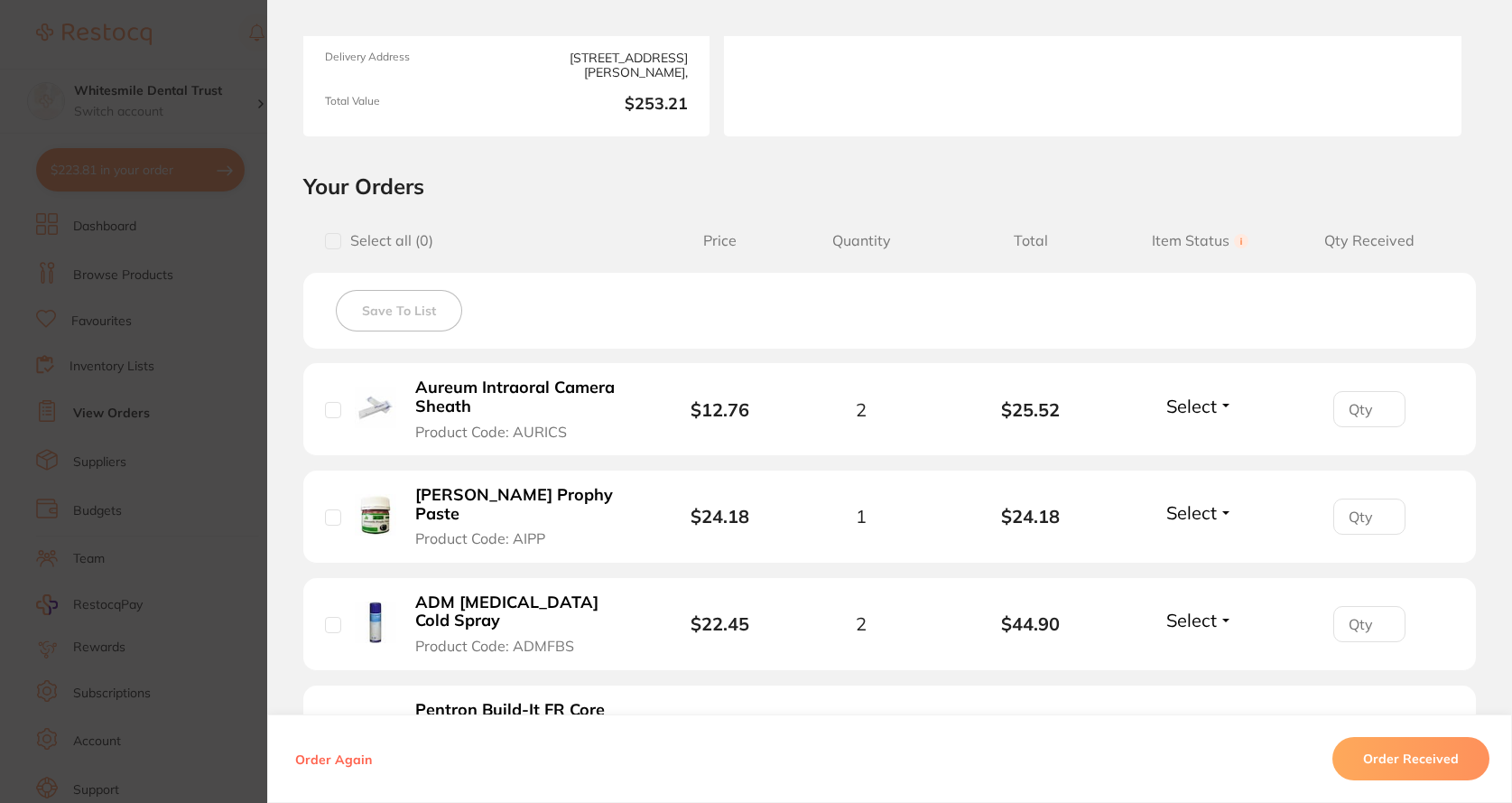
click at [218, 424] on section "Order ID: Restocq- 90912 Order Information Accepted Order Order Date [DATE] 12:…" at bounding box center [756, 401] width 1512 height 803
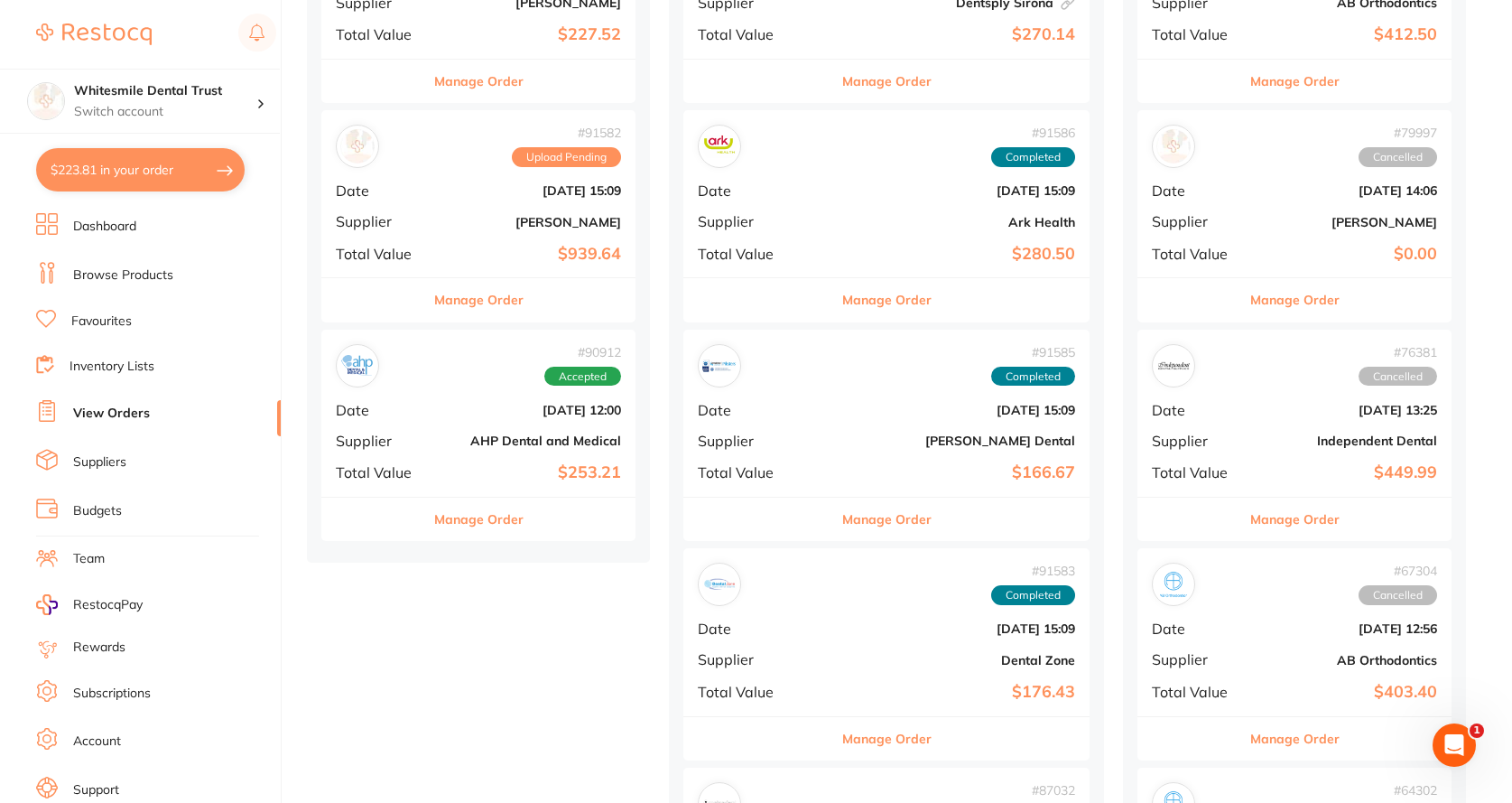
click at [112, 172] on button "$223.81 in your order" at bounding box center [140, 169] width 208 height 43
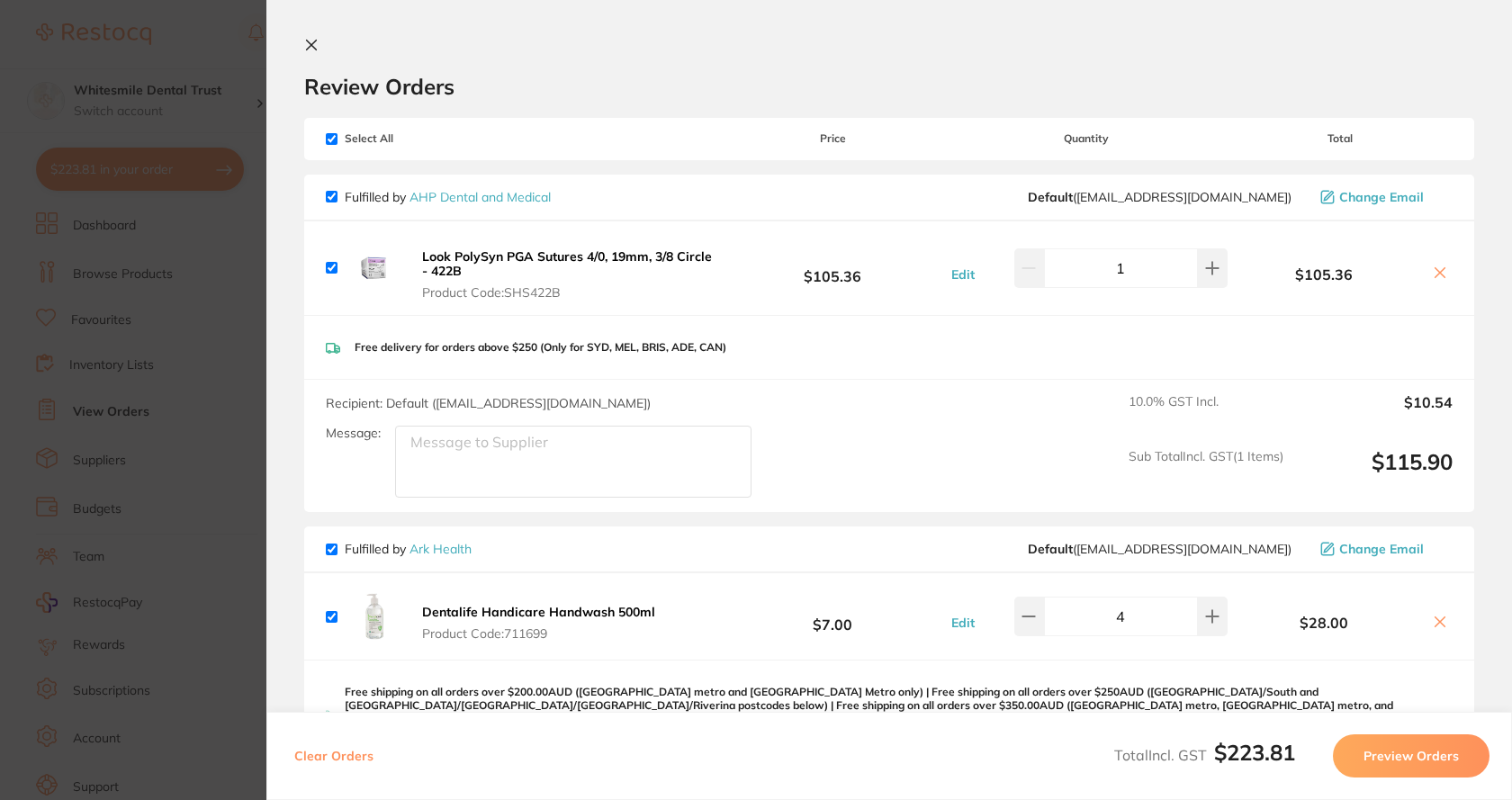
click at [241, 266] on section "Update RRP Set your pre negotiated price for this item. Item Agreed RRP (excl. …" at bounding box center [756, 400] width 1512 height 800
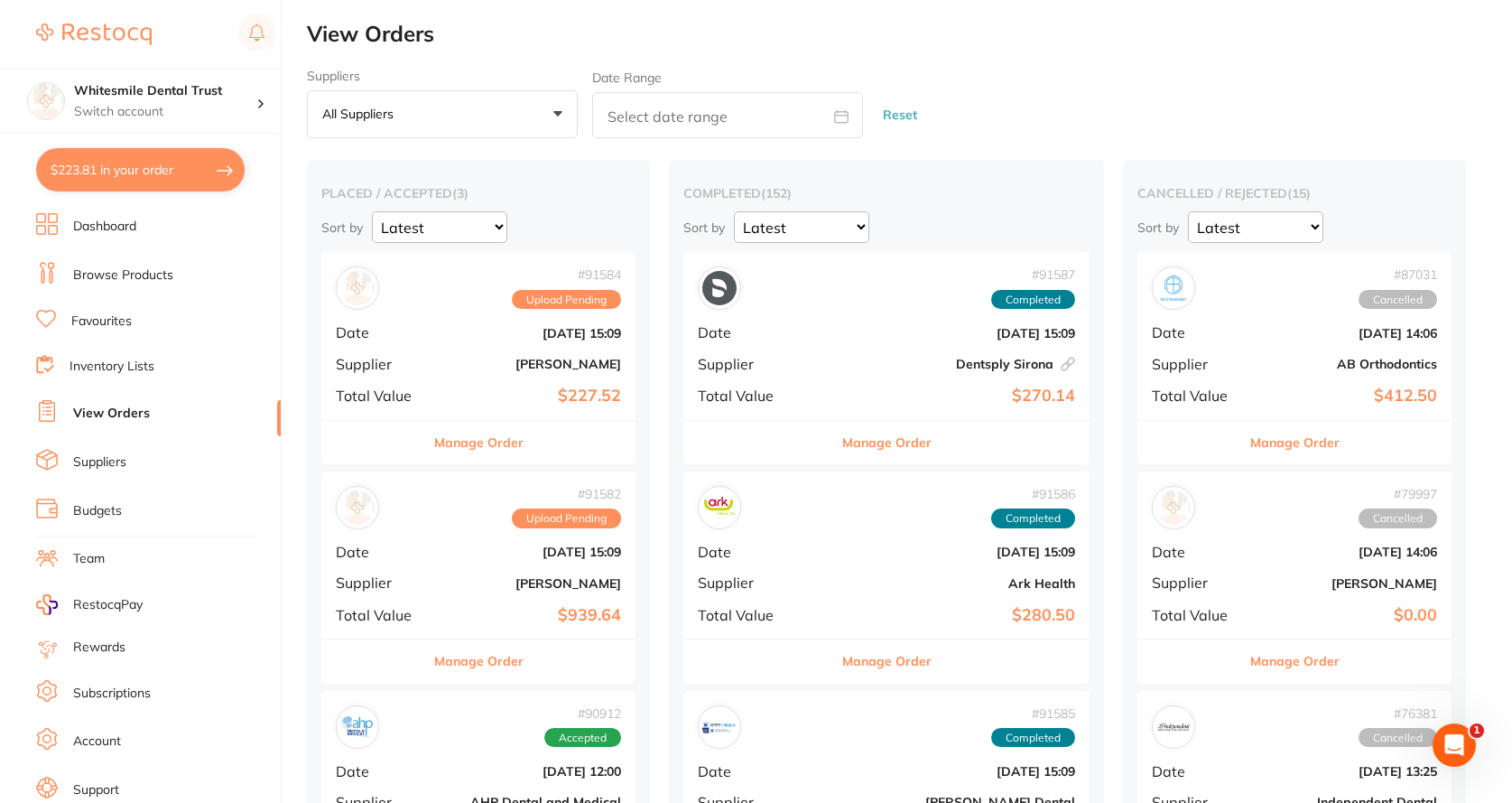
click at [140, 412] on link "View Orders" at bounding box center [111, 414] width 76 height 18
click at [137, 264] on li "Browse Products" at bounding box center [158, 276] width 245 height 27
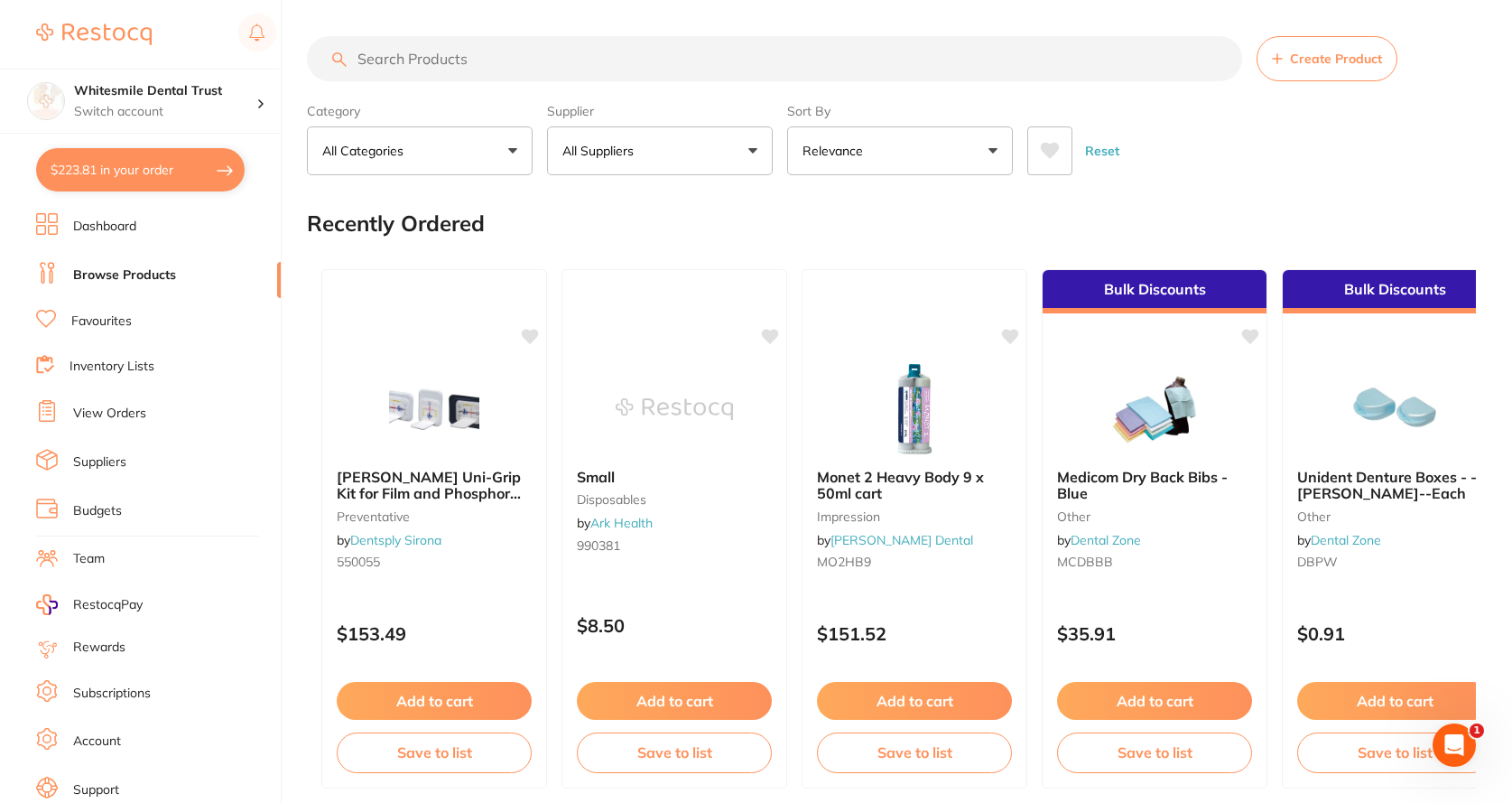
paste input "Bulk EZ tips"
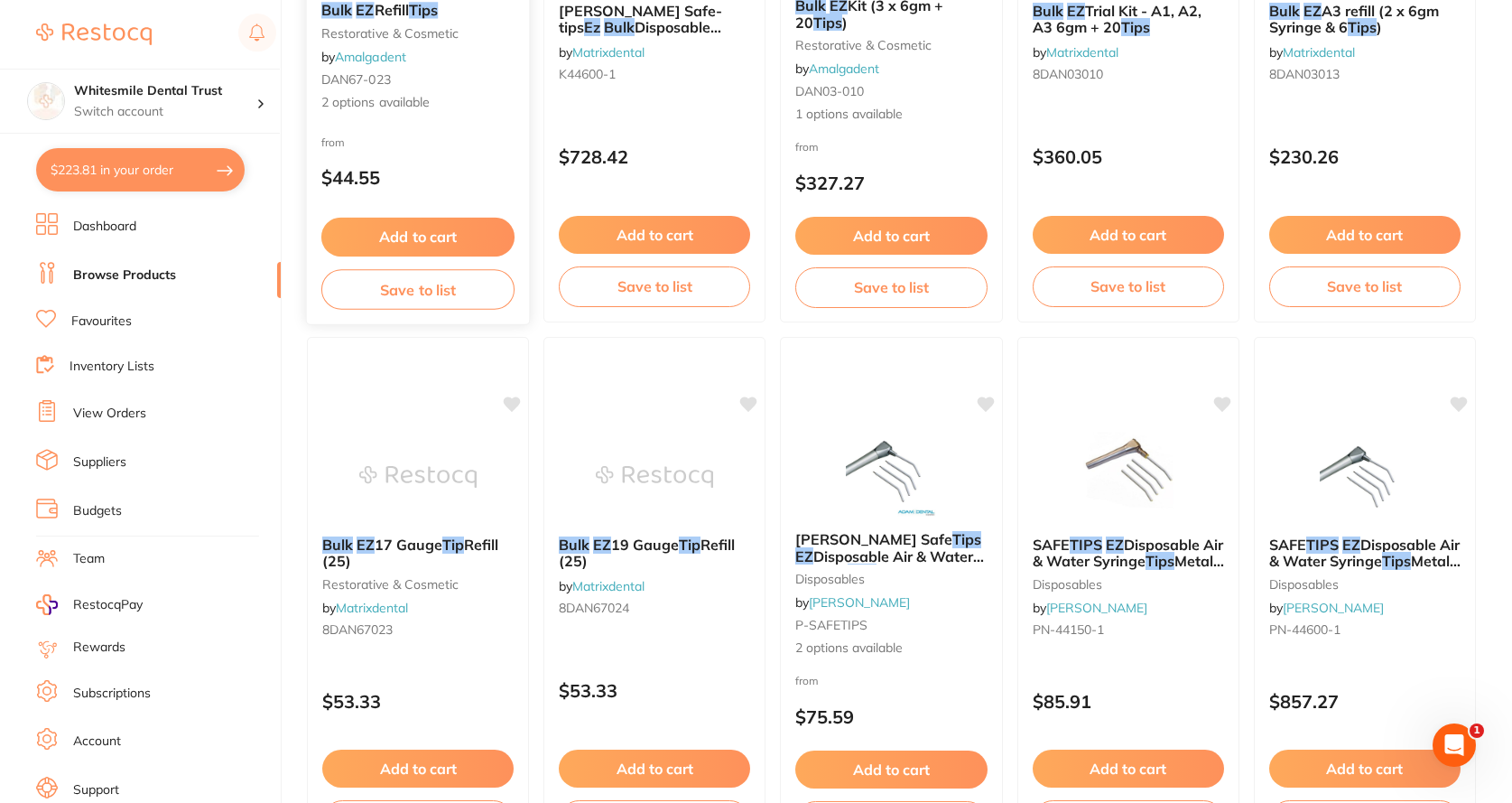
scroll to position [90, 0]
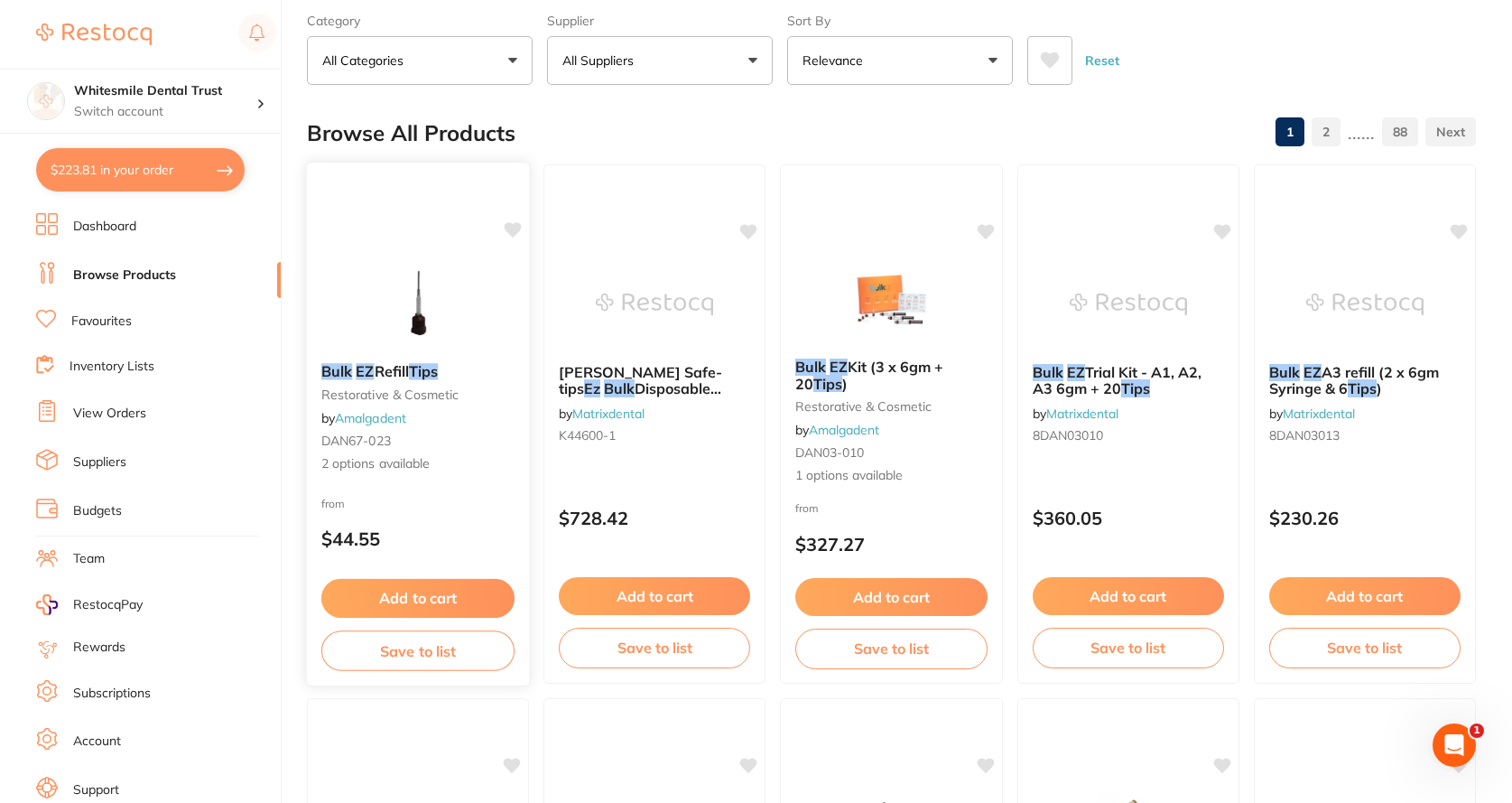
type input "Bulk EZ tips"
click at [413, 362] on div "Bulk EZ Refill Tips restorative & cosmetic by Amalgadent DAN67-023 2 options av…" at bounding box center [419, 418] width 223 height 139
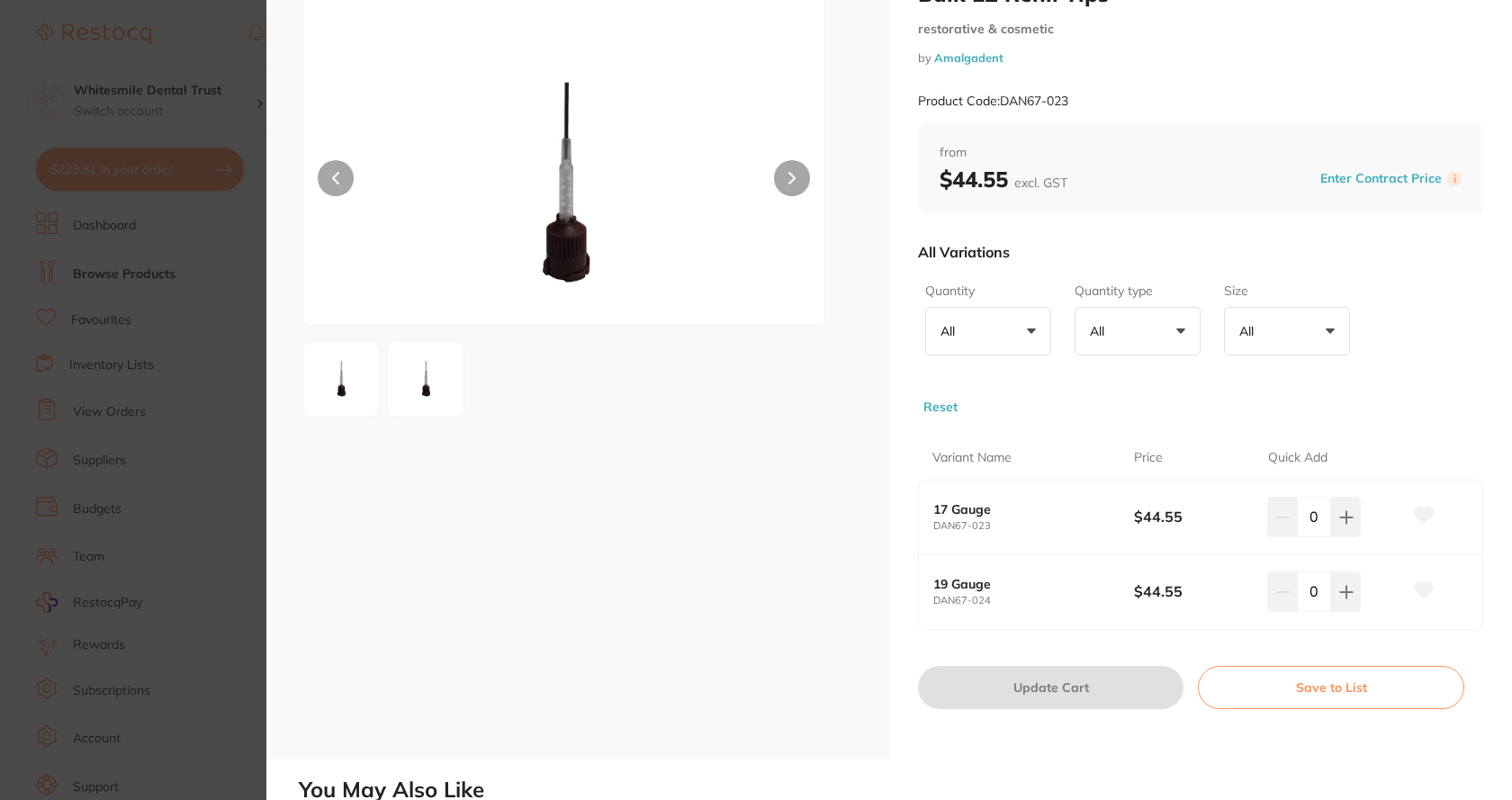
scroll to position [270, 0]
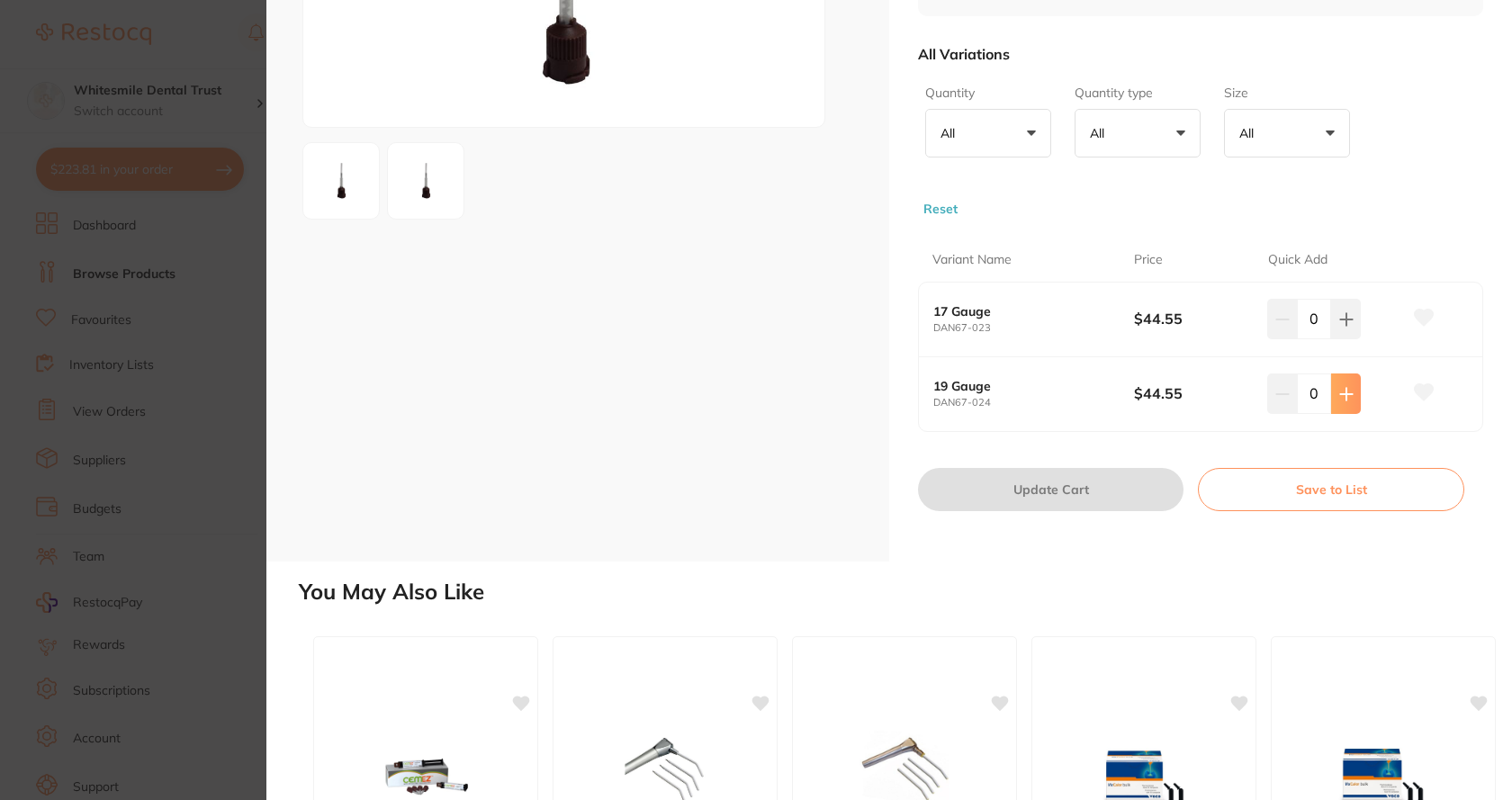
click at [1333, 393] on button at bounding box center [1345, 393] width 29 height 40
type input "1"
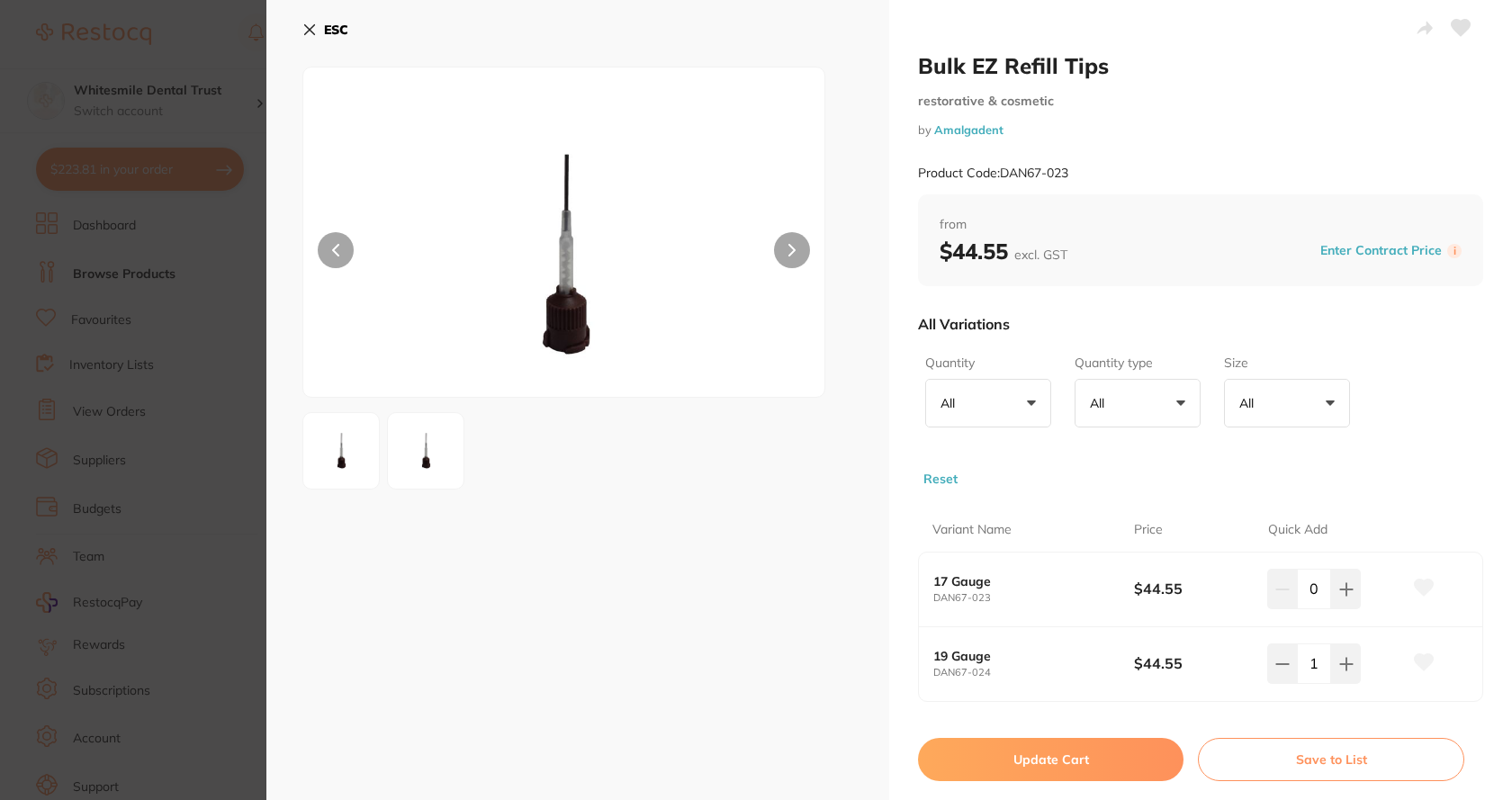
scroll to position [0, 0]
click at [321, 457] on img at bounding box center [341, 450] width 64 height 64
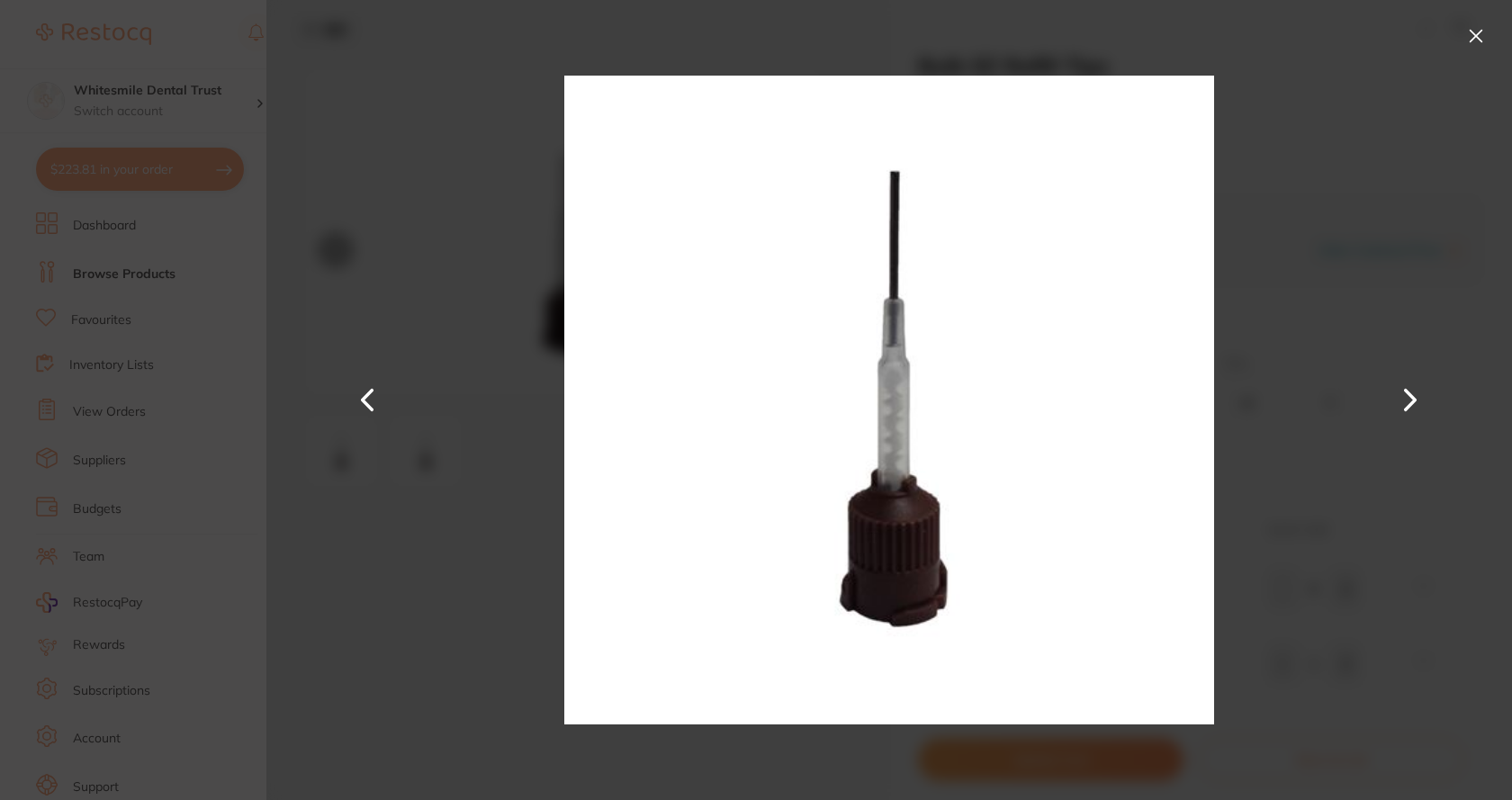
click at [1412, 388] on button at bounding box center [1410, 400] width 43 height 400
click at [1410, 388] on button at bounding box center [1410, 400] width 43 height 400
drag, startPoint x: 342, startPoint y: 397, endPoint x: 878, endPoint y: 232, distance: 560.8
click at [344, 398] on div at bounding box center [889, 400] width 1246 height 800
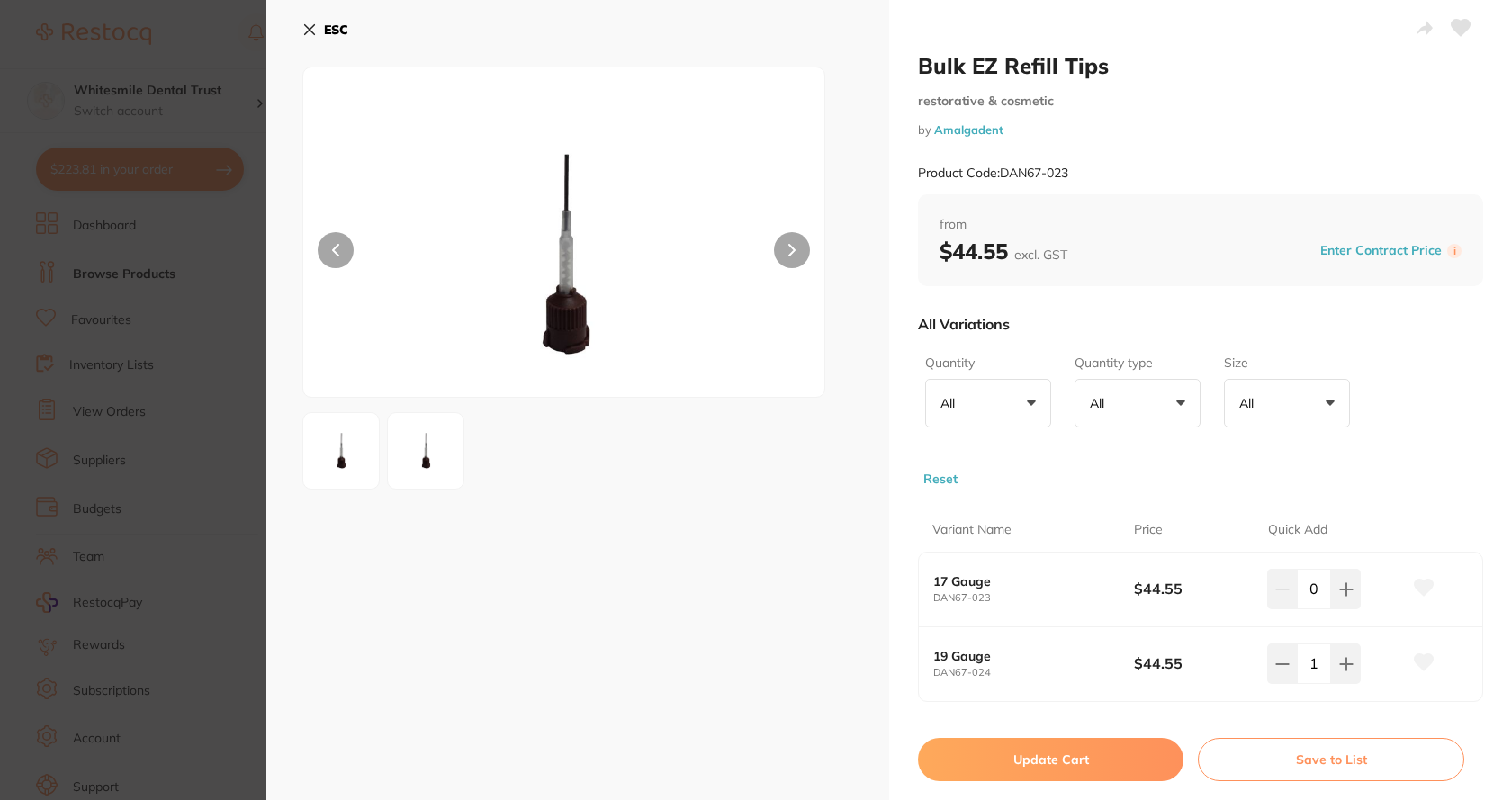
scroll to position [90, 0]
